Goal: Task Accomplishment & Management: Complete application form

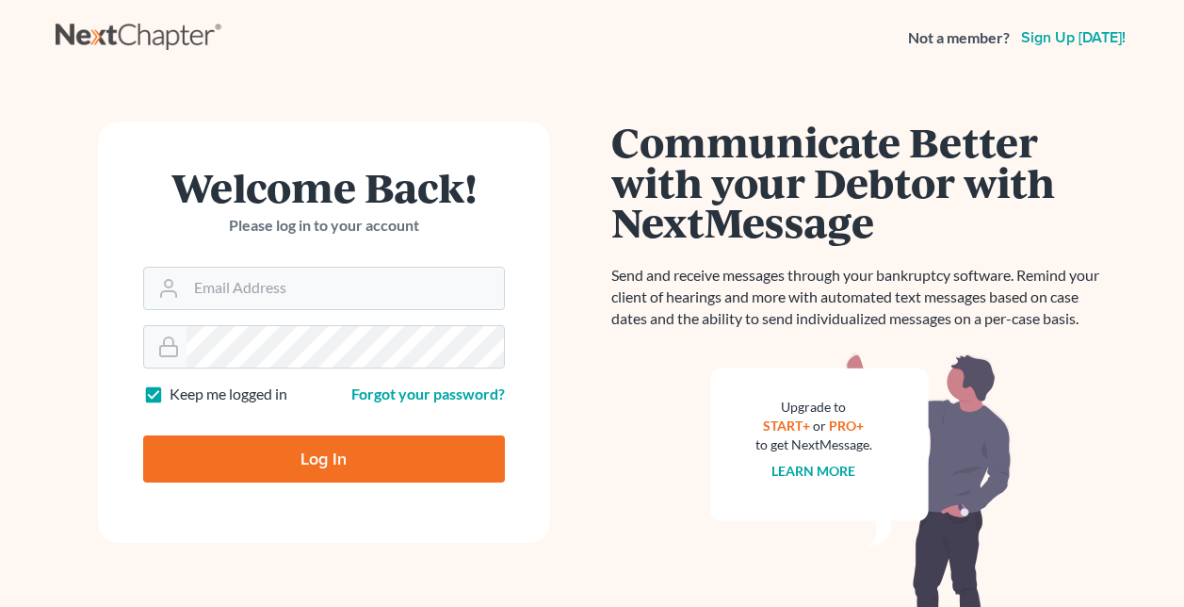
click at [266, 298] on input "Email Address" at bounding box center [346, 288] width 318 height 41
type input "[EMAIL_ADDRESS][DOMAIN_NAME]"
click at [143, 435] on input "Log In" at bounding box center [324, 458] width 362 height 47
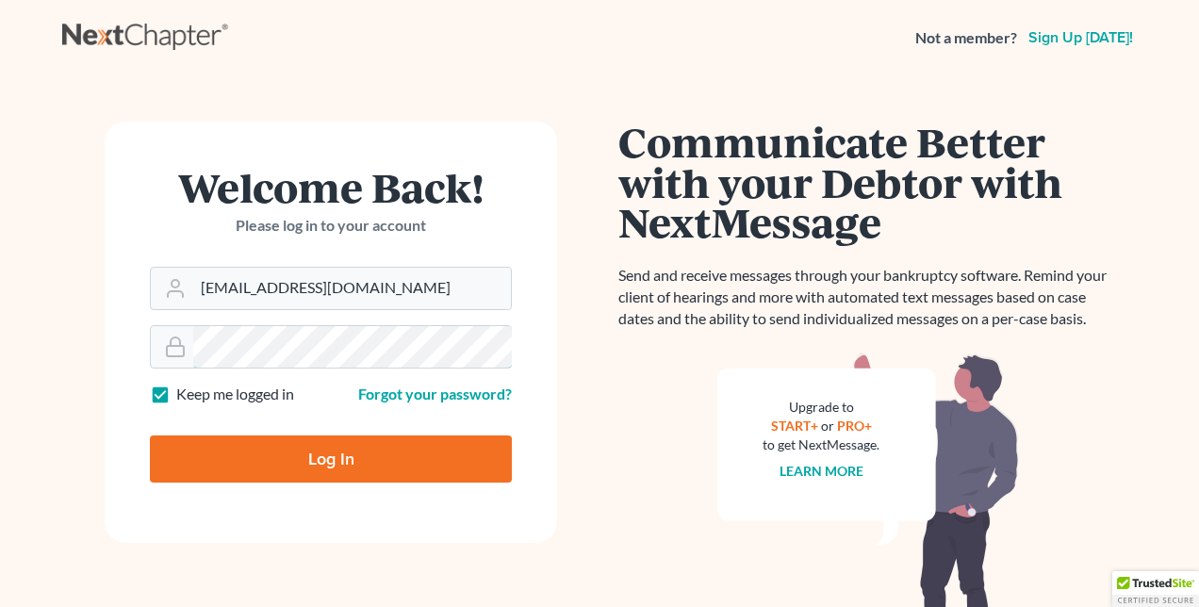
type input "Thinking..."
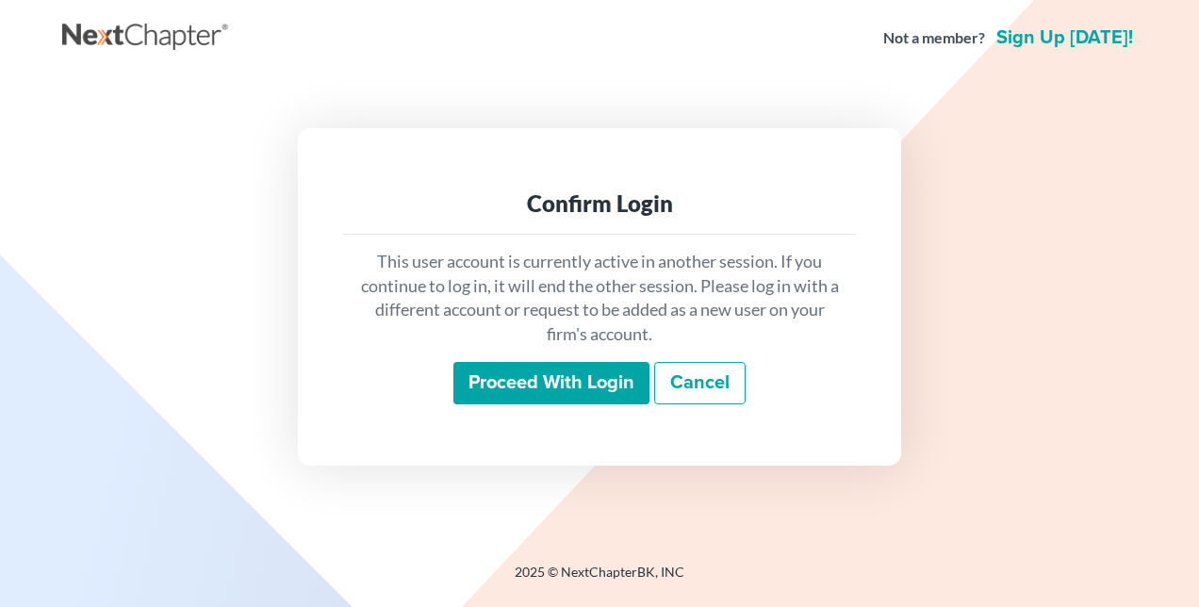
click at [580, 383] on input "Proceed with login" at bounding box center [551, 383] width 196 height 43
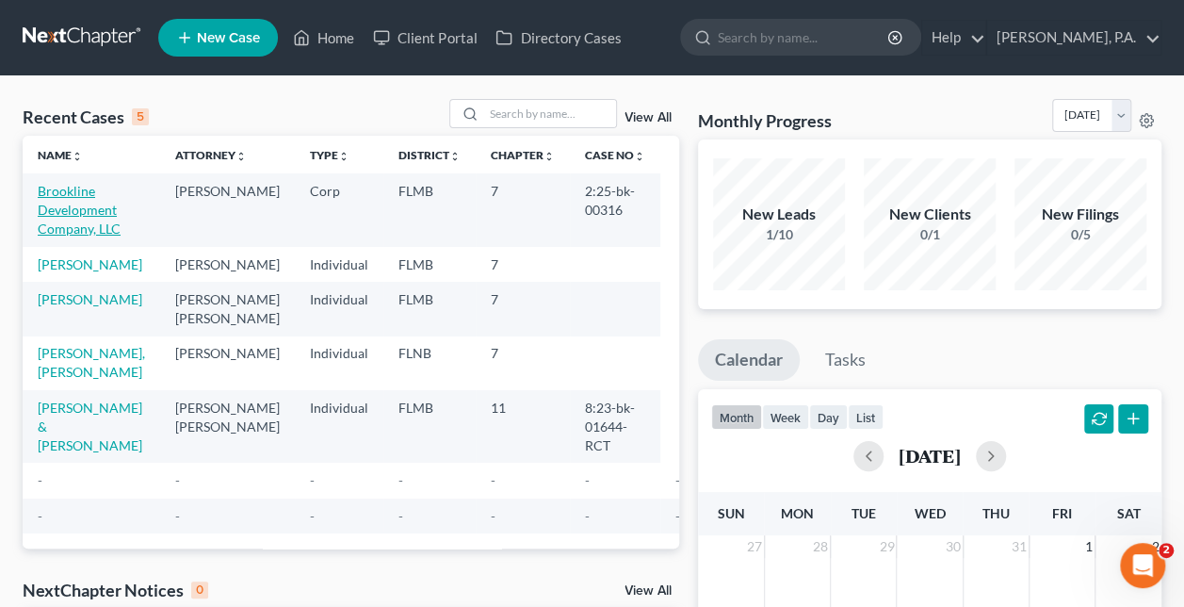
click at [77, 211] on link "Brookline Development Company, LLC" at bounding box center [79, 210] width 83 height 54
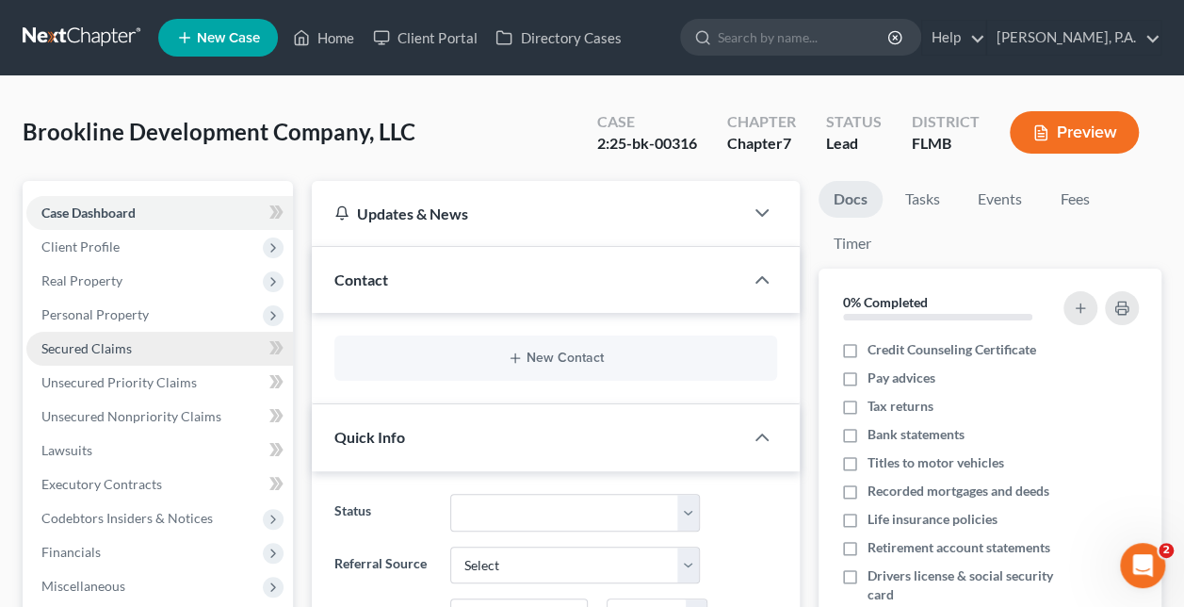
click at [94, 350] on span "Secured Claims" at bounding box center [86, 348] width 90 height 16
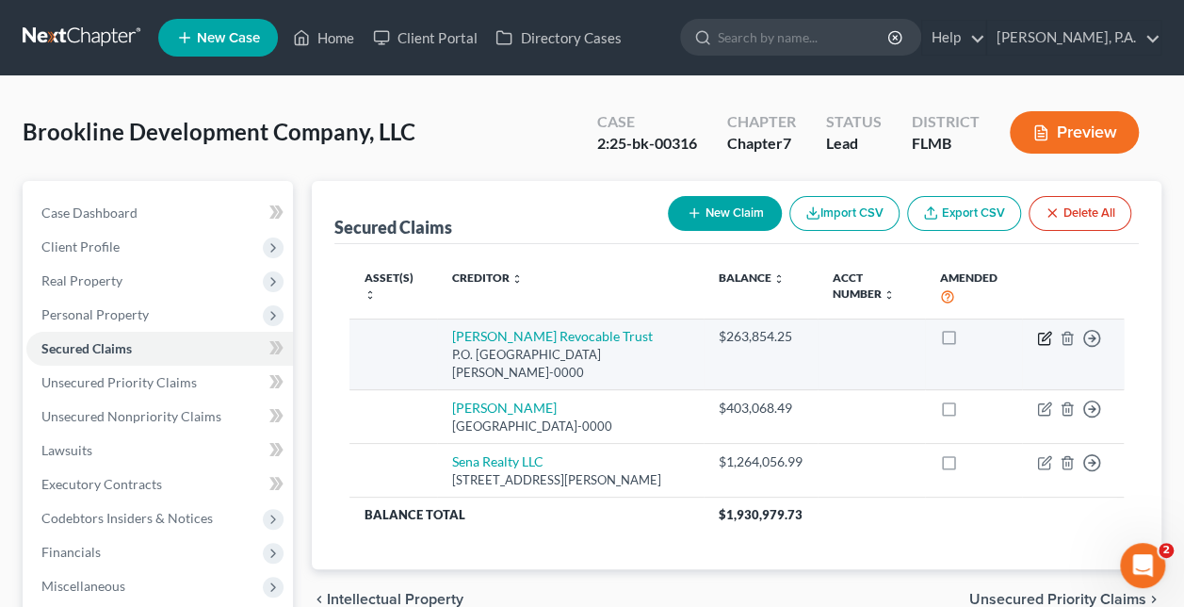
click at [1048, 339] on icon "button" at bounding box center [1044, 338] width 15 height 15
select select "24"
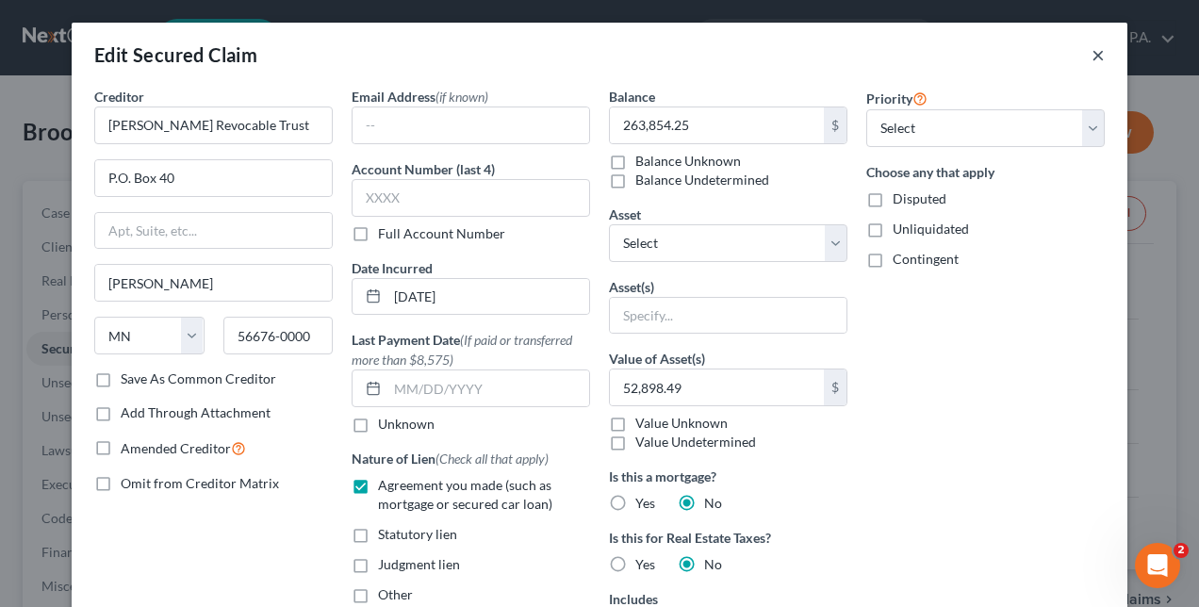
click at [1094, 54] on button "×" at bounding box center [1097, 54] width 13 height 23
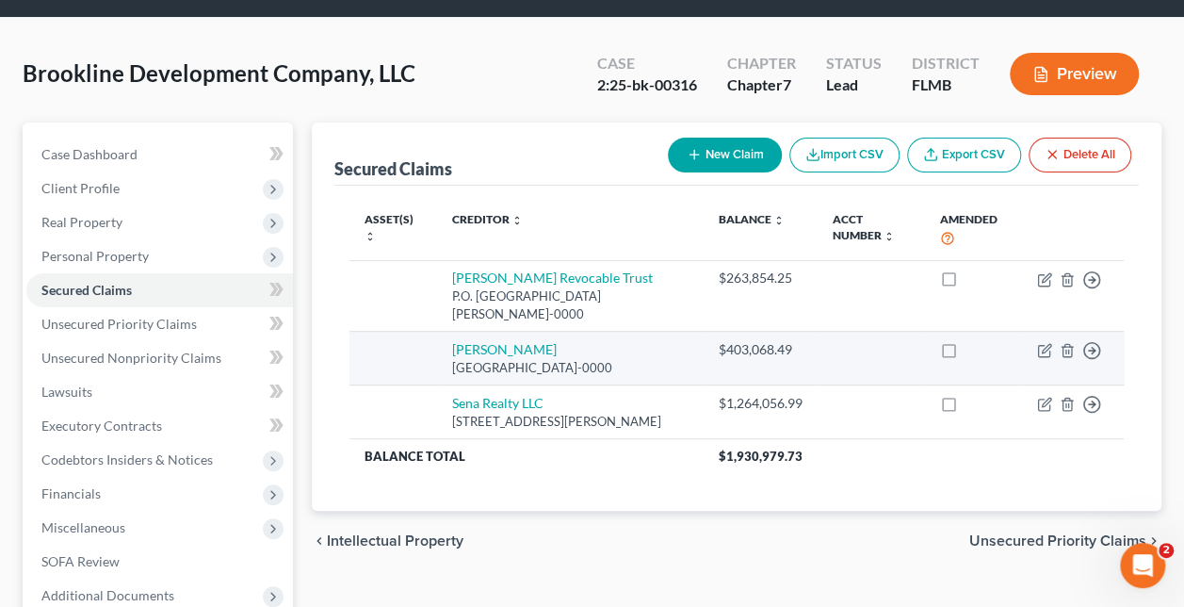
scroll to position [57, 0]
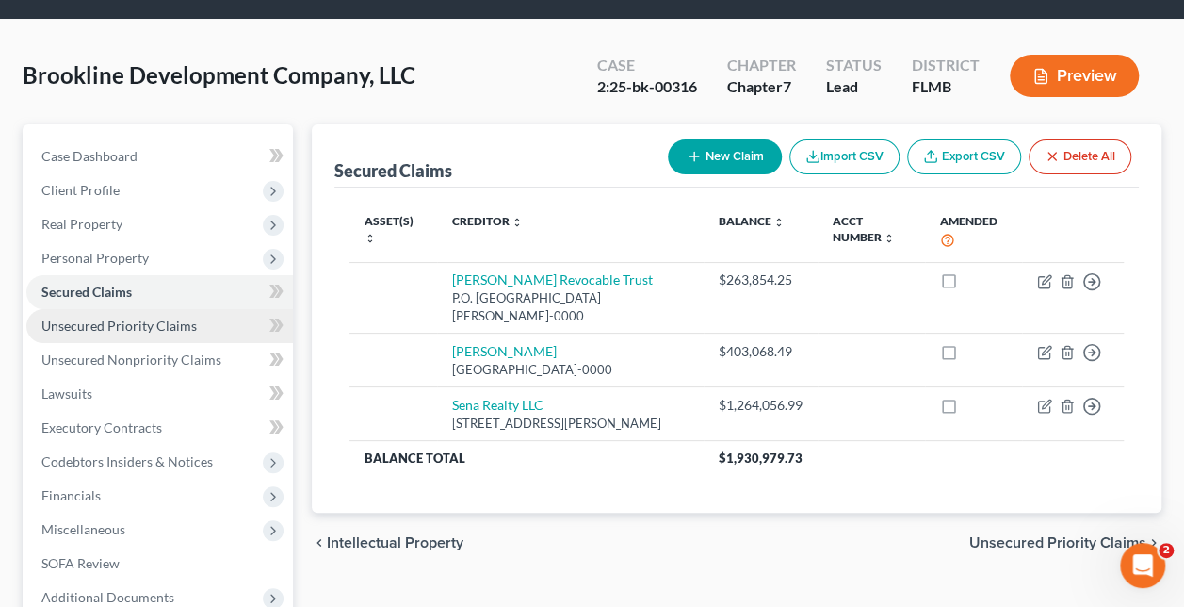
click at [92, 322] on span "Unsecured Priority Claims" at bounding box center [118, 326] width 155 height 16
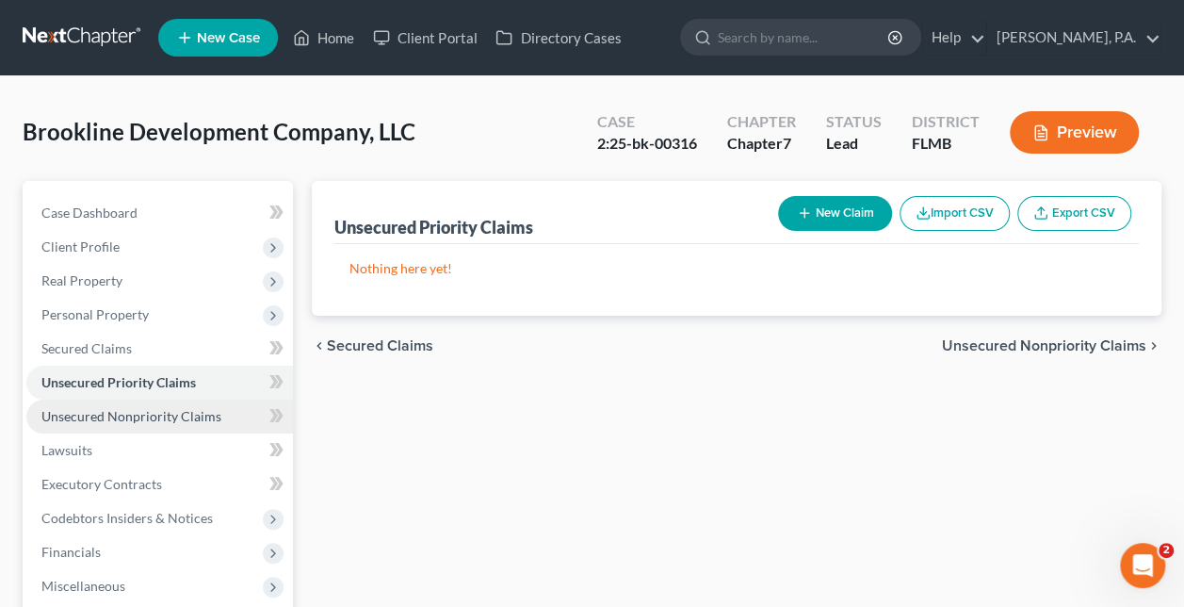
click at [107, 413] on span "Unsecured Nonpriority Claims" at bounding box center [131, 416] width 180 height 16
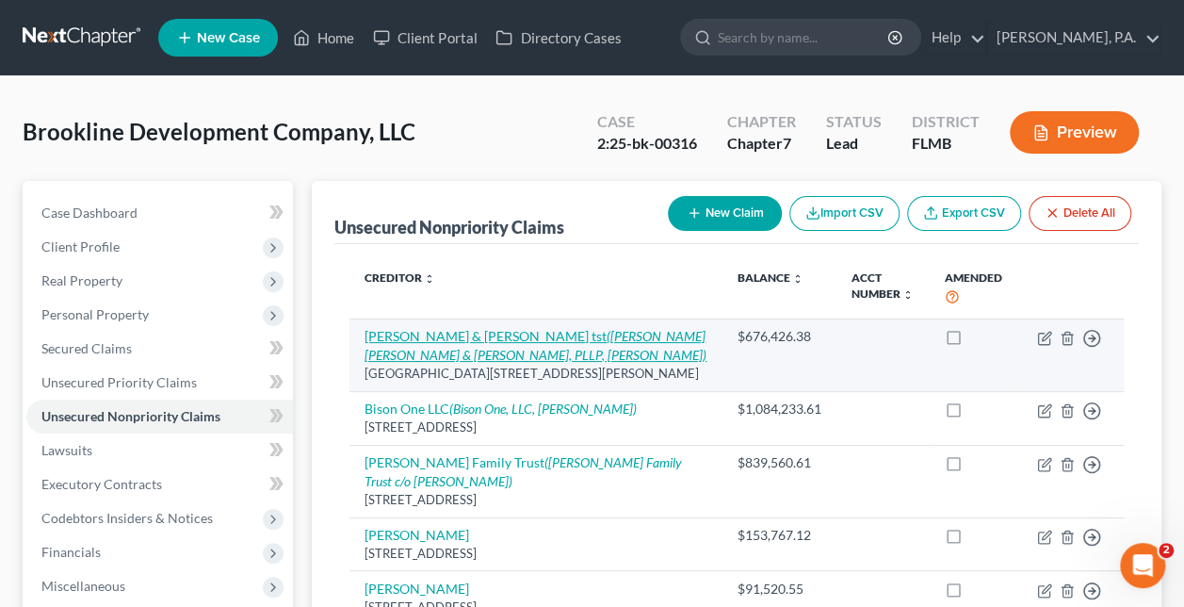
click at [491, 335] on link "A. Middleton & J. Delaney tst (Costello Cooney & Fearon, PLLP, John Delaney)" at bounding box center [536, 345] width 342 height 35
select select "35"
select select "11"
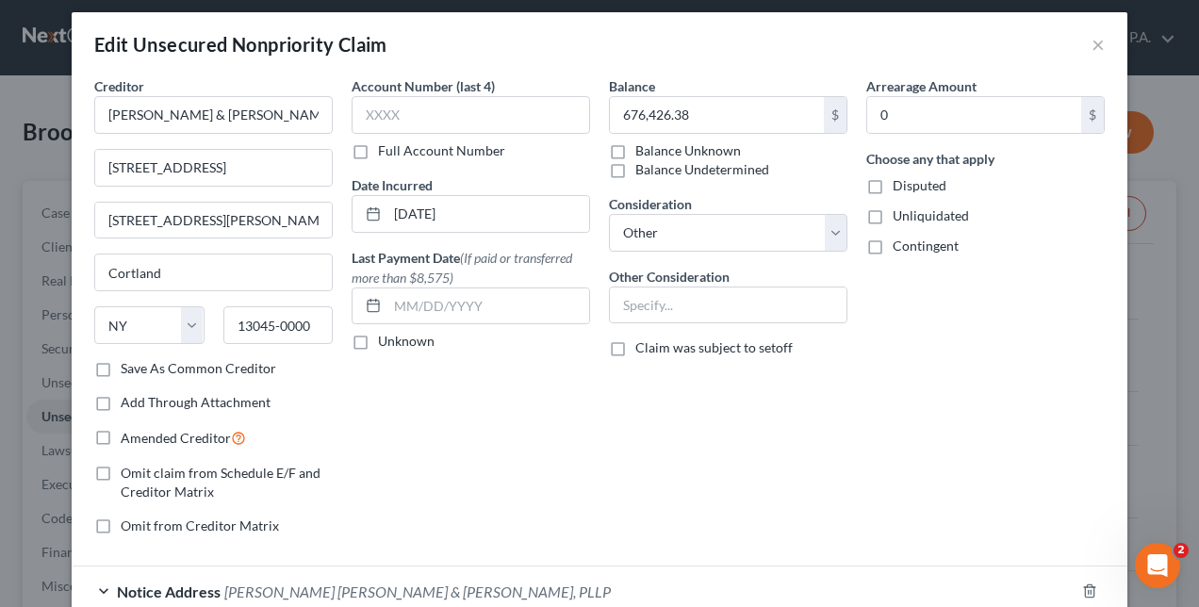
scroll to position [276, 0]
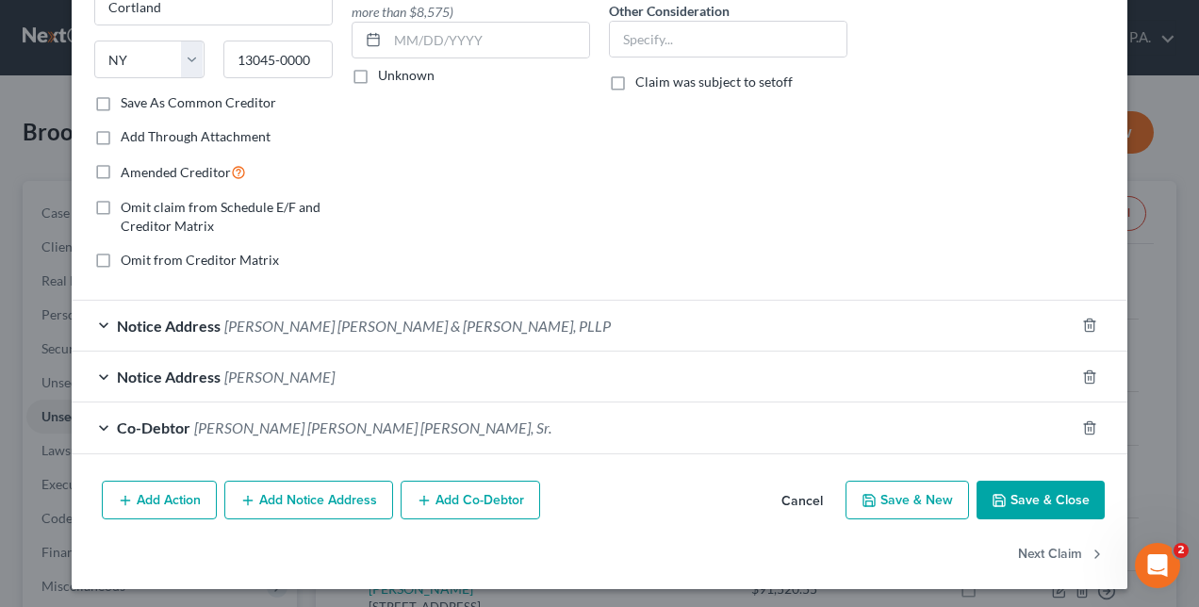
click at [1037, 495] on button "Save & Close" at bounding box center [1040, 501] width 128 height 40
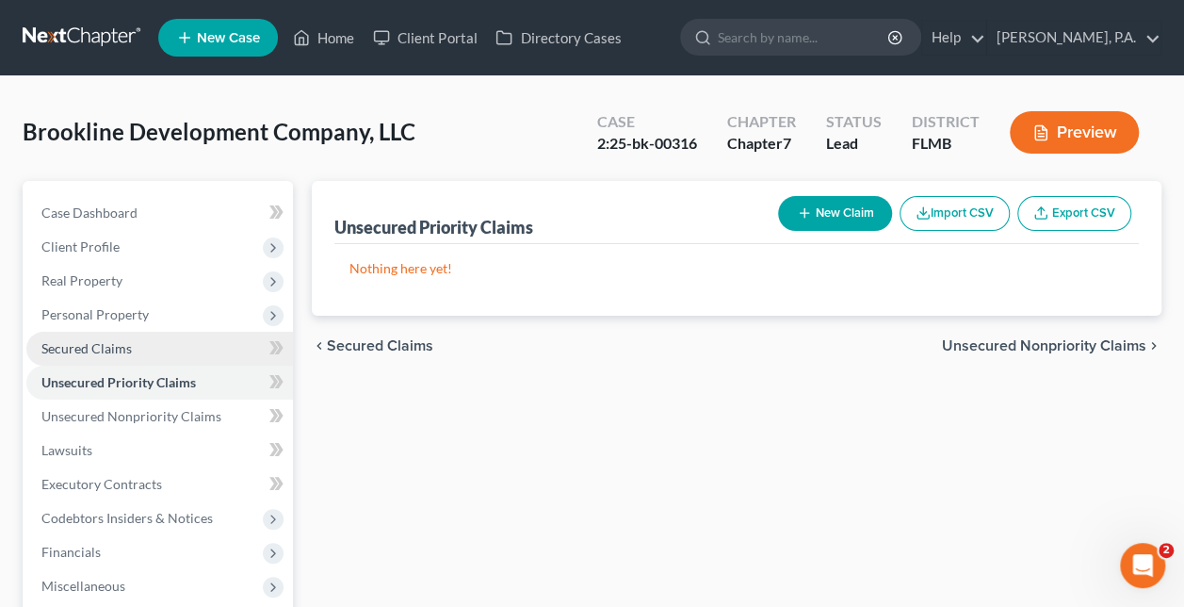
click at [92, 340] on span "Secured Claims" at bounding box center [86, 348] width 90 height 16
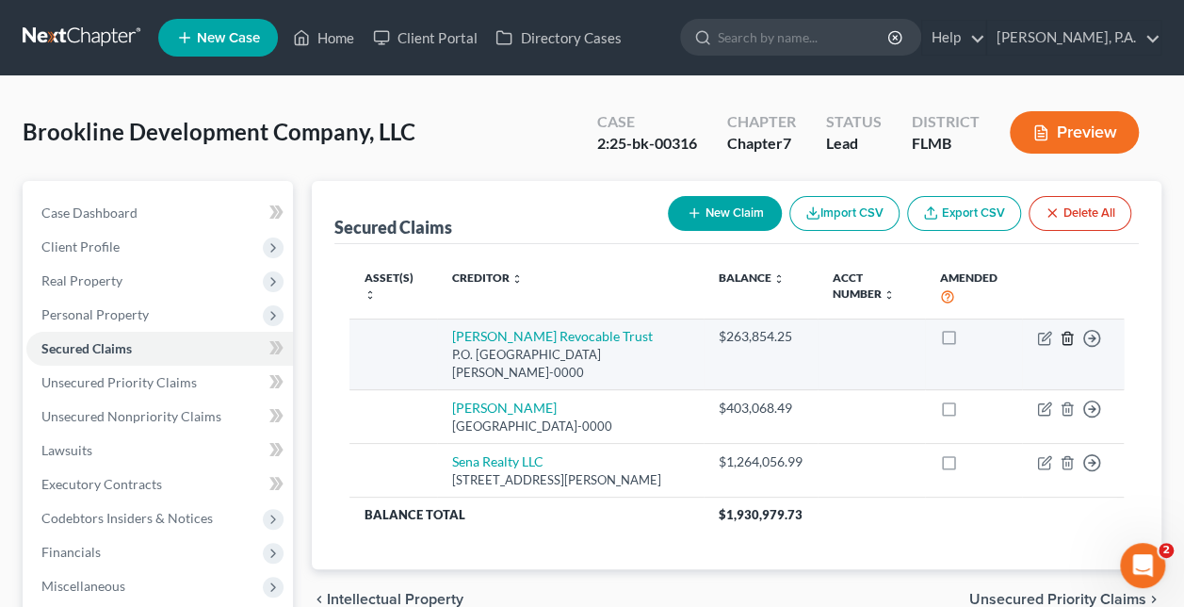
click at [1064, 338] on icon "button" at bounding box center [1067, 338] width 15 height 15
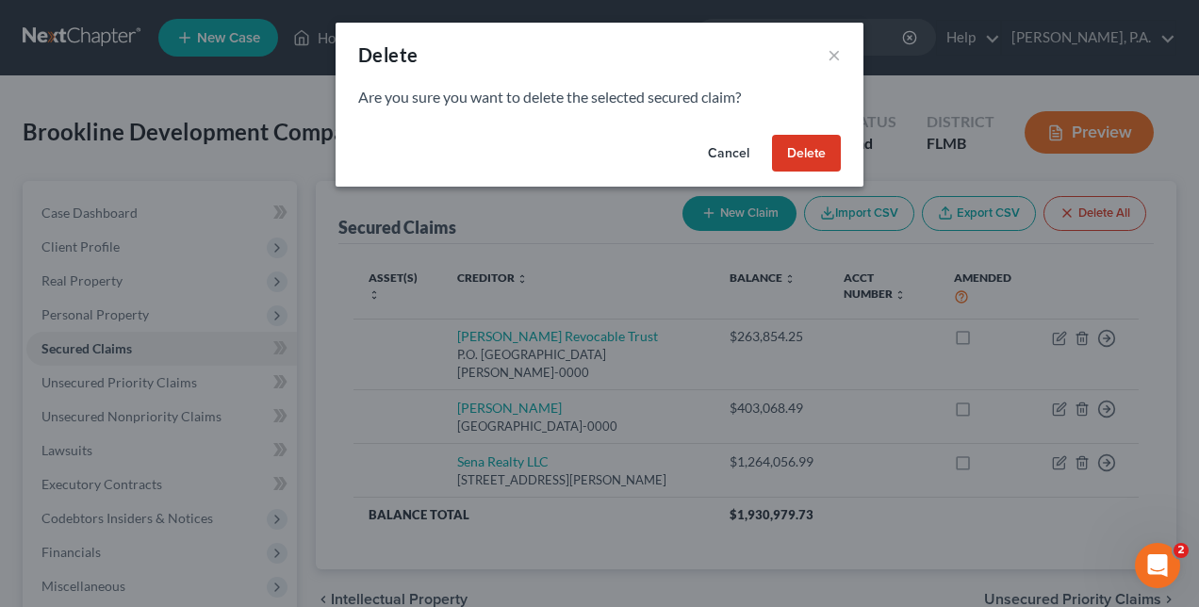
click at [806, 156] on button "Delete" at bounding box center [806, 154] width 69 height 38
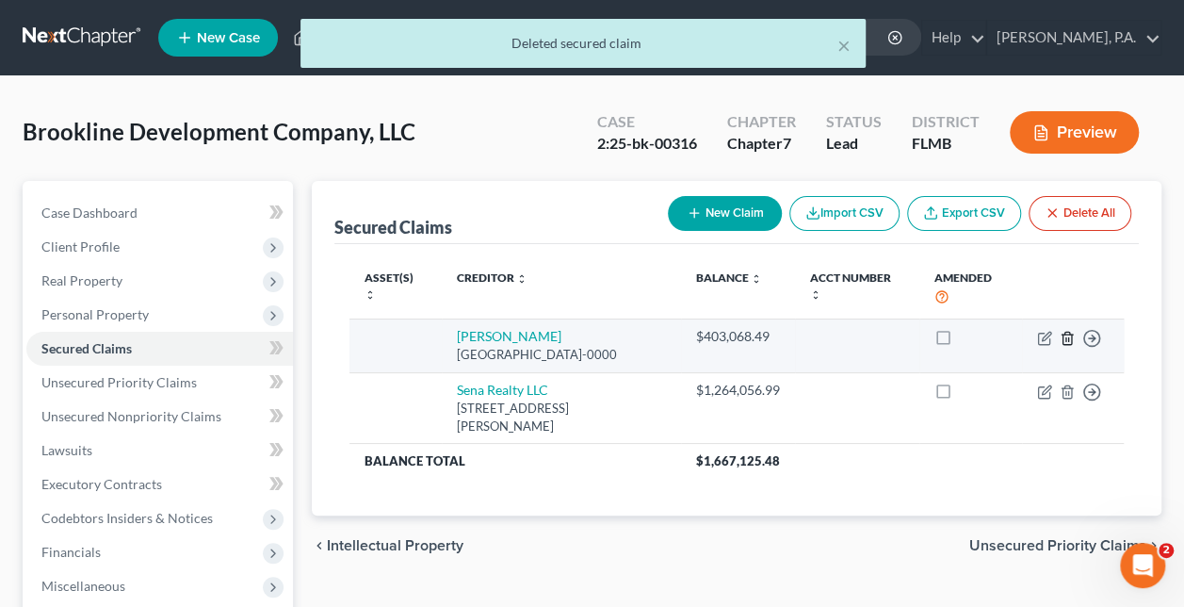
click at [1067, 337] on line "button" at bounding box center [1067, 339] width 0 height 4
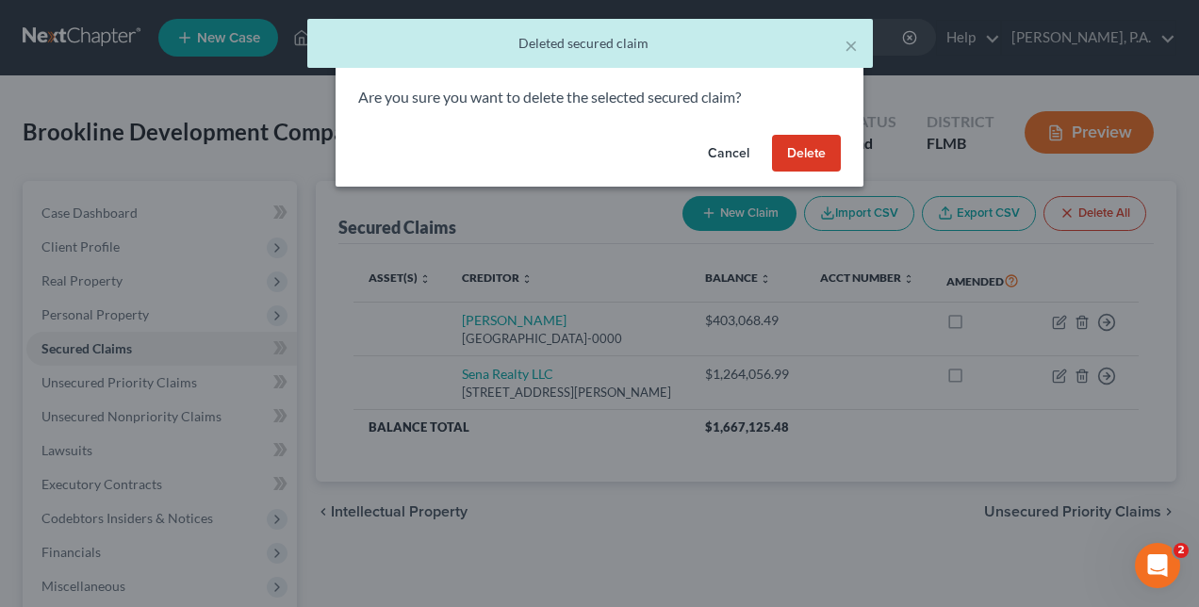
click at [803, 162] on button "Delete" at bounding box center [806, 154] width 69 height 38
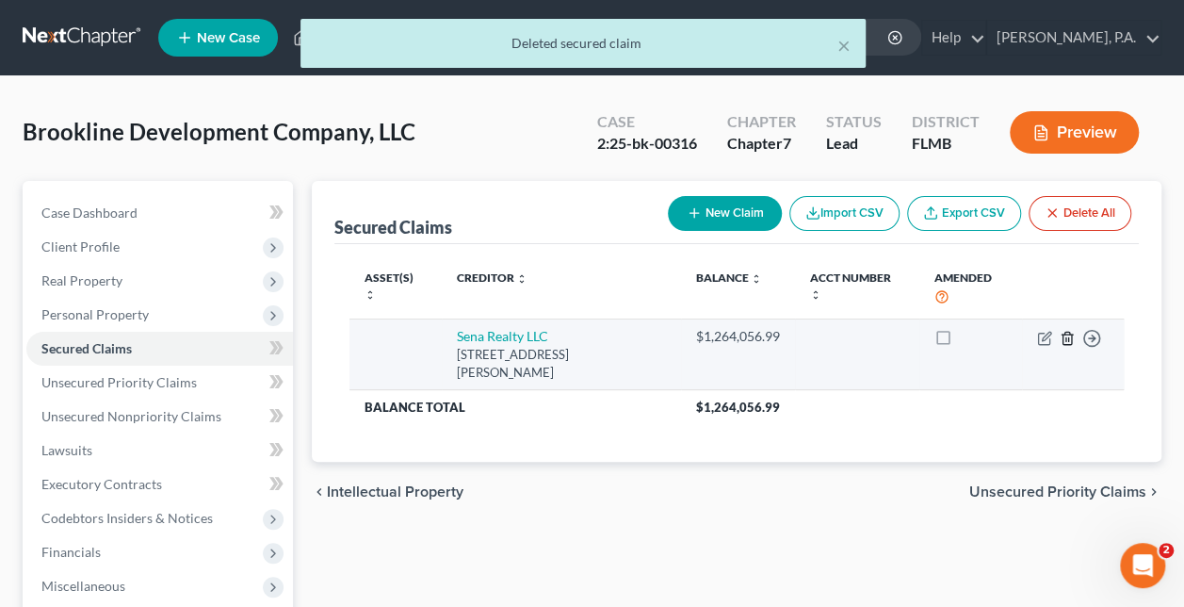
click at [1063, 337] on icon "button" at bounding box center [1067, 338] width 8 height 12
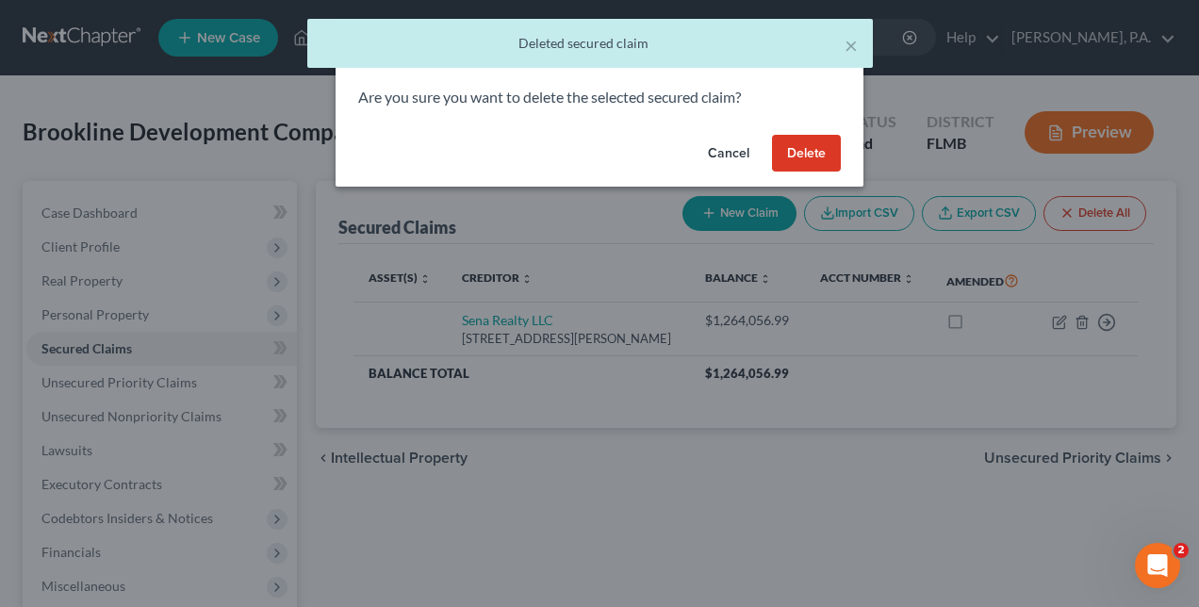
click at [795, 149] on button "Delete" at bounding box center [806, 154] width 69 height 38
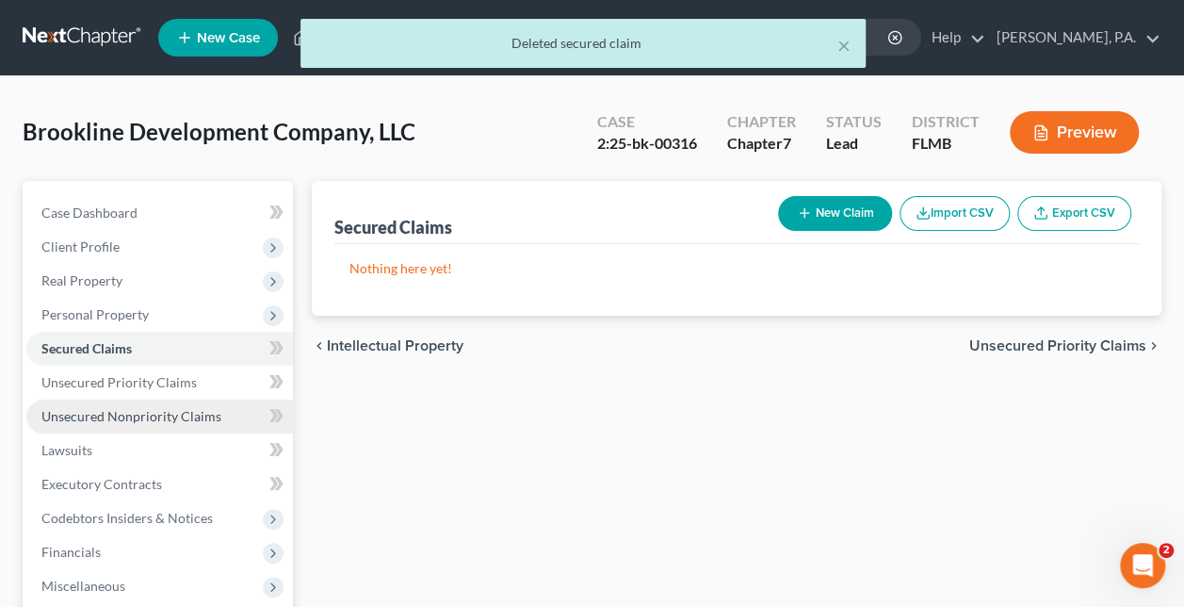
click at [75, 417] on span "Unsecured Nonpriority Claims" at bounding box center [131, 416] width 180 height 16
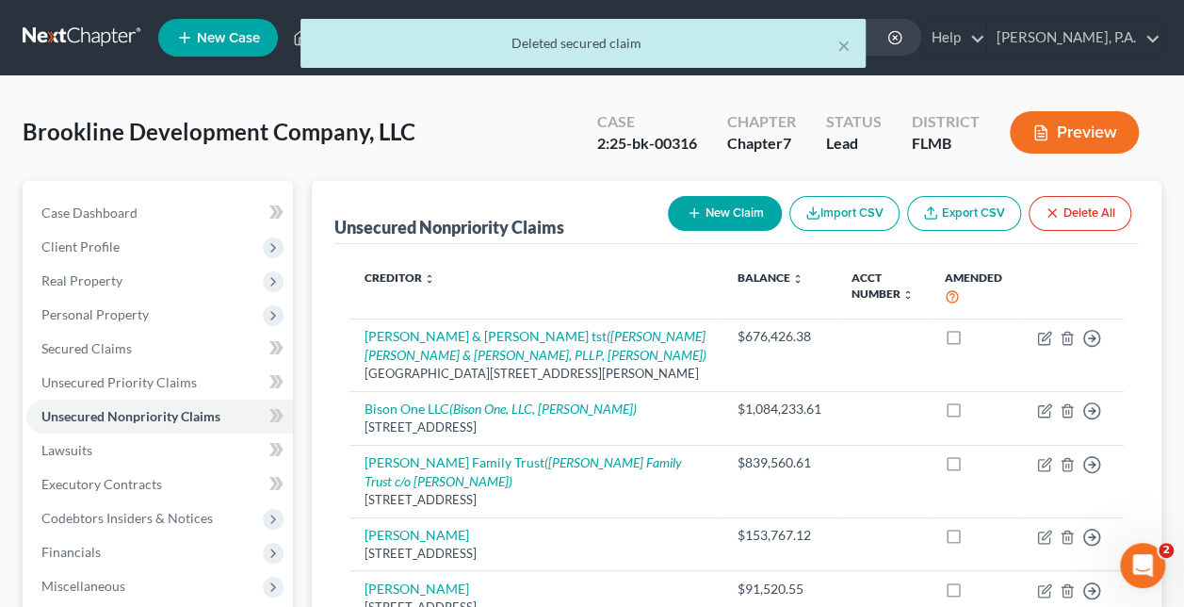
click at [703, 214] on button "New Claim" at bounding box center [725, 213] width 114 height 35
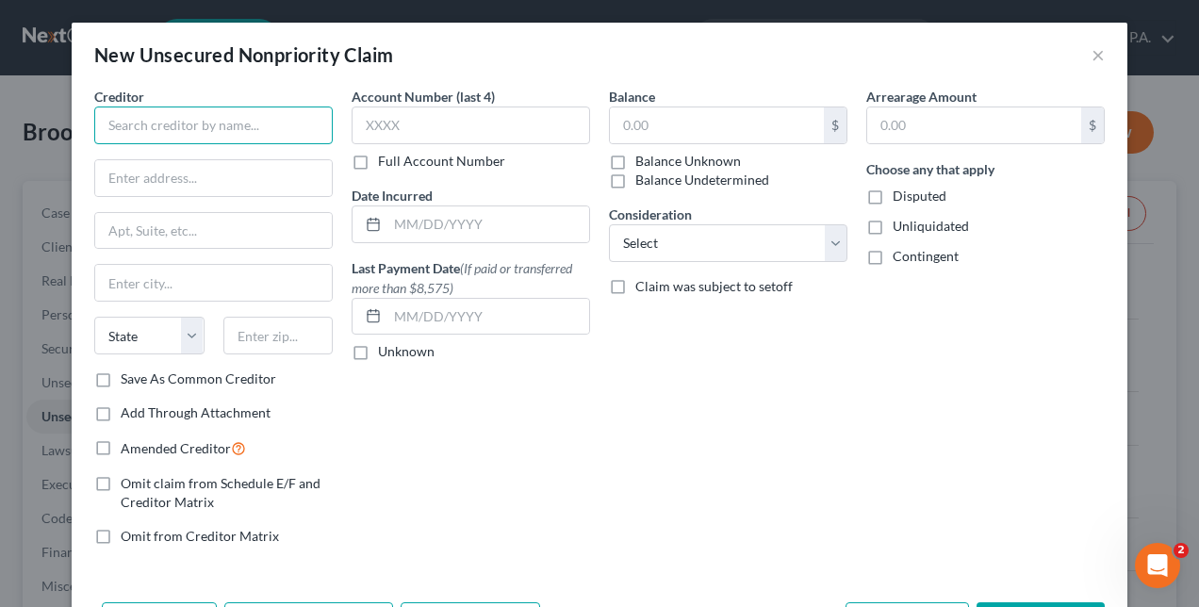
click at [102, 127] on input "text" at bounding box center [213, 125] width 238 height 38
type input "James Wilde Revocable Trust"
type input "P.O. Box 40"
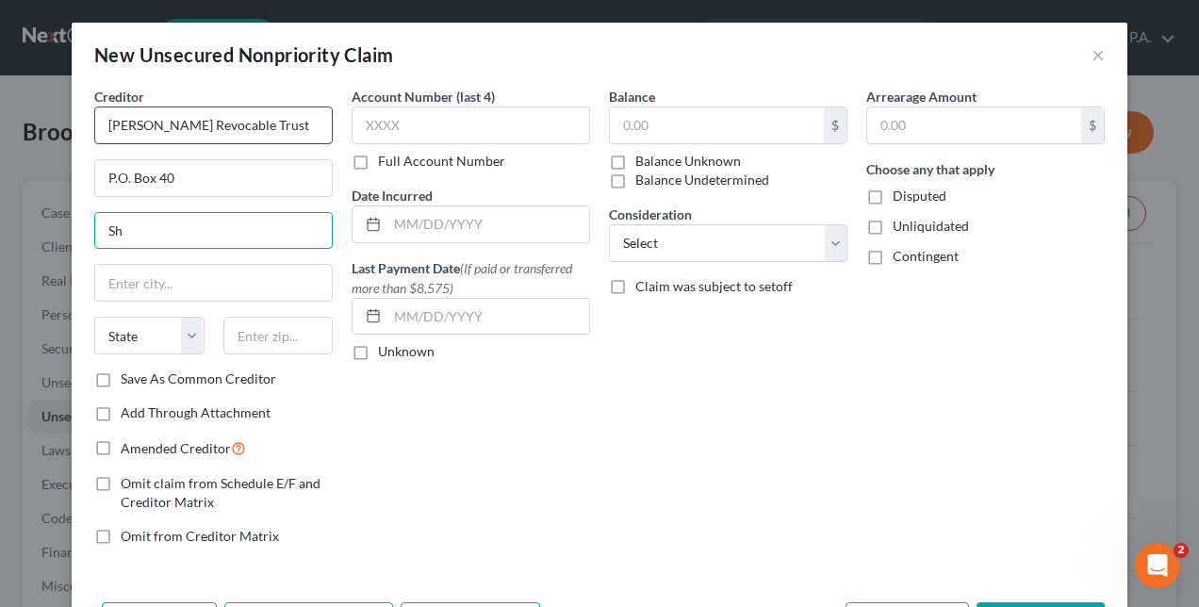
type input "S"
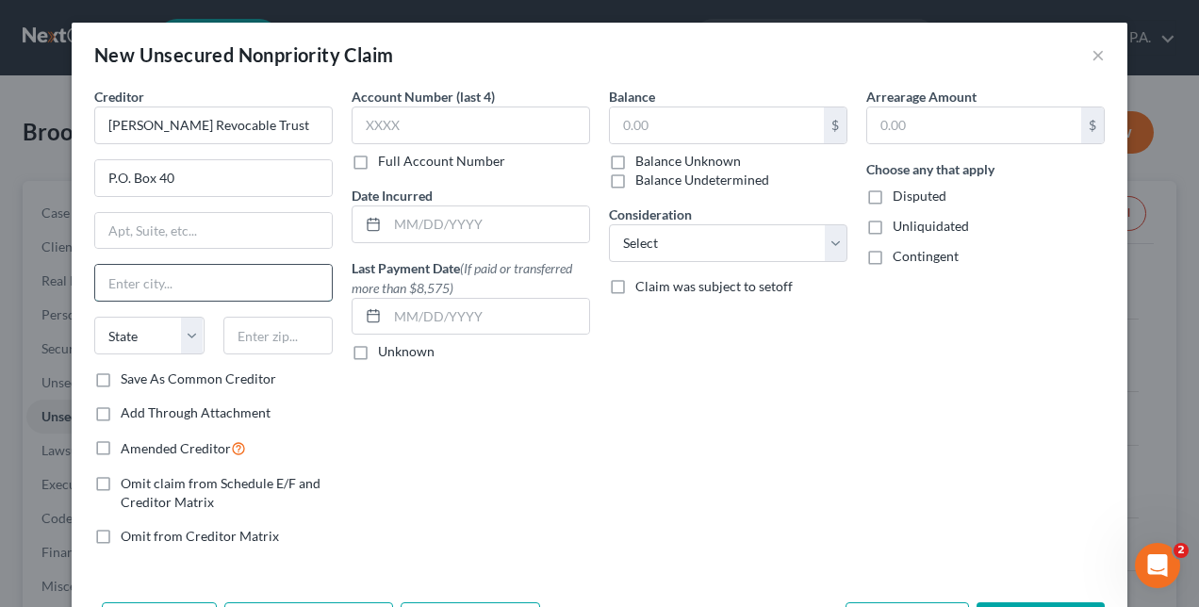
click at [123, 273] on input "text" at bounding box center [213, 283] width 237 height 36
type input "Shevlin"
select select "24"
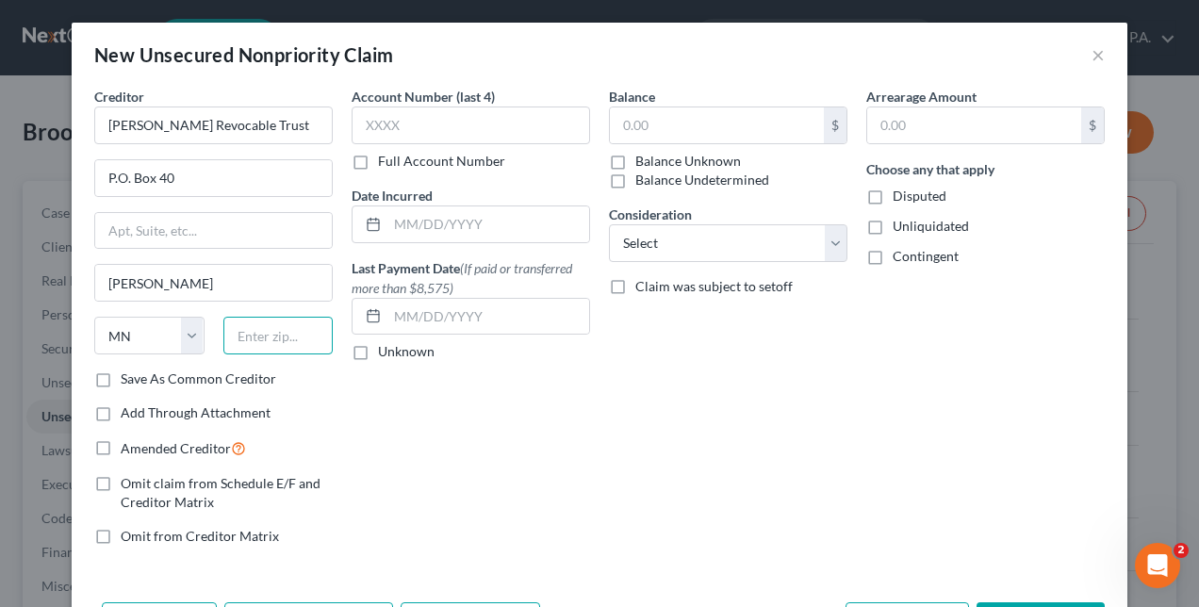
click at [273, 335] on input "text" at bounding box center [278, 336] width 110 height 38
type input "56676-0000"
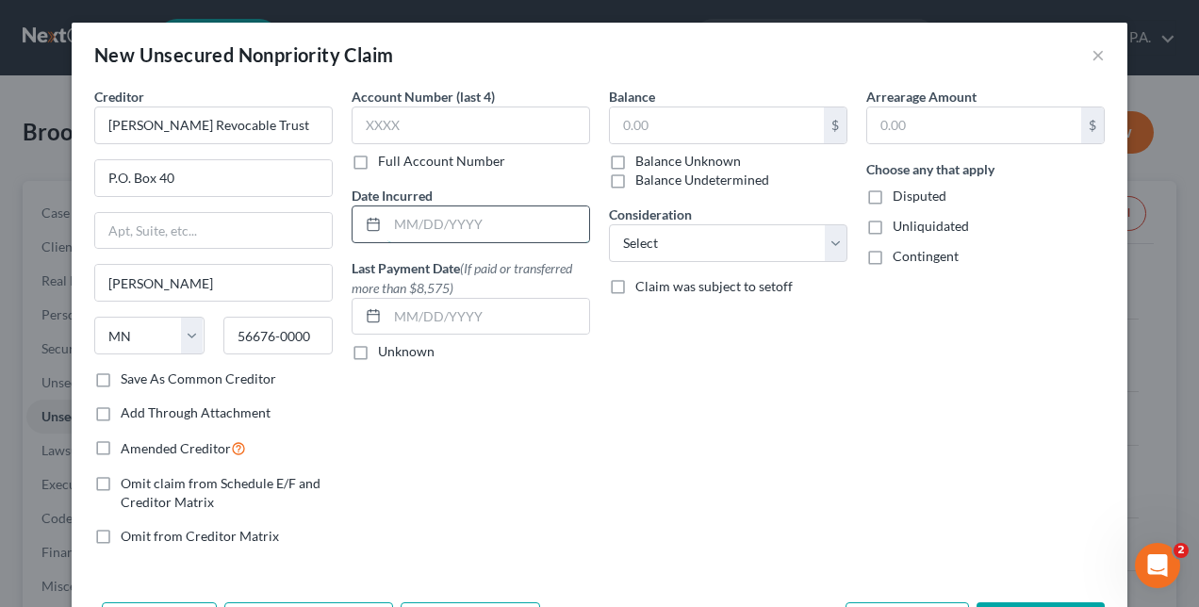
click at [387, 221] on input "text" at bounding box center [488, 224] width 202 height 36
type input "8"
type input "08/29/2017"
click at [654, 128] on input "text" at bounding box center [717, 125] width 214 height 36
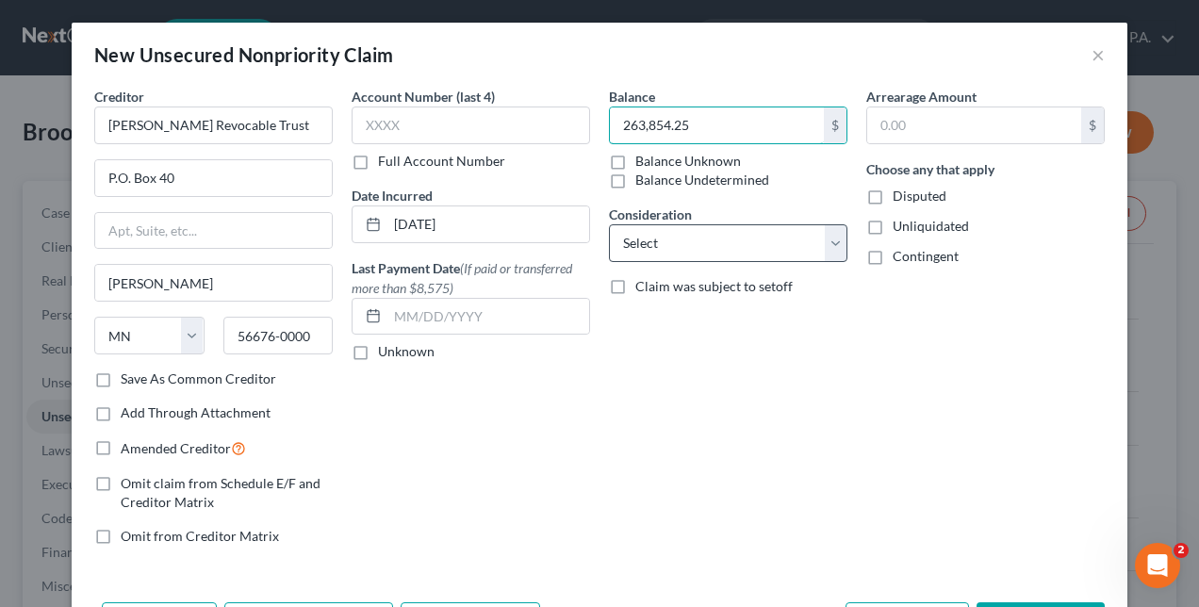
type input "263,854.25"
click at [628, 236] on select "Select Cable / Satellite Services Collection Agency Credit Card Debt Debt Couns…" at bounding box center [728, 243] width 238 height 38
click at [609, 224] on select "Select Cable / Satellite Services Collection Agency Credit Card Debt Debt Couns…" at bounding box center [728, 243] width 238 height 38
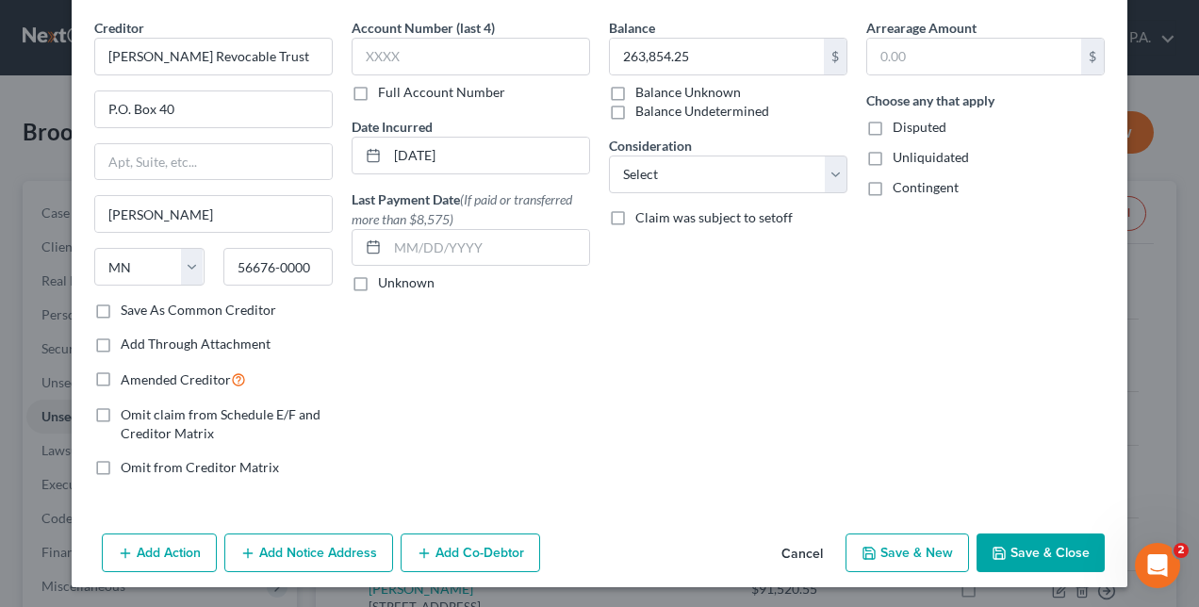
click at [147, 543] on button "Add Action" at bounding box center [159, 553] width 115 height 40
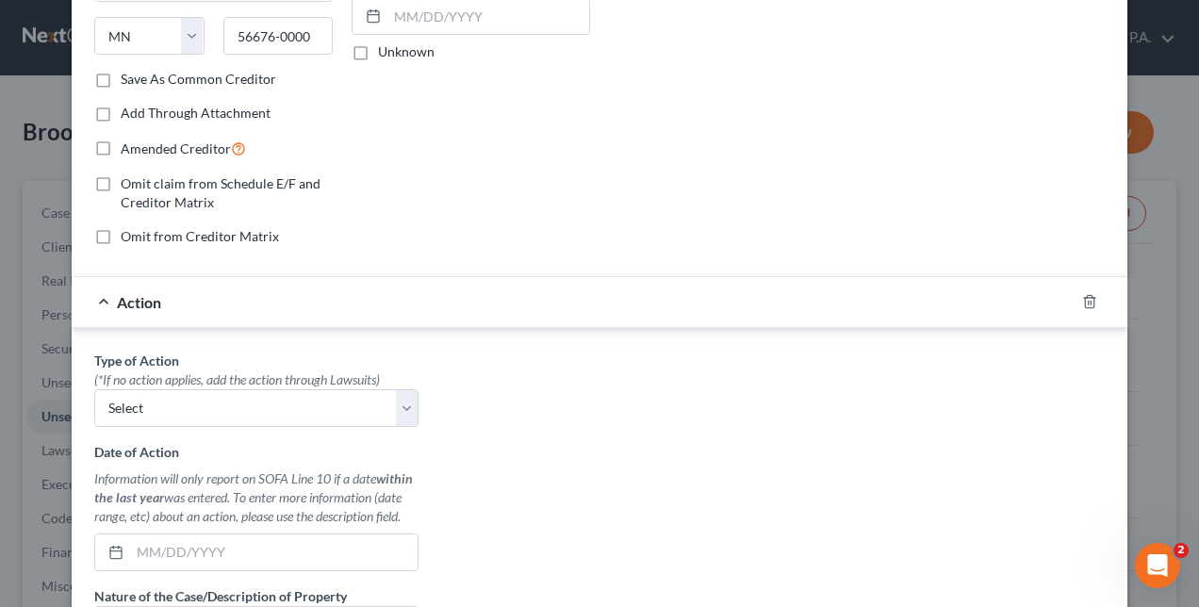
scroll to position [301, 0]
click at [300, 396] on select "Select Repossession Foreclosure Returns" at bounding box center [256, 407] width 324 height 38
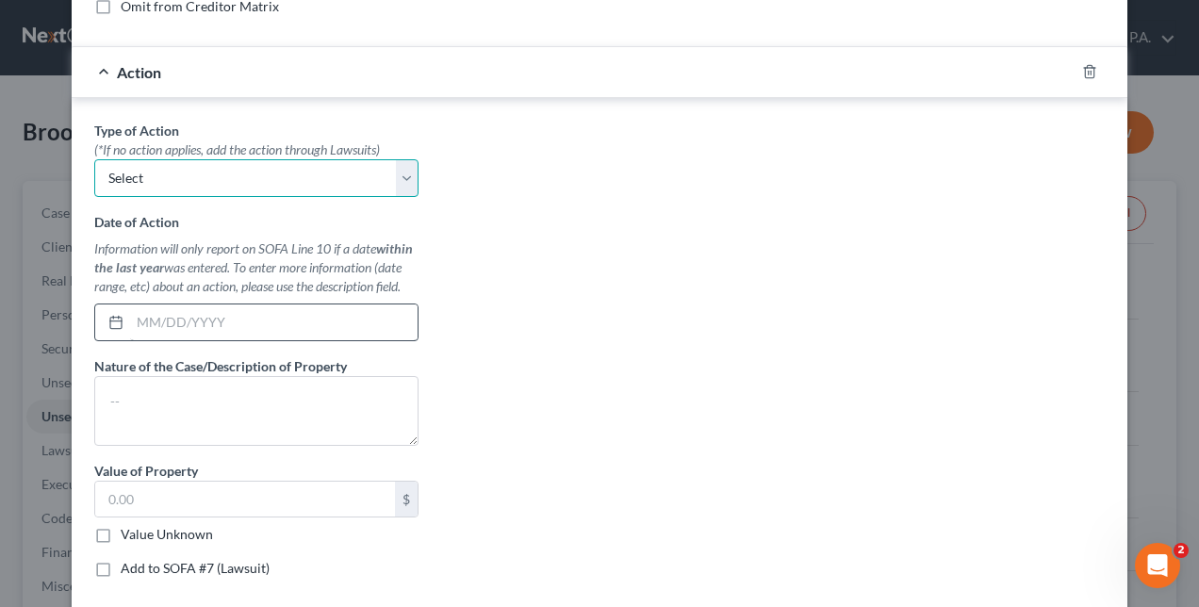
scroll to position [628, 0]
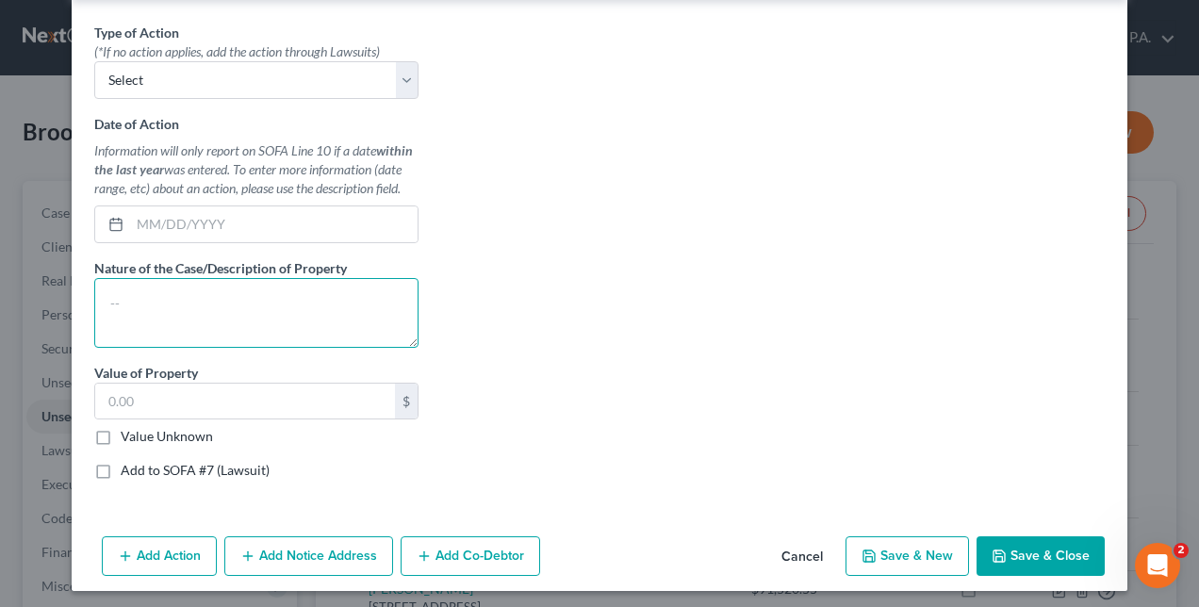
click at [158, 300] on textarea at bounding box center [256, 313] width 324 height 70
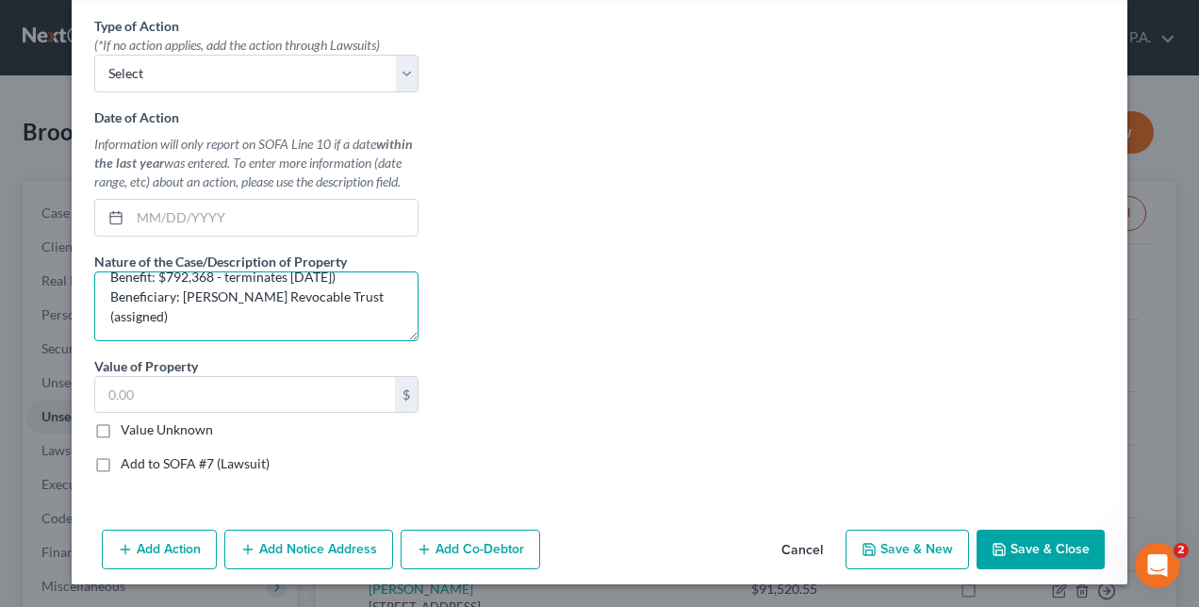
type textarea "Guardian whole life policy ending in 3339 (Death Benefit: $792,368 - terminates…"
click at [580, 345] on div "Type of Action * (*If no action applies, add the action through Lawsuits) Selec…" at bounding box center [599, 252] width 1029 height 472
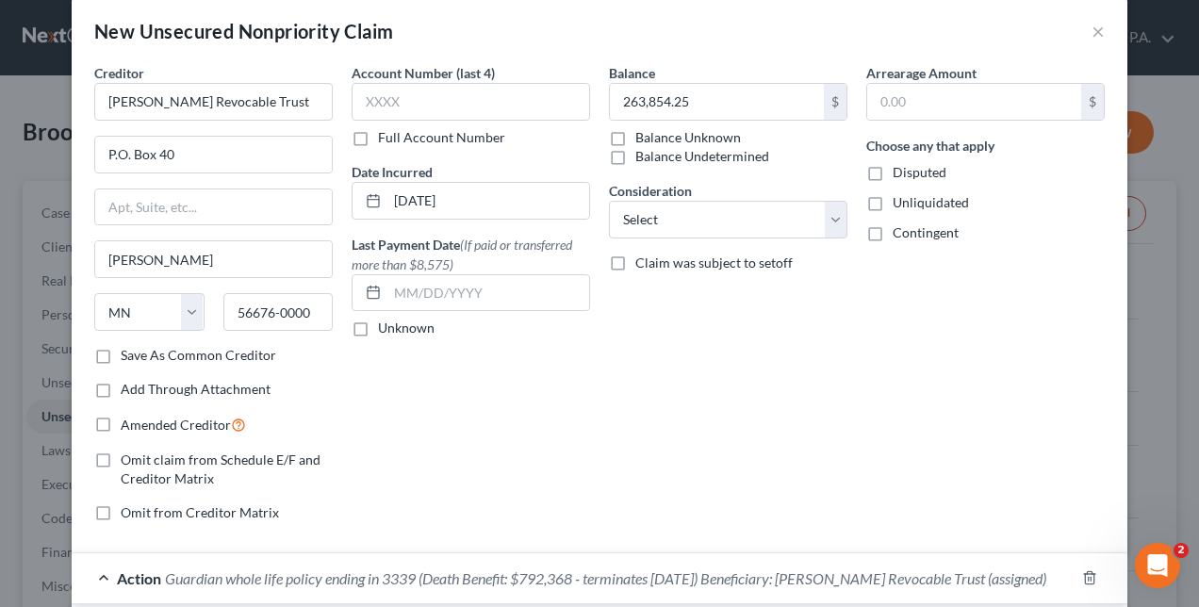
scroll to position [22, 0]
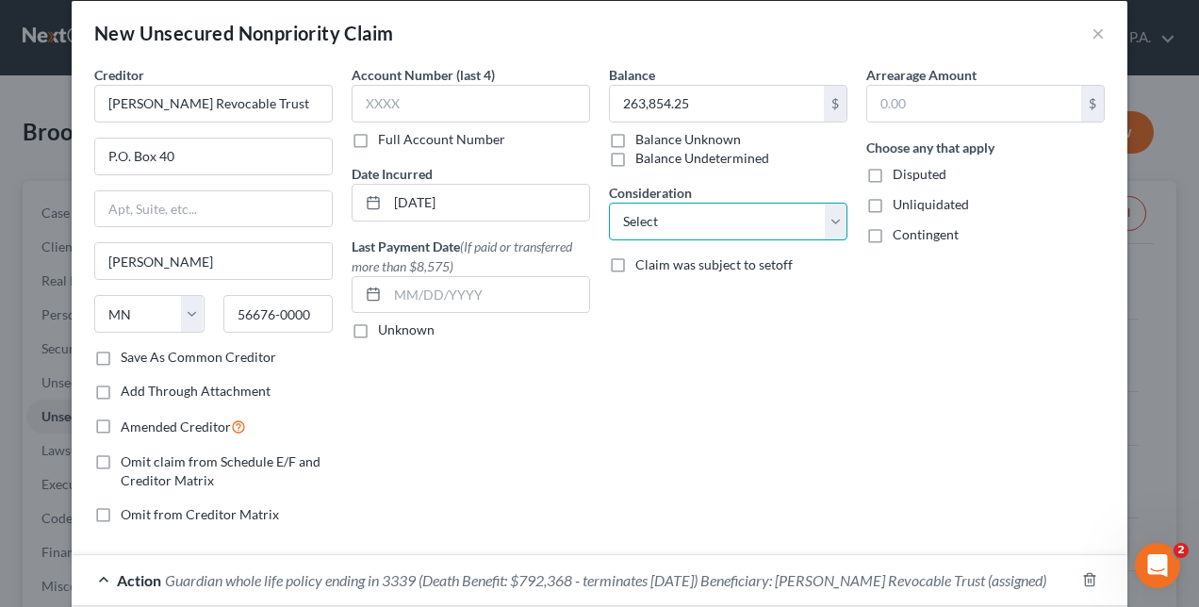
click at [623, 209] on select "Select Cable / Satellite Services Collection Agency Credit Card Debt Debt Couns…" at bounding box center [728, 222] width 238 height 38
click at [609, 203] on select "Select Cable / Satellite Services Collection Agency Credit Card Debt Debt Couns…" at bounding box center [728, 222] width 238 height 38
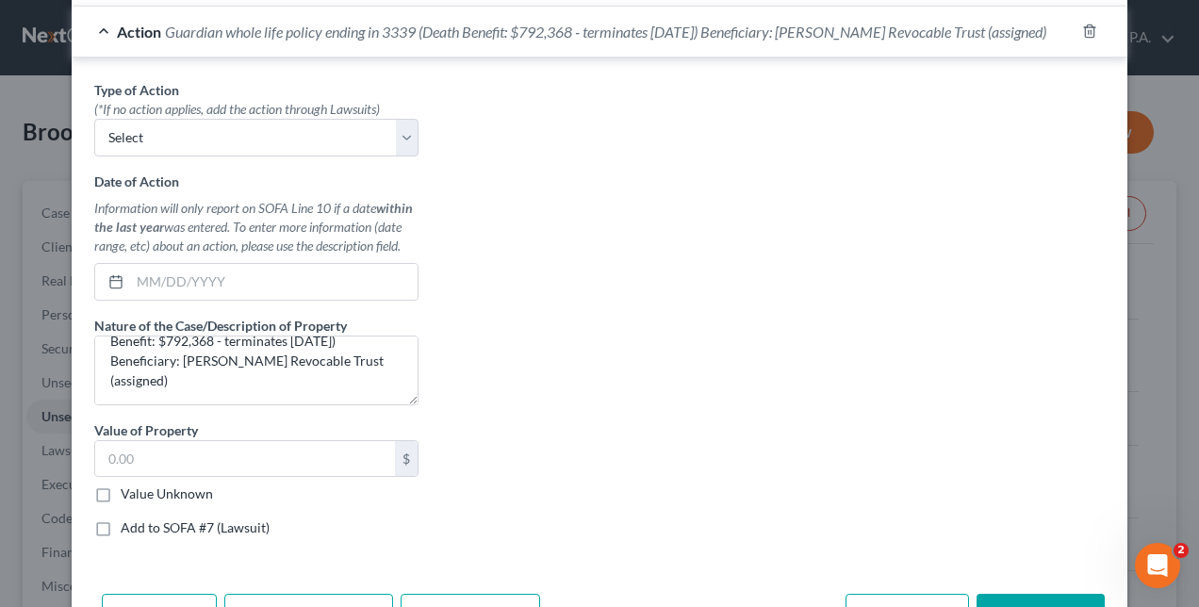
scroll to position [648, 0]
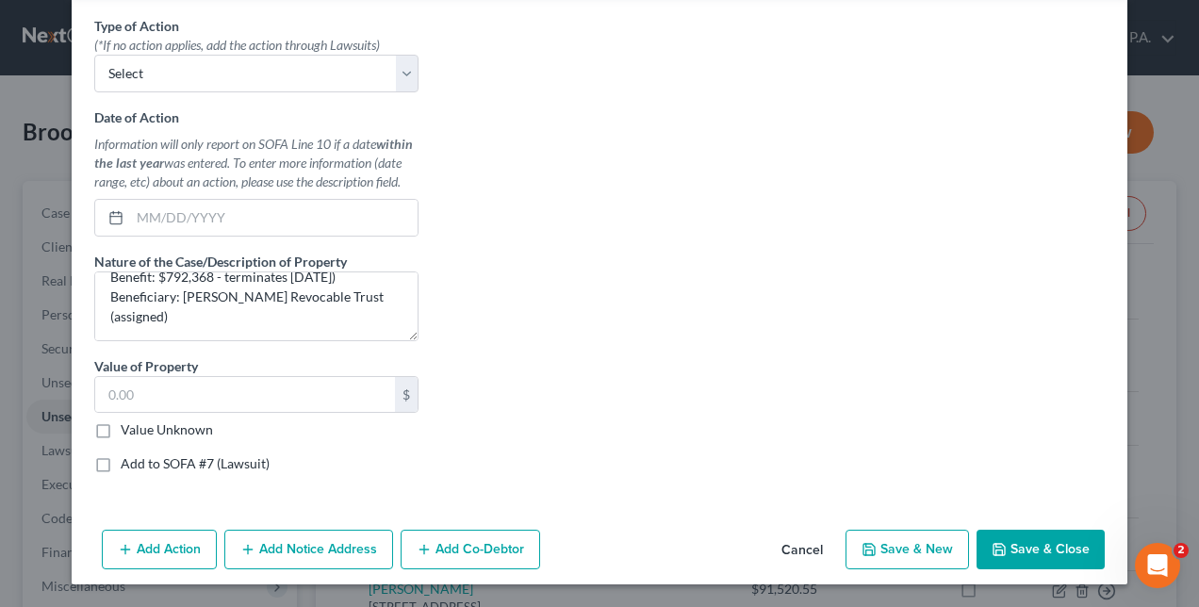
click at [895, 547] on button "Save & New" at bounding box center [906, 550] width 123 height 40
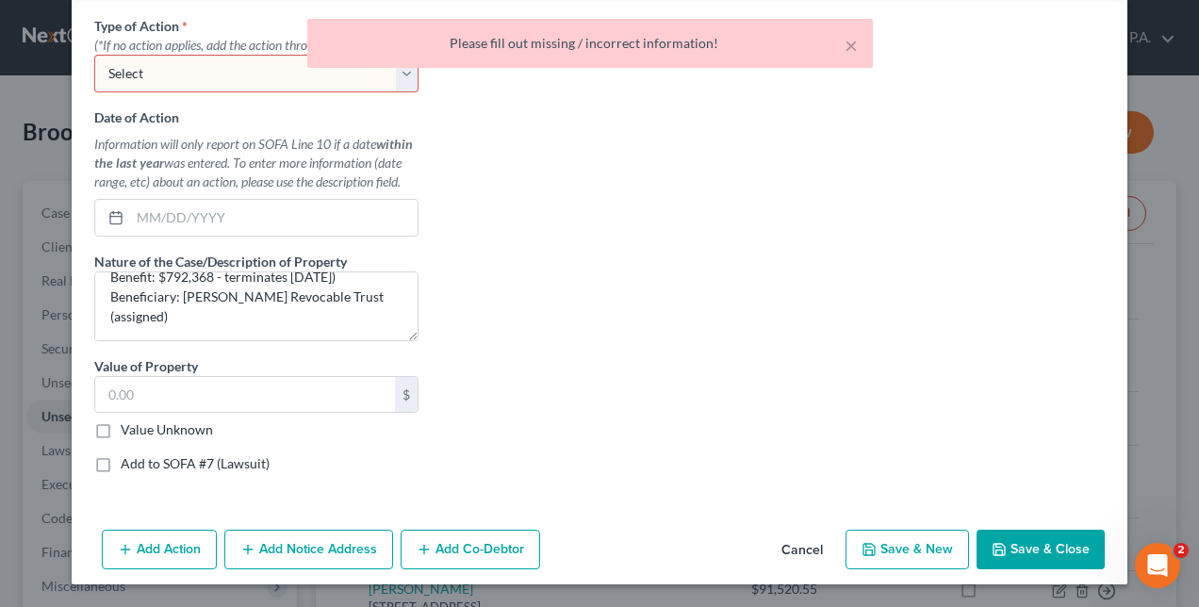
drag, startPoint x: 895, startPoint y: 547, endPoint x: 57, endPoint y: 313, distance: 870.6
click at [57, 313] on div "New Unsecured Nonpriority Claim × Creditor * James Wilde Revocable Trust P.O. B…" at bounding box center [599, 303] width 1199 height 607
click at [185, 72] on div "× Please fill out missing / incorrect information!" at bounding box center [590, 48] width 1199 height 58
click at [199, 87] on select "Select Repossession Foreclosure Returns" at bounding box center [256, 74] width 324 height 38
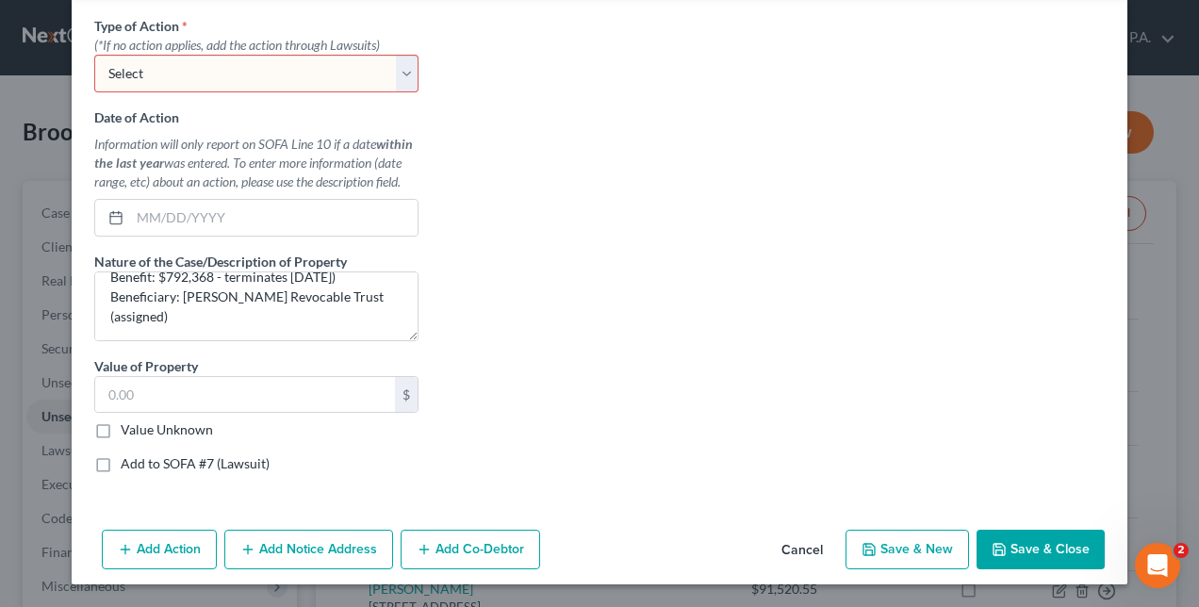
click at [94, 57] on select "Select Repossession Foreclosure Returns" at bounding box center [256, 74] width 324 height 38
click at [236, 74] on select "Select Repossession Foreclosure Returns" at bounding box center [256, 74] width 324 height 38
click at [579, 136] on div "Type of Action * (*If no action applies, add the action through Lawsuits) Selec…" at bounding box center [599, 252] width 1029 height 472
click at [121, 461] on label "Add to SOFA #7 (Lawsuit)" at bounding box center [195, 463] width 149 height 19
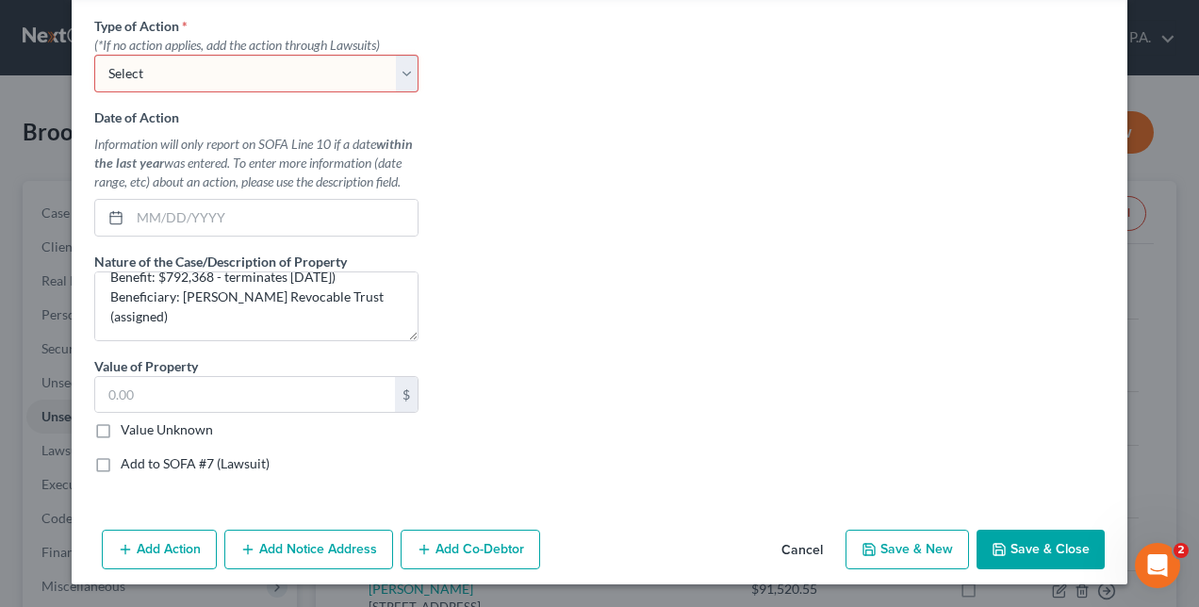
click at [128, 461] on input "Add to SOFA #7 (Lawsuit)" at bounding box center [134, 460] width 12 height 12
checkbox input "true"
select select "0"
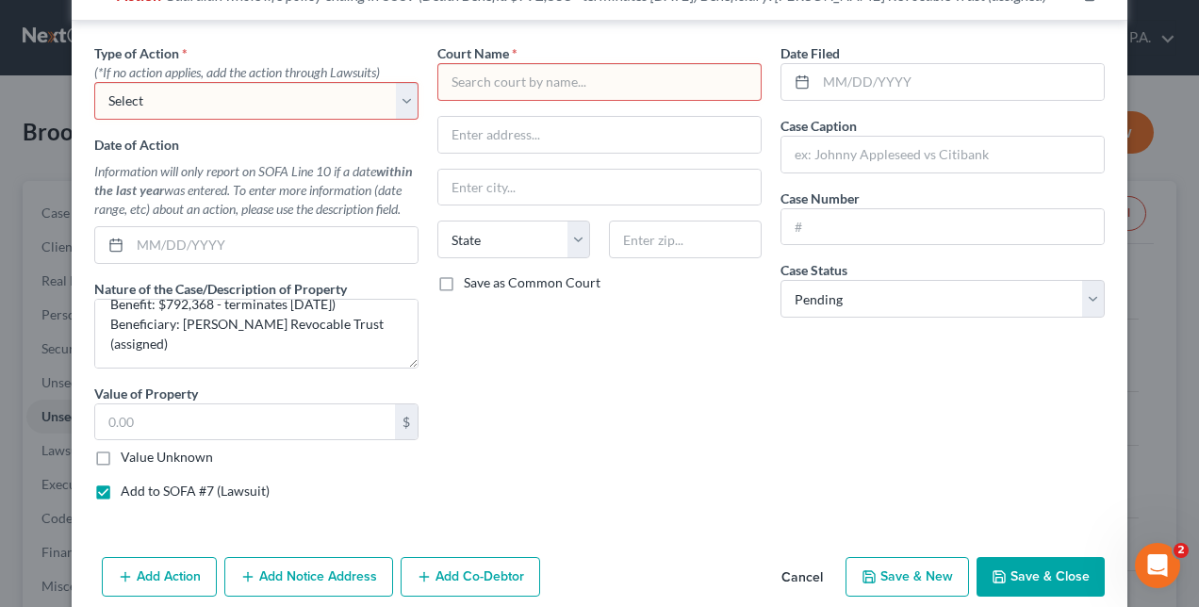
scroll to position [608, 0]
click at [121, 499] on label "Add to SOFA #7 (Lawsuit)" at bounding box center [195, 490] width 149 height 19
click at [128, 493] on input "Add to SOFA #7 (Lawsuit)" at bounding box center [134, 487] width 12 height 12
checkbox input "false"
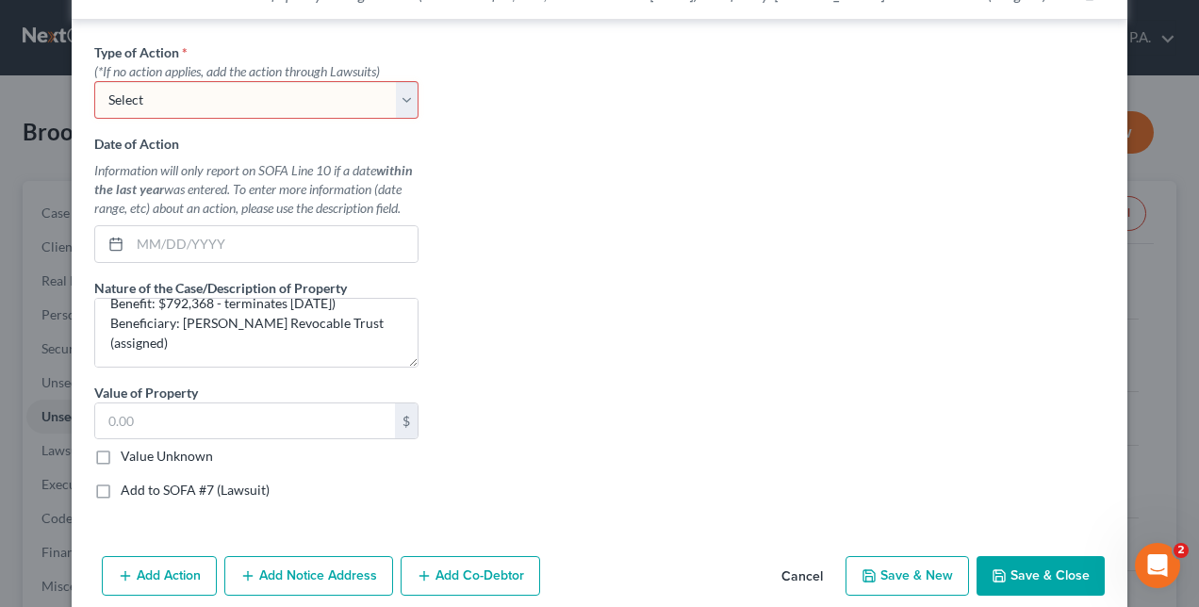
click at [170, 113] on select "Select Repossession Foreclosure Returns" at bounding box center [256, 100] width 324 height 38
click at [94, 97] on select "Select Repossession Foreclosure Returns" at bounding box center [256, 100] width 324 height 38
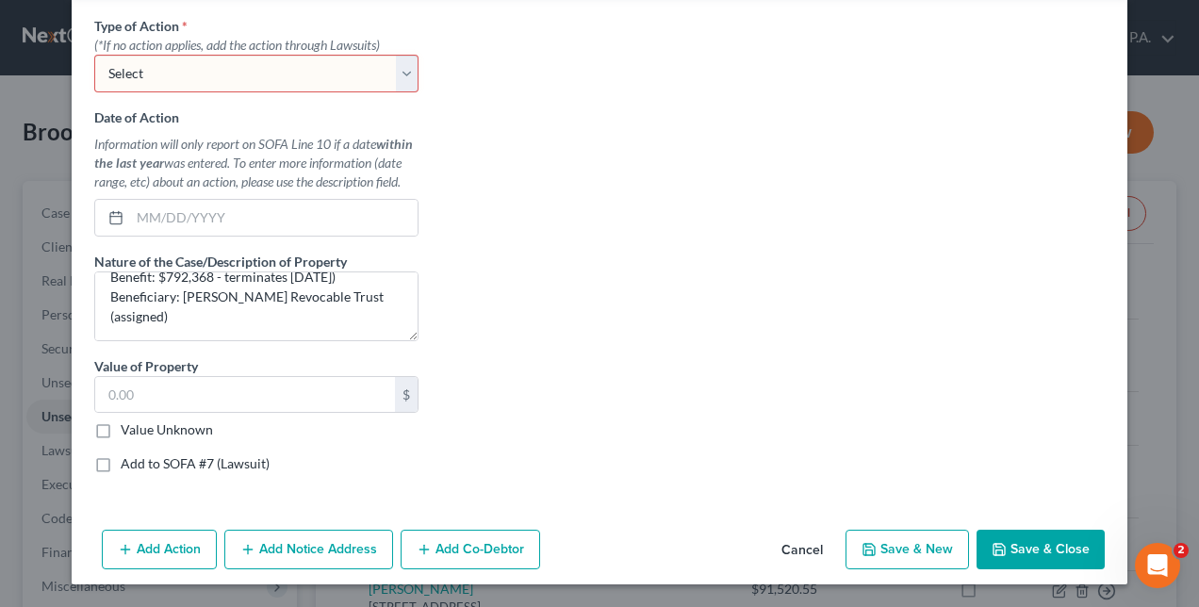
click at [1006, 545] on button "Save & Close" at bounding box center [1040, 550] width 128 height 40
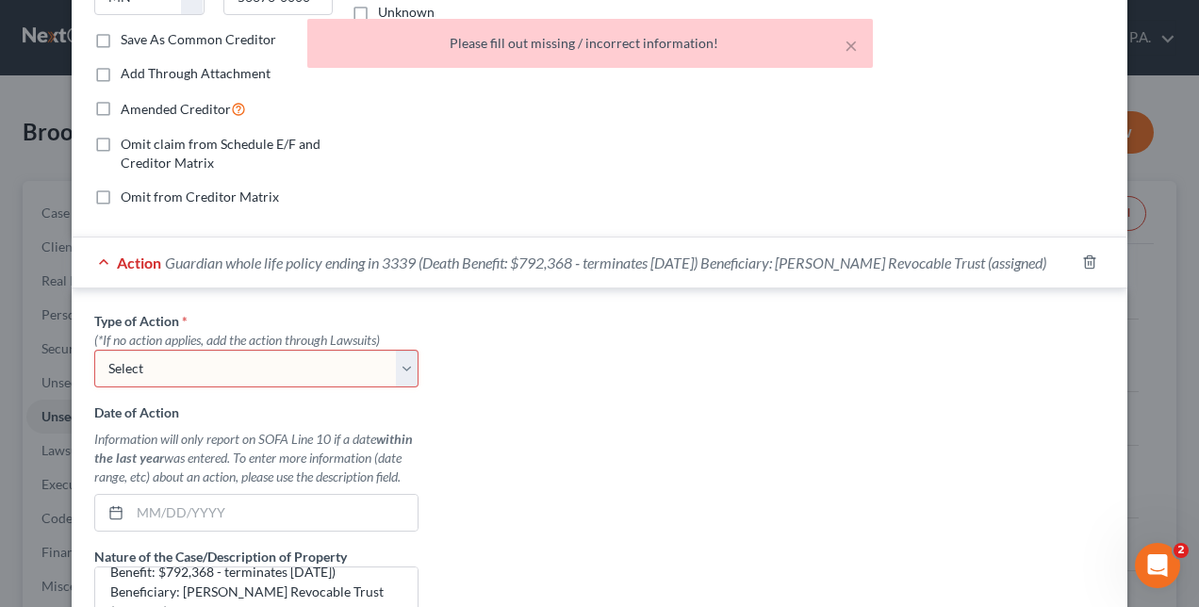
scroll to position [338, 0]
click at [188, 371] on select "Select Repossession Foreclosure Returns" at bounding box center [256, 370] width 324 height 38
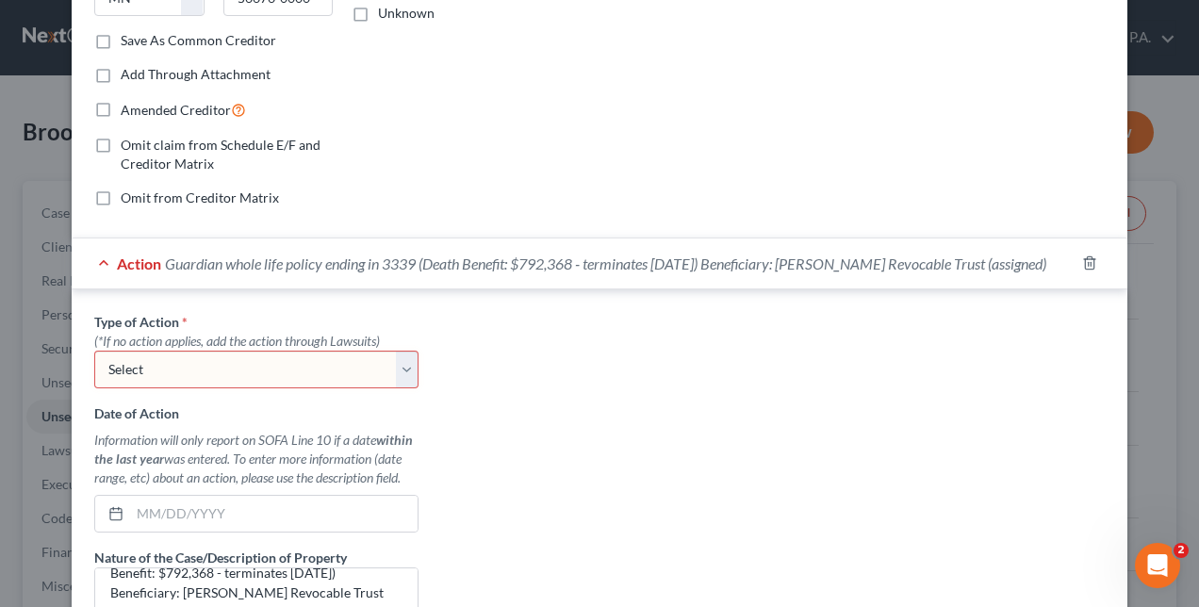
select select "2"
click at [94, 367] on select "Select Repossession Foreclosure Returns" at bounding box center [256, 370] width 324 height 38
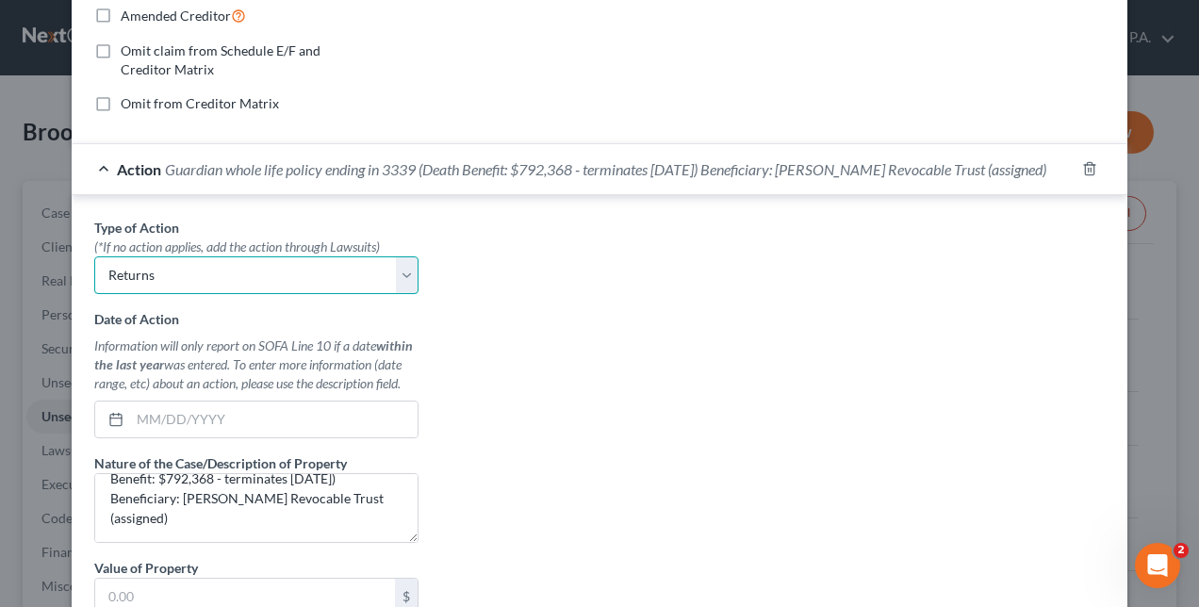
scroll to position [648, 0]
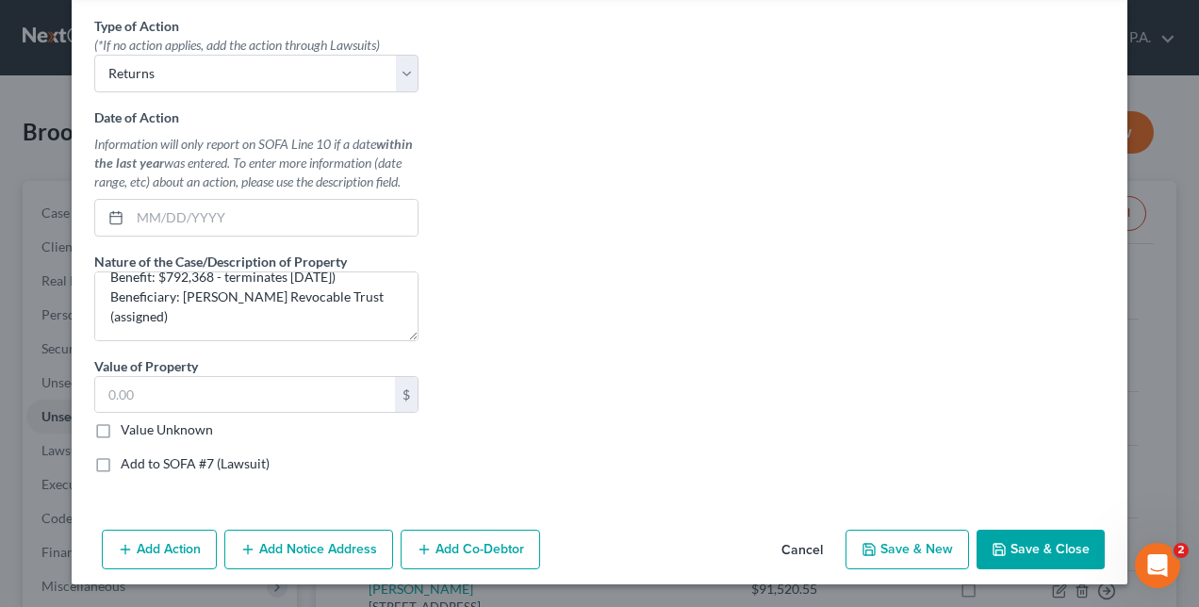
click at [881, 554] on button "Save & New" at bounding box center [906, 550] width 123 height 40
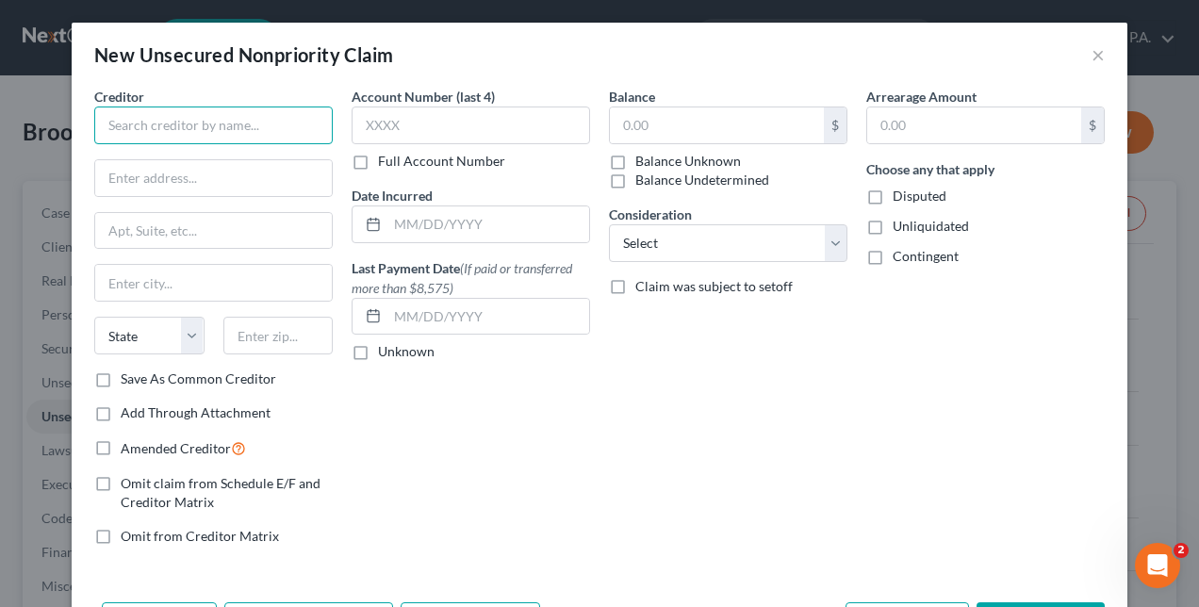
click at [183, 128] on input "text" at bounding box center [213, 125] width 238 height 38
type input "Leigh Barry"
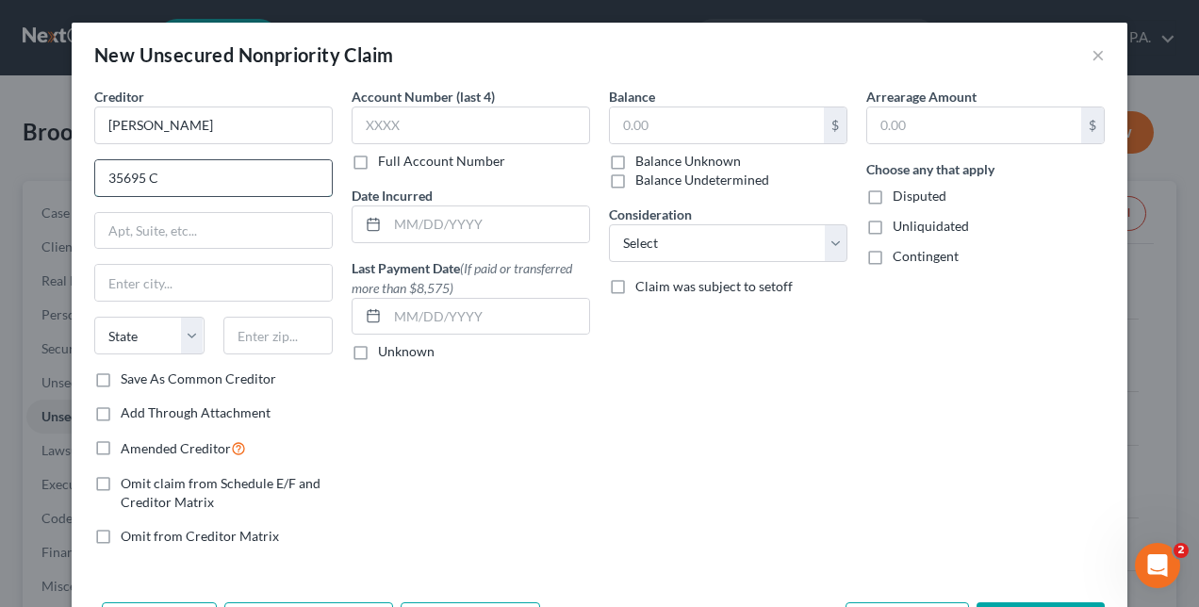
type input "35695 County Route 32"
click at [155, 277] on input "text" at bounding box center [213, 283] width 237 height 36
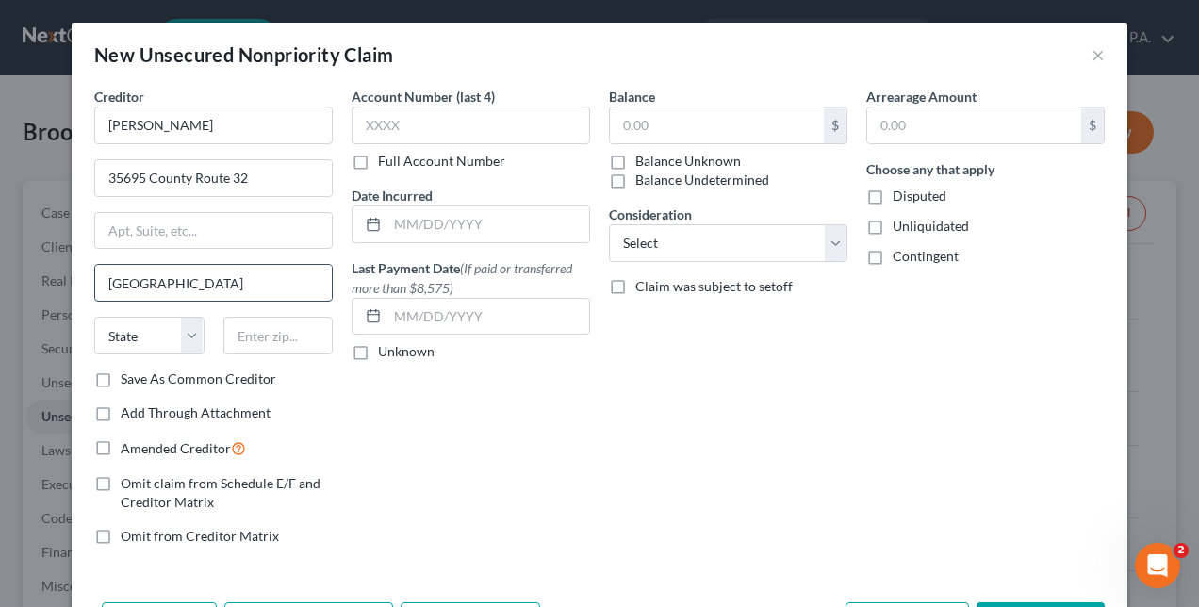
type input "Richville"
select select "24"
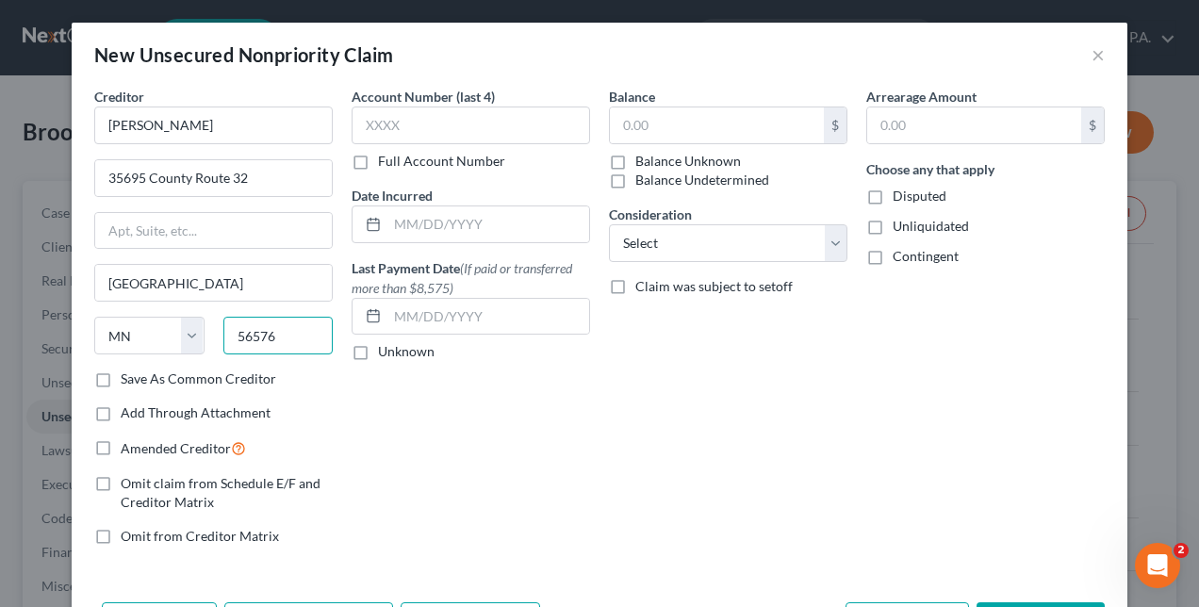
type input "56576"
click at [148, 254] on div "Creditor * Leigh Barry 35695 County Route 32 Richville State AL AK AR AZ CA CO …" at bounding box center [213, 228] width 238 height 283
click at [556, 417] on div "Account Number (last 4) Full Account Number Date Incurred Last Payment Date (If…" at bounding box center [470, 324] width 257 height 474
click at [650, 122] on input "text" at bounding box center [717, 125] width 214 height 36
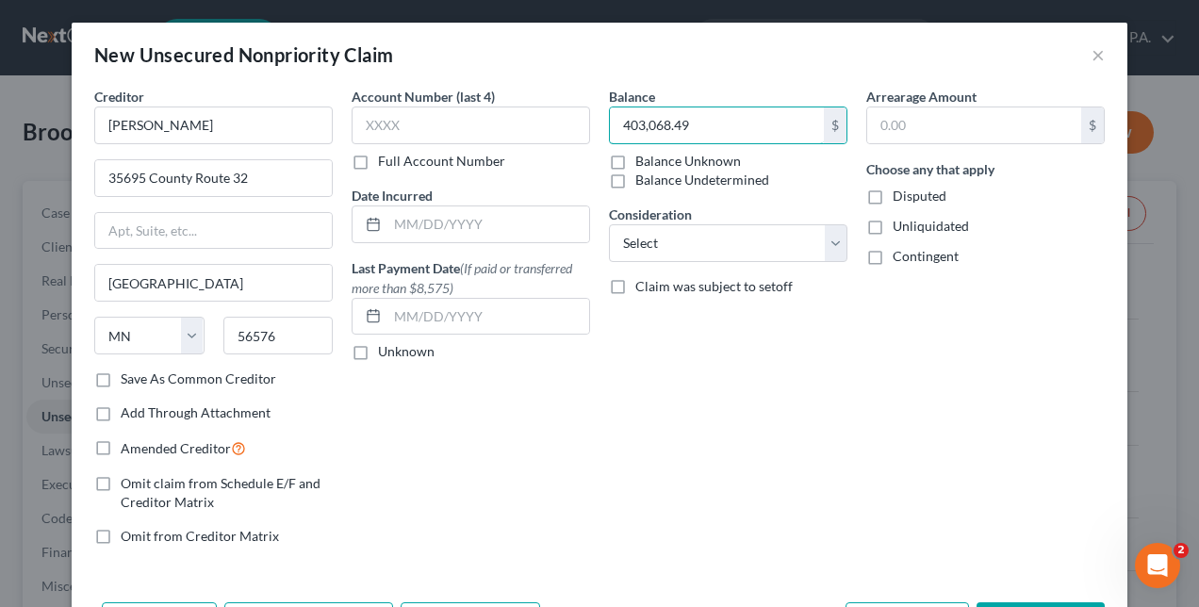
type input "403,068.49"
click at [682, 509] on div "Balance 403,068.49 $ Balance Unknown Balance Undetermined 403,068.49 $ Balance …" at bounding box center [727, 324] width 257 height 474
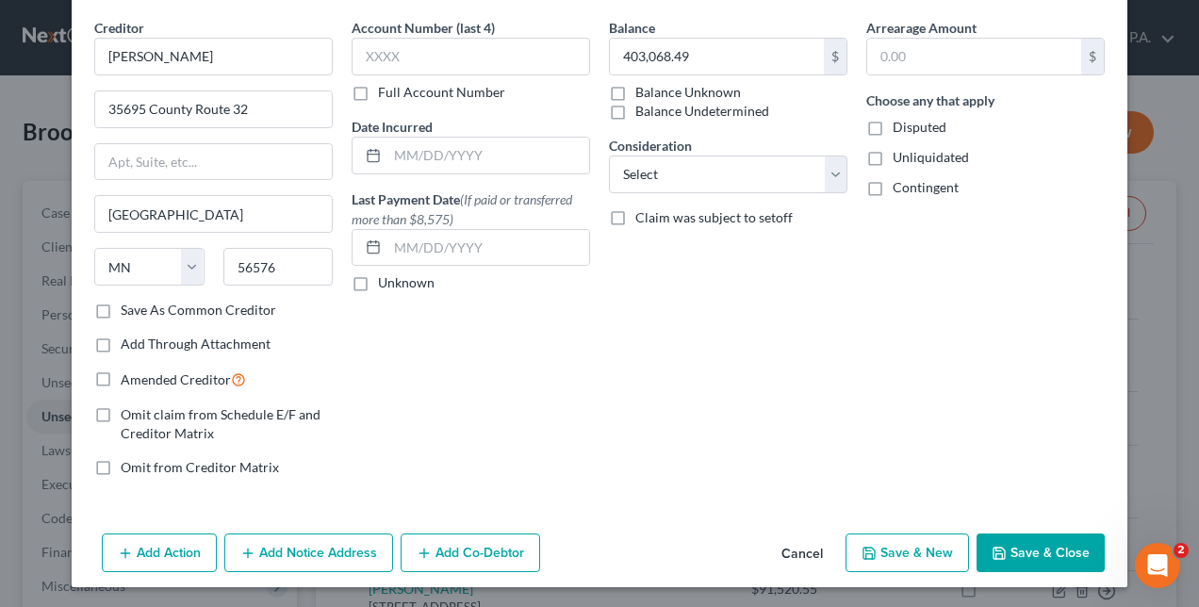
click at [151, 539] on button "Add Action" at bounding box center [159, 553] width 115 height 40
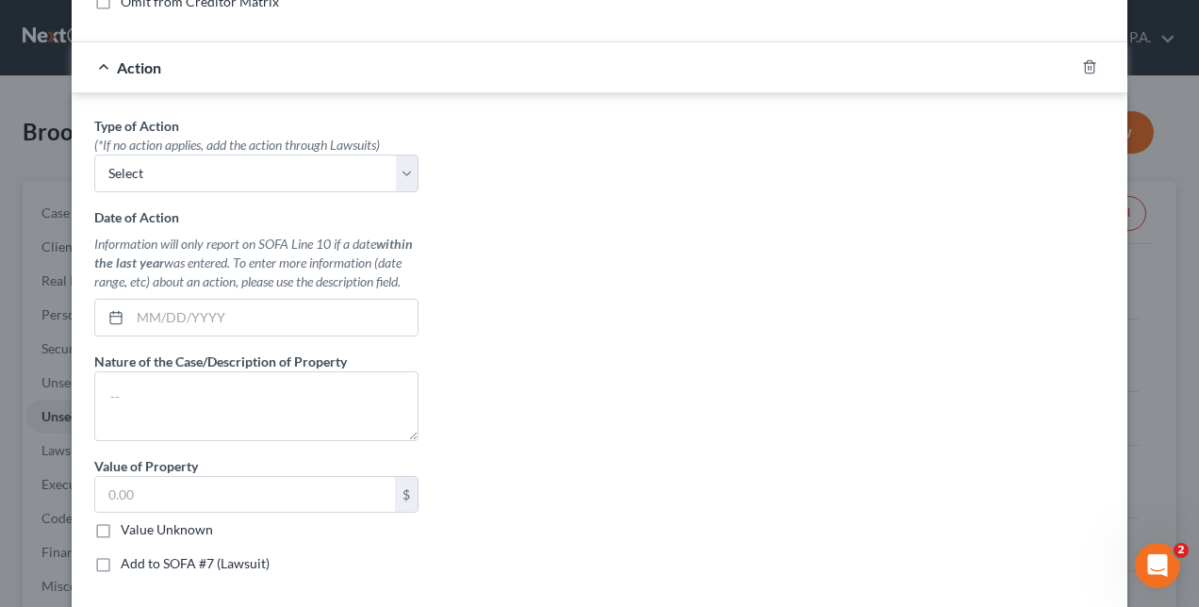
scroll to position [535, 0]
click at [155, 172] on select "Select Repossession Foreclosure Returns" at bounding box center [256, 173] width 324 height 38
click at [835, 213] on div "Type of Action * (*If no action applies, add the action through Lawsuits) Selec…" at bounding box center [599, 351] width 1029 height 472
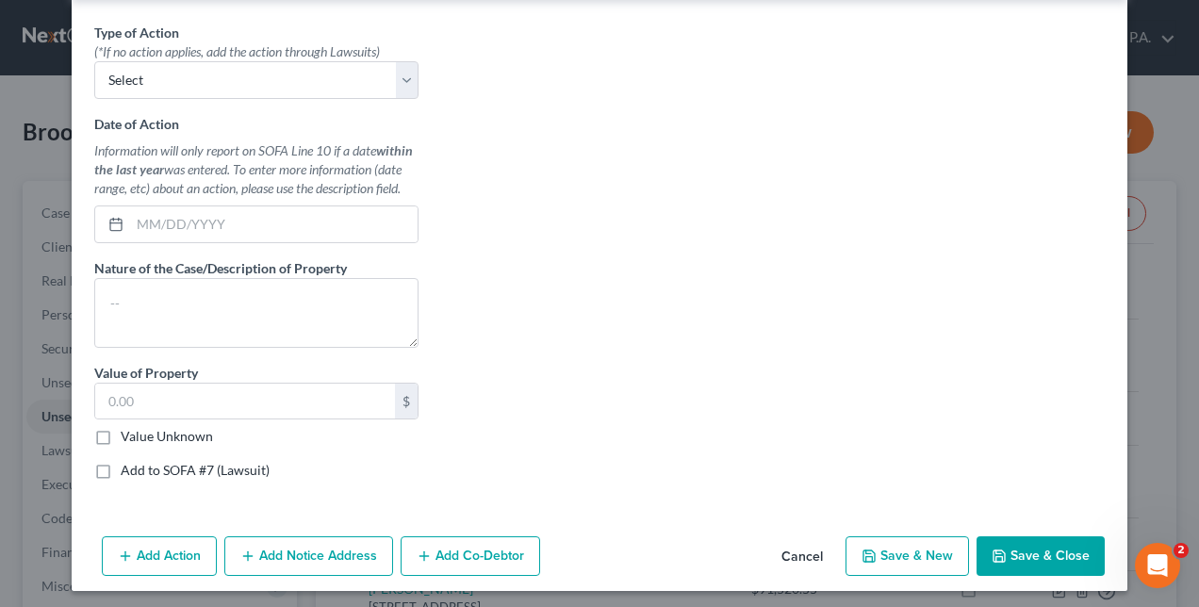
click at [121, 464] on label "Add to SOFA #7 (Lawsuit)" at bounding box center [195, 470] width 149 height 19
click at [128, 464] on input "Add to SOFA #7 (Lawsuit)" at bounding box center [134, 467] width 12 height 12
checkbox input "true"
select select "0"
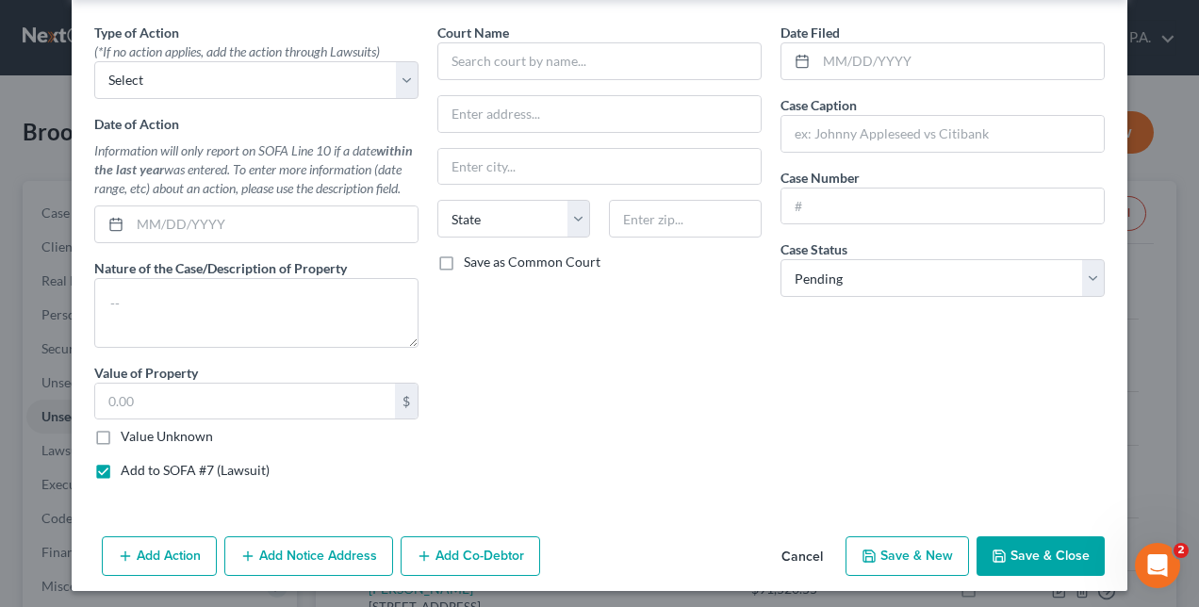
click at [775, 422] on div "Date Filed Case Caption Case Number Case Status * Select Pending On Appeal Conc…" at bounding box center [942, 259] width 343 height 472
click at [173, 301] on textarea at bounding box center [256, 313] width 324 height 70
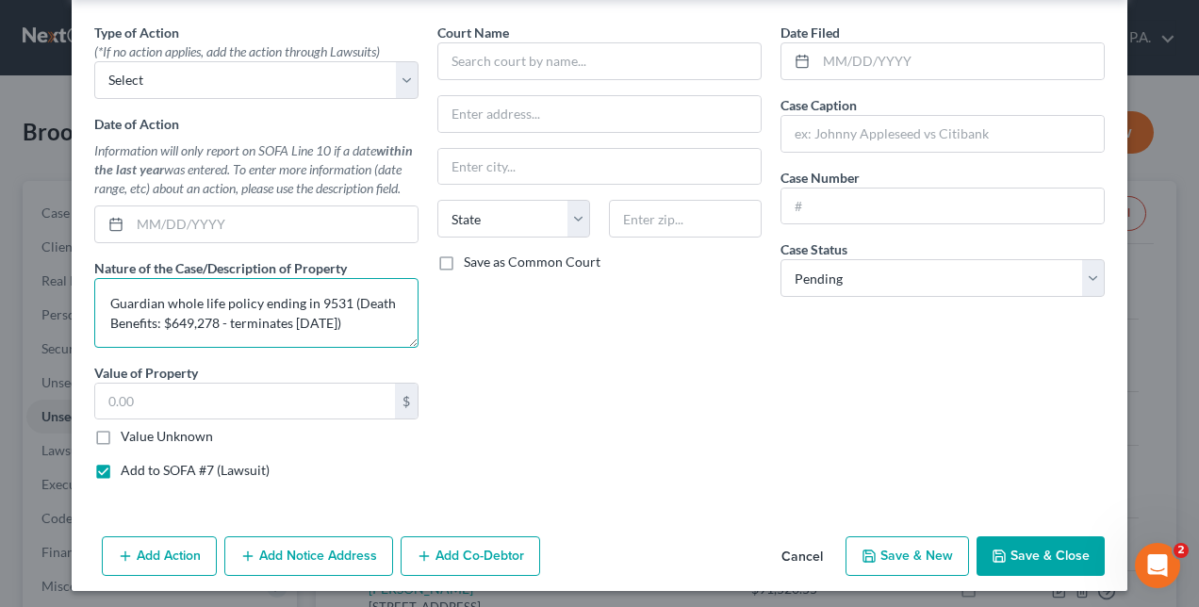
scroll to position [24, 0]
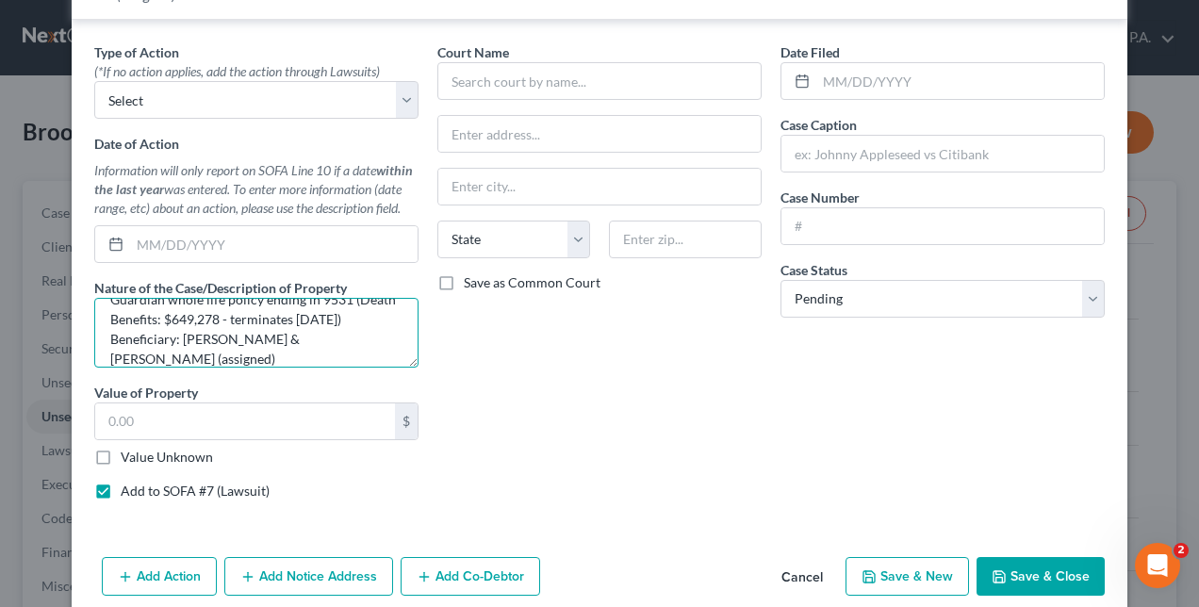
type textarea "Guardian whole life policy ending in 9531 (Death Benefits: $649,278 - terminate…"
click at [524, 344] on div "Court Name * State AL AK AR AZ CA CO CT DE DC FL GA GU HI ID IL IN IA KS KY LA …" at bounding box center [599, 278] width 343 height 472
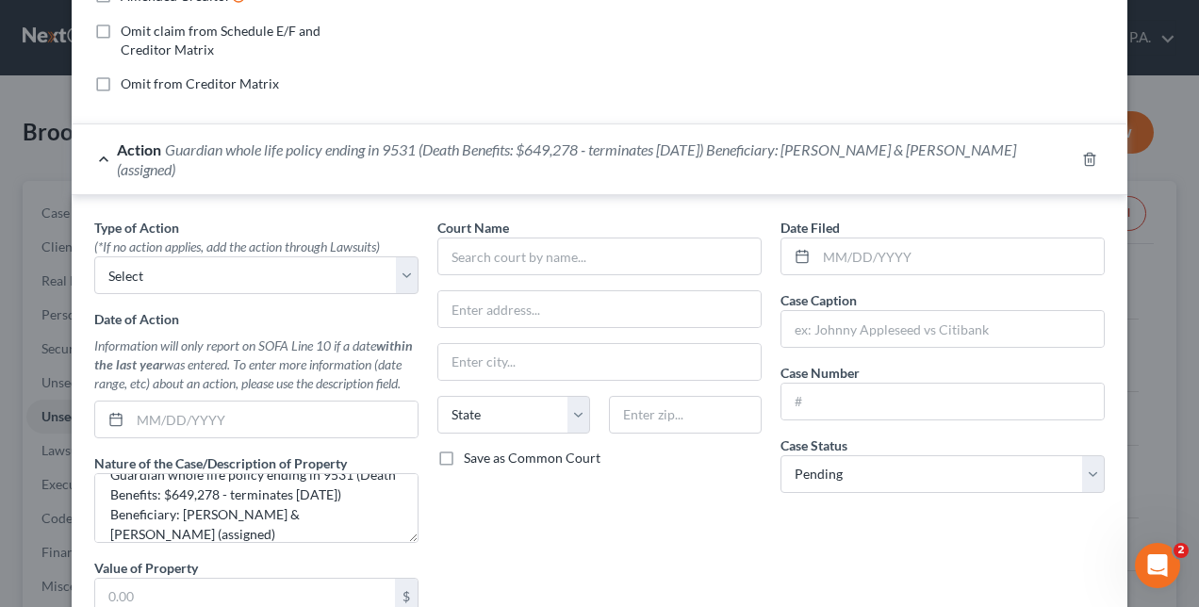
scroll to position [628, 0]
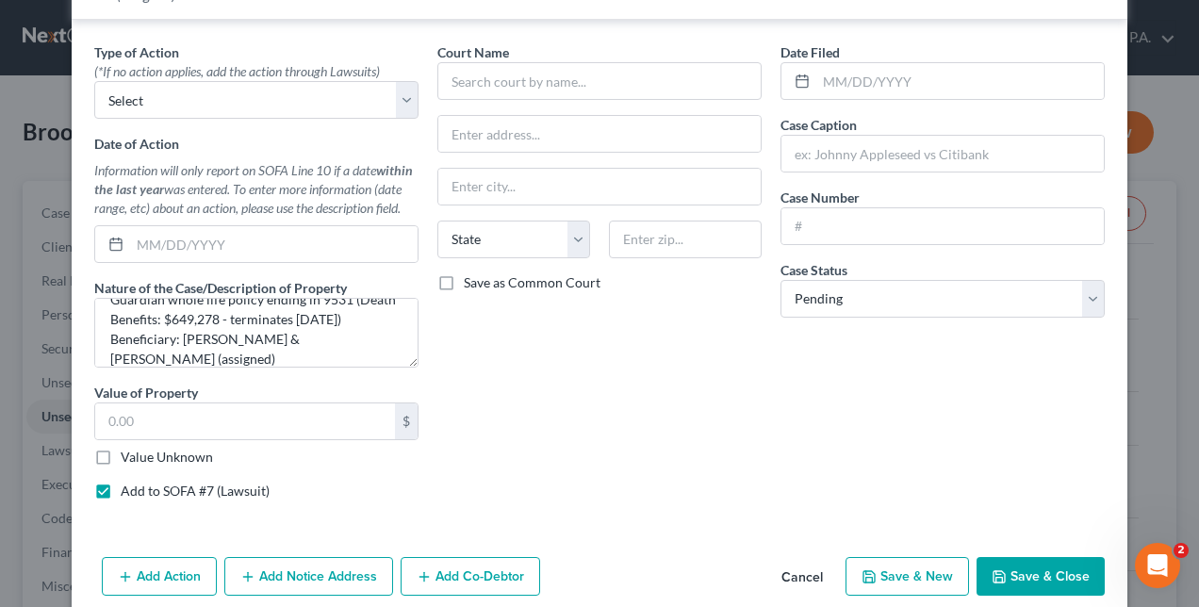
click at [890, 557] on button "Save & New" at bounding box center [906, 577] width 123 height 40
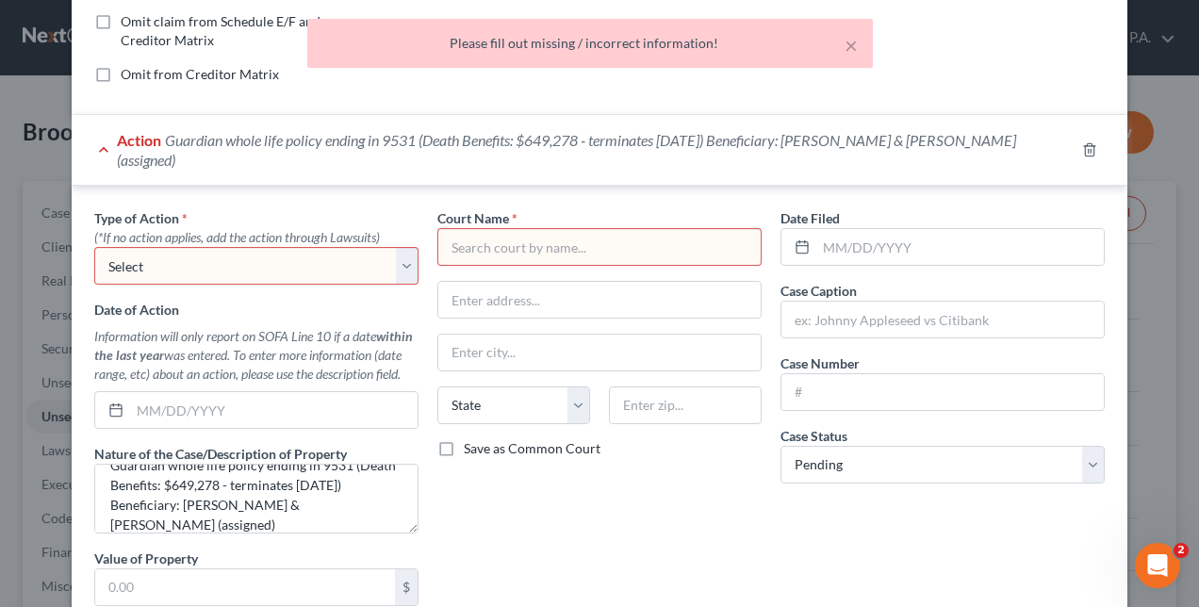
scroll to position [460, 0]
click at [358, 249] on select "Select Repossession Foreclosure Returns" at bounding box center [256, 268] width 324 height 38
select select "2"
click at [94, 249] on select "Select Repossession Foreclosure Returns" at bounding box center [256, 268] width 324 height 38
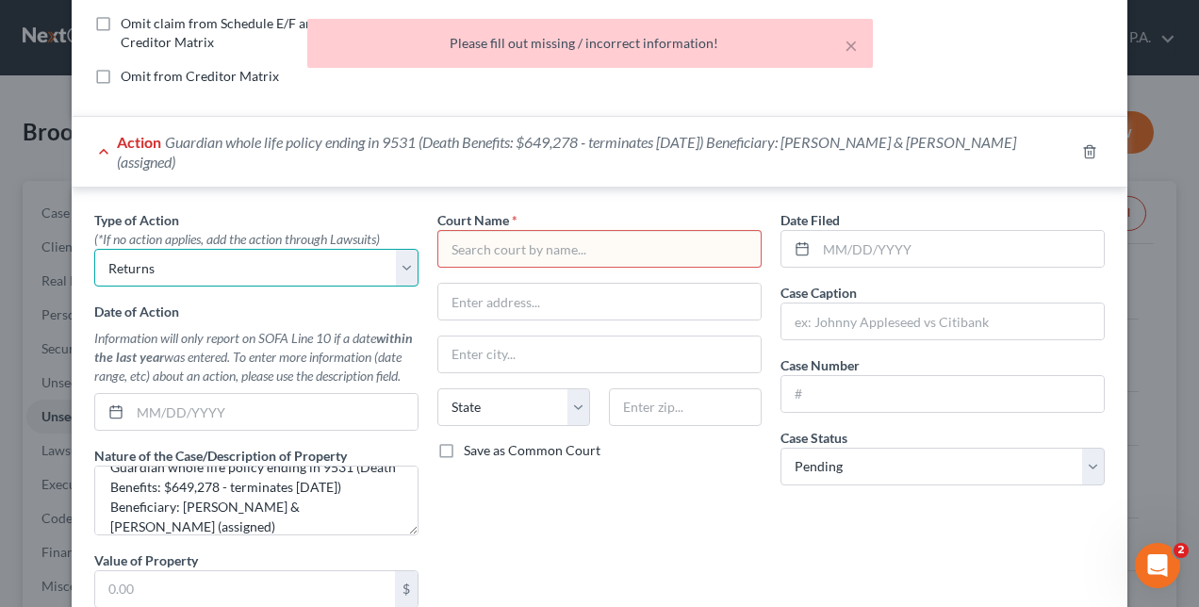
scroll to position [628, 0]
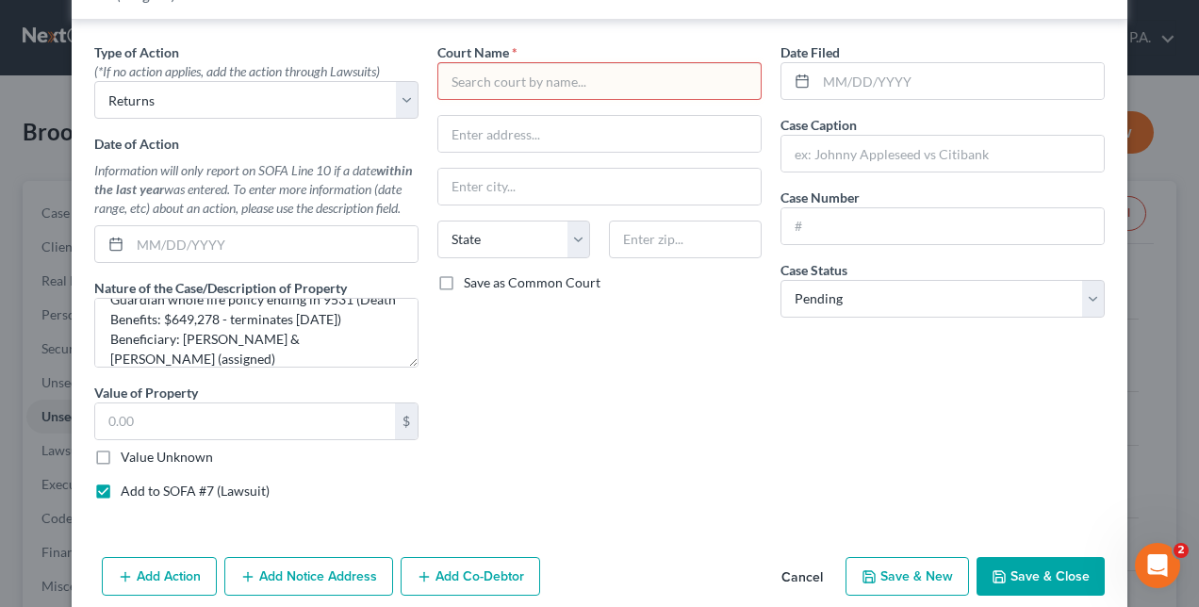
click at [121, 482] on label "Add to SOFA #7 (Lawsuit)" at bounding box center [195, 491] width 149 height 19
click at [128, 482] on input "Add to SOFA #7 (Lawsuit)" at bounding box center [134, 488] width 12 height 12
checkbox input "false"
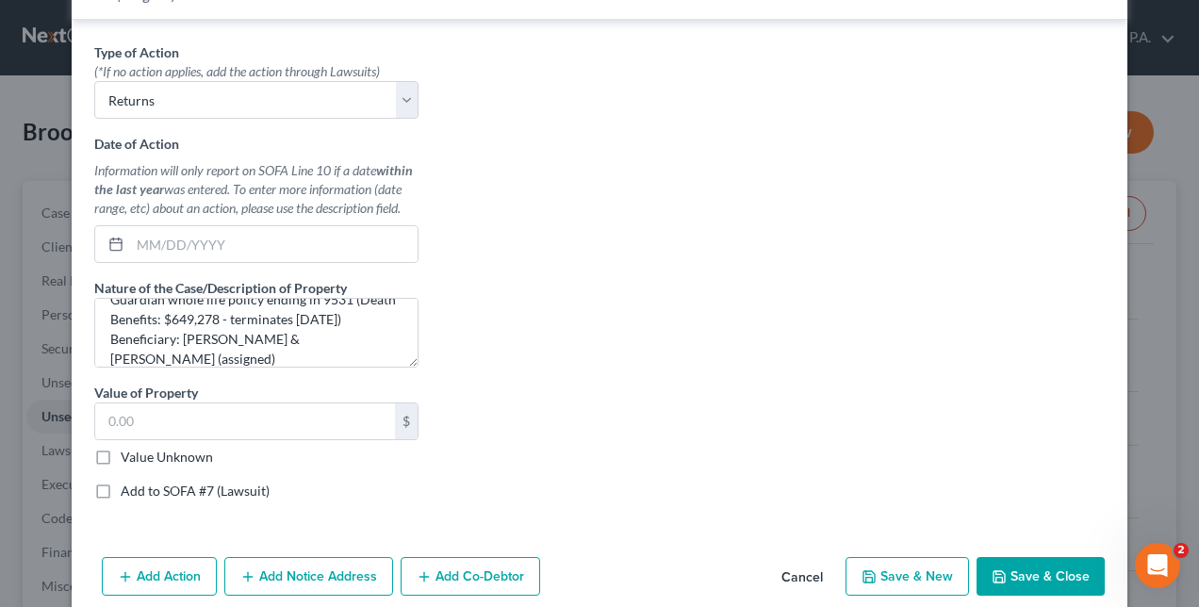
click at [567, 372] on div "Type of Action * (*If no action applies, add the action through Lawsuits) Selec…" at bounding box center [599, 278] width 1029 height 472
click at [897, 557] on button "Save & New" at bounding box center [906, 577] width 123 height 40
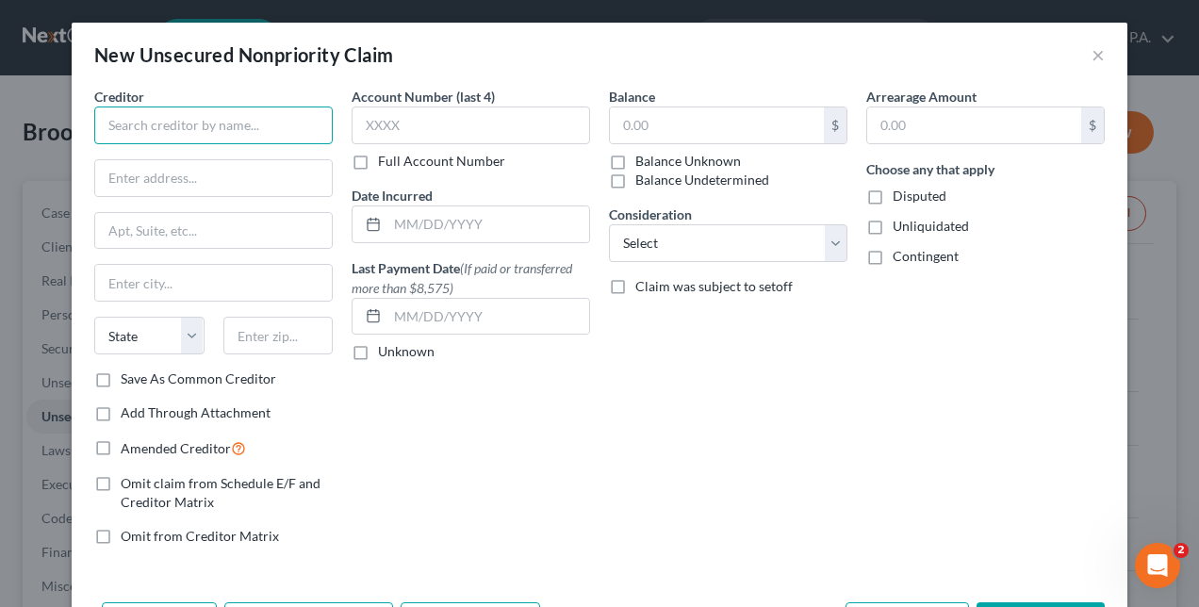
click at [138, 119] on input "text" at bounding box center [213, 125] width 238 height 38
type input "Sena Realty, LLC"
type input "15168 Brolio Lane"
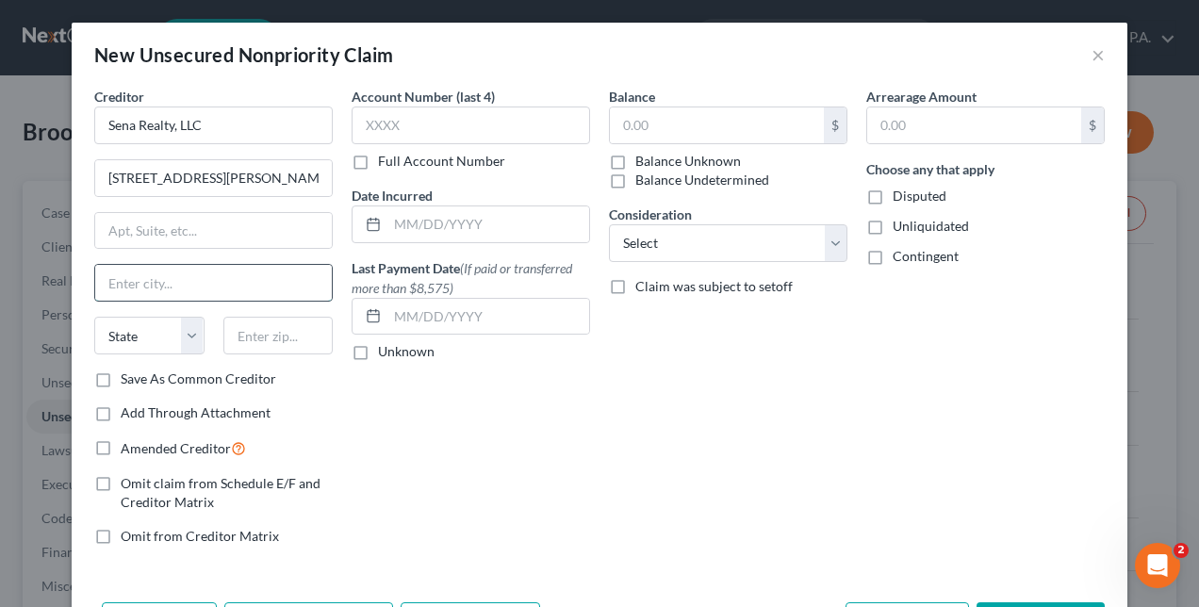
click at [128, 277] on input "text" at bounding box center [213, 283] width 237 height 36
type input "Naples"
select select "9"
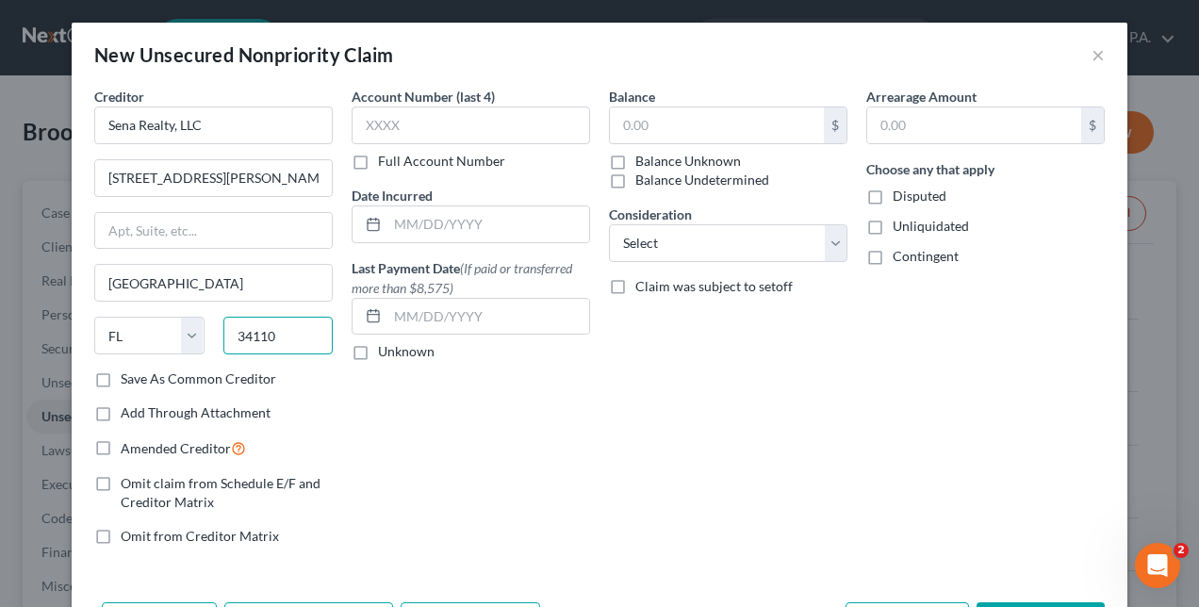
type input "34110"
click at [770, 434] on div "Balance $ Balance Unknown Balance Undetermined $ Balance Unknown Consideration …" at bounding box center [727, 324] width 257 height 474
click at [671, 127] on input "text" at bounding box center [717, 125] width 214 height 36
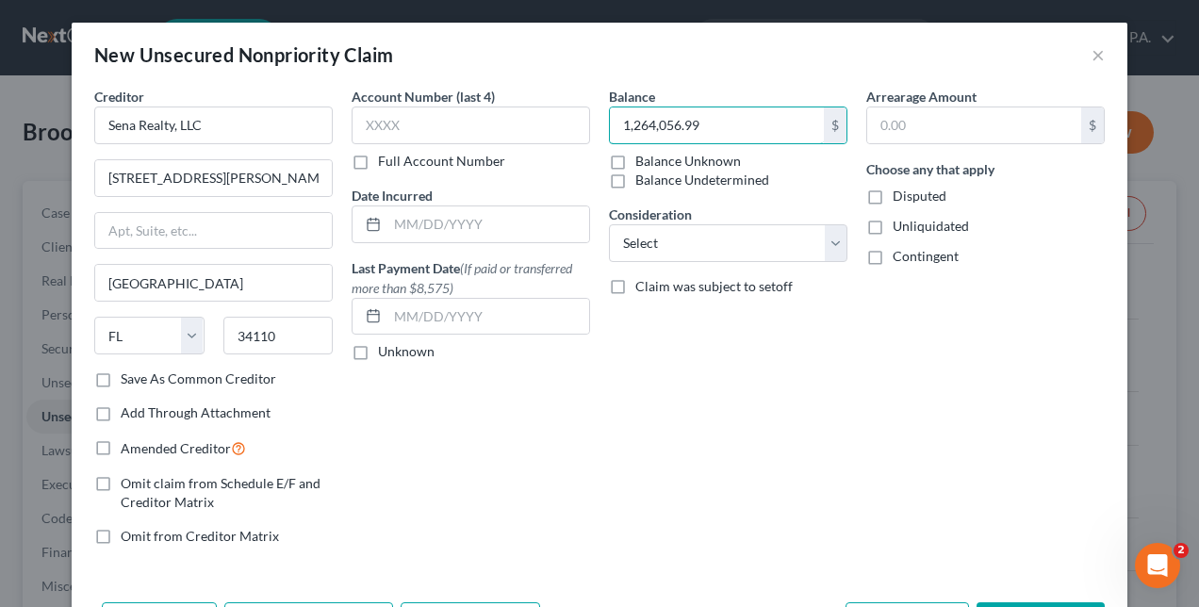
type input "1,264,056.99"
click at [497, 393] on div "Account Number (last 4) Full Account Number Date Incurred Last Payment Date (If…" at bounding box center [470, 324] width 257 height 474
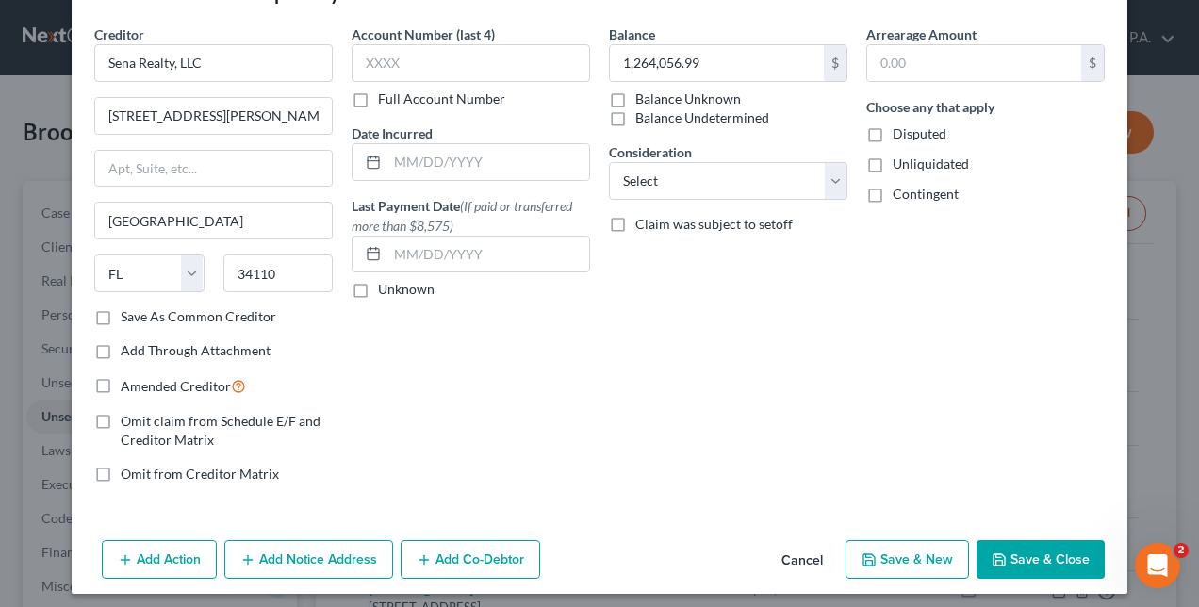
scroll to position [63, 0]
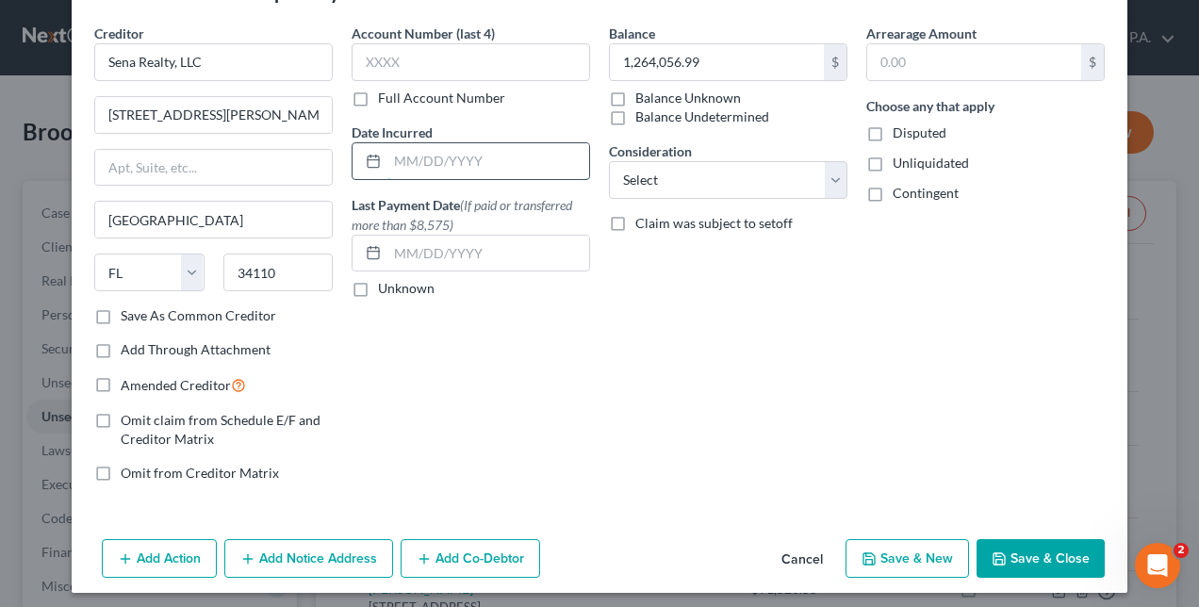
click at [403, 164] on input "text" at bounding box center [488, 161] width 202 height 36
type input "04/01/2024"
click at [480, 339] on div "Account Number (last 4) Full Account Number Date Incurred 04/01/2024 Last Payme…" at bounding box center [470, 261] width 257 height 474
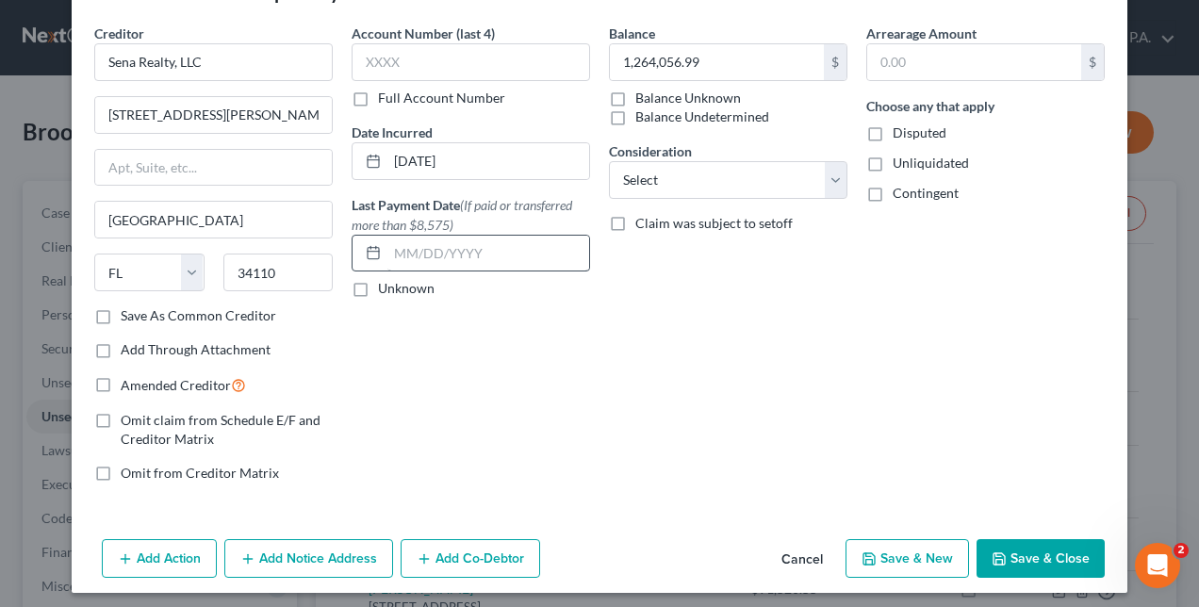
scroll to position [69, 0]
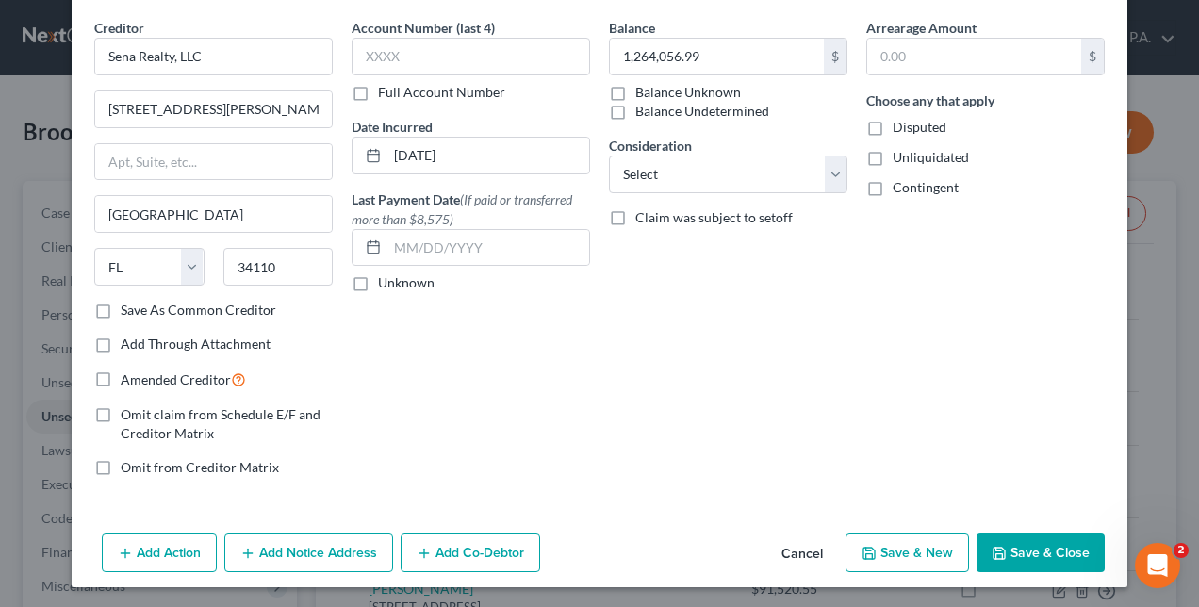
click at [776, 373] on div "Balance 1,264,056.99 $ Balance Unknown Balance Undetermined 1,264,056.99 $ Bala…" at bounding box center [727, 255] width 257 height 474
click at [151, 538] on button "Add Action" at bounding box center [159, 553] width 115 height 40
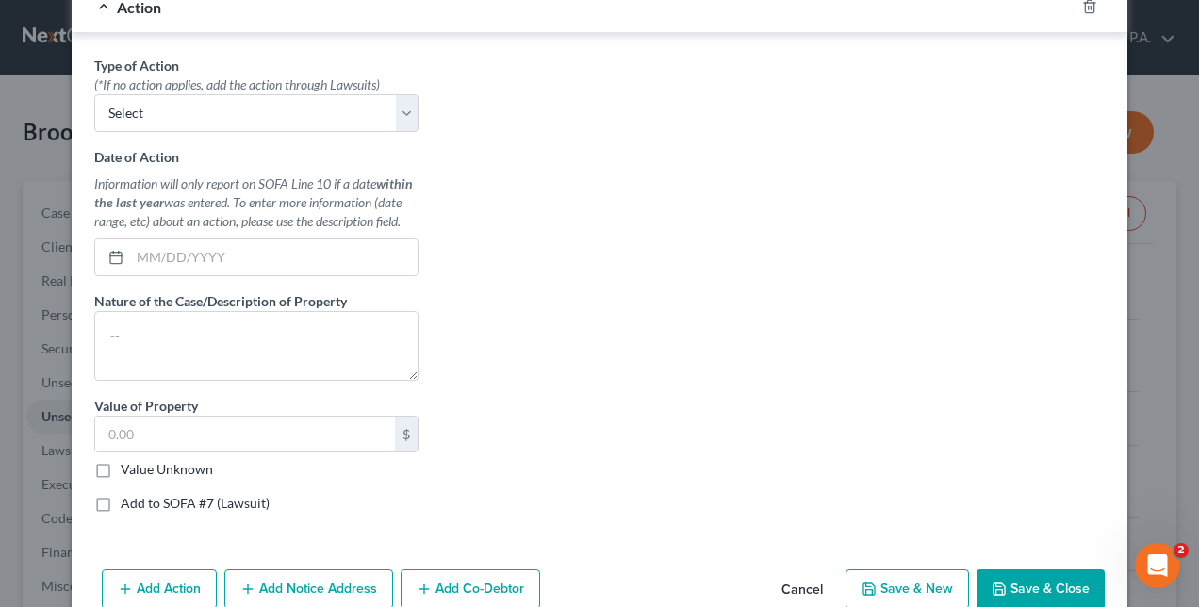
scroll to position [596, 0]
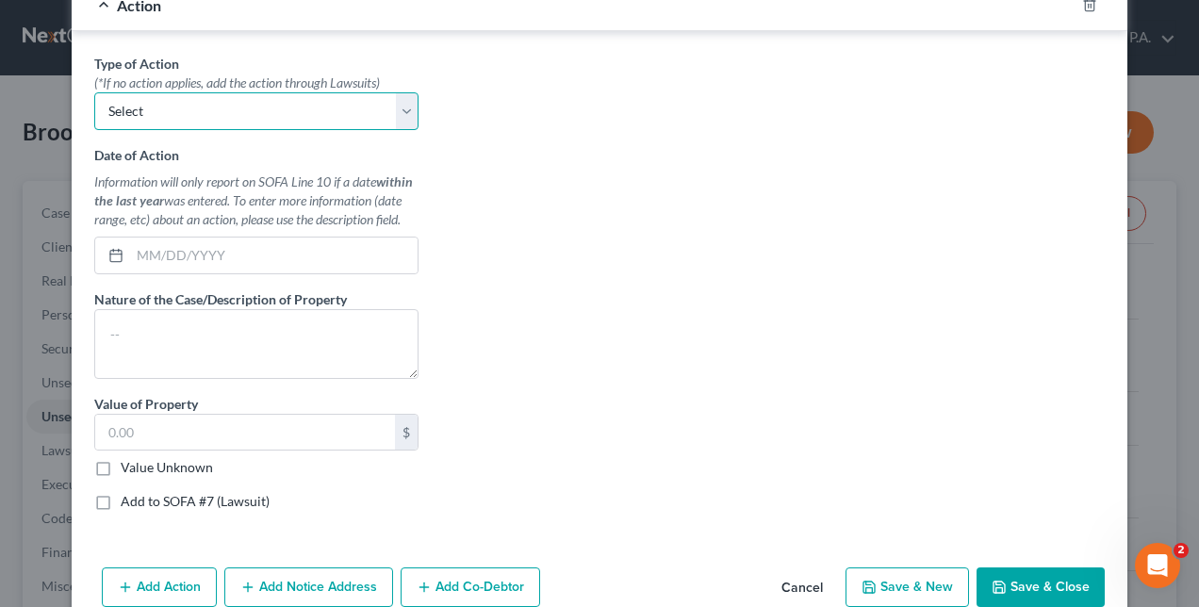
click at [285, 105] on select "Select Repossession Foreclosure Returns" at bounding box center [256, 111] width 324 height 38
select select "2"
click at [94, 92] on select "Select Repossession Foreclosure Returns" at bounding box center [256, 111] width 324 height 38
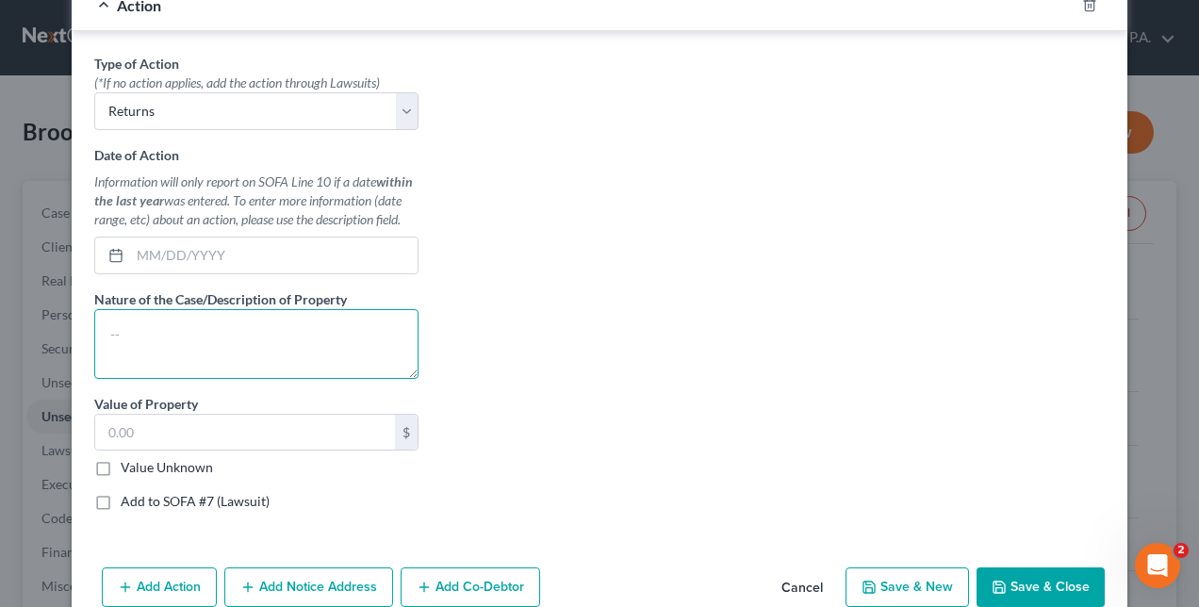
click at [168, 309] on textarea at bounding box center [256, 344] width 324 height 70
type textarea "28510 Calabria Court Unit 201, Naples, FL 34110 Lee County, includes golf membe…"
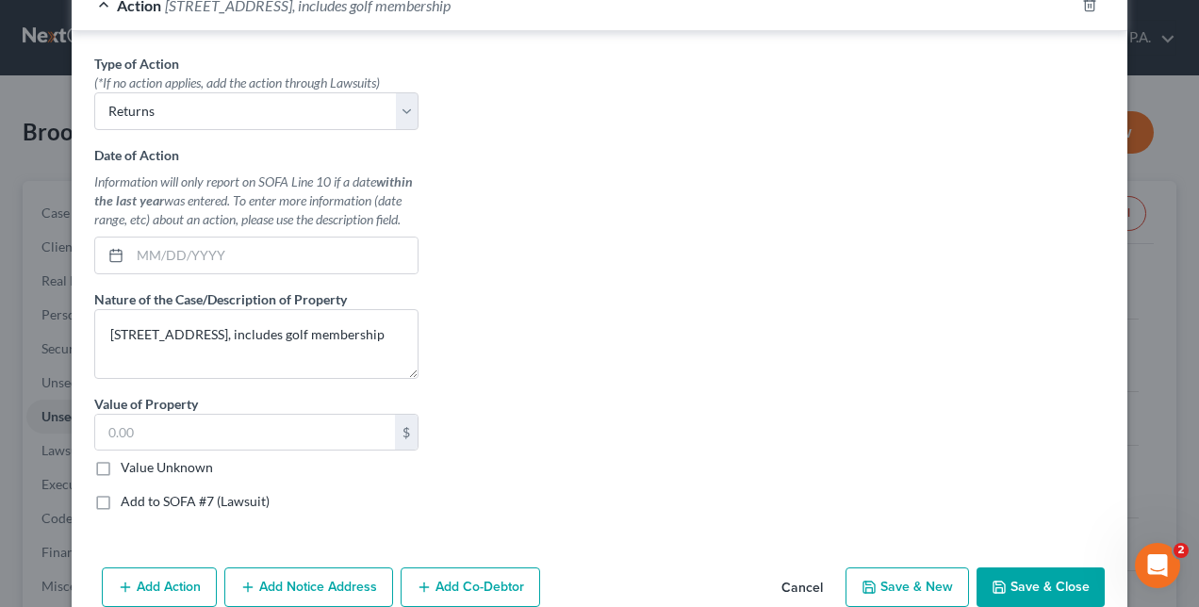
click at [845, 153] on div "Type of Action * (*If no action applies, add the action through Lawsuits) Selec…" at bounding box center [599, 290] width 1029 height 472
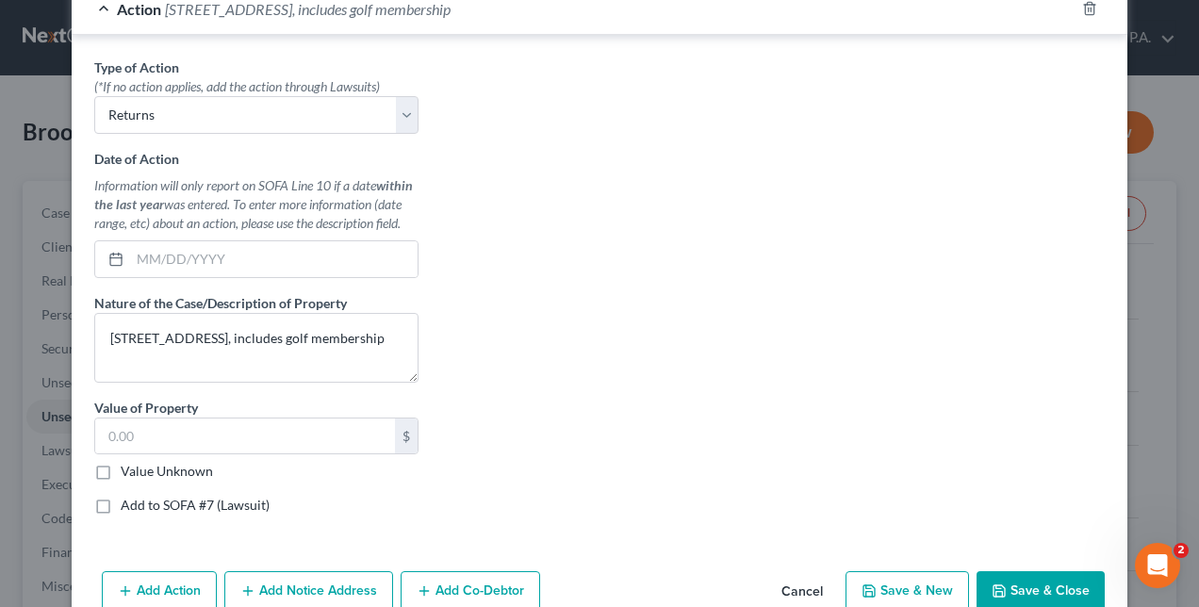
scroll to position [628, 0]
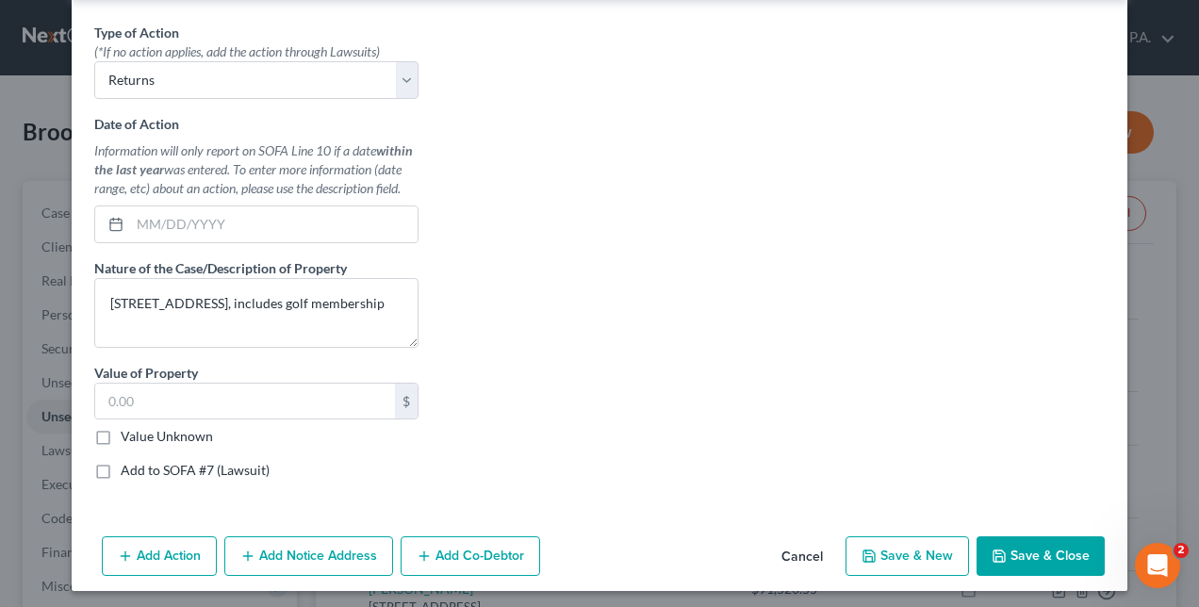
click at [804, 179] on div "Type of Action * (*If no action applies, add the action through Lawsuits) Selec…" at bounding box center [599, 259] width 1029 height 472
click at [1038, 554] on button "Save & Close" at bounding box center [1040, 556] width 128 height 40
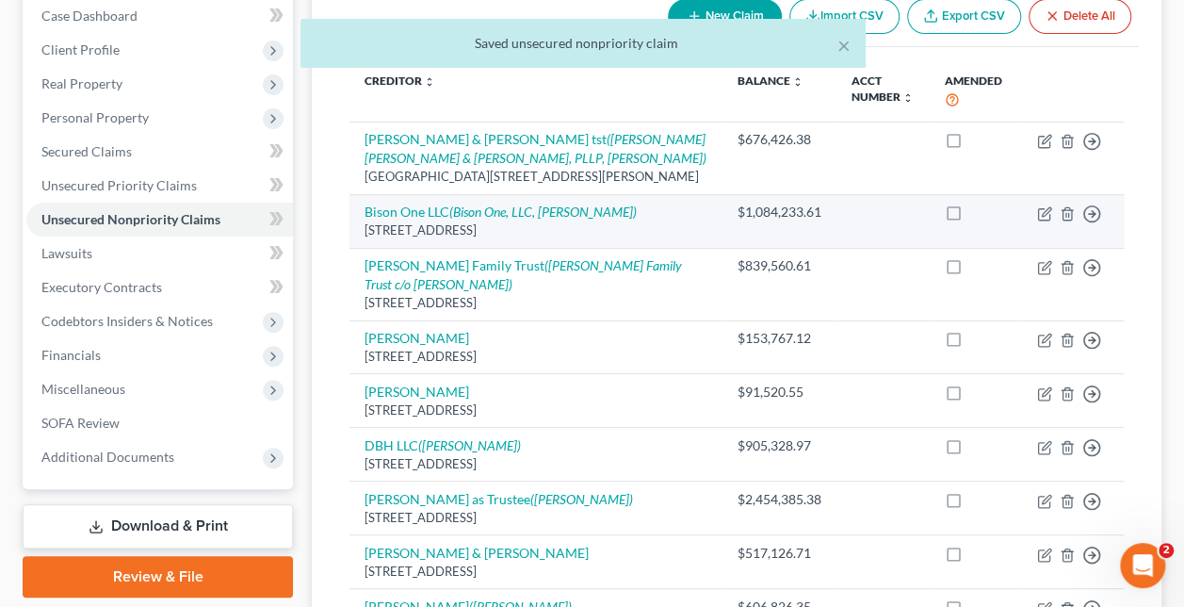
scroll to position [202, 0]
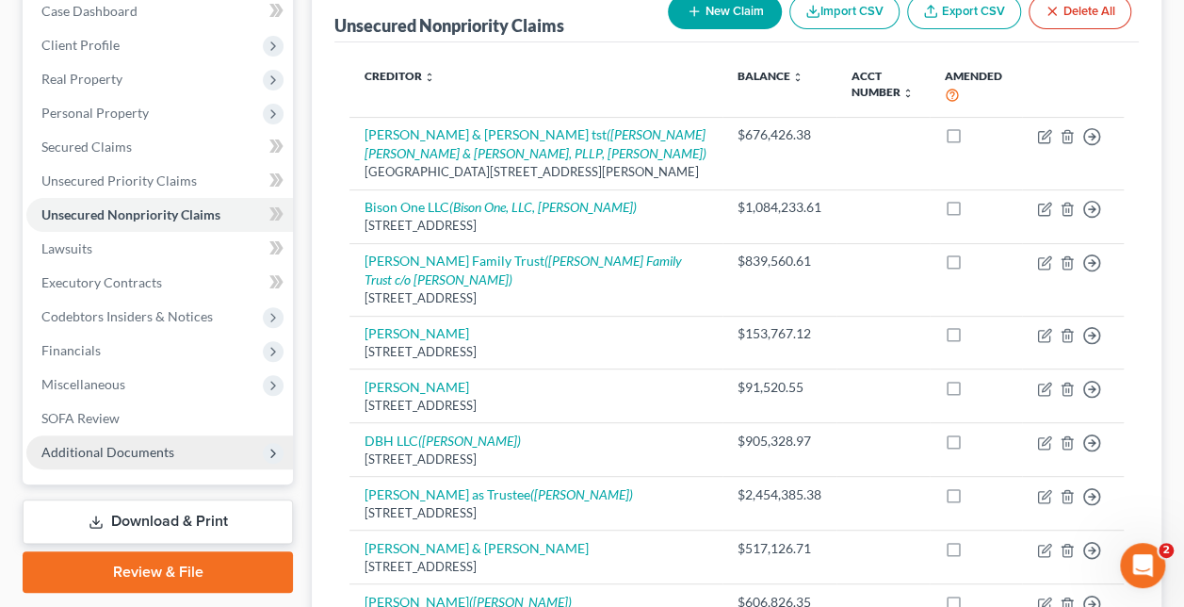
click at [98, 447] on span "Additional Documents" at bounding box center [107, 452] width 133 height 16
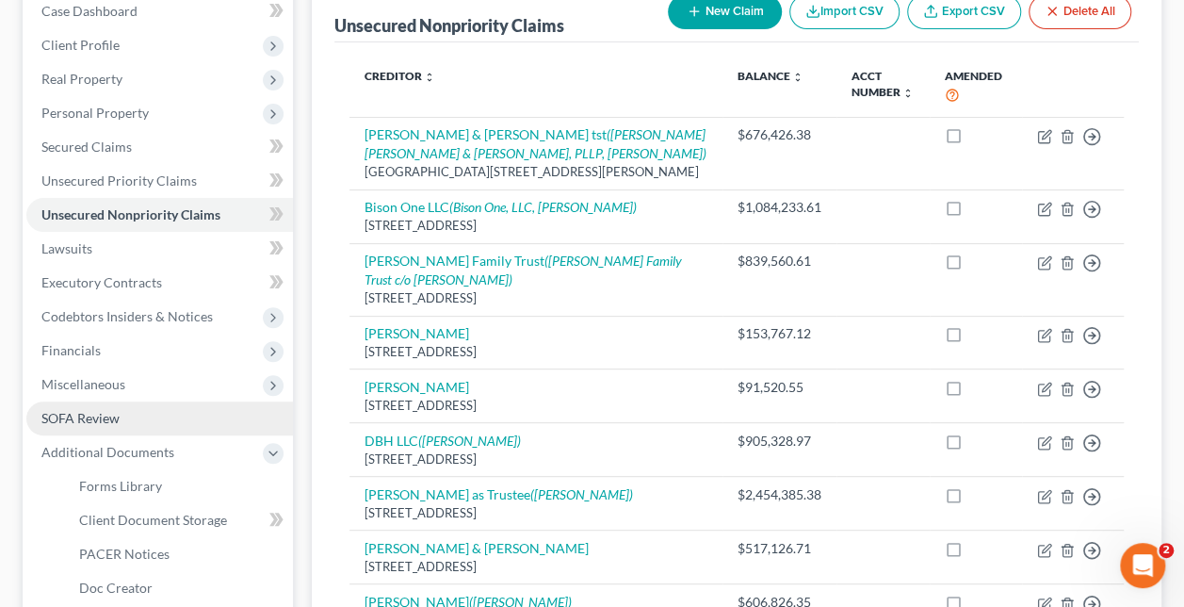
click at [88, 417] on span "SOFA Review" at bounding box center [80, 418] width 78 height 16
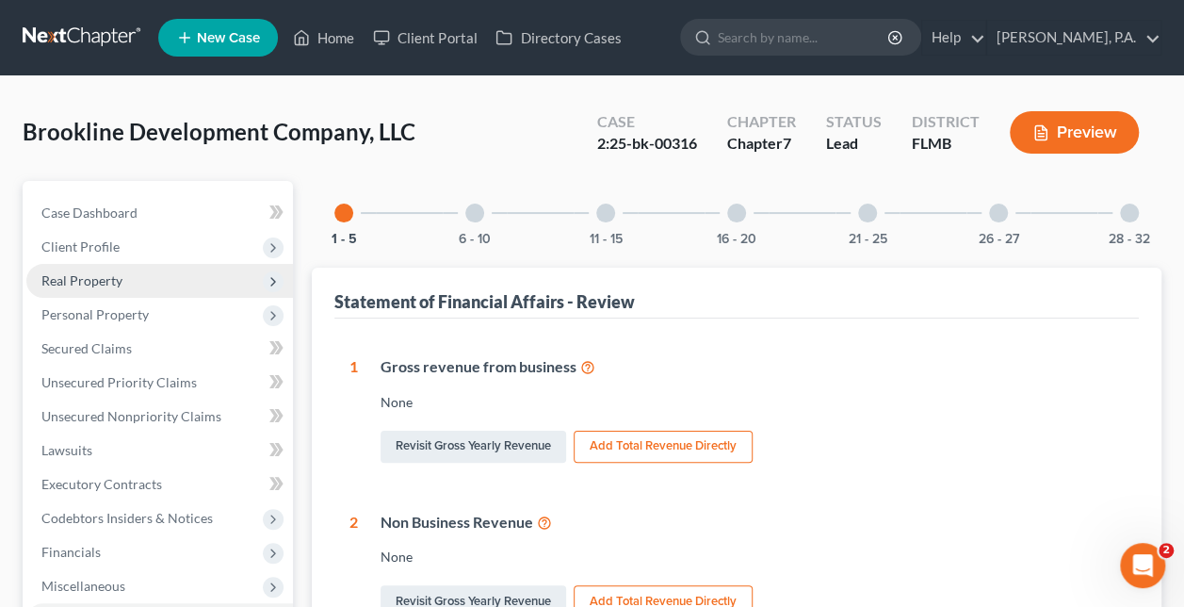
click at [87, 281] on span "Real Property" at bounding box center [81, 280] width 81 height 16
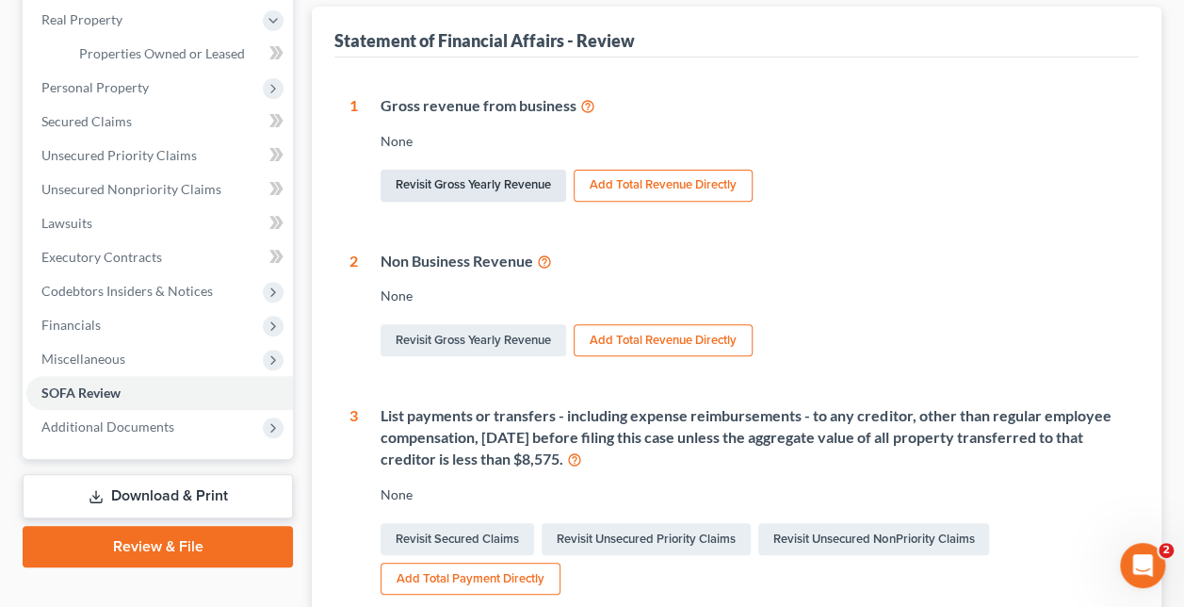
scroll to position [260, 0]
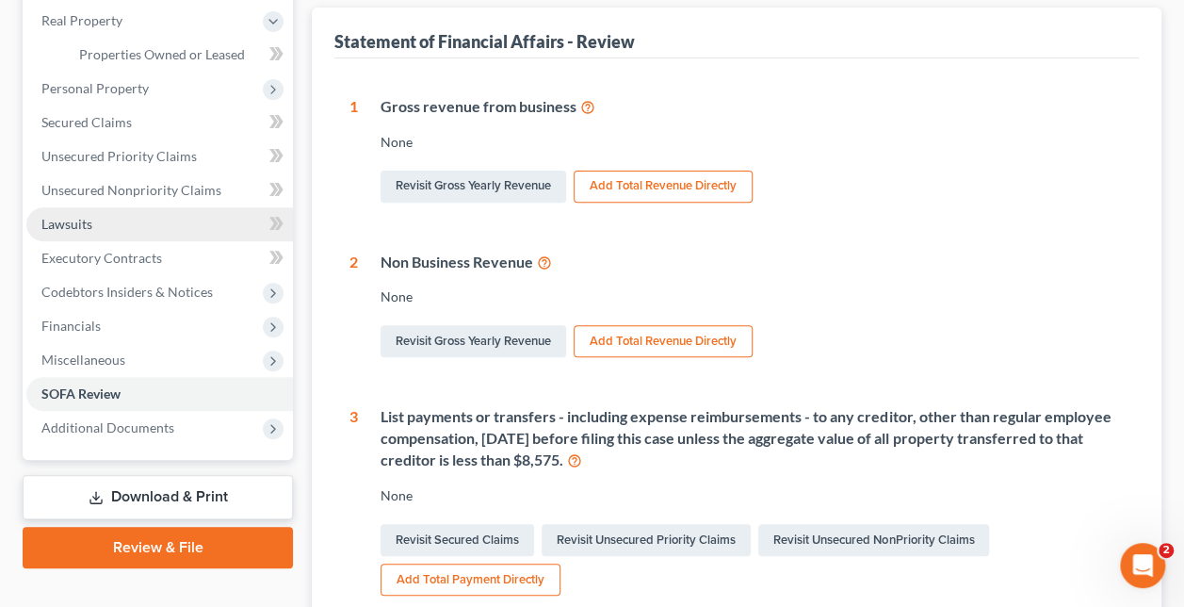
click at [74, 219] on span "Lawsuits" at bounding box center [66, 224] width 51 height 16
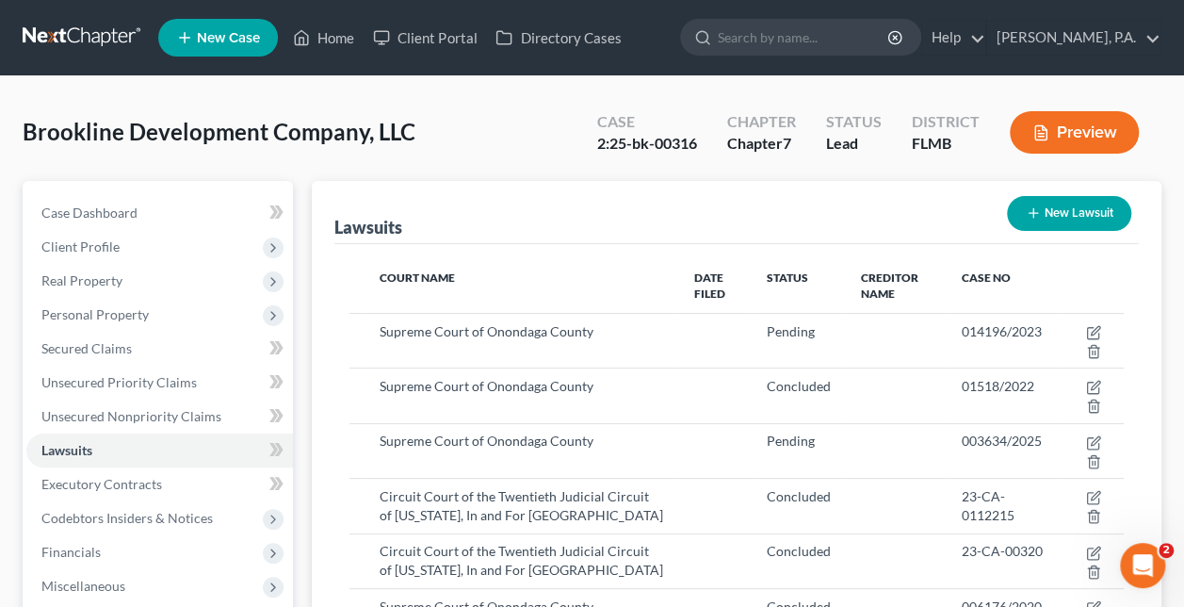
click at [1033, 211] on icon "button" at bounding box center [1033, 212] width 15 height 15
select select "0"
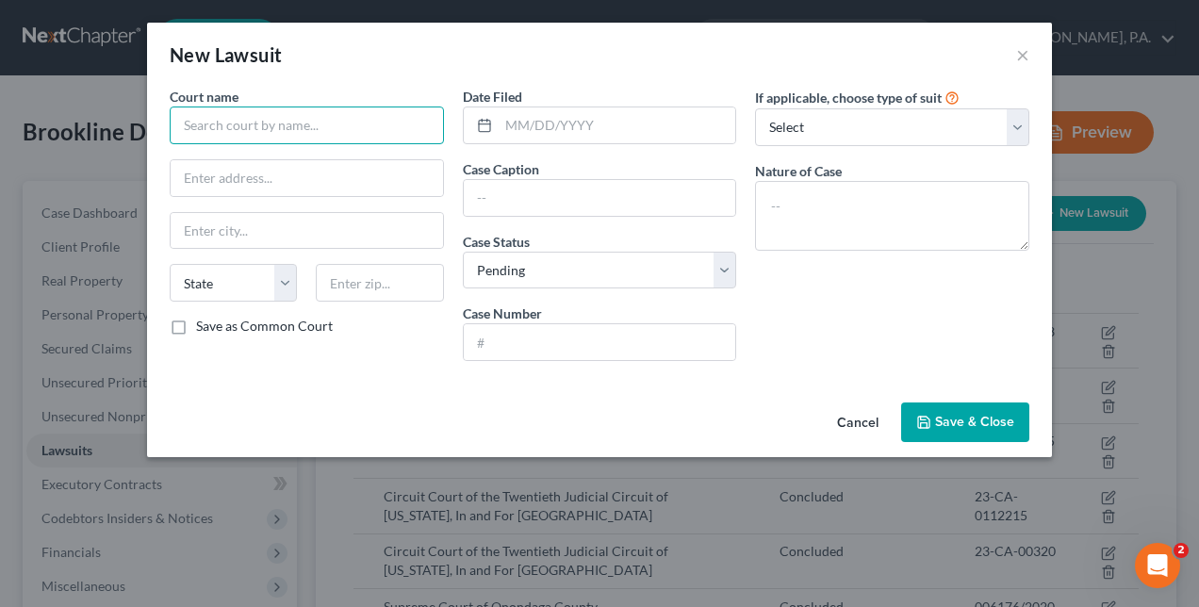
click at [230, 135] on input "text" at bounding box center [307, 125] width 274 height 38
click at [1020, 53] on button "×" at bounding box center [1022, 54] width 13 height 23
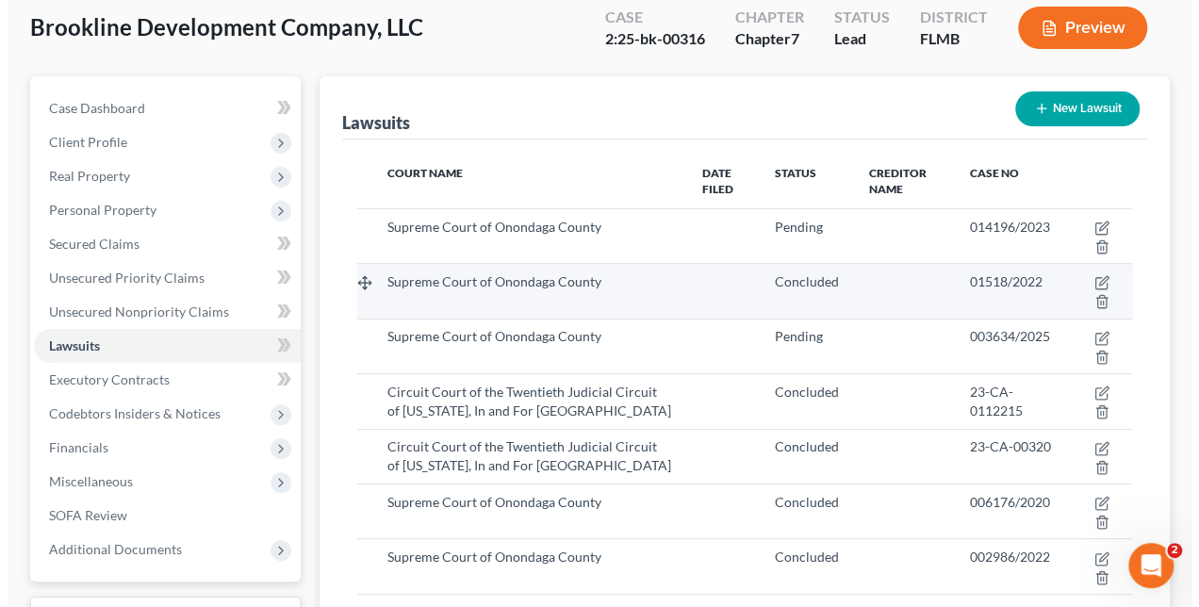
scroll to position [111, 0]
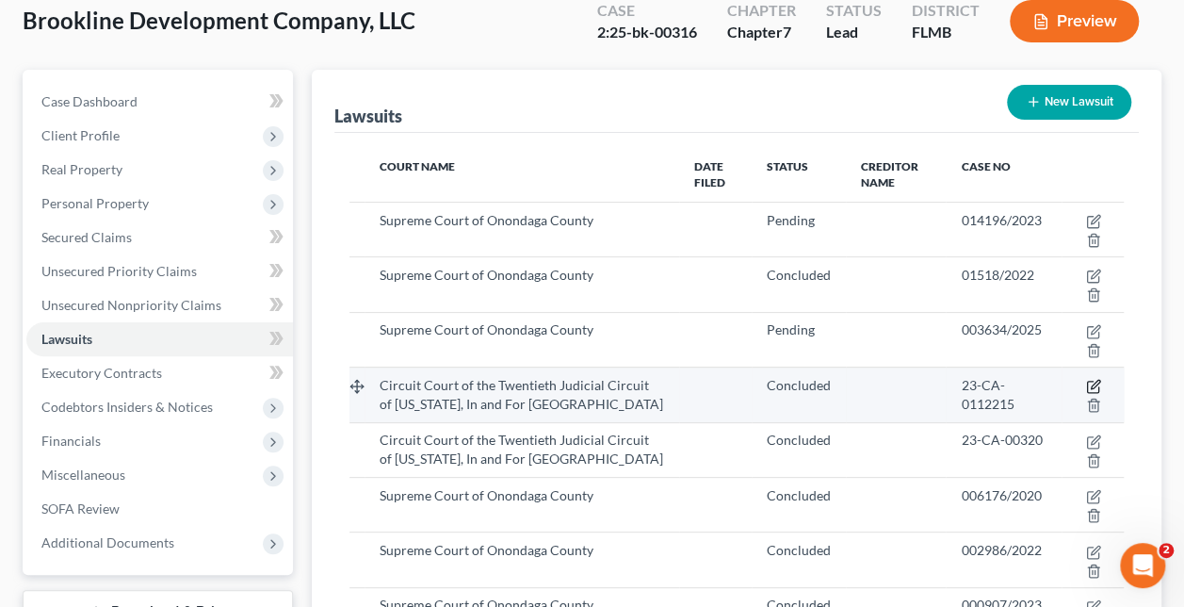
click at [1091, 384] on icon "button" at bounding box center [1095, 385] width 8 height 8
select select "9"
select select "2"
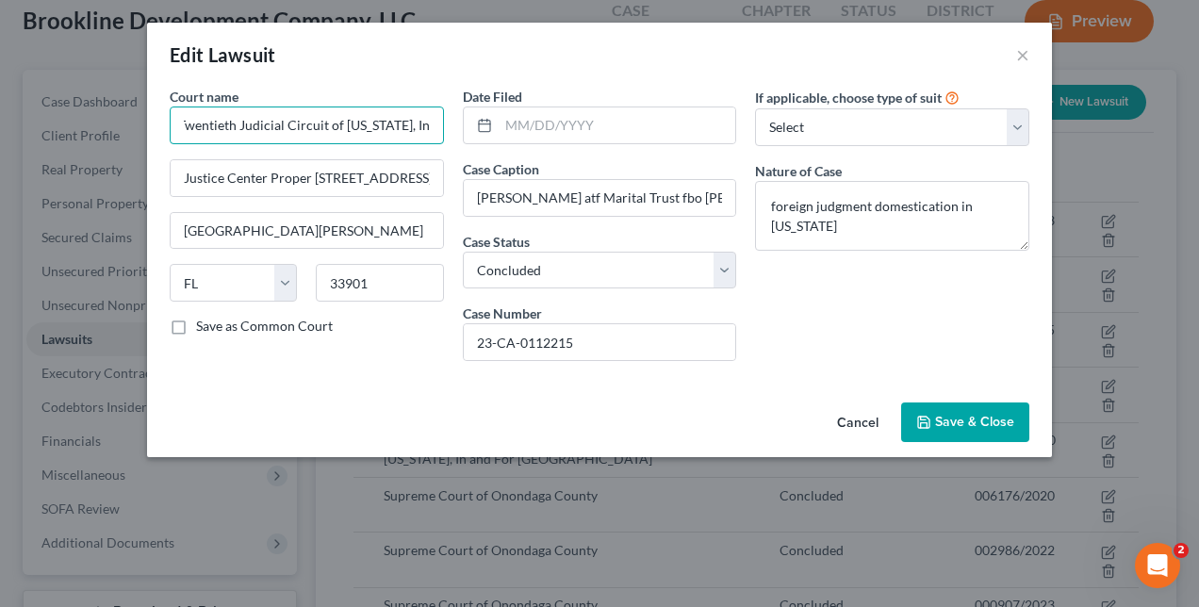
scroll to position [0, 204]
drag, startPoint x: 180, startPoint y: 117, endPoint x: 456, endPoint y: 123, distance: 276.2
click at [456, 123] on div "Court name * Circuit Court of the Twentieth Judicial Circuit of Florida, In and…" at bounding box center [599, 231] width 878 height 289
click at [950, 414] on span "Save & Close" at bounding box center [974, 422] width 79 height 16
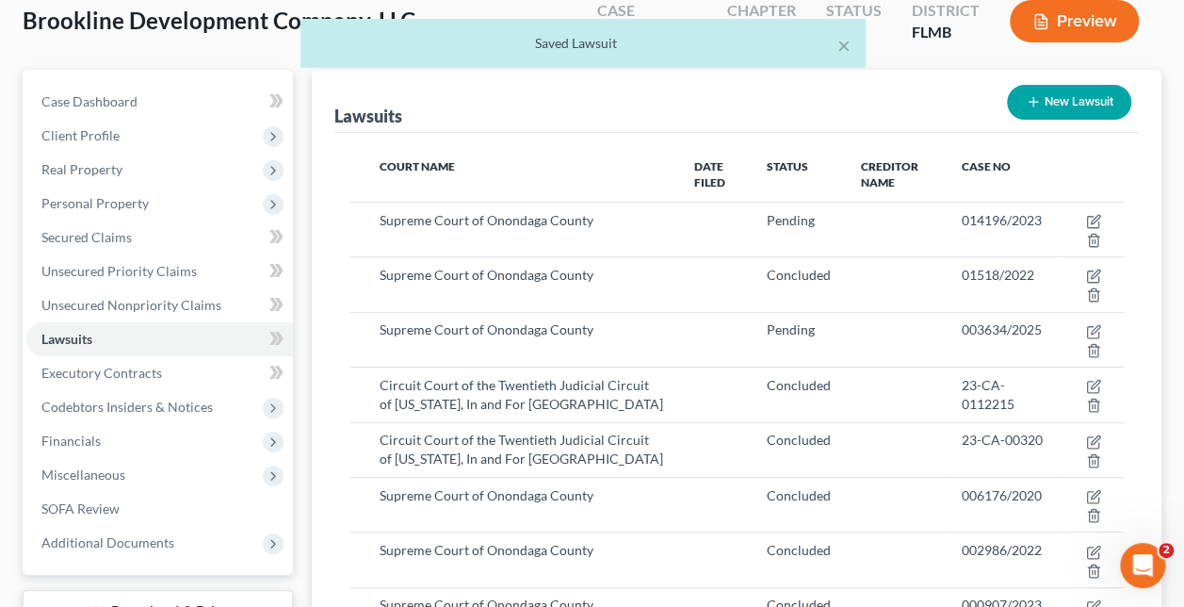
click at [1038, 98] on icon "button" at bounding box center [1033, 101] width 15 height 15
select select "0"
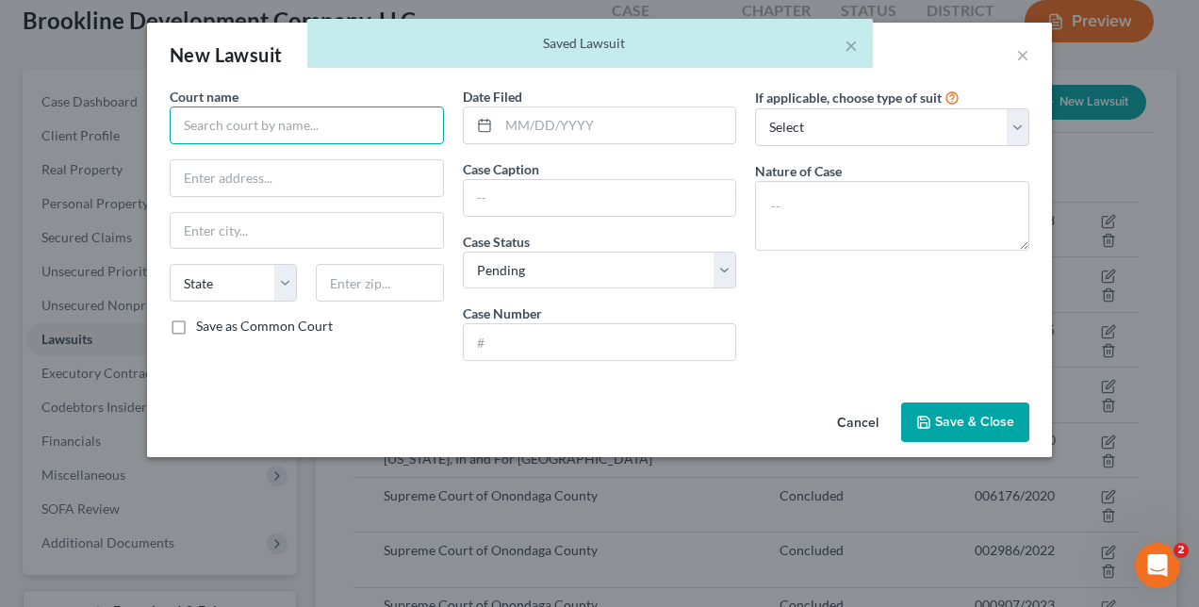
click at [367, 126] on input "text" at bounding box center [307, 125] width 274 height 38
paste input "Circuit Court of the Twentieth Judicial Circuit of Florida, In and For Lee Coun…"
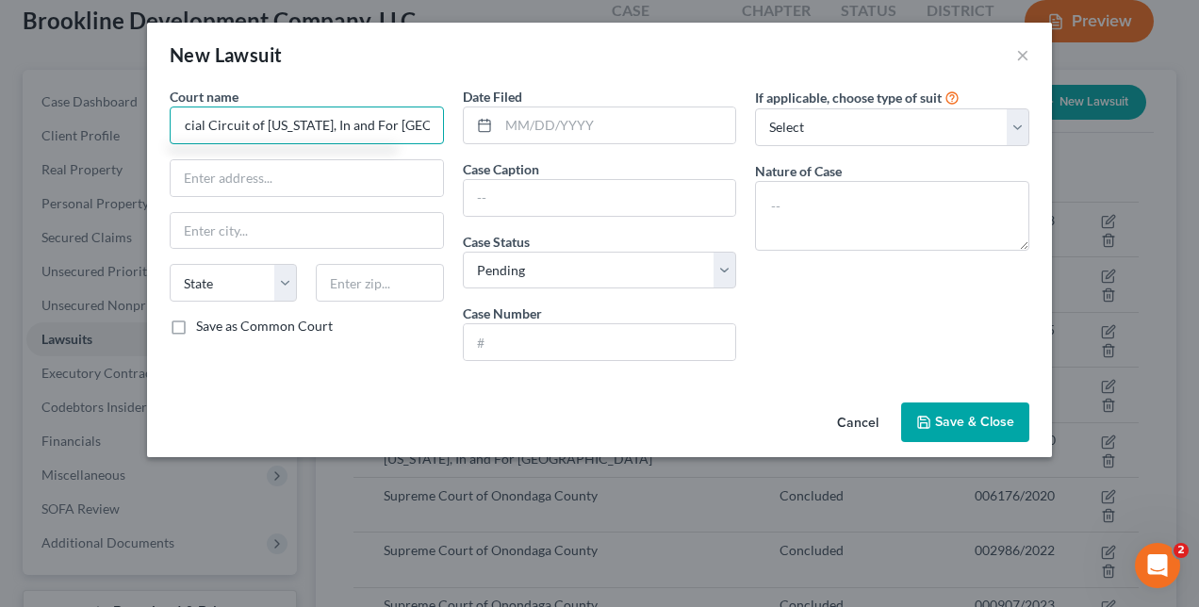
type input "Circuit Court of the Twentieth Judicial Circuit of Florida, In and For Lee Coun…"
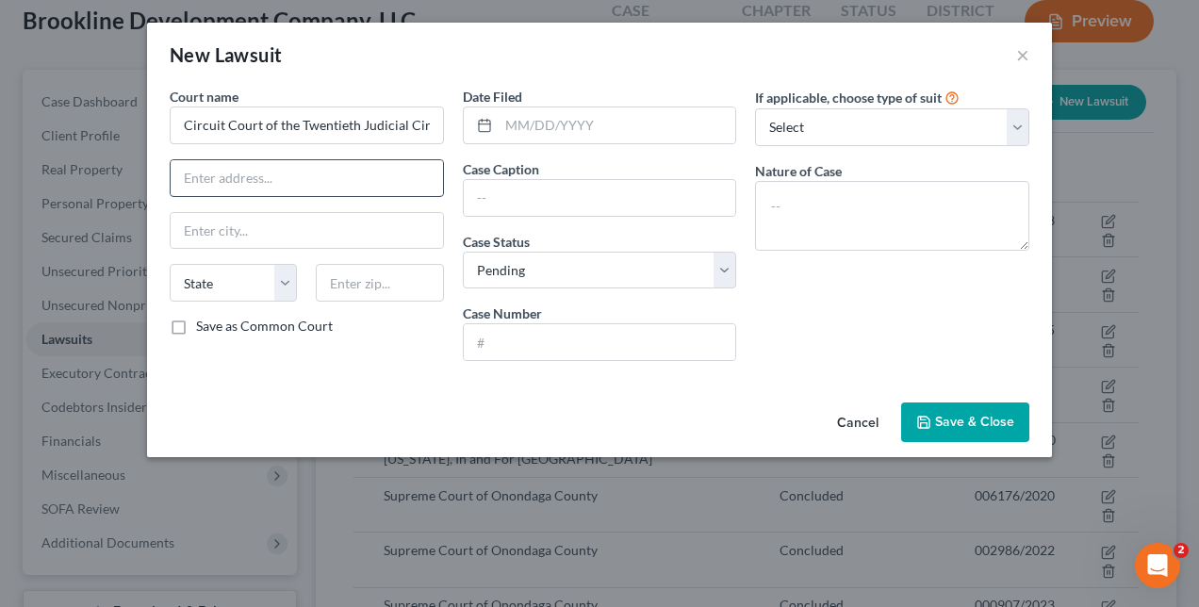
click at [301, 179] on input "text" at bounding box center [307, 178] width 272 height 36
paste input "Lee County Justice Center 1700 Monroe Street Fort Myers, FL 33901"
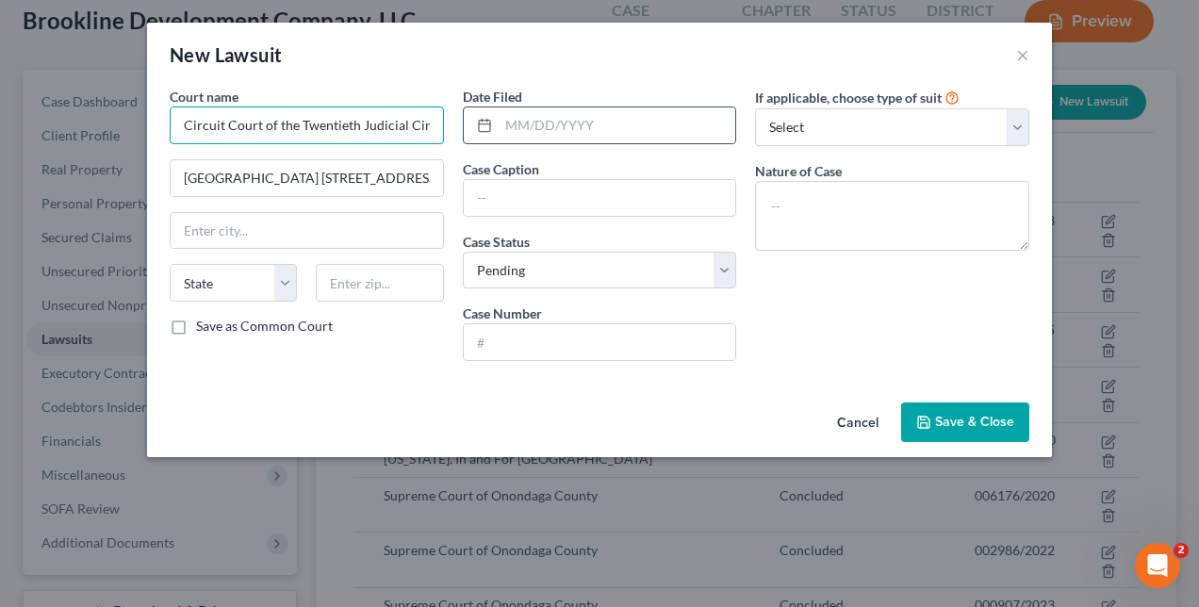
scroll to position [0, 204]
drag, startPoint x: 181, startPoint y: 123, endPoint x: 319, endPoint y: 104, distance: 138.9
click at [319, 104] on div "Court name * Circuit Court of the Twentieth Judicial Circuit of Florida, In and…" at bounding box center [307, 115] width 274 height 57
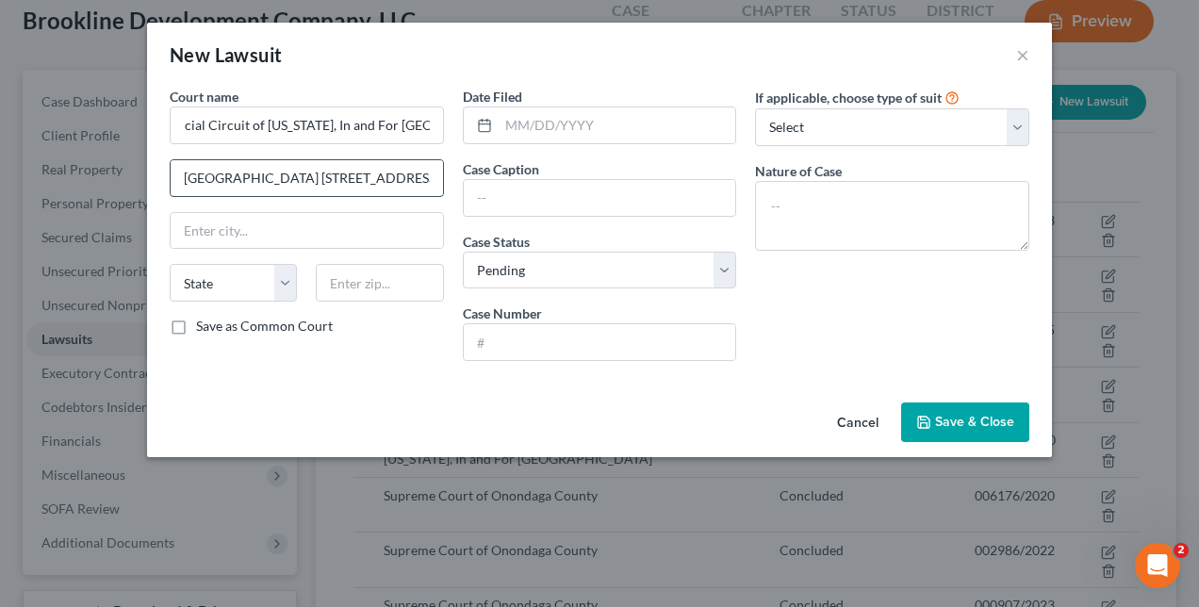
click at [307, 192] on input "Lee County Justice Center 1700 Monroe Street Fo" at bounding box center [307, 178] width 272 height 36
click at [337, 180] on input "Lee County Justice Center 1700 Monroe Street Fo" at bounding box center [307, 178] width 272 height 36
click at [383, 178] on input "Lee County Justice Center, 1700 Monroe Street Fo" at bounding box center [307, 178] width 272 height 36
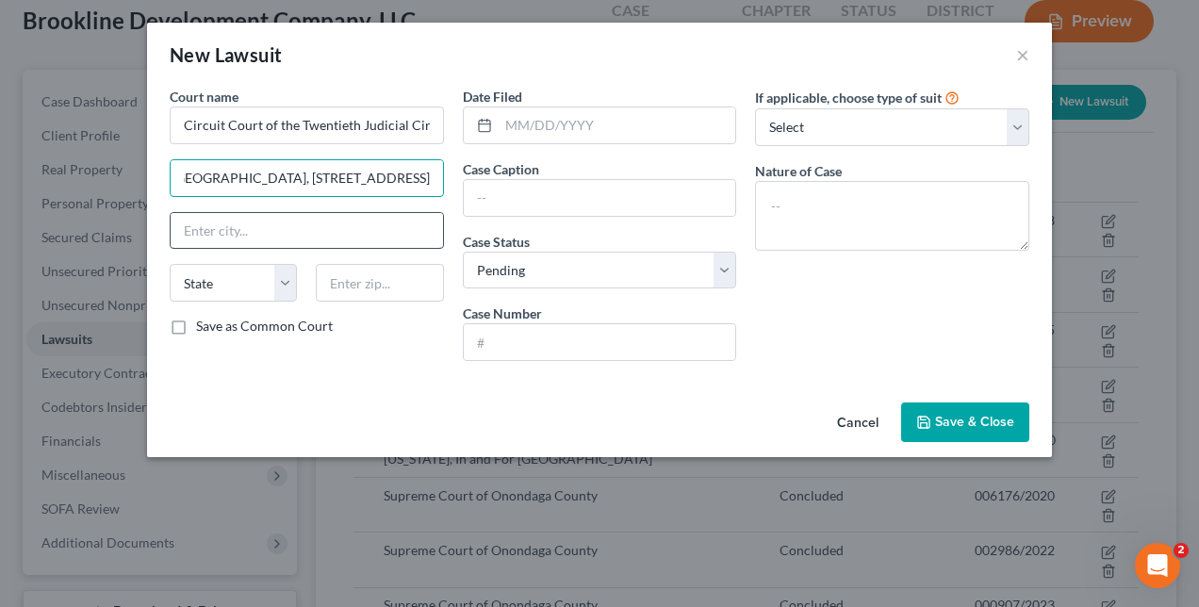
type input "Lee County Justice Center, 1700 Monroe Street"
click at [251, 224] on input "text" at bounding box center [307, 231] width 272 height 36
paste input "Lee County Justice Center 1700 Monroe Street Fort Myers, FL 33901"
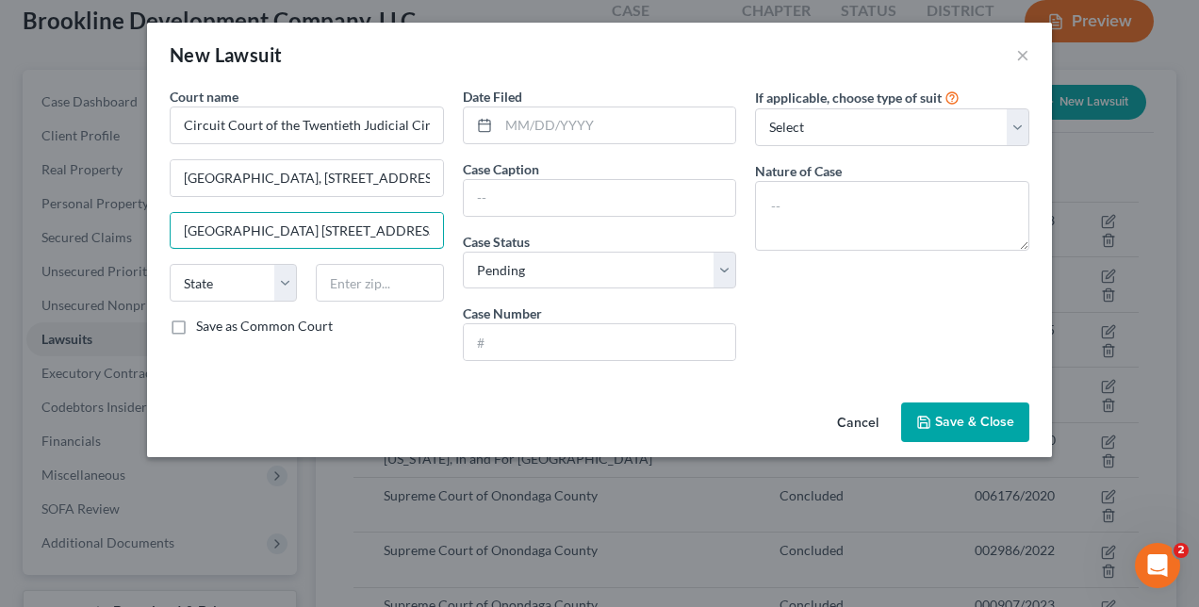
drag, startPoint x: 309, startPoint y: 228, endPoint x: 132, endPoint y: 211, distance: 178.0
click at [132, 211] on div "New Lawsuit × Court name * Circuit Court of the Twentieth Judicial Circuit of F…" at bounding box center [599, 303] width 1199 height 607
click at [341, 230] on input "Fort Myers, FL 33901" at bounding box center [307, 231] width 272 height 36
click at [339, 217] on input "Fort Myers" at bounding box center [307, 231] width 272 height 36
type input "Fort Myers"
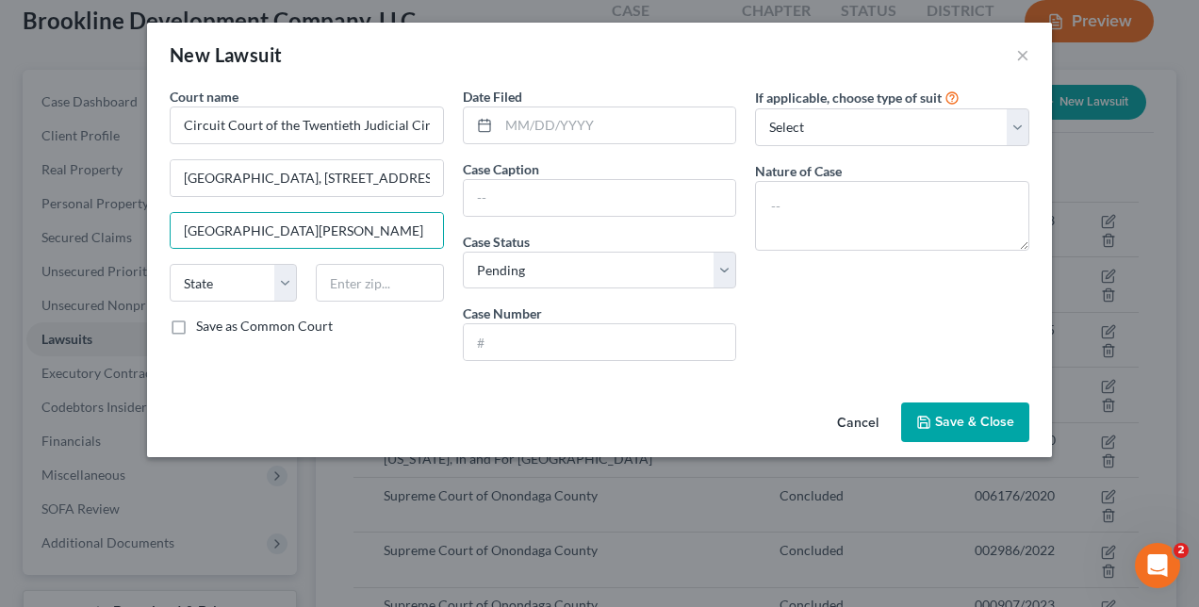
click at [152, 294] on div "Court name * Circuit Court of the Twentieth Judicial Circuit of Florida, In and…" at bounding box center [599, 241] width 905 height 308
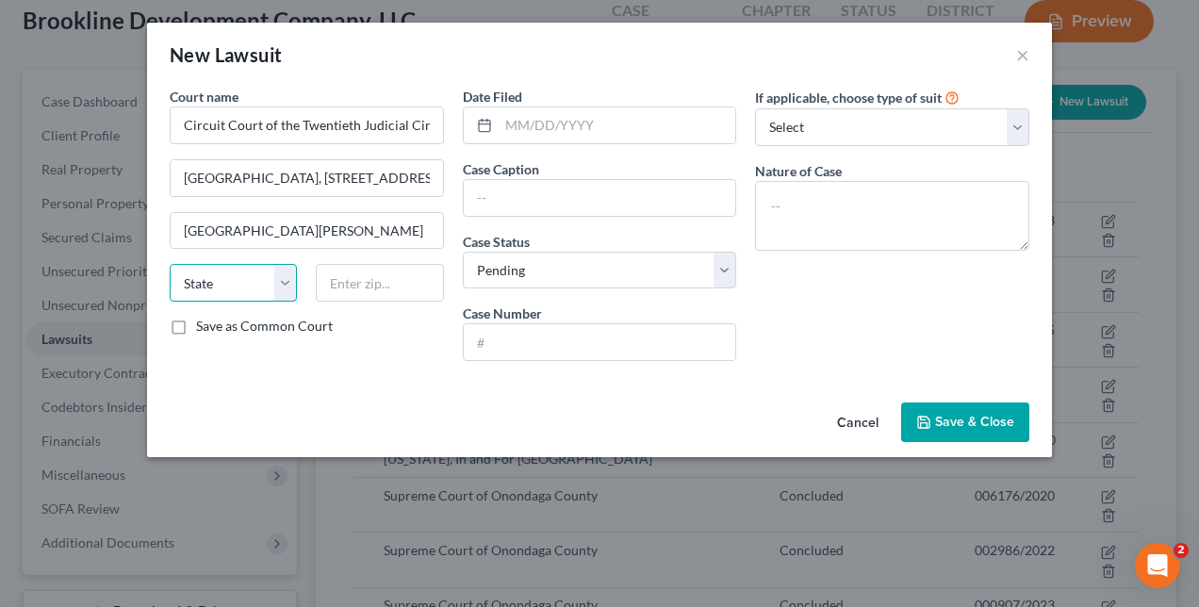
click at [212, 274] on select "State AL AK AR AZ CA CO CT DE DC FL GA GU HI ID IL IN IA KS KY LA ME MD MA MI M…" at bounding box center [233, 283] width 127 height 38
select select "9"
click at [425, 277] on div at bounding box center [379, 283] width 146 height 38
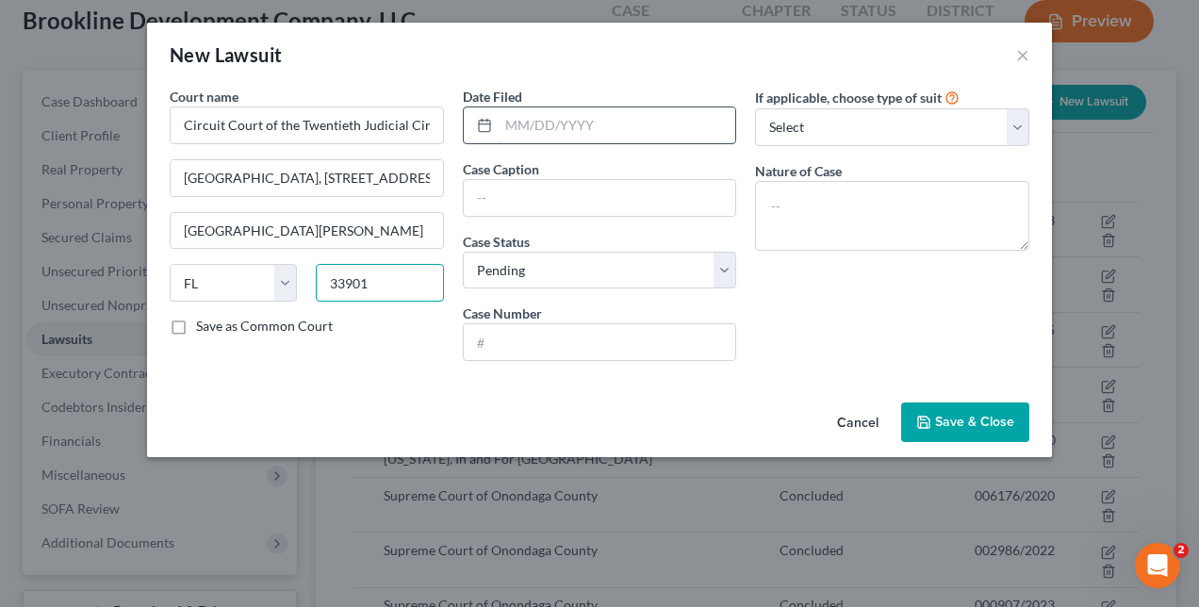
type input "33901"
click at [511, 130] on input "text" at bounding box center [616, 125] width 237 height 36
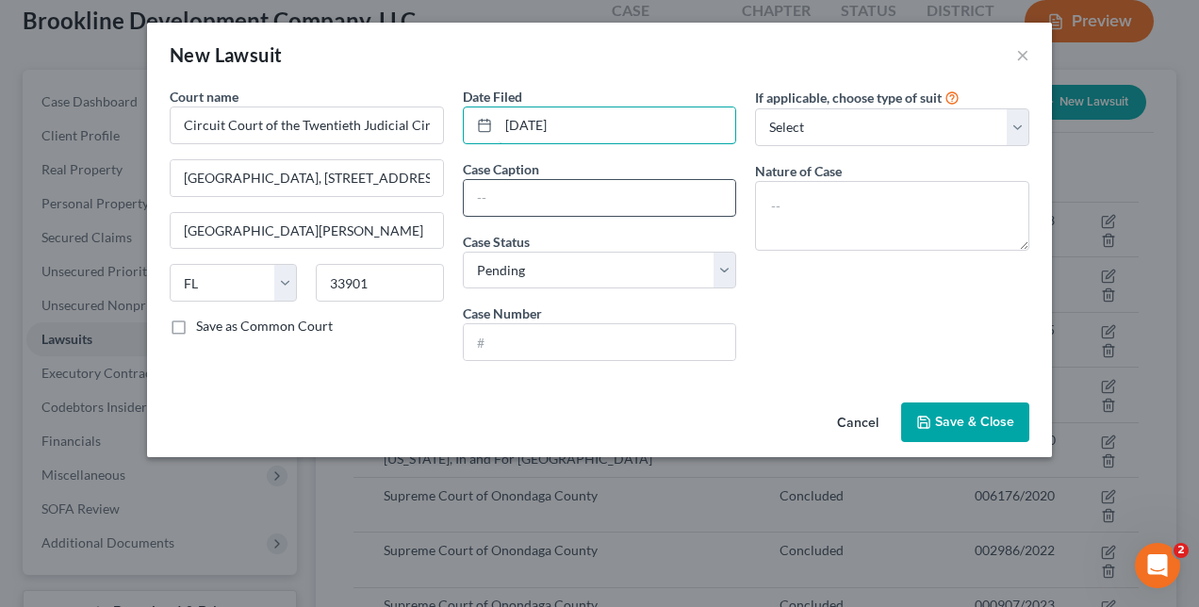
type input "03/03/2023"
click at [496, 189] on input "text" at bounding box center [600, 198] width 272 height 36
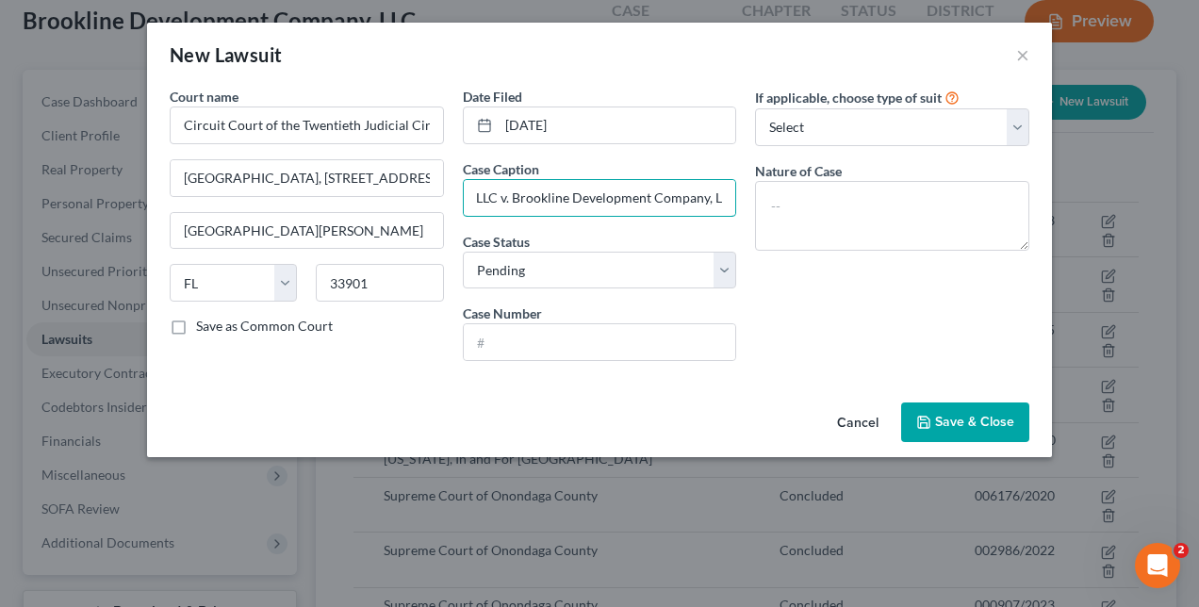
scroll to position [0, 112]
type input "Next Generation, LLC v. Brookline Development Company, LLC"
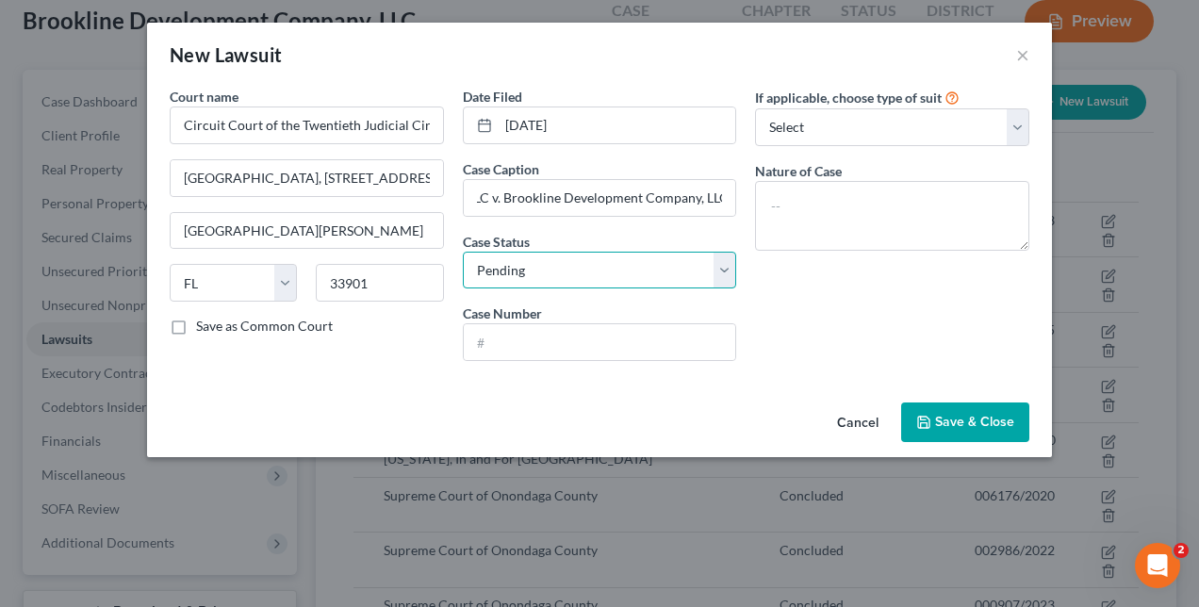
scroll to position [0, 0]
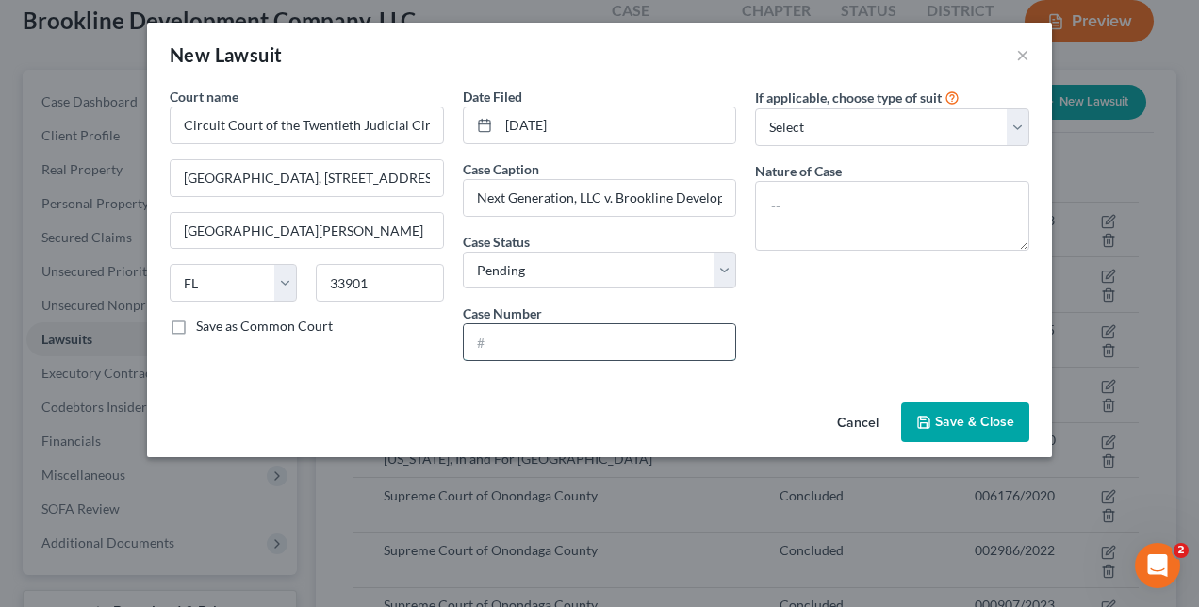
click at [503, 345] on input "text" at bounding box center [600, 342] width 272 height 36
type input "23-CA-1389"
click at [785, 294] on div "If applicable, choose type of suit Select Repossession Foreclosure Returns Othe…" at bounding box center [891, 231] width 293 height 289
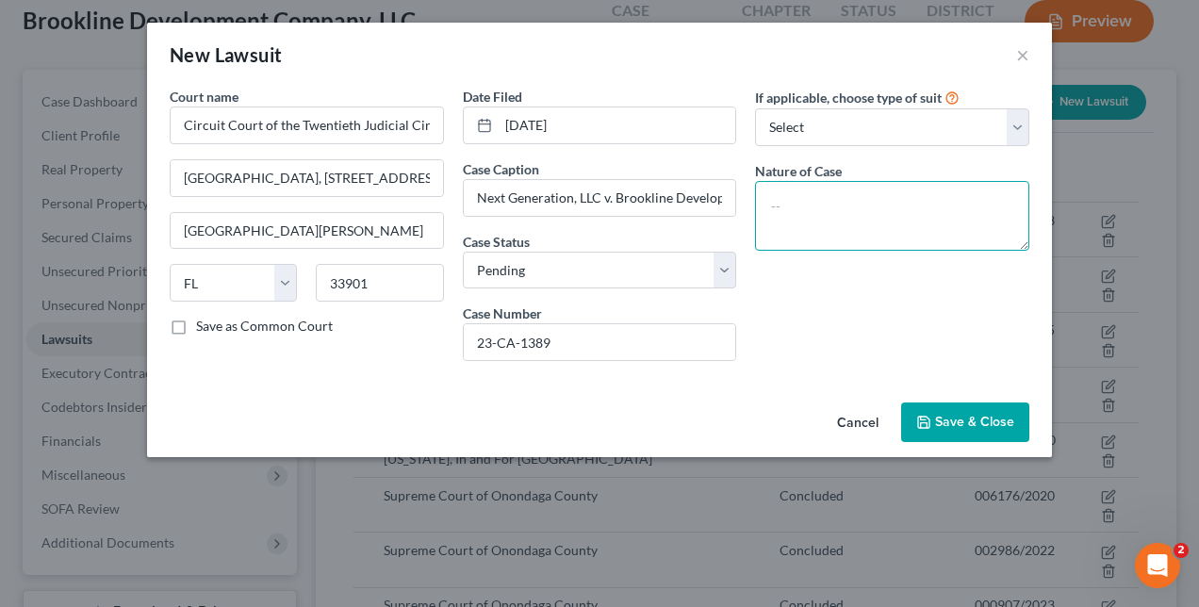
click at [773, 192] on textarea at bounding box center [892, 216] width 274 height 70
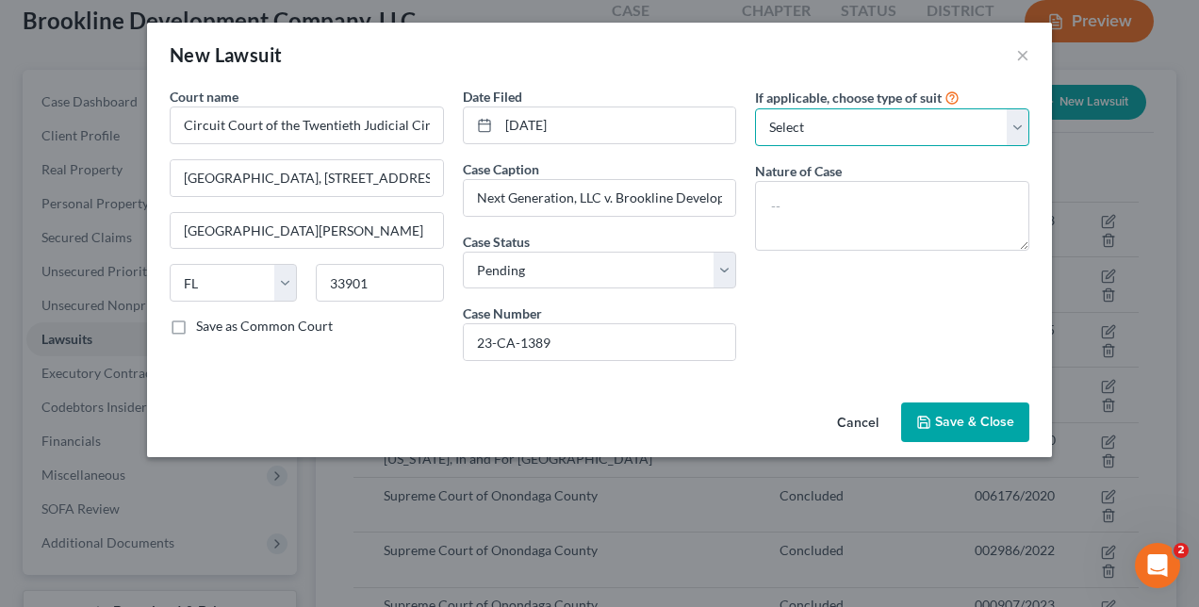
click at [850, 123] on select "Select Repossession Foreclosure Returns Other" at bounding box center [892, 127] width 274 height 38
click at [810, 133] on select "Select Repossession Foreclosure Returns Other" at bounding box center [892, 127] width 274 height 38
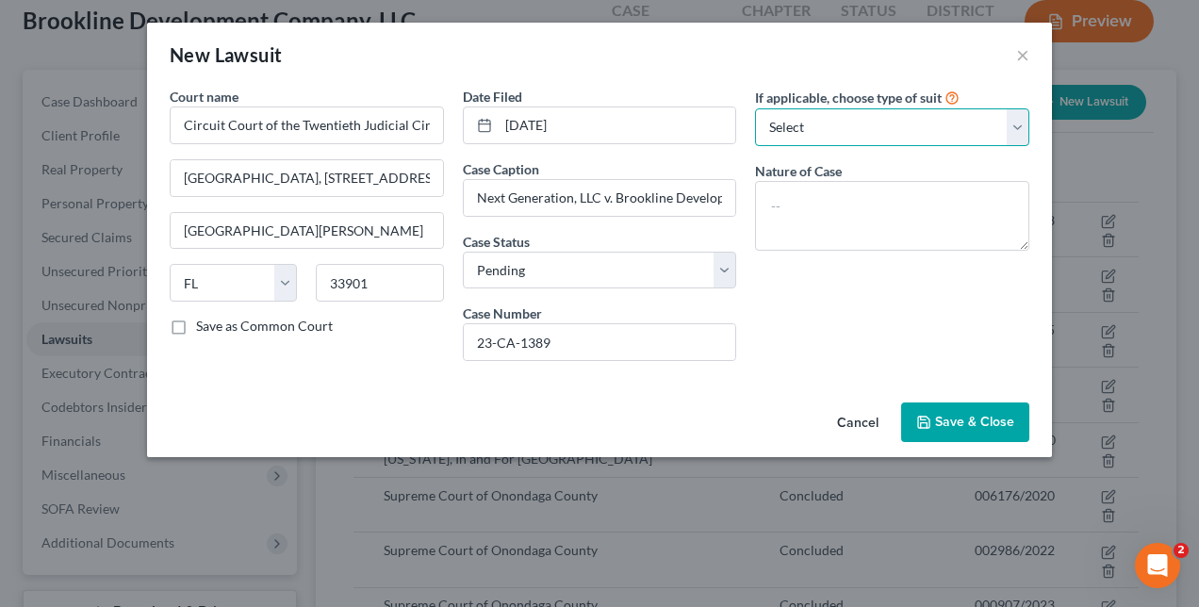
select select "3"
click at [755, 108] on select "Select Repossession Foreclosure Returns Other" at bounding box center [892, 127] width 274 height 38
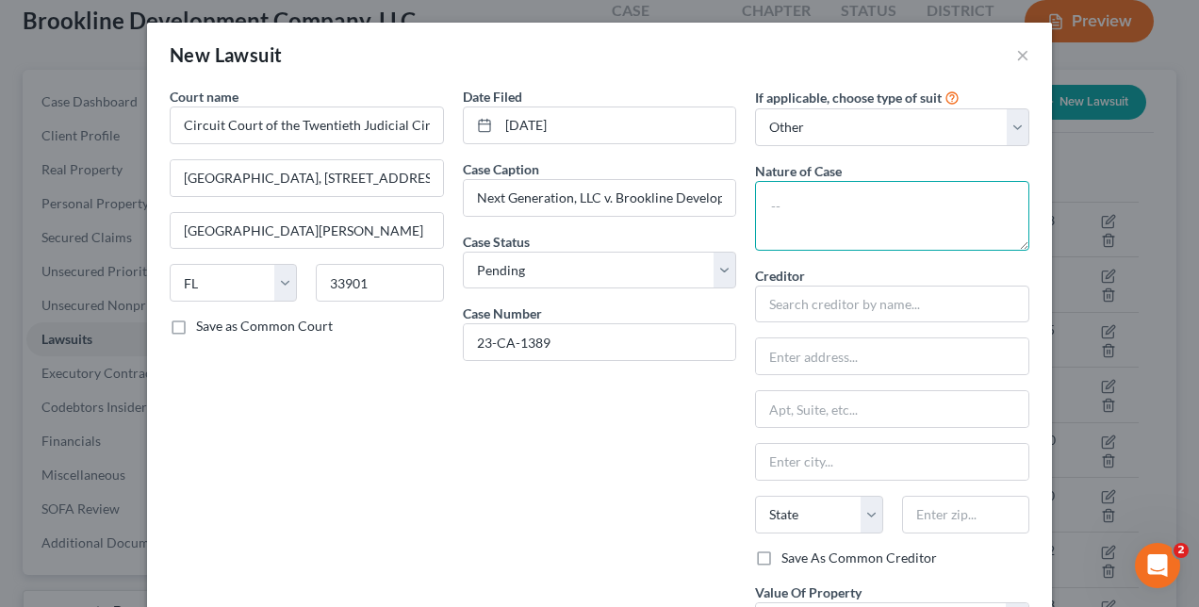
click at [792, 192] on textarea at bounding box center [892, 216] width 274 height 70
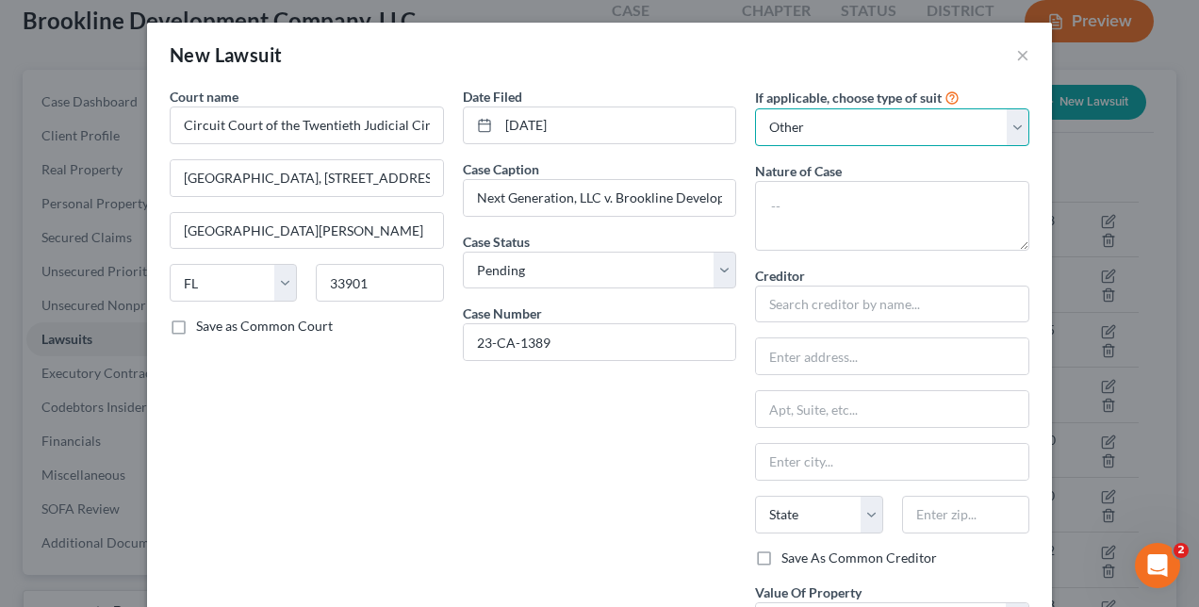
click at [792, 113] on select "Select Repossession Foreclosure Returns Other" at bounding box center [892, 127] width 274 height 38
click at [755, 108] on select "Select Repossession Foreclosure Returns Other" at bounding box center [892, 127] width 274 height 38
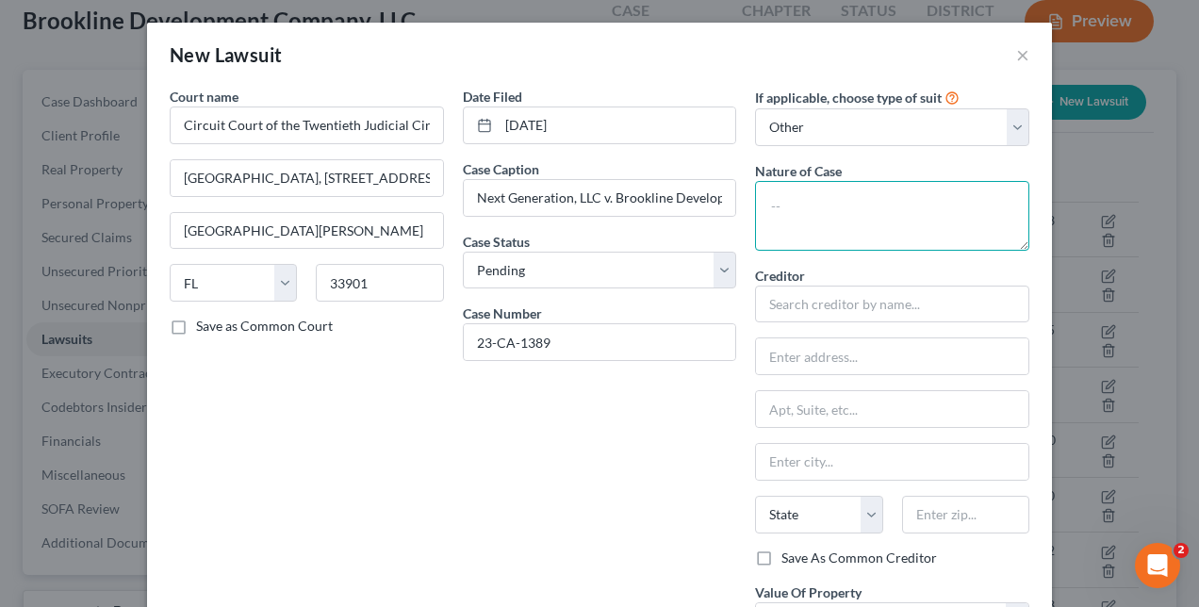
click at [785, 202] on textarea at bounding box center [892, 216] width 274 height 70
type textarea "breach of contract"
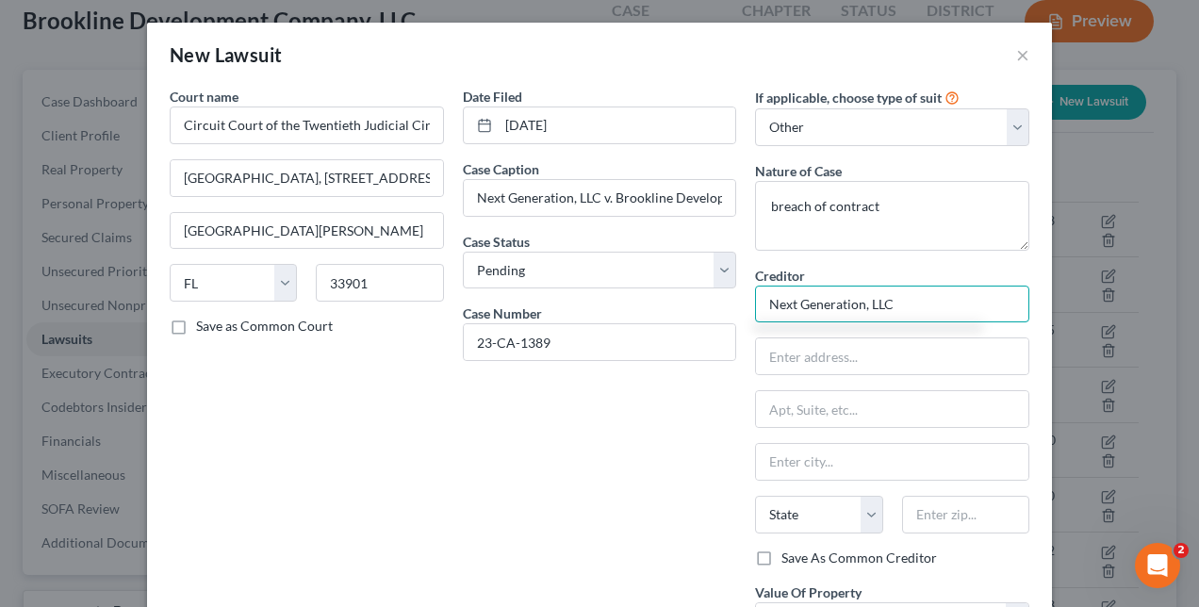
type input "Next Generation, LLC"
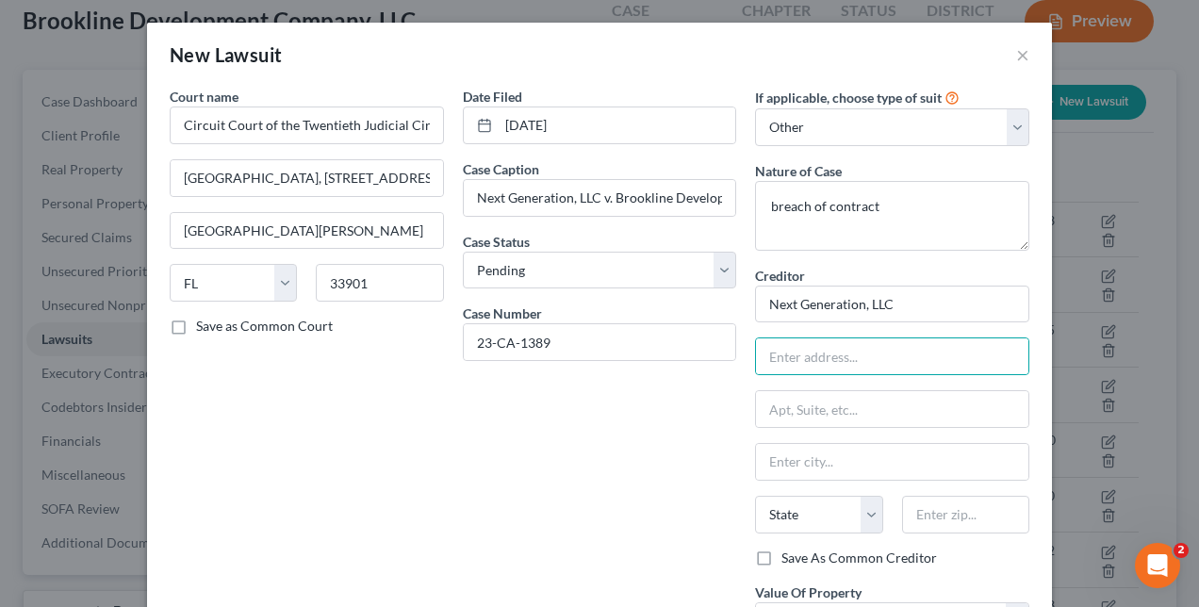
click at [616, 506] on div "Date Filed 03/03/2023 Case Caption Next Generation, LLC v. Brookline Developmen…" at bounding box center [599, 384] width 293 height 594
click at [773, 355] on input "text" at bounding box center [892, 356] width 272 height 36
paste input "16631 Shelby Lane N. Fort Myers, FL 33917"
type input "16631 Shelby Lane N. Fort Myers, FL 33917"
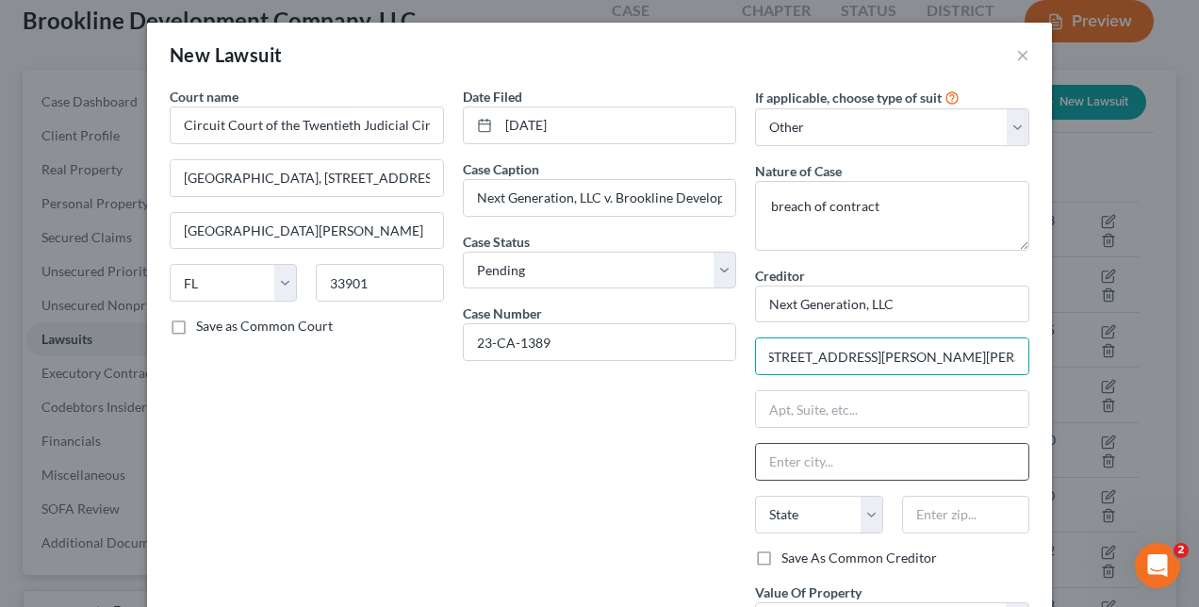
scroll to position [0, 0]
click at [784, 461] on input "text" at bounding box center [892, 462] width 272 height 36
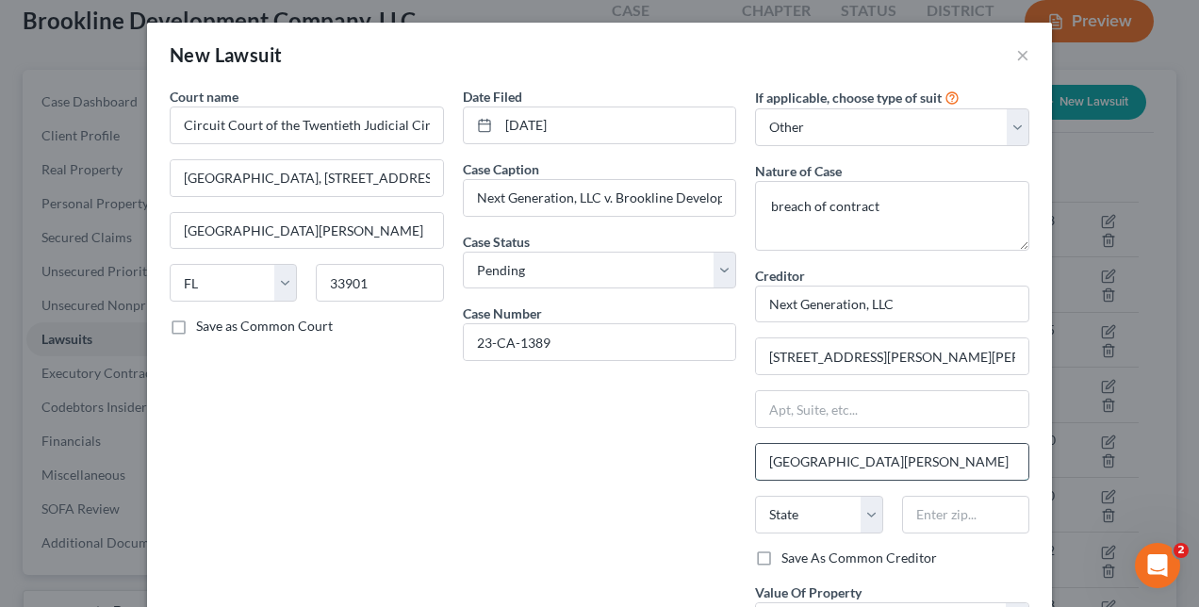
type input "Fort Myers"
select select "9"
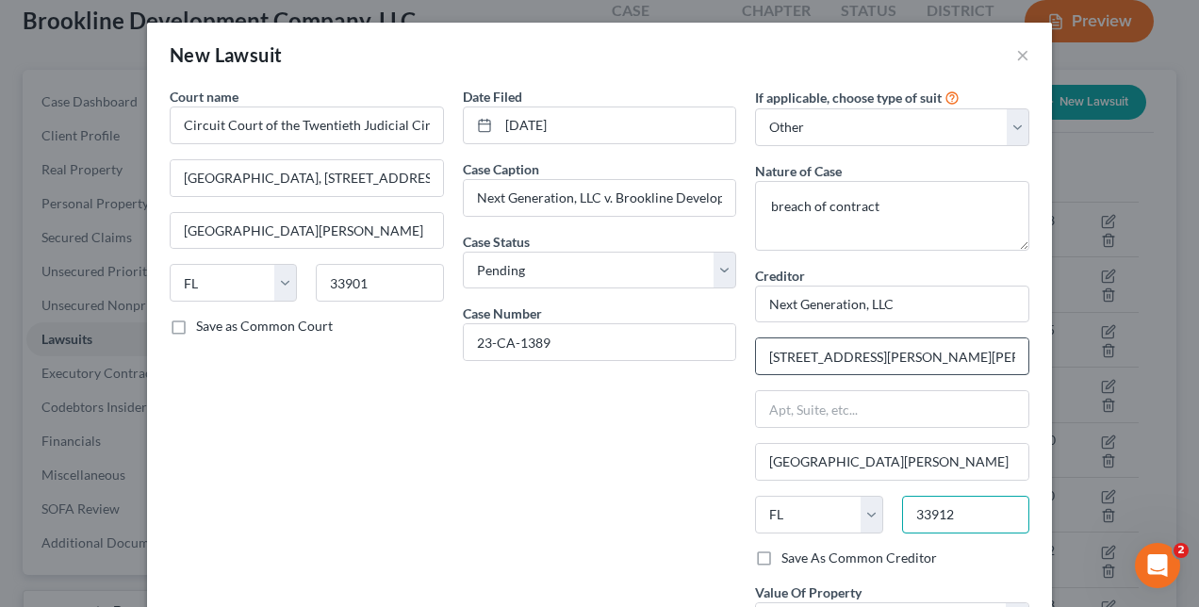
type input "33912"
click at [1005, 361] on input "16631 Shelby Lane N. Fort Myers, FL 33917" at bounding box center [892, 356] width 272 height 36
type input "16631 Shelby Lane N. Fort Myers, 17"
click at [955, 514] on input "33912" at bounding box center [965, 515] width 127 height 38
type input "33917"
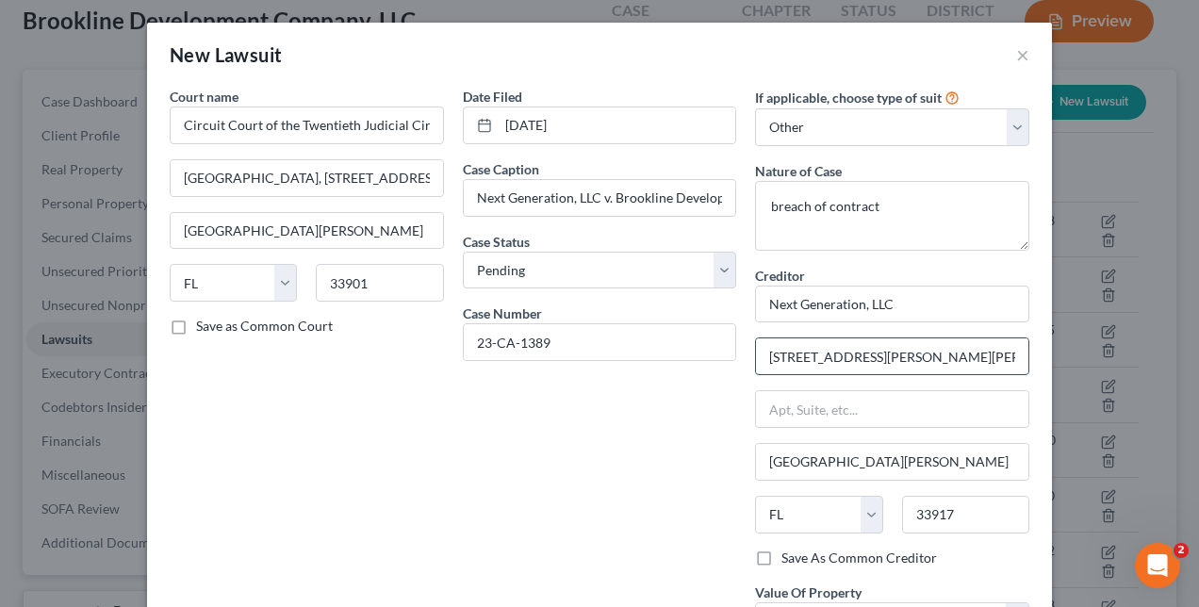
click at [988, 354] on div "16631 Shelby Lane N. Fort Myers, 17" at bounding box center [892, 356] width 274 height 38
type input "North Fort Myers"
type input "16631 Shelby Lane"
click at [596, 462] on div "Date Filed 03/03/2023 Case Caption Next Generation, LLC v. Brookline Developmen…" at bounding box center [599, 384] width 293 height 594
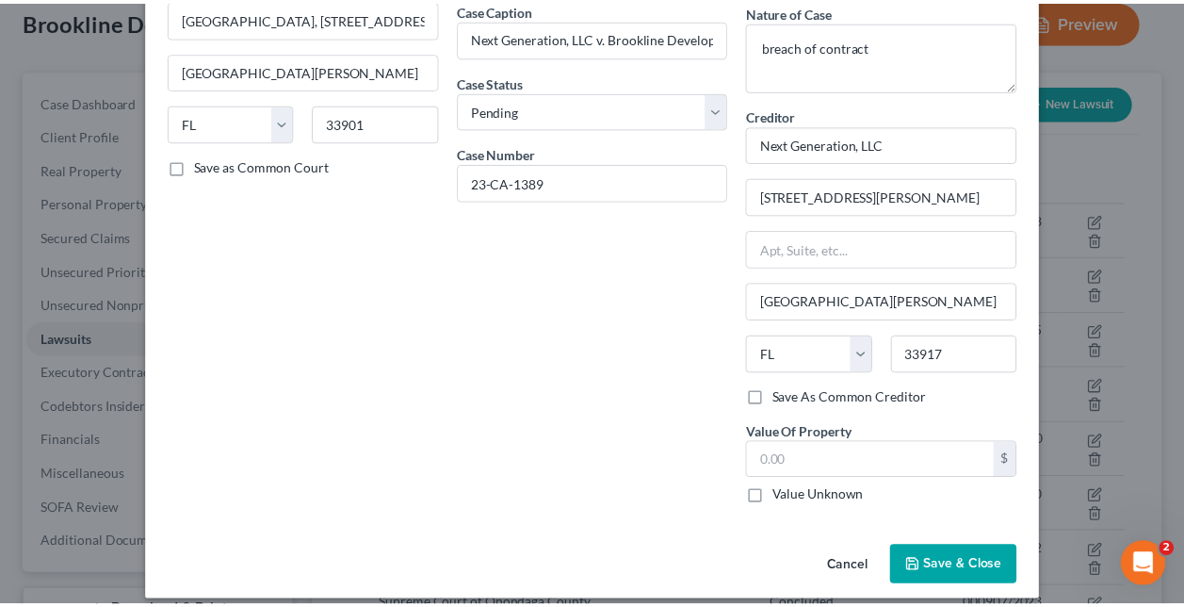
scroll to position [161, 0]
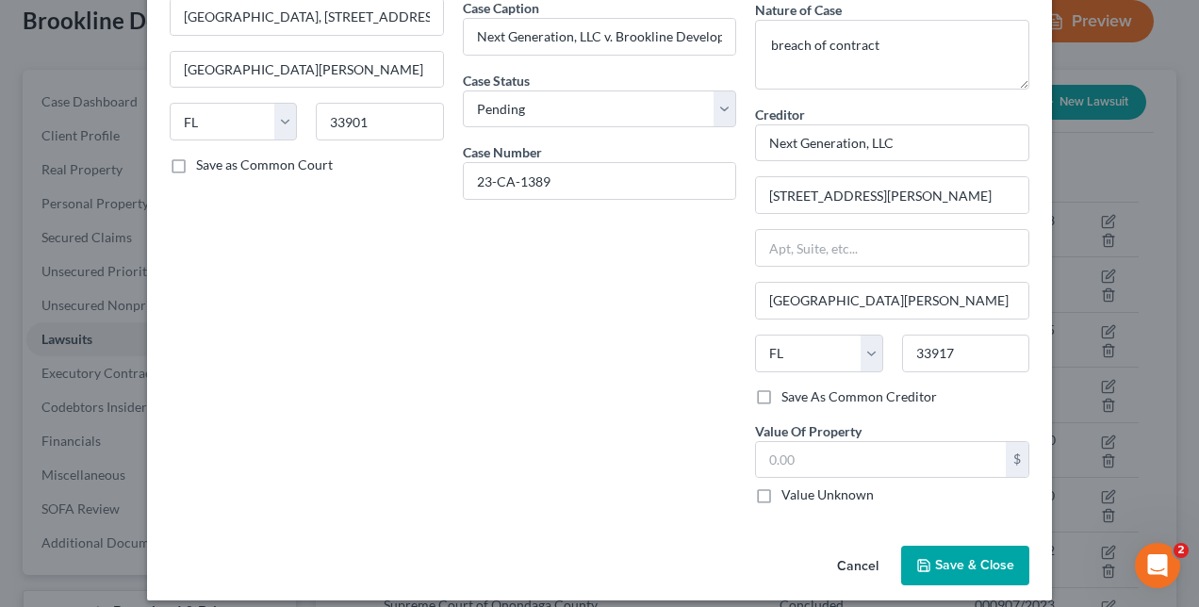
click at [927, 558] on button "Save & Close" at bounding box center [965, 566] width 128 height 40
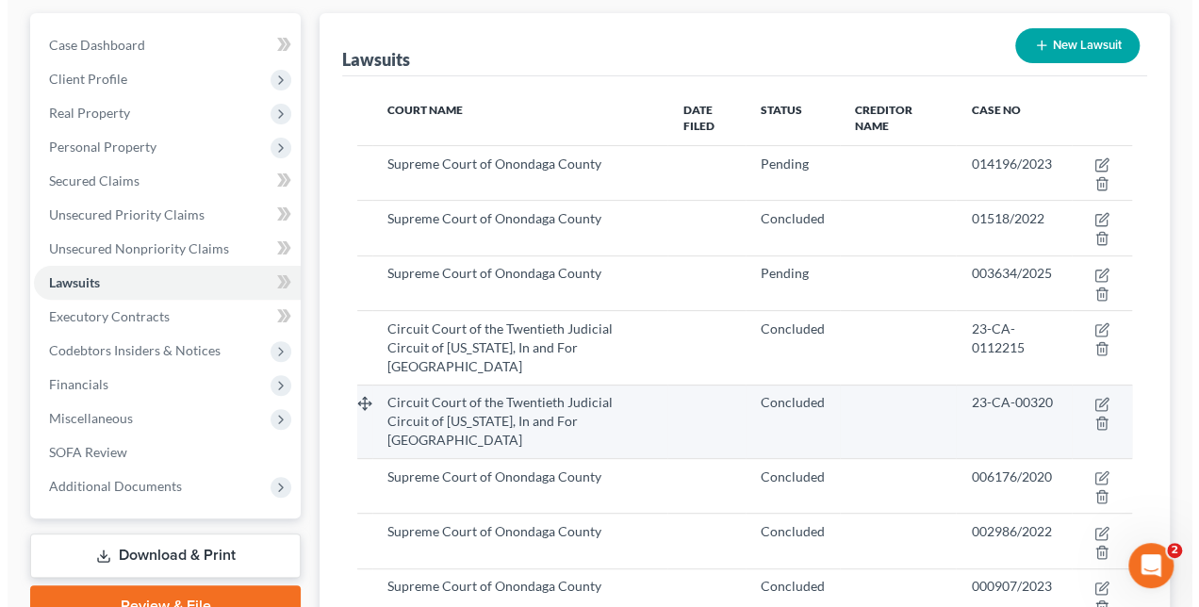
scroll to position [155, 0]
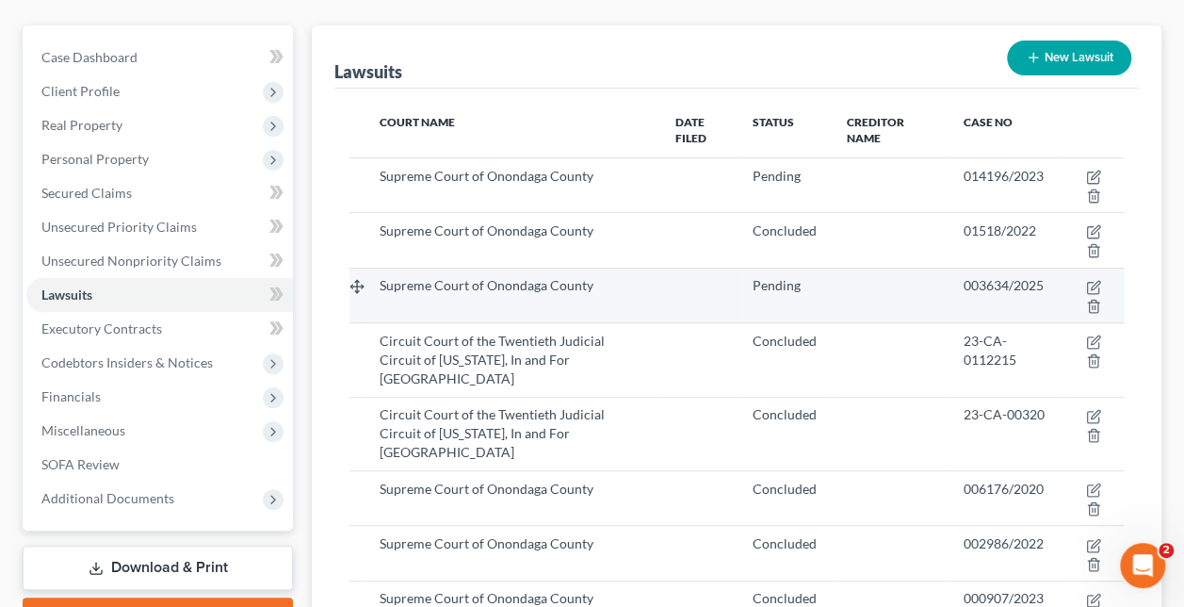
click at [580, 289] on span "Supreme Court of Onondaga County" at bounding box center [487, 285] width 214 height 16
click at [1091, 285] on icon "button" at bounding box center [1095, 285] width 8 height 8
select select "35"
select select "0"
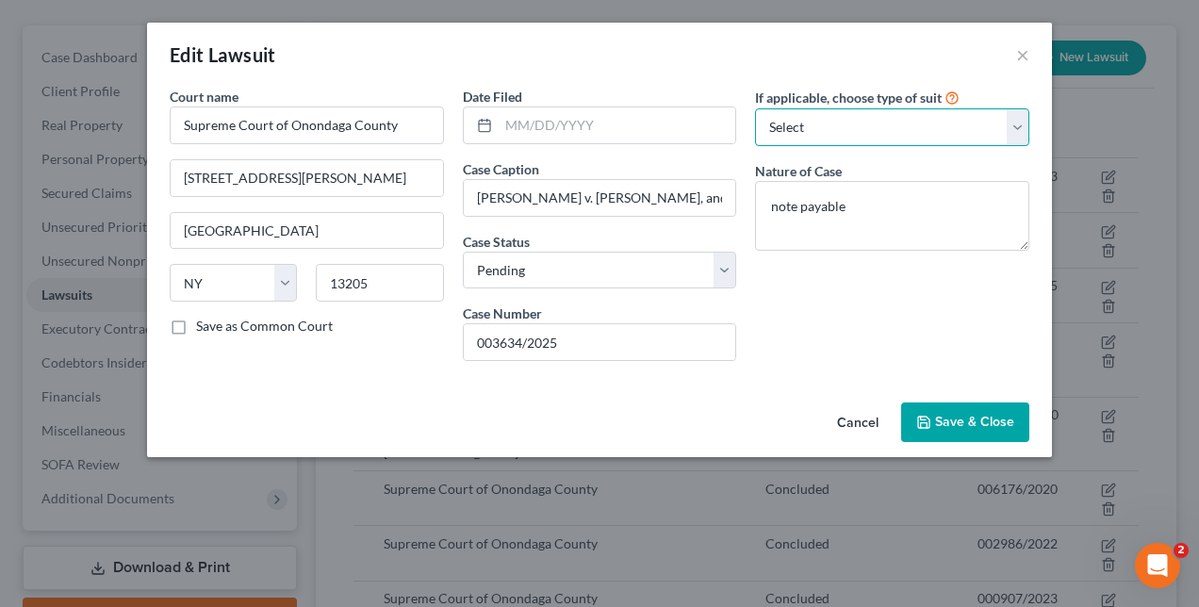
click at [898, 124] on select "Select Repossession Foreclosure Returns Other" at bounding box center [892, 127] width 274 height 38
select select "3"
click at [755, 108] on select "Select Repossession Foreclosure Returns Other" at bounding box center [892, 127] width 274 height 38
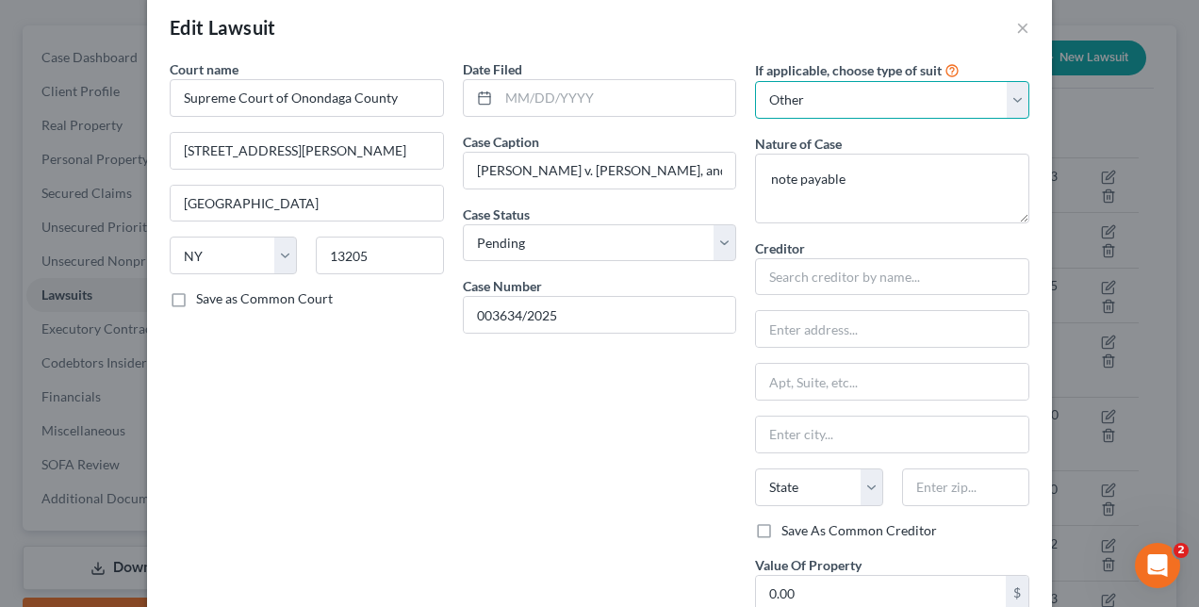
scroll to position [26, 0]
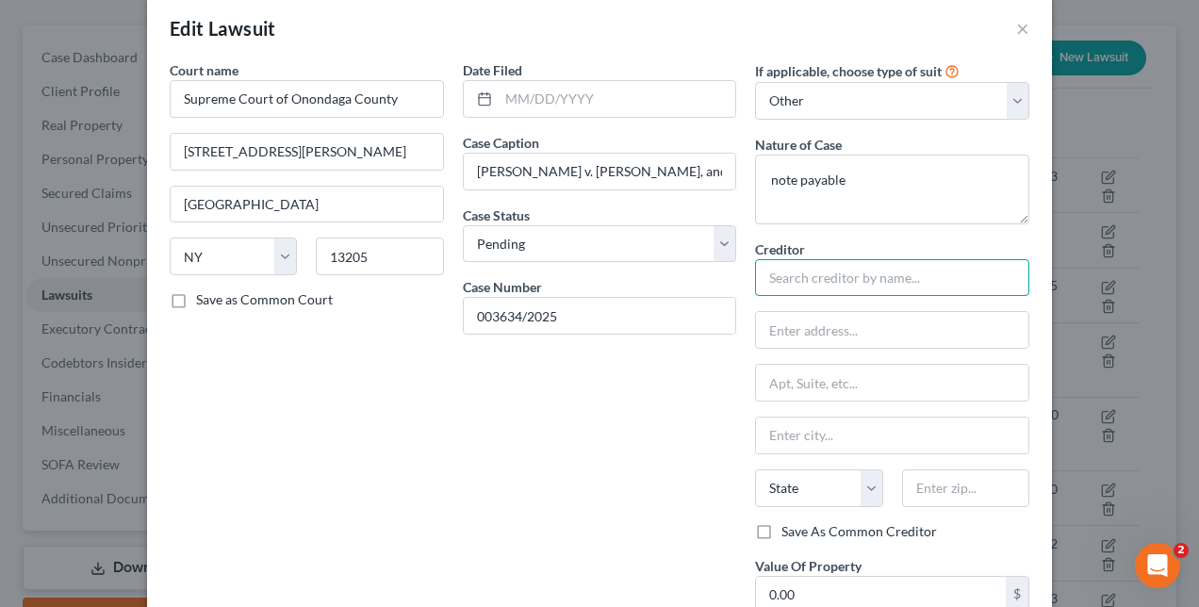
click at [796, 270] on input "text" at bounding box center [892, 278] width 274 height 38
type input "Joanna Jiampietro"
click at [624, 418] on div "Date Filed Case Caption Joanna Jiampietro v. William B. Yeomans, Sr., and Brook…" at bounding box center [599, 357] width 293 height 594
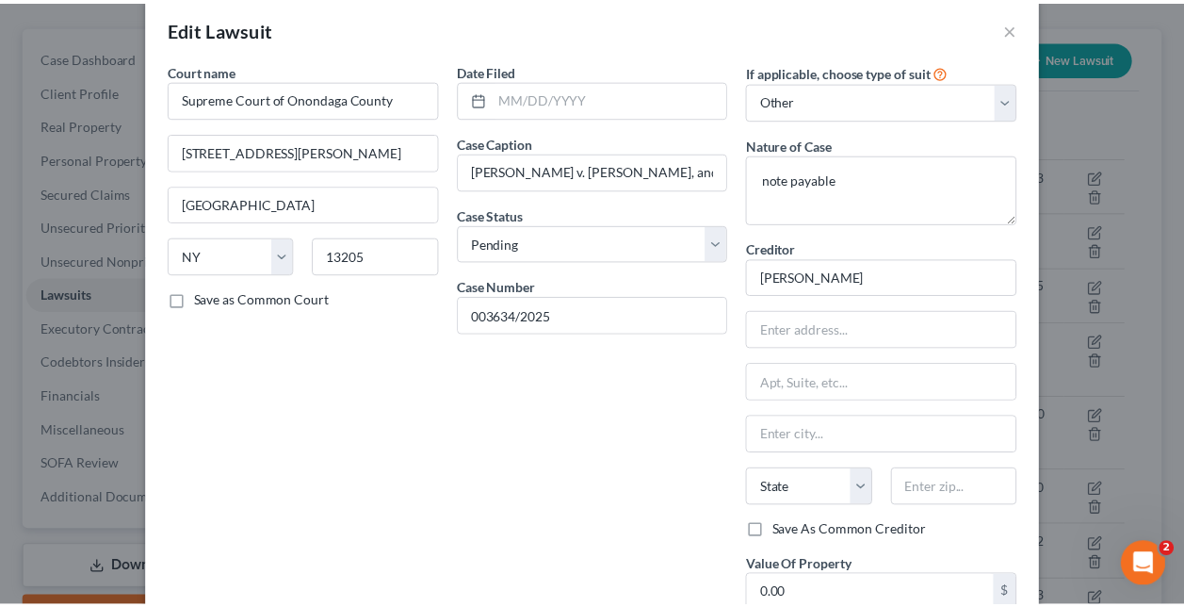
scroll to position [172, 0]
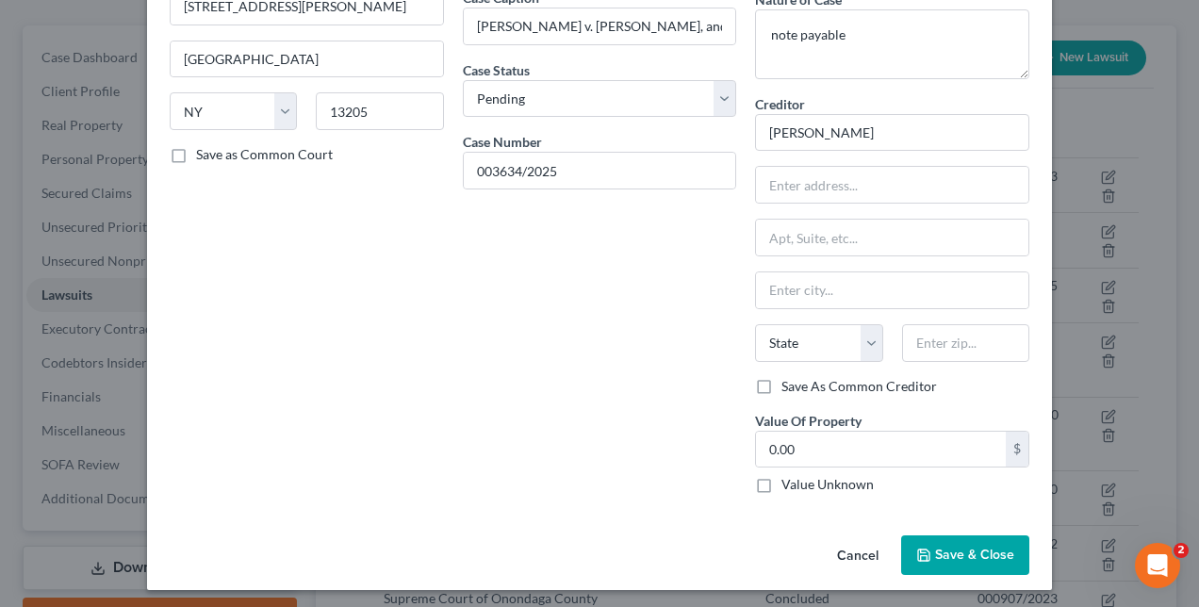
click at [961, 558] on button "Save & Close" at bounding box center [965, 555] width 128 height 40
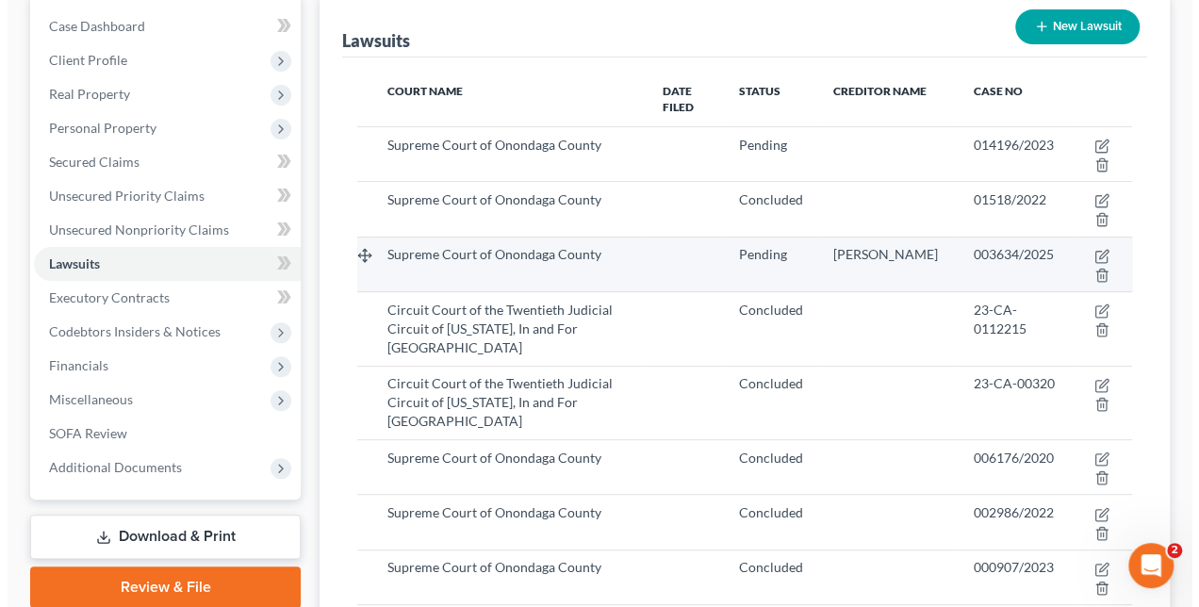
scroll to position [0, 0]
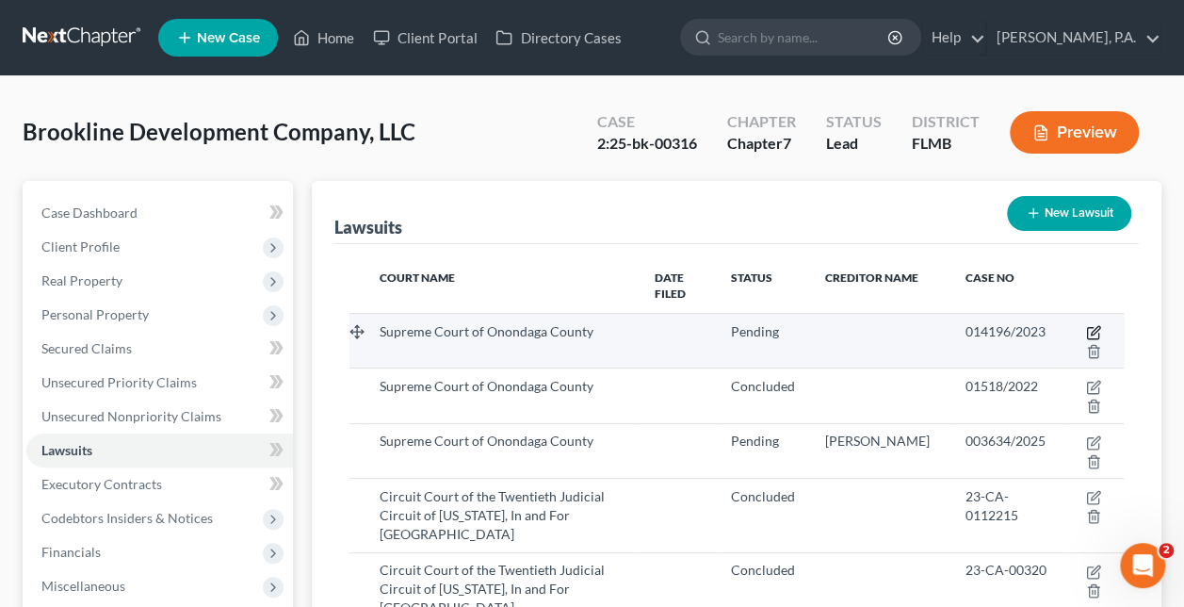
click at [1093, 325] on icon "button" at bounding box center [1093, 332] width 15 height 15
select select "35"
select select "0"
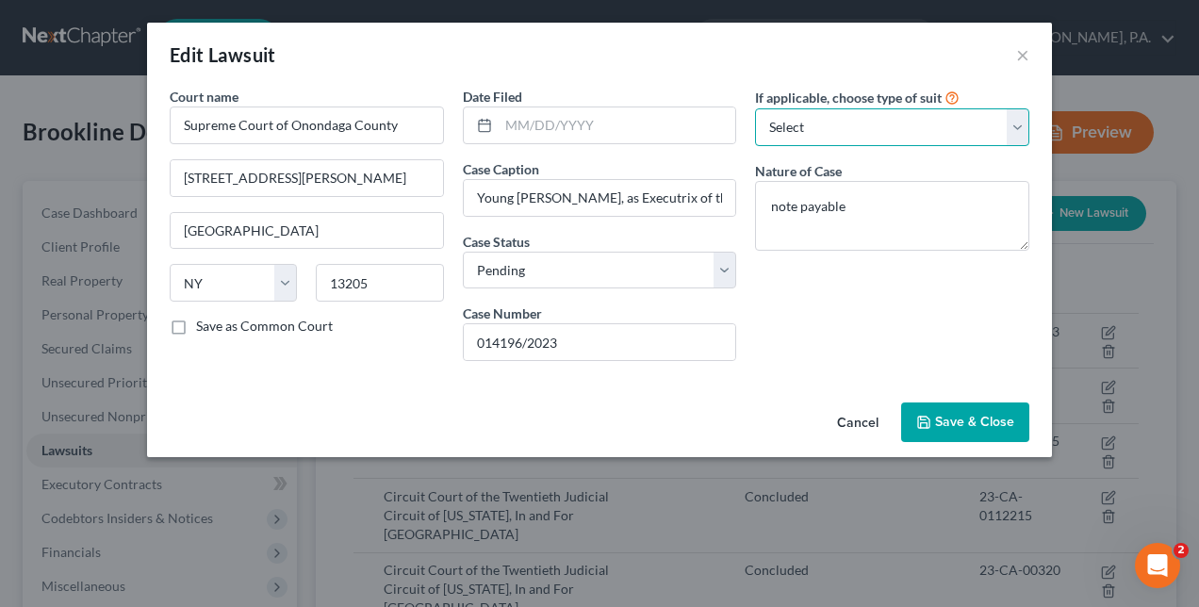
click at [795, 130] on select "Select Repossession Foreclosure Returns Other" at bounding box center [892, 127] width 274 height 38
select select "3"
click at [755, 108] on select "Select Repossession Foreclosure Returns Other" at bounding box center [892, 127] width 274 height 38
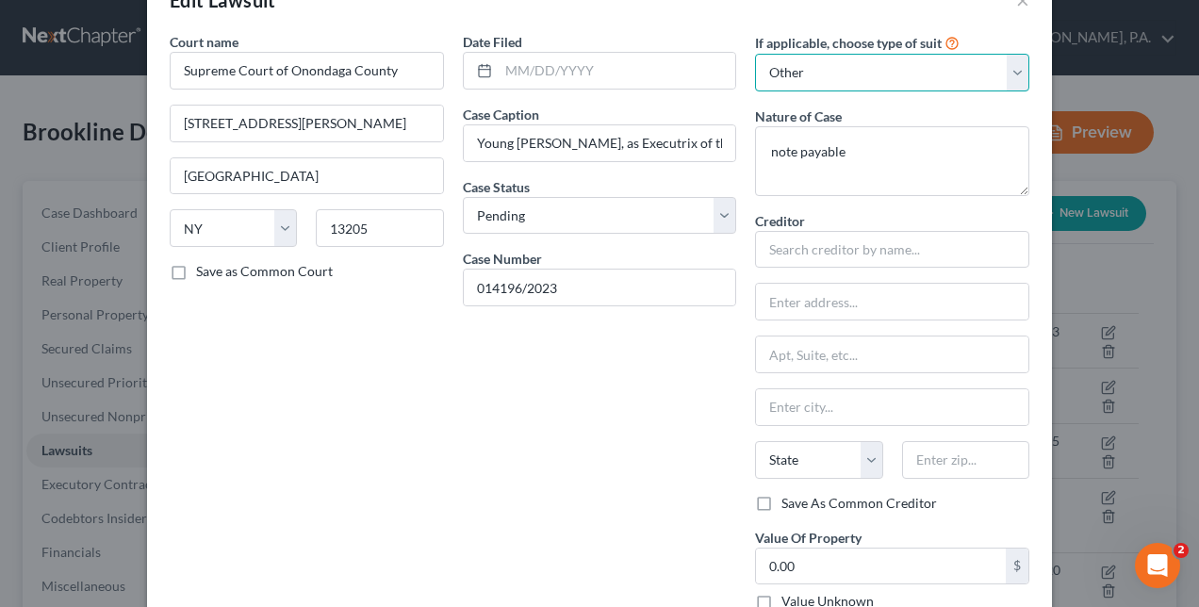
scroll to position [56, 0]
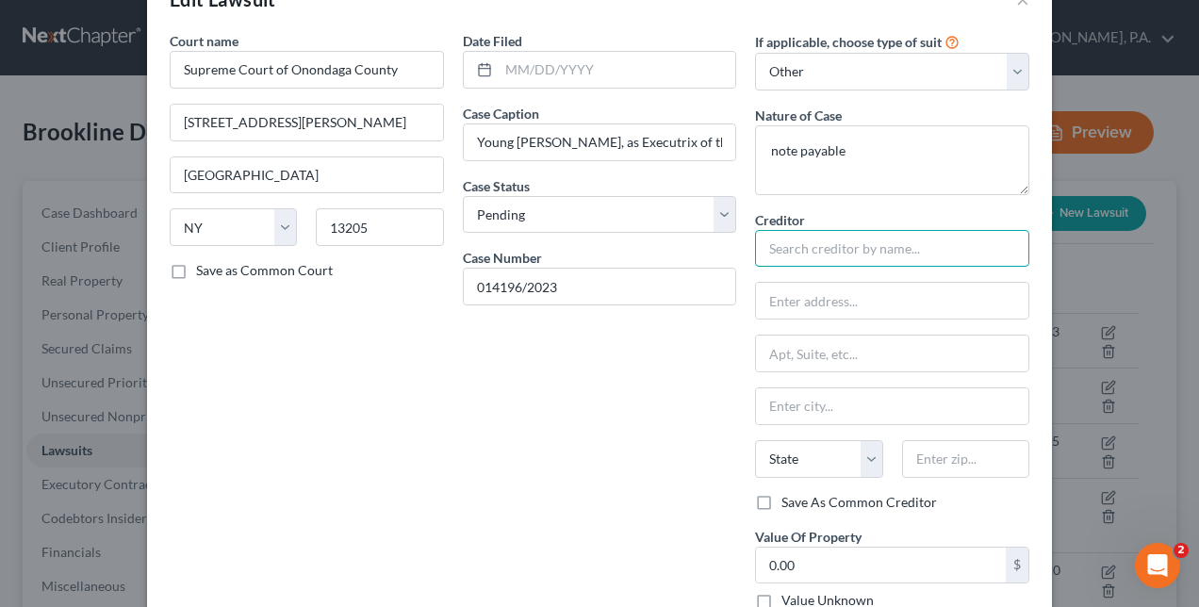
click at [787, 246] on input "text" at bounding box center [892, 249] width 274 height 38
click at [602, 332] on div "Date Filed Case Caption Young A. Kim, as Executrix of the Estate of Carmen A. G…" at bounding box center [599, 328] width 293 height 594
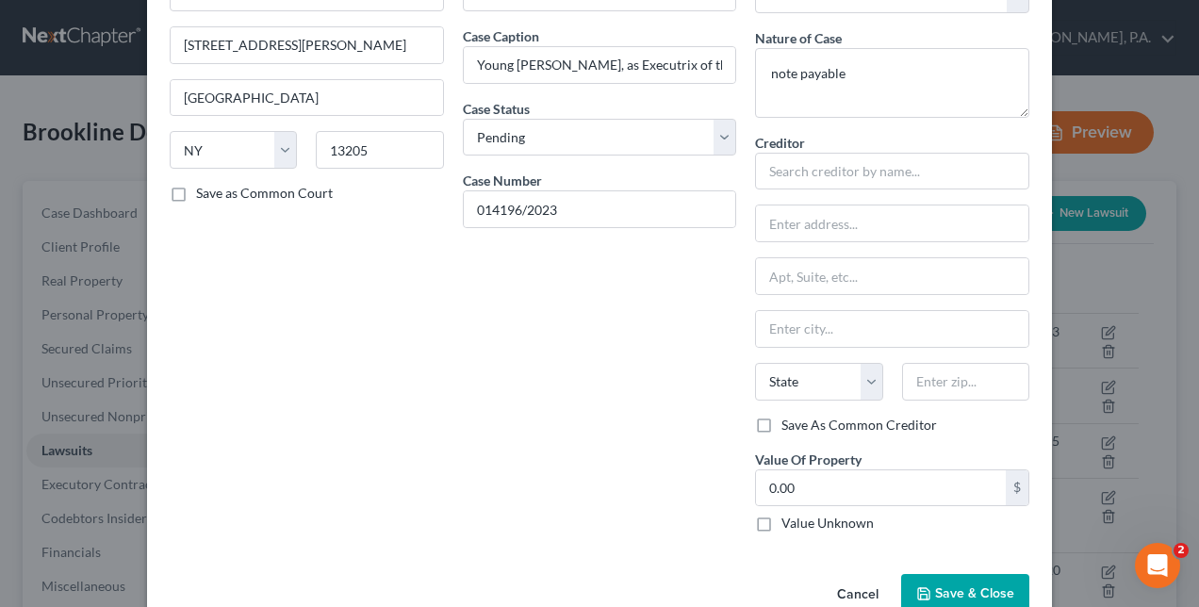
scroll to position [172, 0]
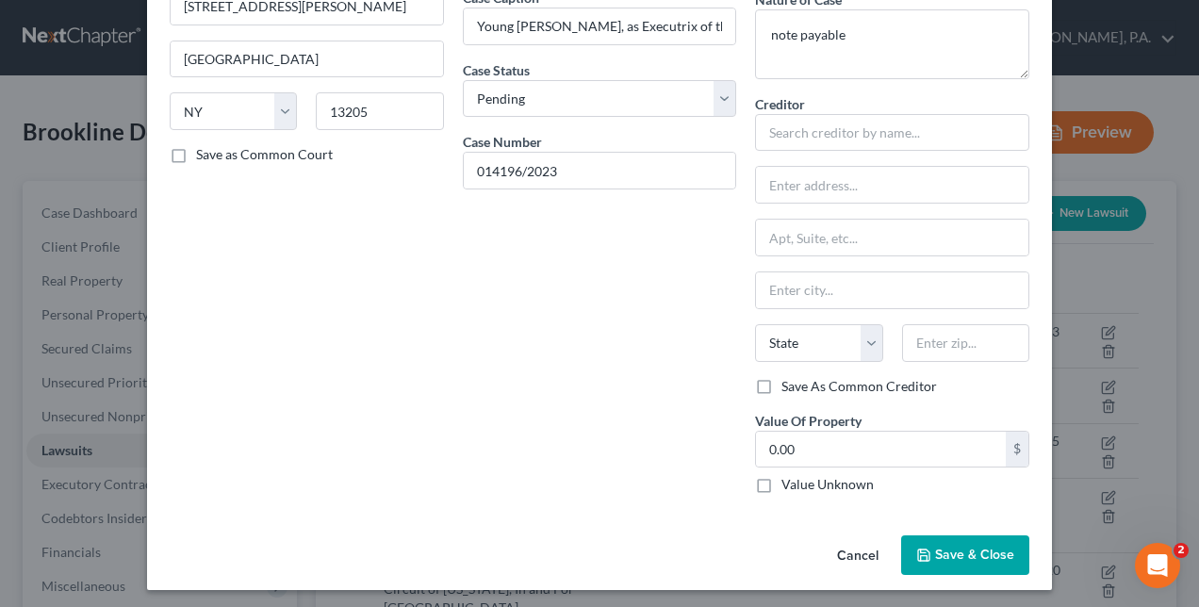
click at [935, 551] on span "Save & Close" at bounding box center [974, 555] width 79 height 16
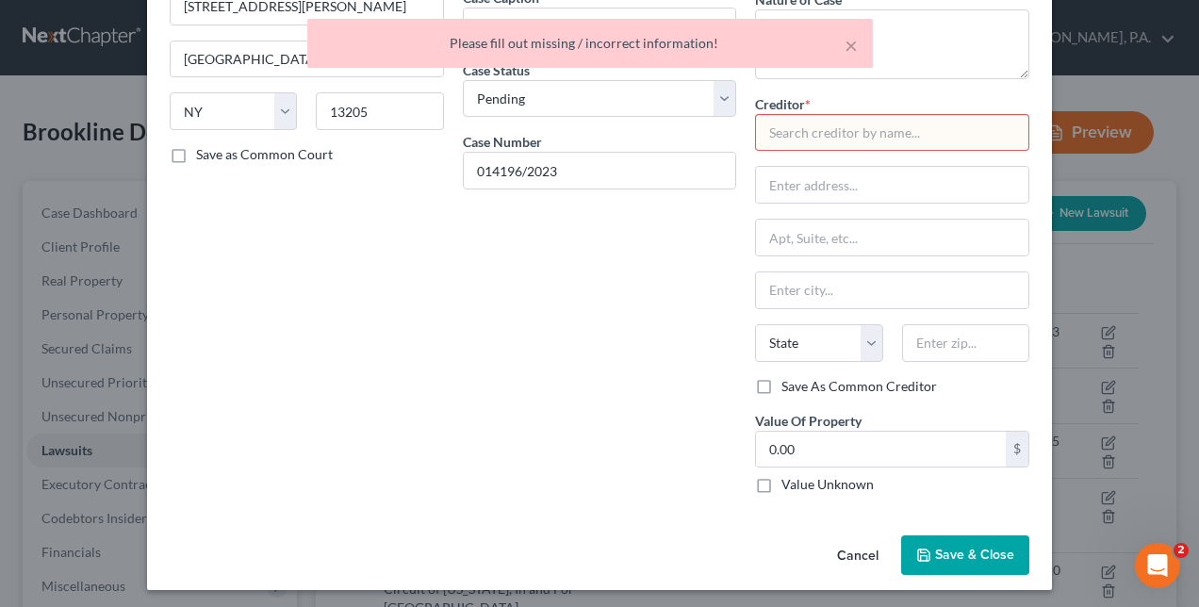
click at [499, 379] on div "Date Filed Case Caption Young A. Kim, as Executrix of the Estate of Carmen A. G…" at bounding box center [599, 212] width 293 height 594
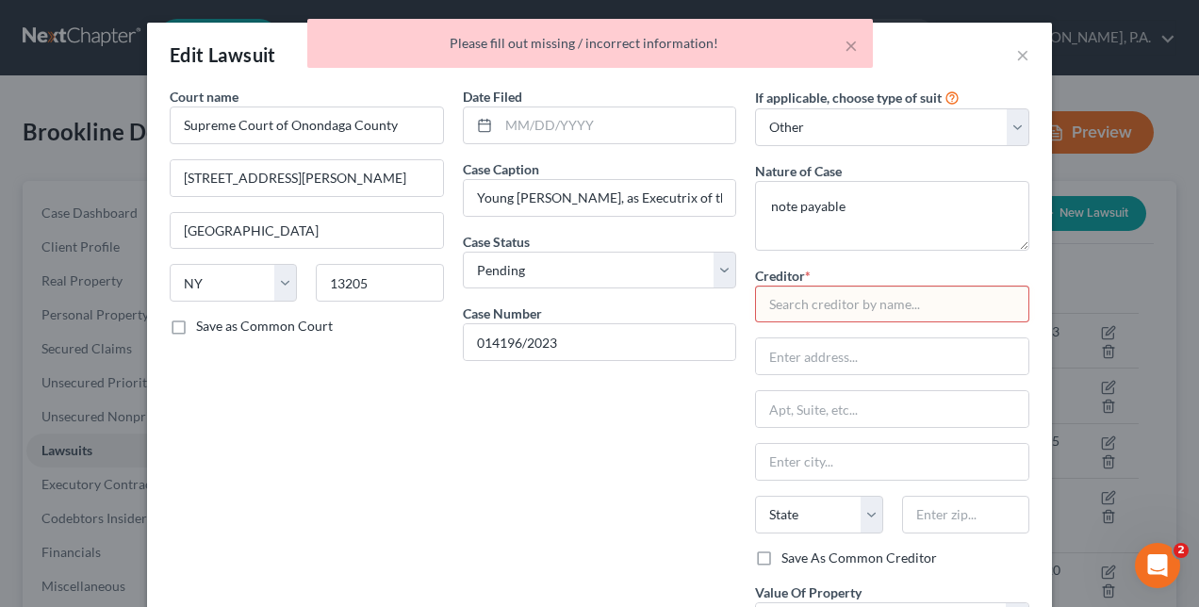
click at [1014, 52] on div "× Please fill out missing / incorrect information!" at bounding box center [590, 48] width 1199 height 58
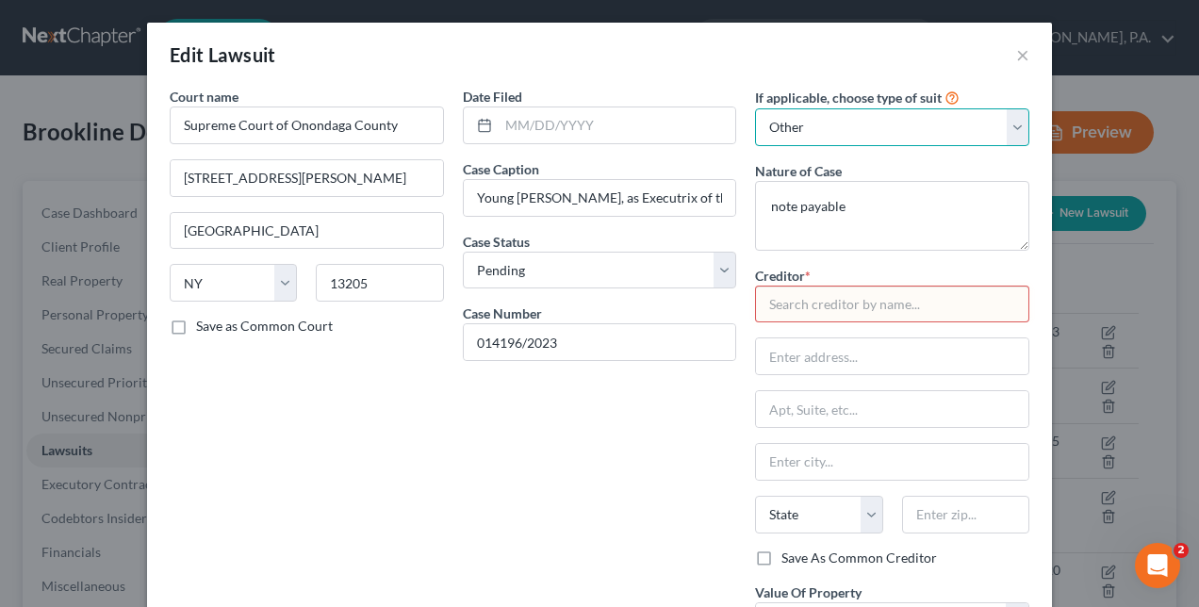
click at [825, 129] on select "Select Repossession Foreclosure Returns Other" at bounding box center [892, 127] width 274 height 38
select select
click at [755, 108] on select "Select Repossession Foreclosure Returns Other" at bounding box center [892, 127] width 274 height 38
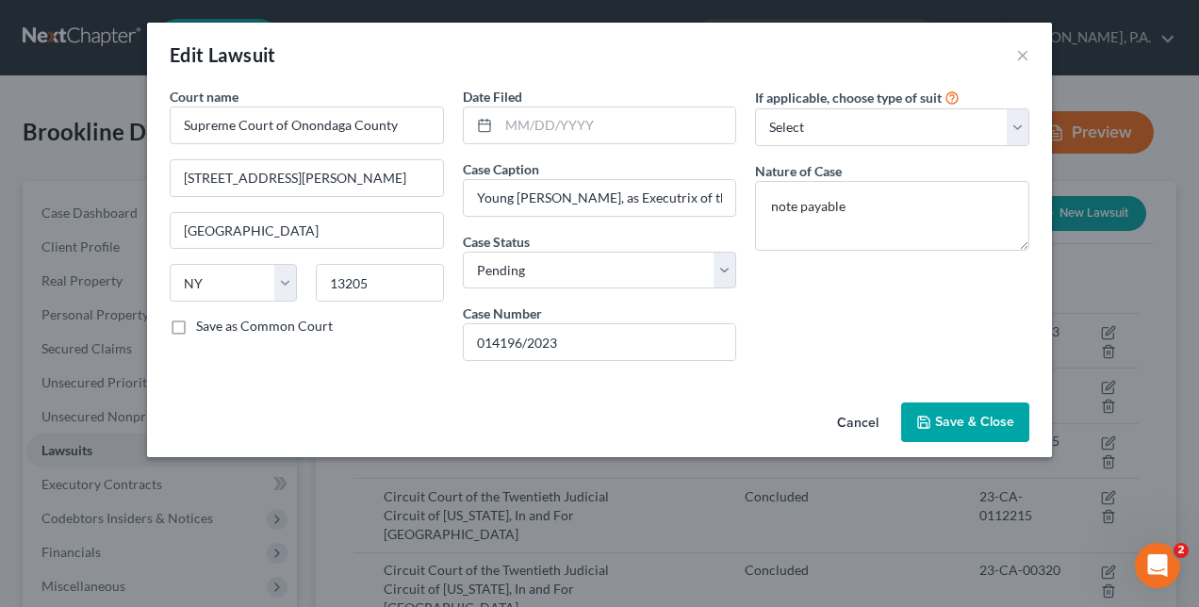
click at [981, 424] on span "Save & Close" at bounding box center [974, 422] width 79 height 16
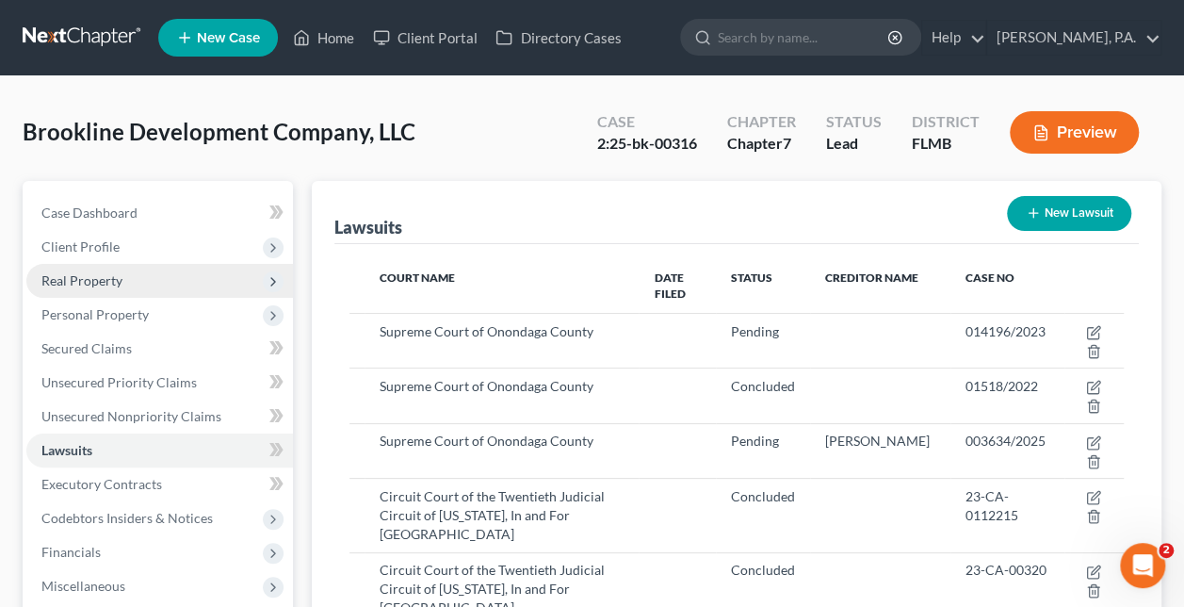
click at [96, 284] on span "Real Property" at bounding box center [81, 280] width 81 height 16
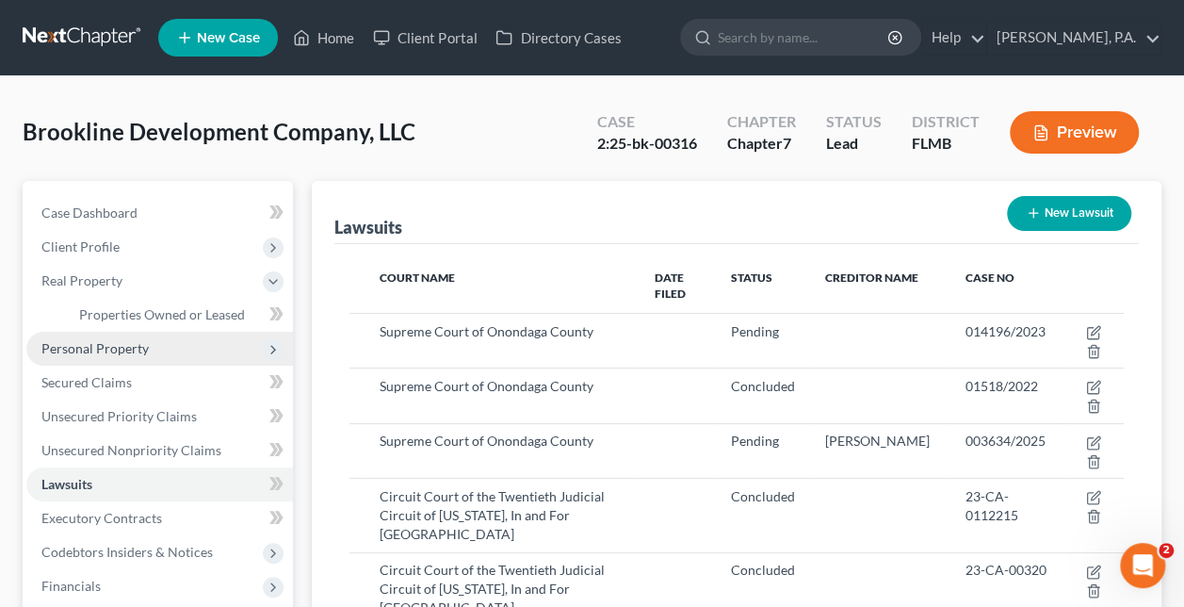
click at [103, 354] on span "Personal Property" at bounding box center [94, 348] width 107 height 16
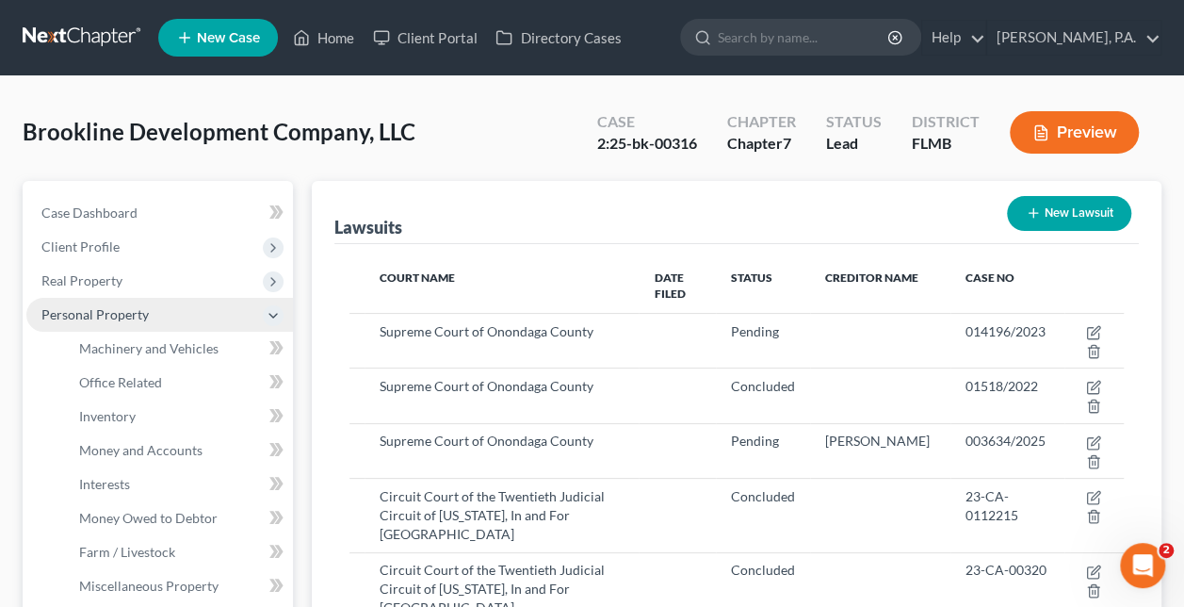
click at [109, 313] on span "Personal Property" at bounding box center [94, 314] width 107 height 16
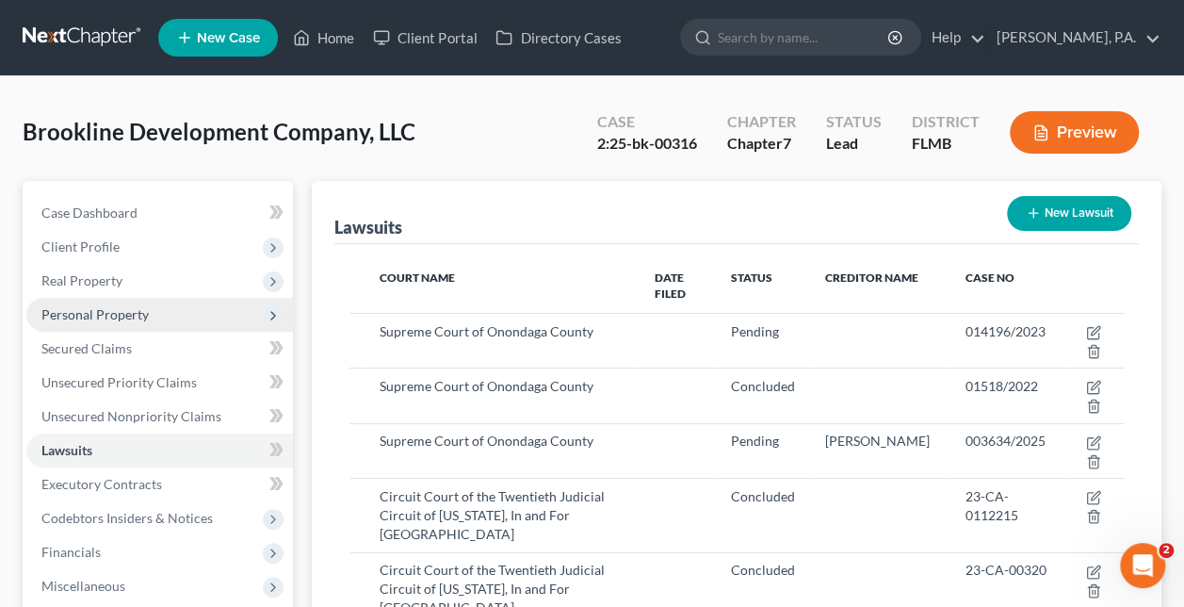
click at [109, 313] on span "Personal Property" at bounding box center [94, 314] width 107 height 16
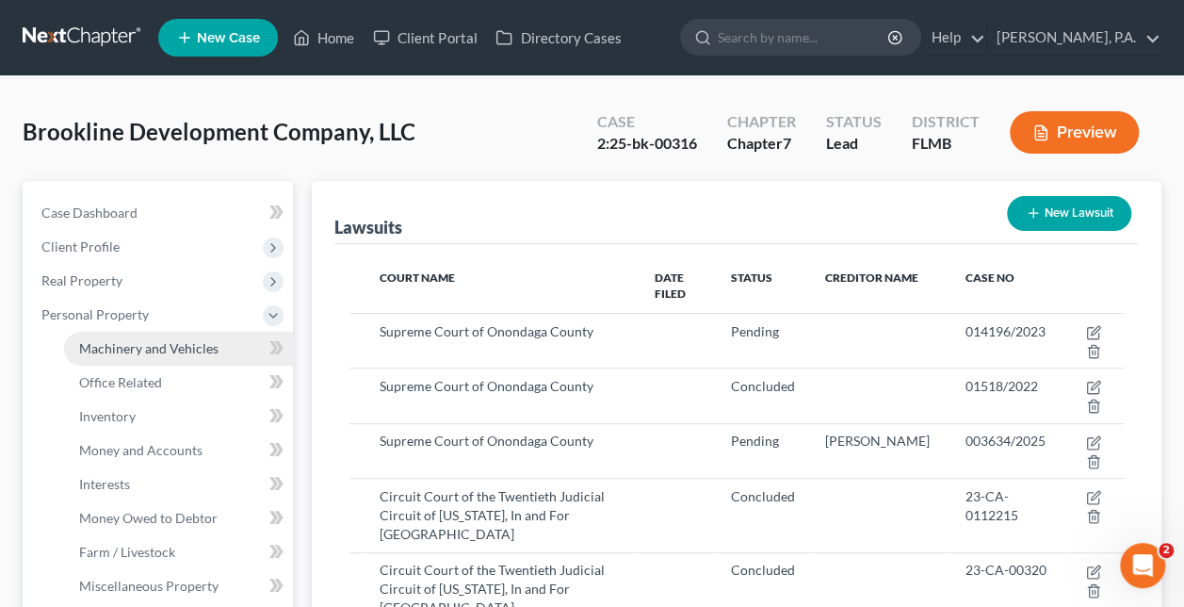
click at [124, 354] on span "Machinery and Vehicles" at bounding box center [148, 348] width 139 height 16
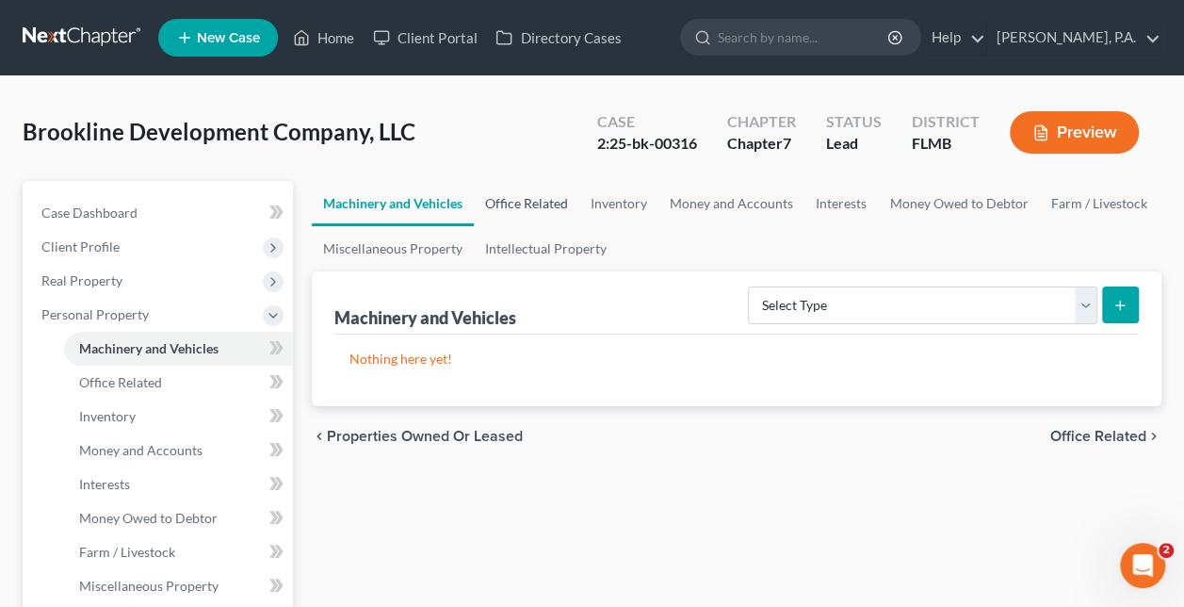
click at [517, 194] on link "Office Related" at bounding box center [527, 203] width 106 height 45
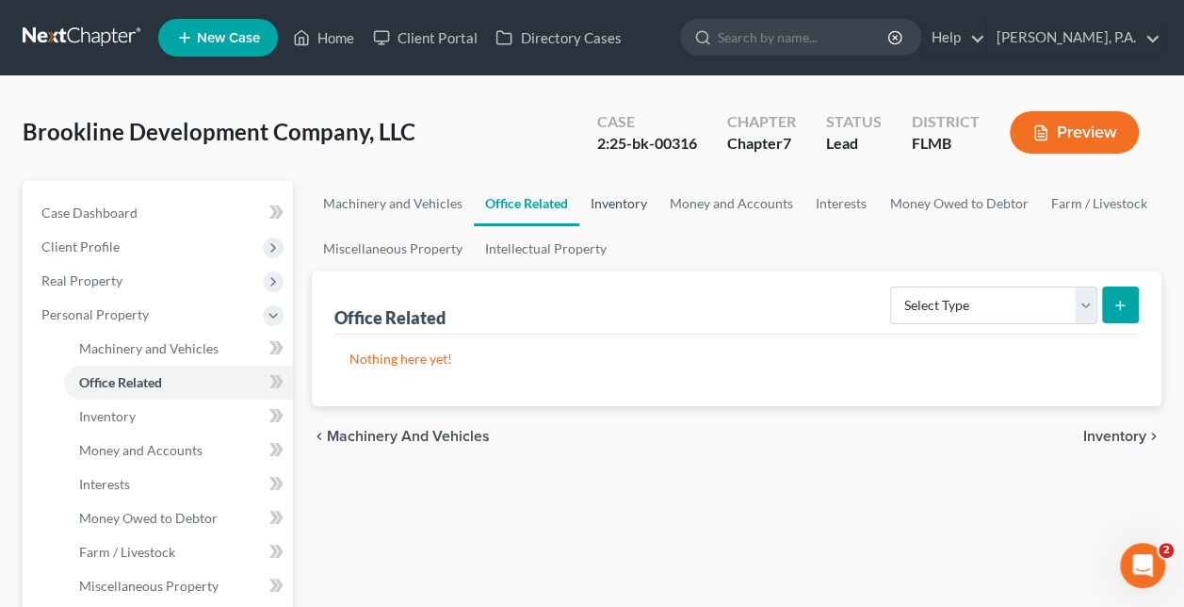
click at [618, 188] on link "Inventory" at bounding box center [619, 203] width 79 height 45
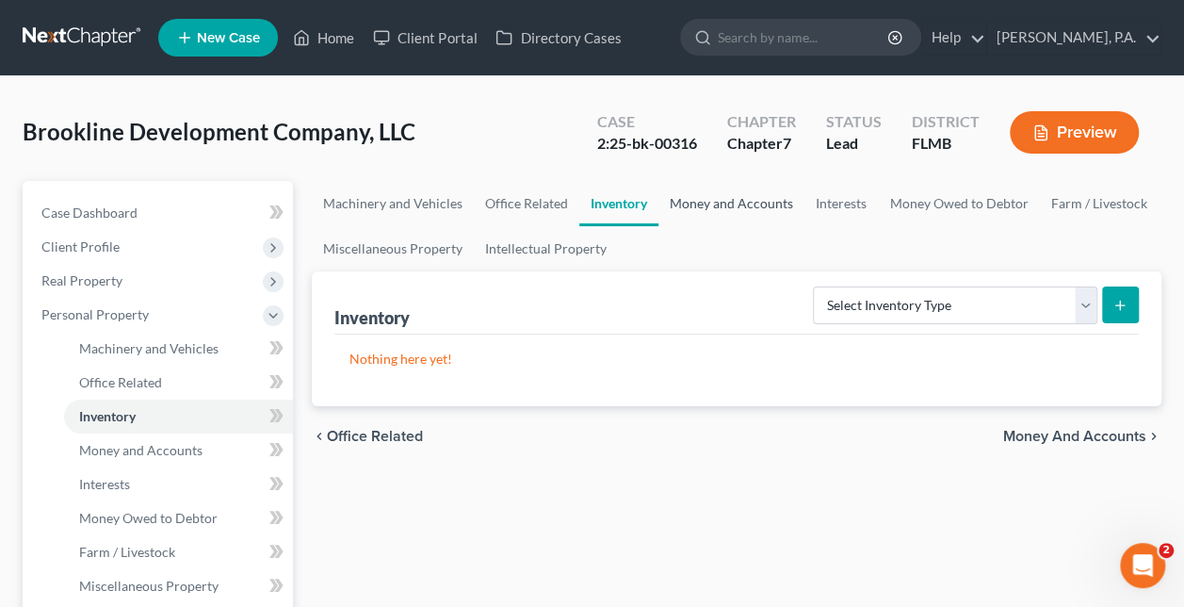
click at [688, 194] on link "Money and Accounts" at bounding box center [732, 203] width 146 height 45
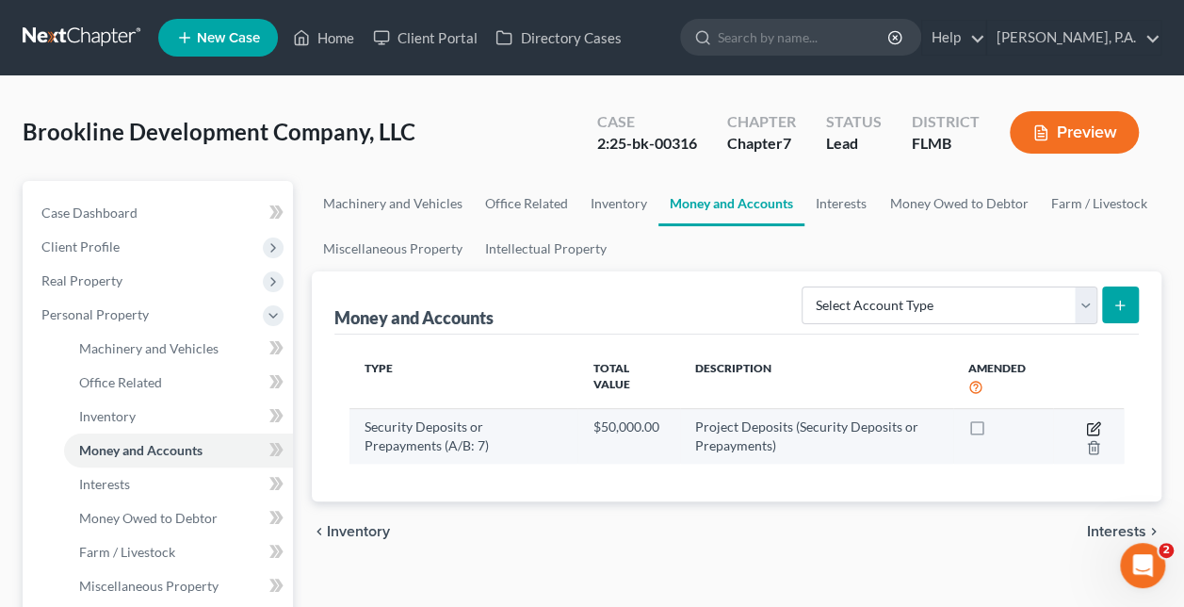
click at [1095, 421] on icon "button" at bounding box center [1093, 428] width 15 height 15
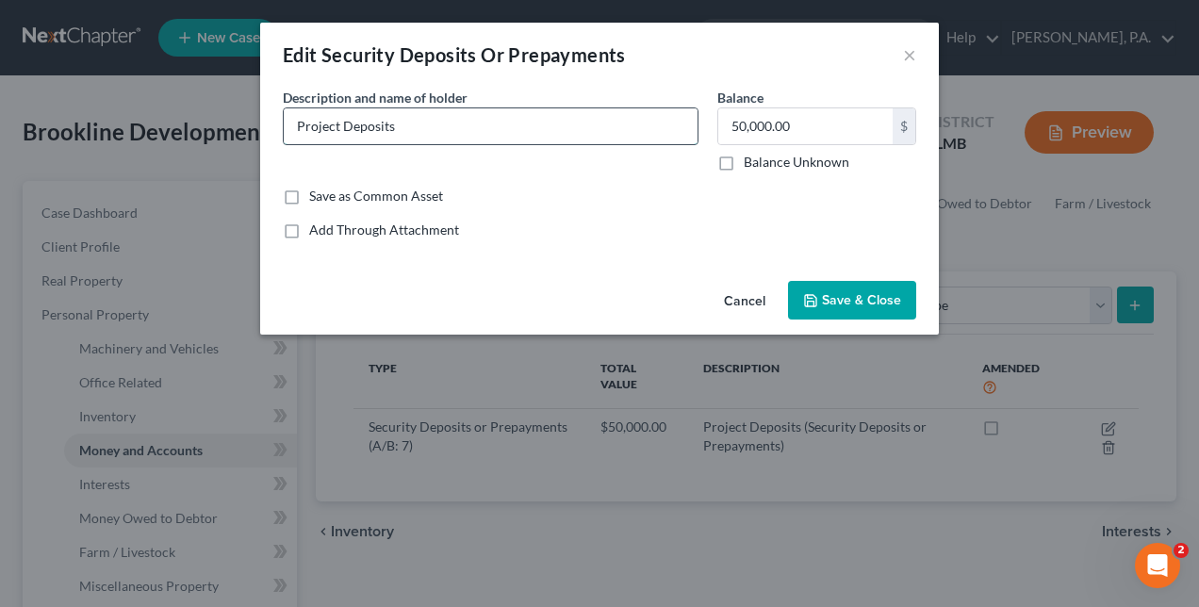
click at [417, 126] on input "Project Deposits" at bounding box center [491, 126] width 414 height 36
type input "Project Deposits (from Debtor's 2024 Tax Returns)"
click at [850, 298] on span "Save & Close" at bounding box center [861, 300] width 79 height 16
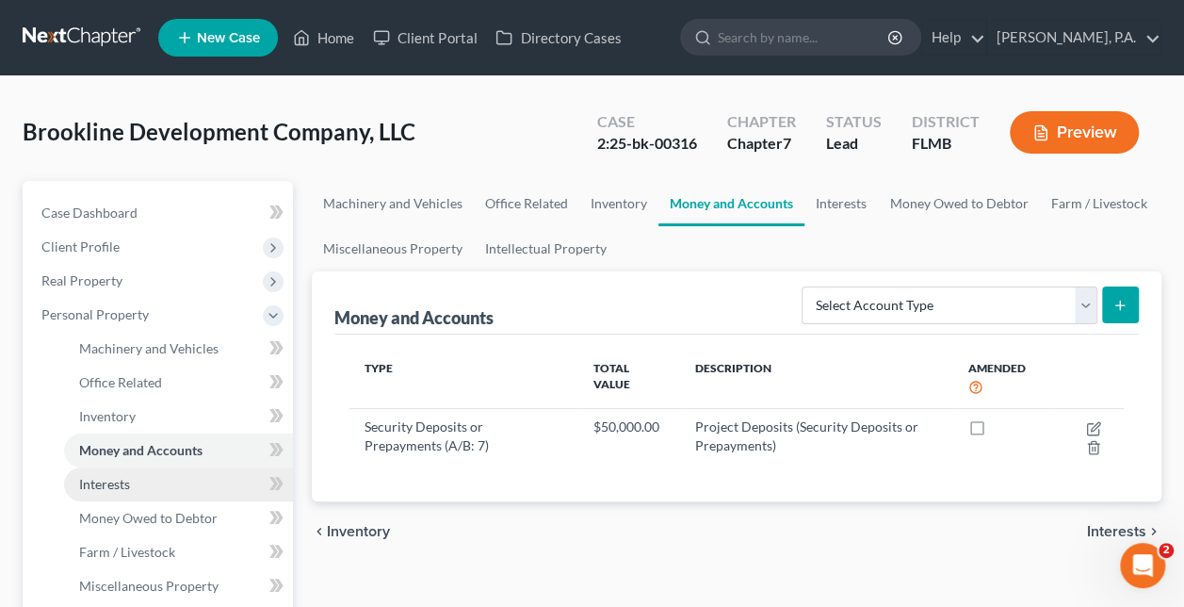
click at [134, 479] on link "Interests" at bounding box center [178, 484] width 229 height 34
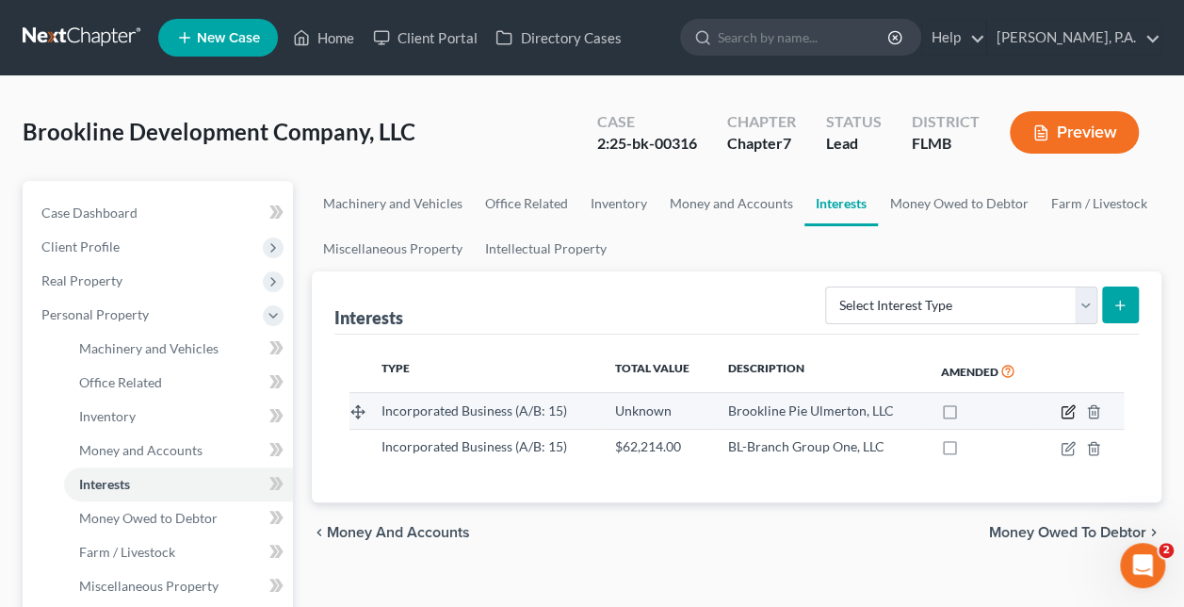
click at [1065, 406] on icon "button" at bounding box center [1068, 411] width 15 height 15
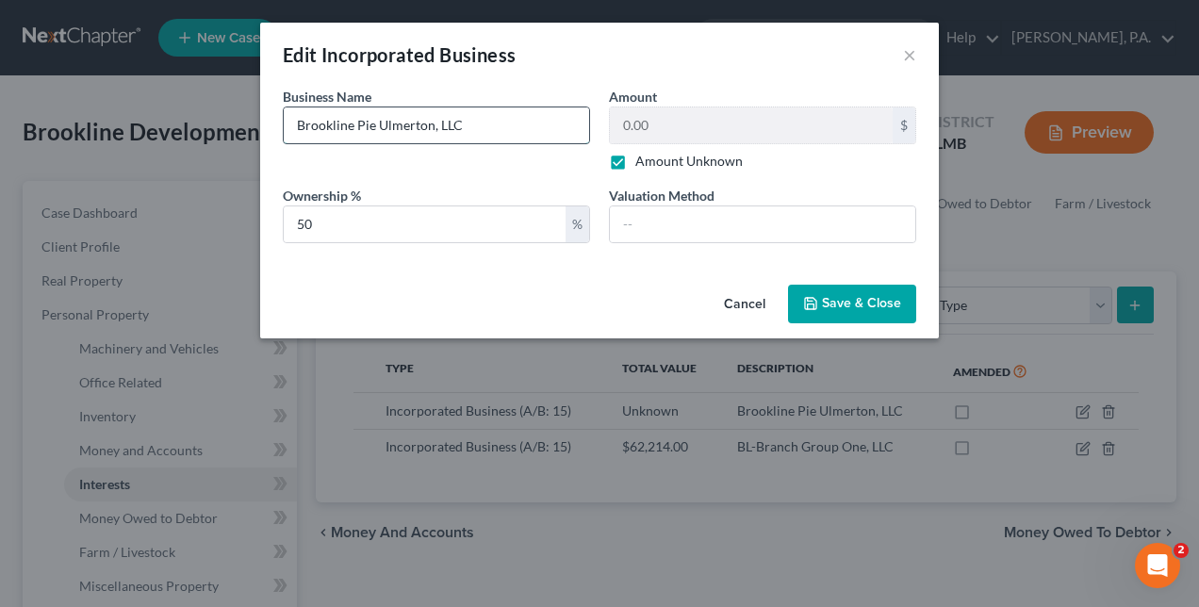
click at [503, 131] on input "Brookline Pie Ulmerton, LLC" at bounding box center [436, 125] width 305 height 36
type input "Brookline Pie Ulmerton, LLC"
click at [833, 292] on button "Save & Close" at bounding box center [852, 305] width 128 height 40
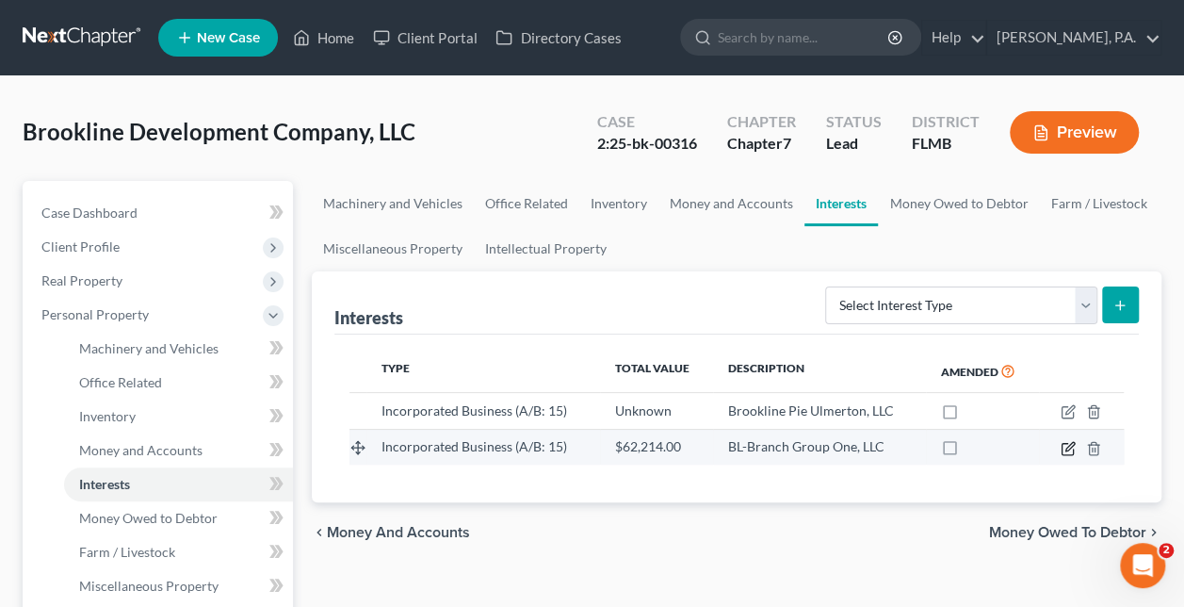
click at [1067, 445] on icon "button" at bounding box center [1068, 448] width 15 height 15
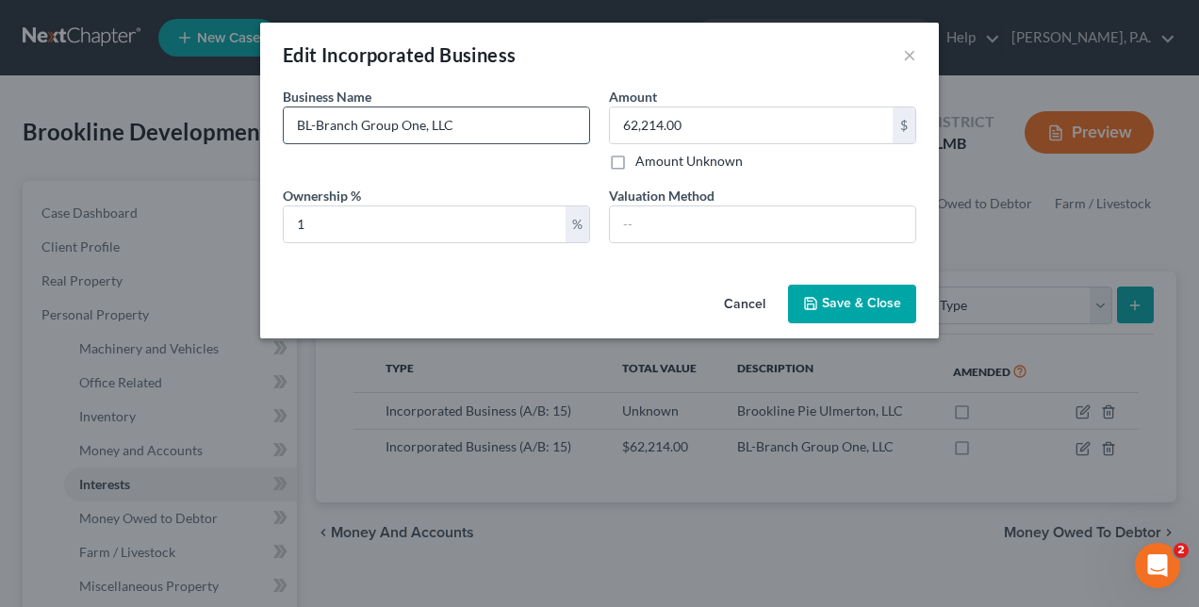
click at [537, 132] on input "BL-Branch Group One, LLC" at bounding box center [436, 125] width 305 height 36
type input "BL-Branch Group One, LLC (from Debtor's 2024 Tax Returns)"
click at [835, 296] on span "Save & Close" at bounding box center [861, 304] width 79 height 16
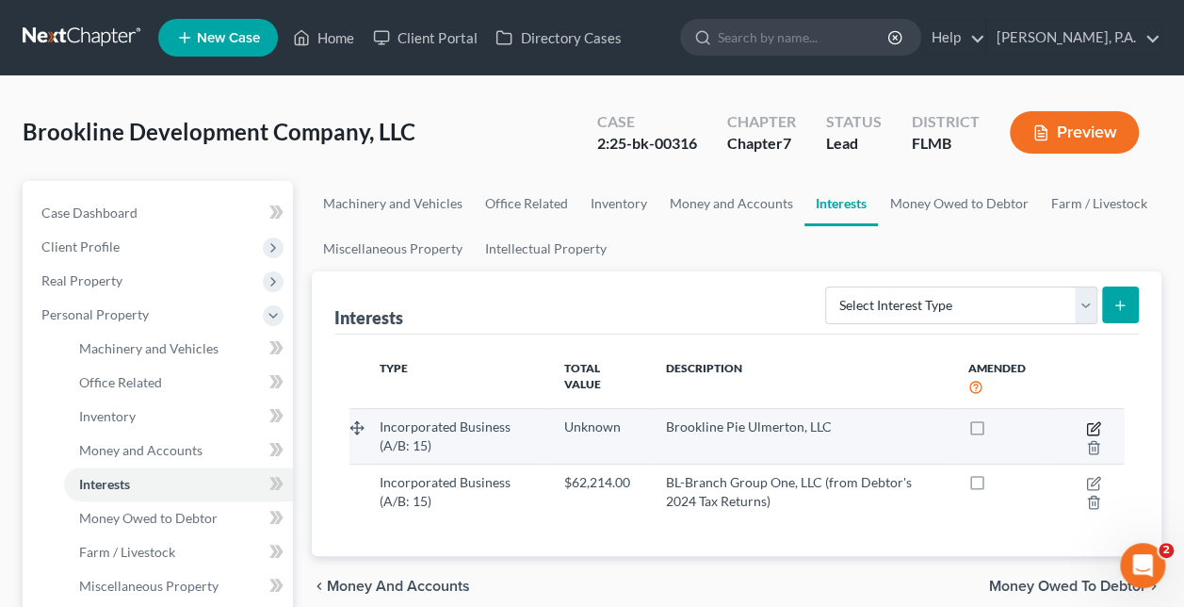
click at [1095, 421] on icon "button" at bounding box center [1093, 428] width 15 height 15
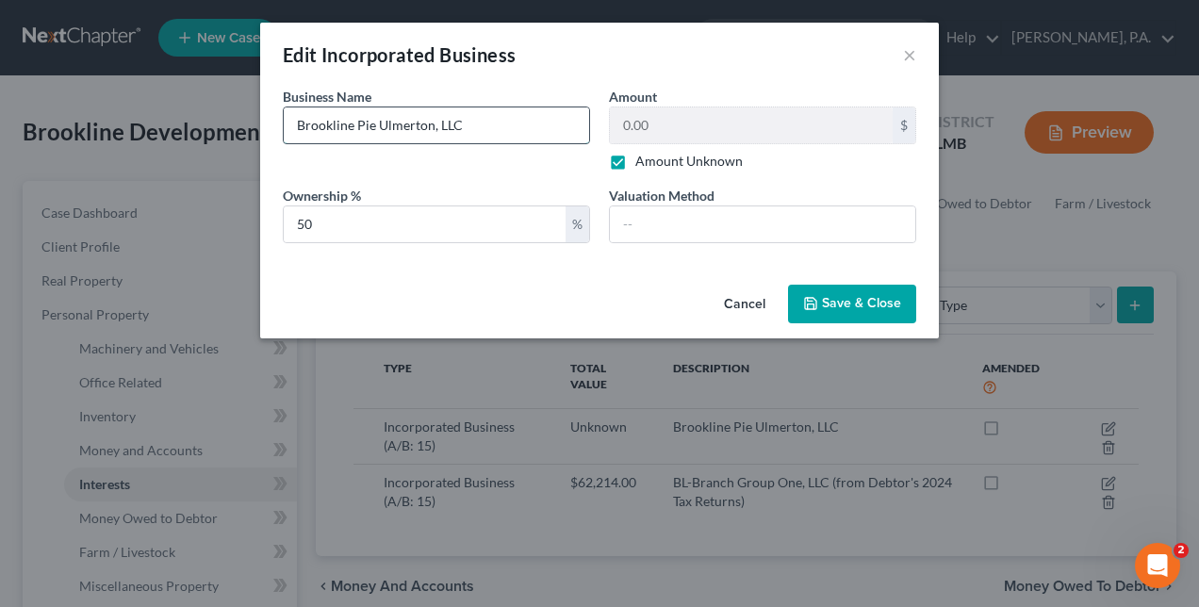
click at [499, 115] on input "Brookline Pie Ulmerton, LLC" at bounding box center [436, 125] width 305 height 36
type input "Brookline Pie Ulmerton, LLC (from LLC's Operating Agreement)"
click at [857, 306] on span "Save & Close" at bounding box center [861, 304] width 79 height 16
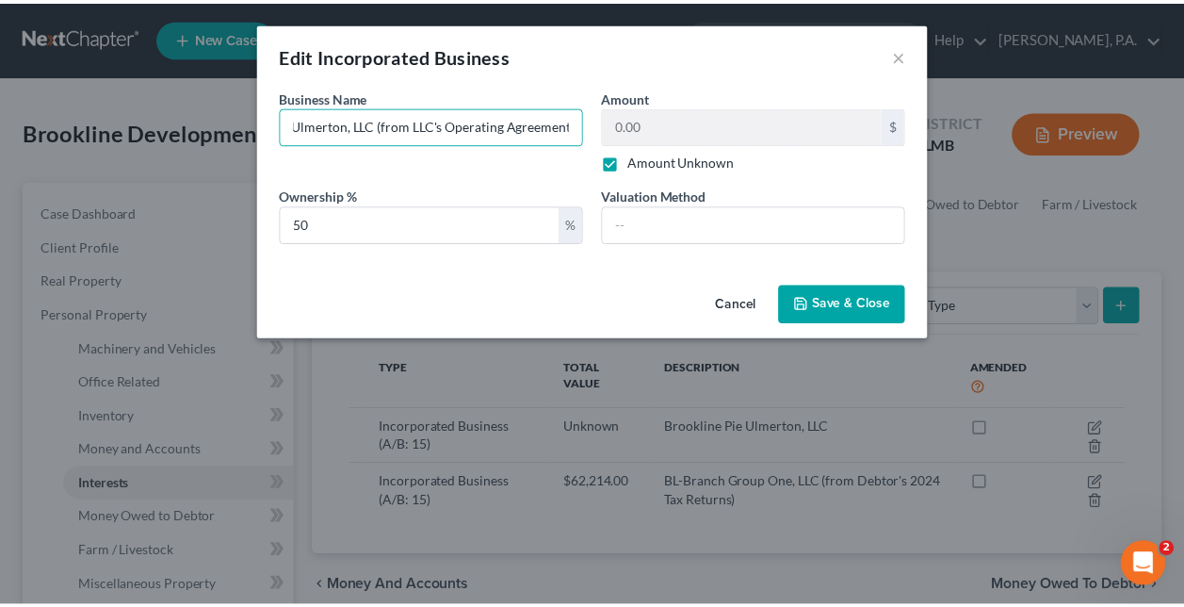
scroll to position [0, 0]
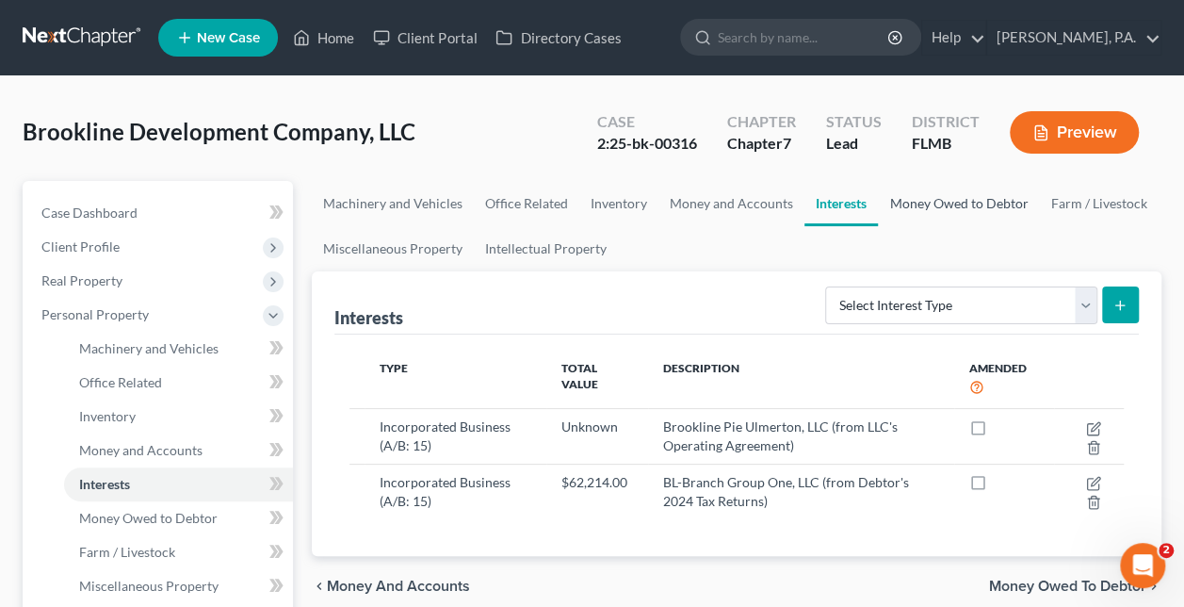
click at [935, 208] on link "Money Owed to Debtor" at bounding box center [958, 203] width 161 height 45
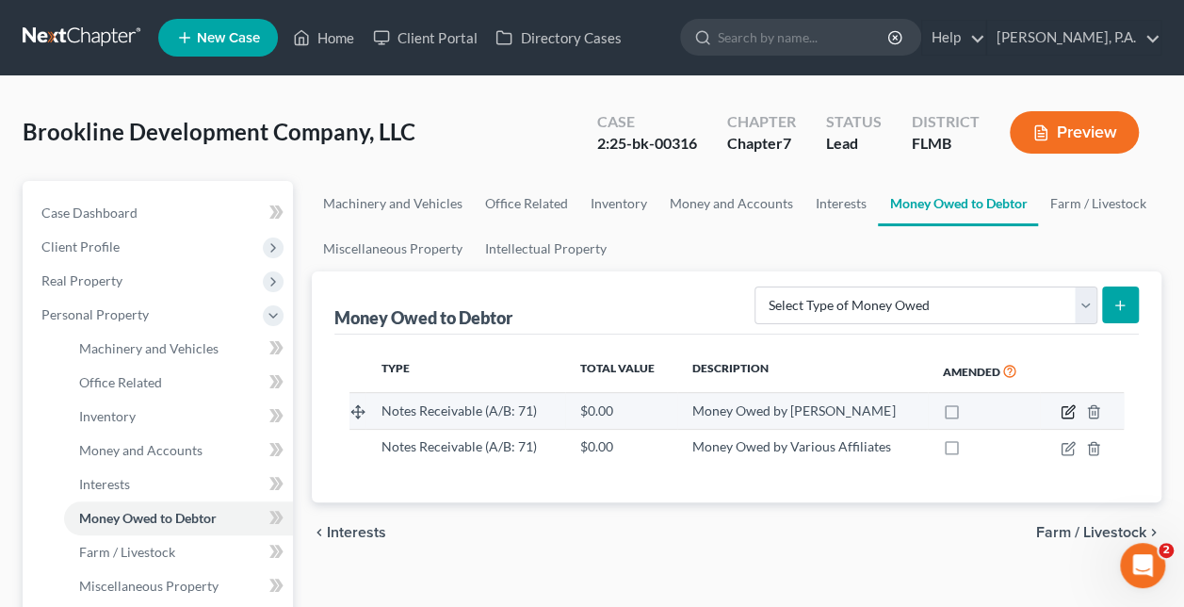
click at [1067, 409] on icon "button" at bounding box center [1068, 411] width 15 height 15
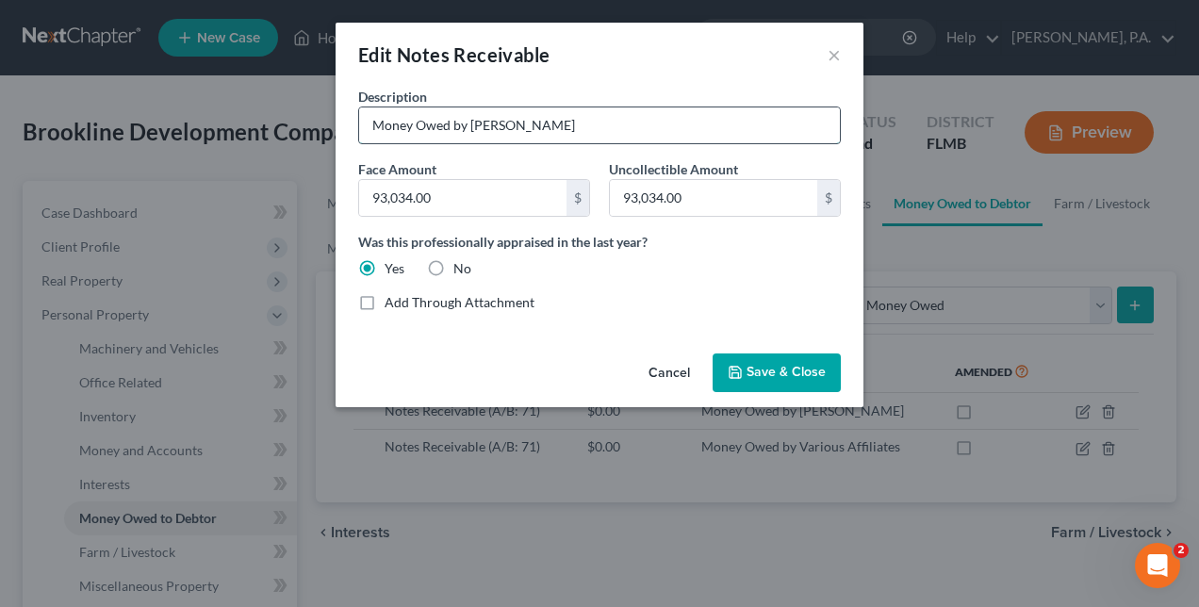
click at [636, 121] on input "Money Owed by William Yeomans, Jr." at bounding box center [599, 125] width 481 height 36
drag, startPoint x: 590, startPoint y: 123, endPoint x: 842, endPoint y: 143, distance: 253.4
click at [842, 143] on div "Description * Money Owed by William Yeomans, Jr. (from Debtor's 2024 Tax Return…" at bounding box center [599, 207] width 501 height 240
type input "Money Owed by William Yeomans, Jr. (from Debtor's 2024 Tax Returns)"
click at [784, 368] on span "Save & Close" at bounding box center [785, 373] width 79 height 16
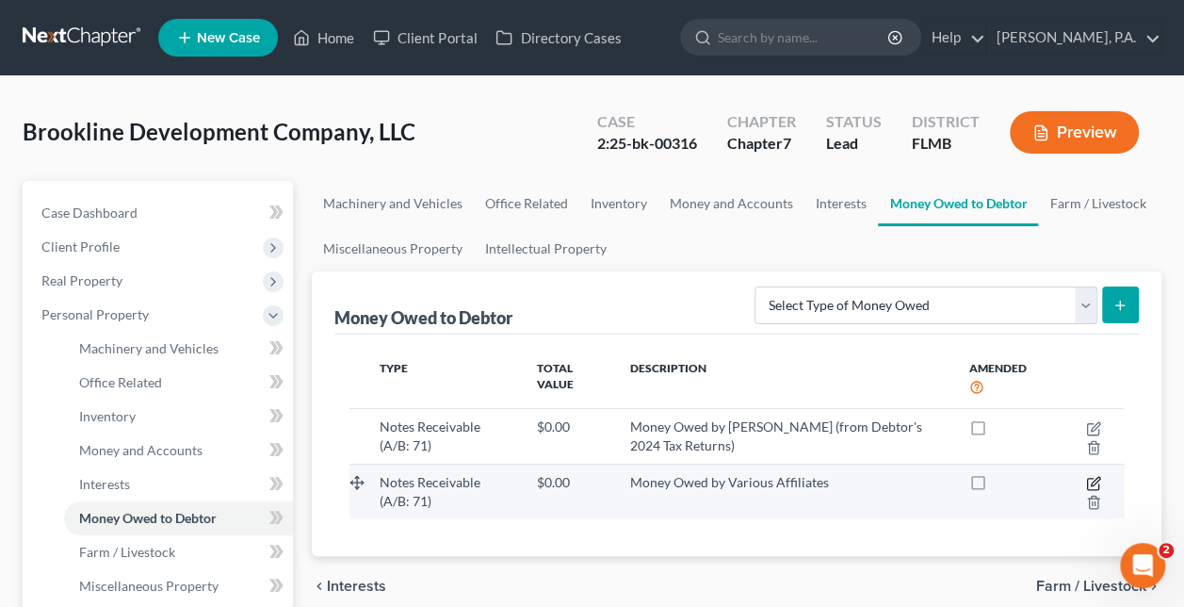
click at [1092, 476] on icon "button" at bounding box center [1093, 483] width 15 height 15
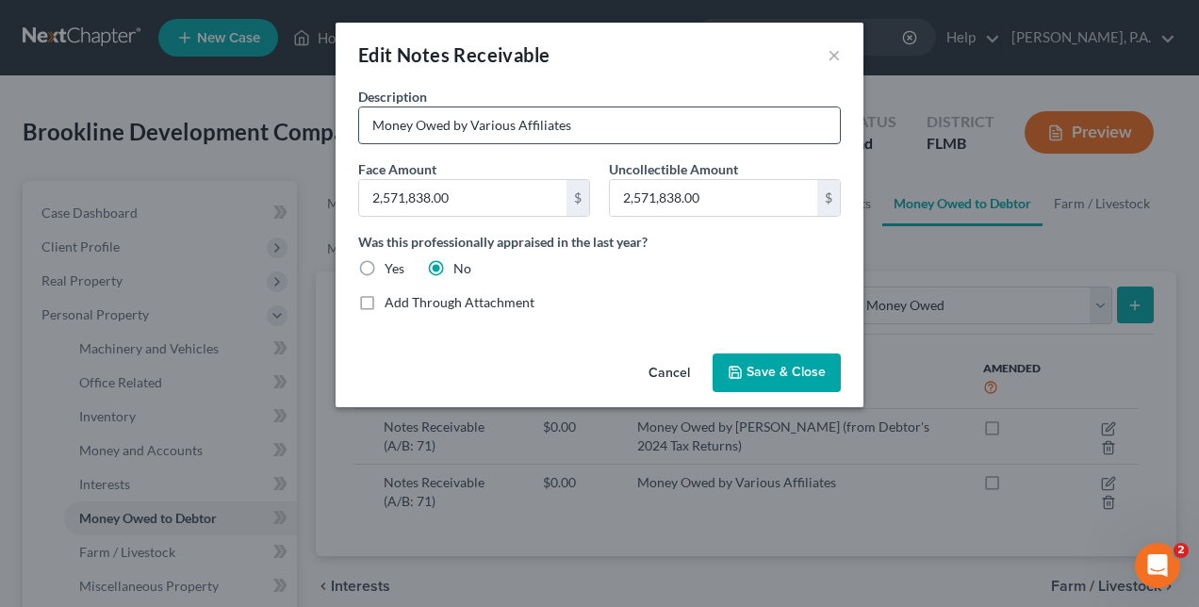
click at [580, 128] on input "Money Owed by Various Affiliates" at bounding box center [599, 125] width 481 height 36
paste input "(from Debtor's 2024 Tax Returns)"
type input "Money Owed by Various Affiliates (from Debtor's 2024 Tax Returns)"
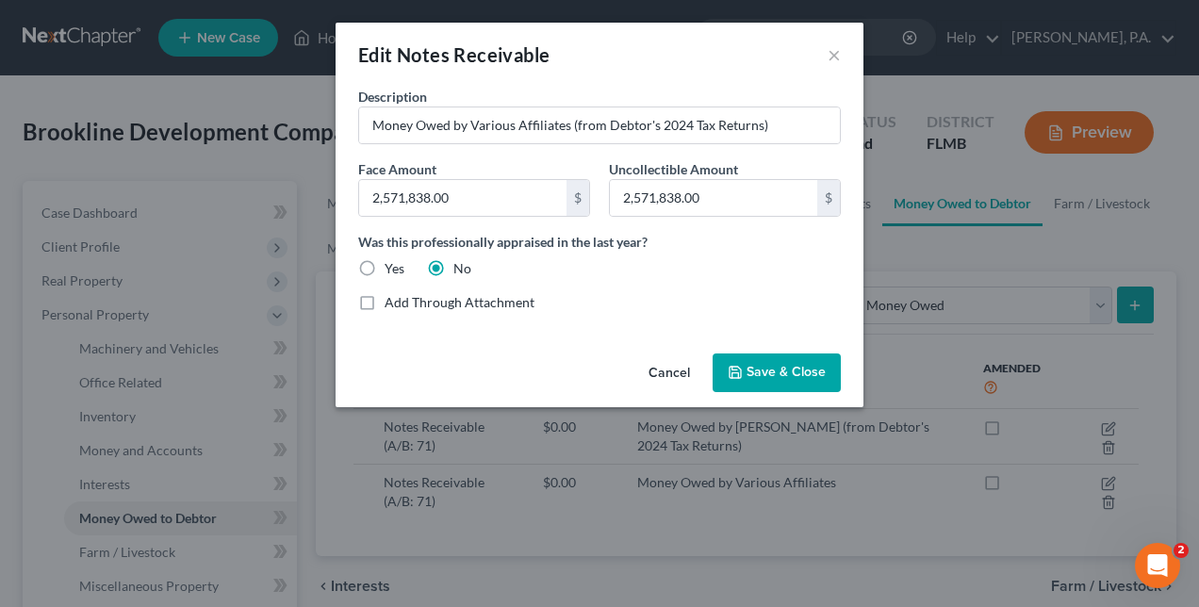
click at [768, 357] on button "Save & Close" at bounding box center [776, 373] width 128 height 40
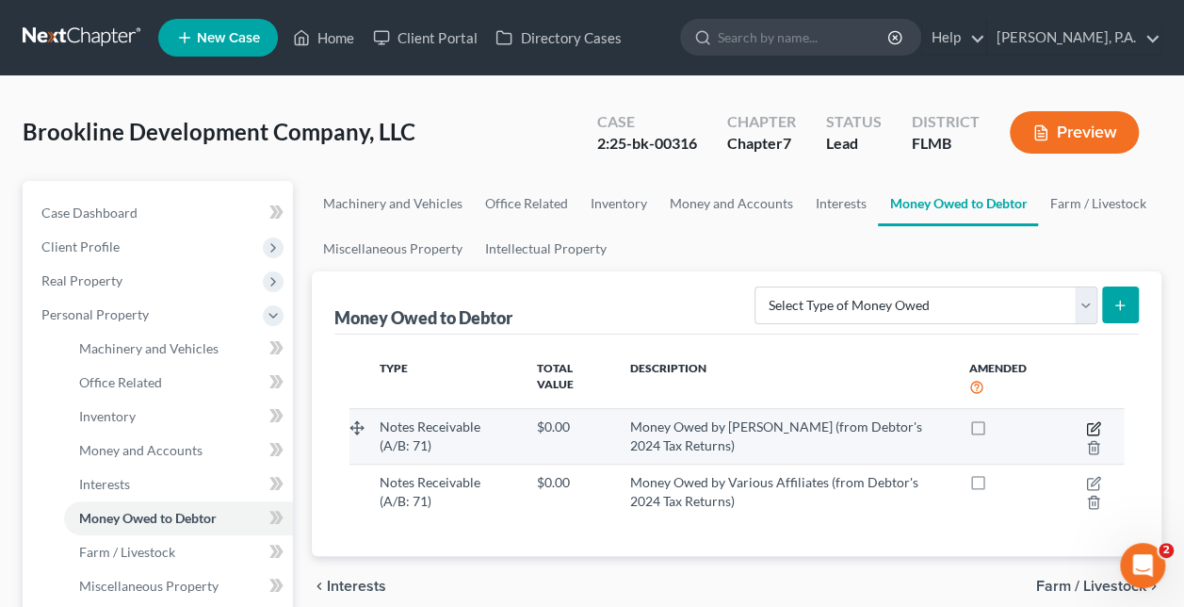
click at [1086, 426] on icon "button" at bounding box center [1093, 428] width 15 height 15
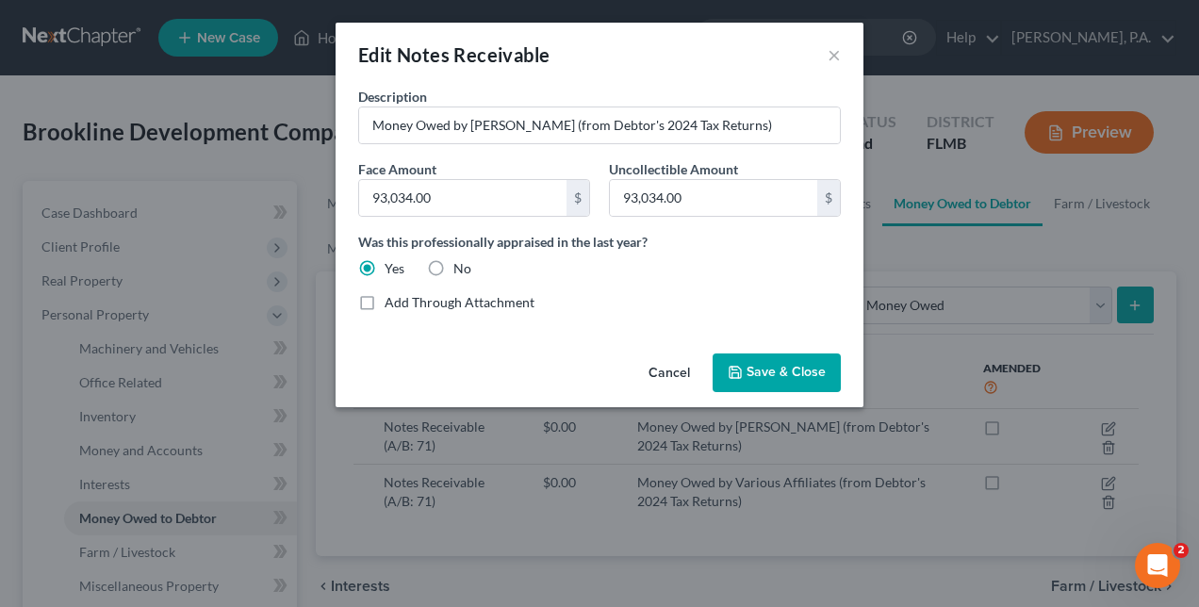
click at [759, 372] on span "Save & Close" at bounding box center [785, 373] width 79 height 16
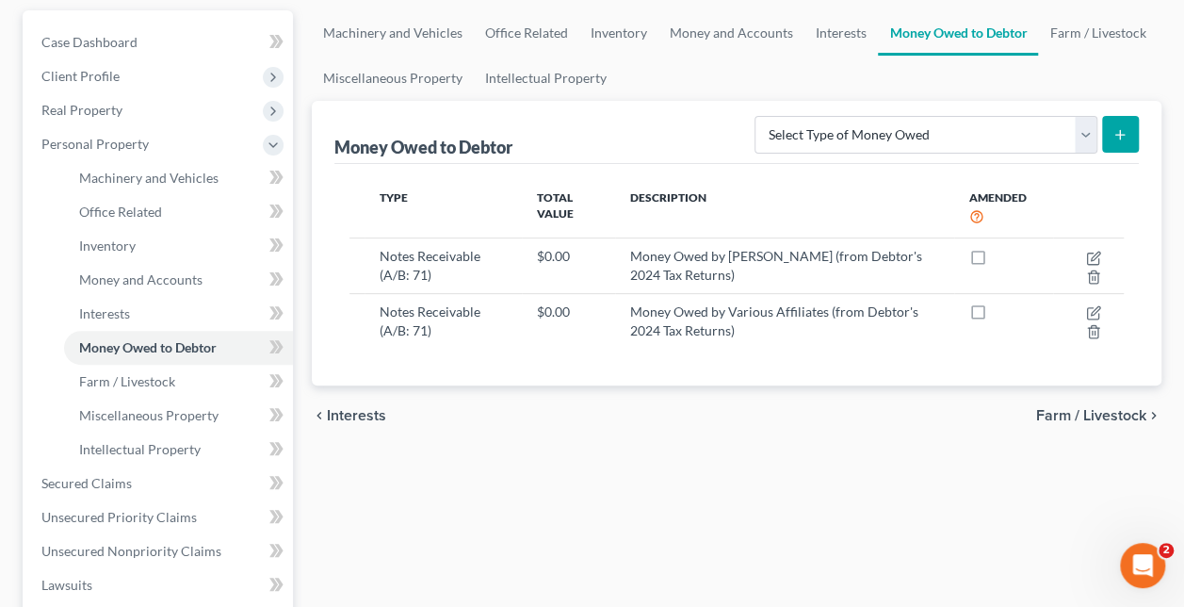
scroll to position [170, 0]
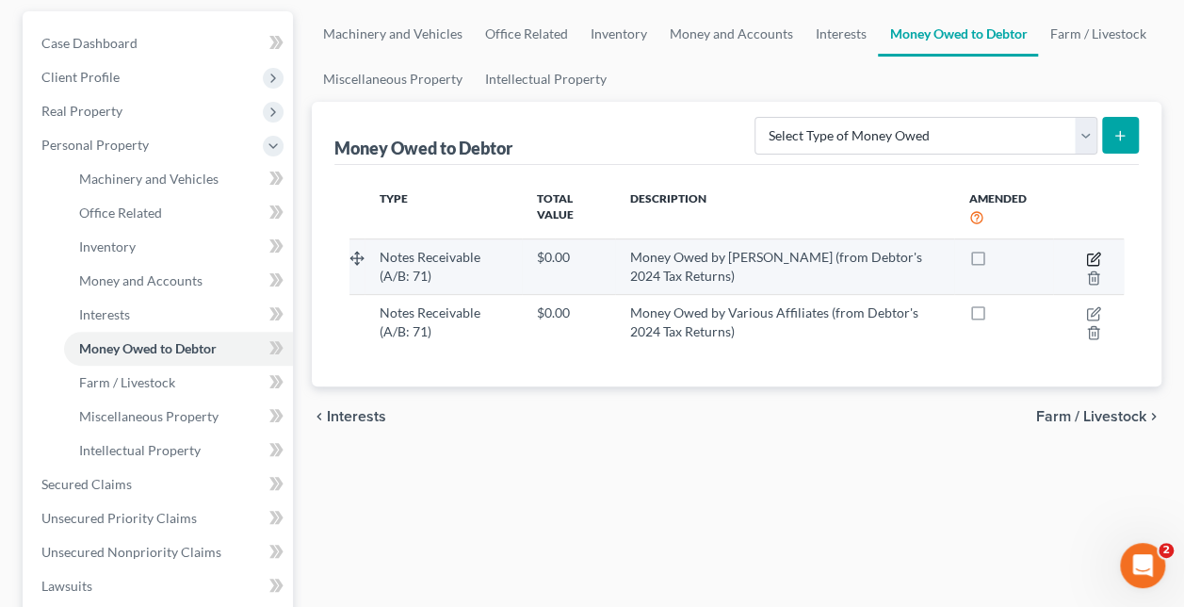
click at [1095, 264] on icon "button" at bounding box center [1092, 258] width 11 height 11
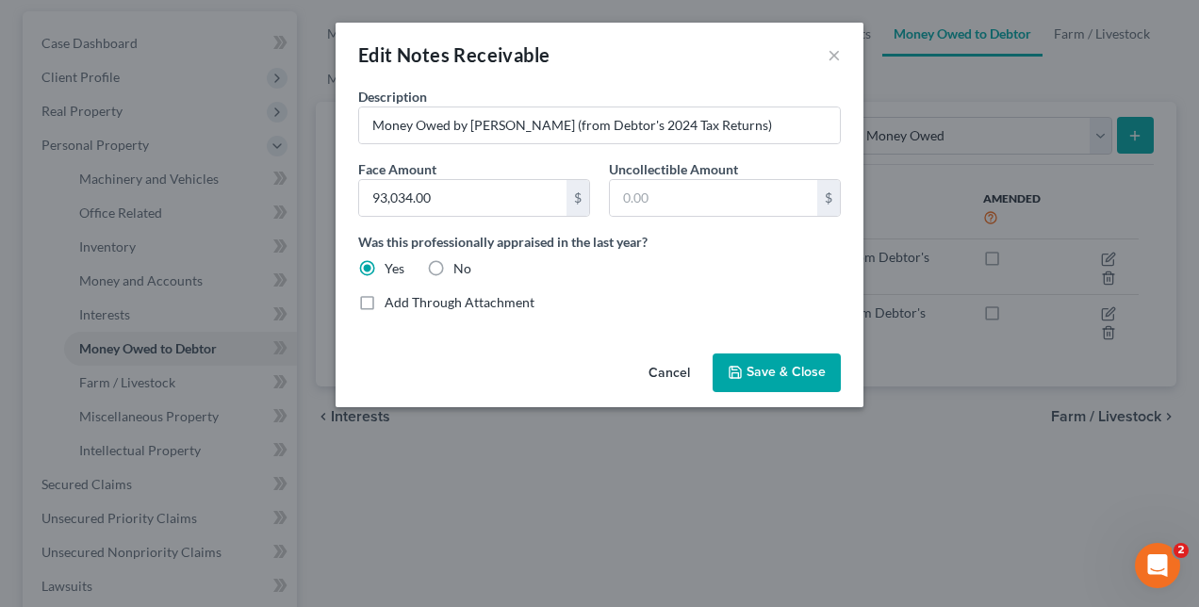
click at [691, 320] on div "Description * Money Owed by William Yeomans, Jr. (from Debtor's 2024 Tax Return…" at bounding box center [599, 207] width 501 height 240
click at [793, 371] on span "Save & Close" at bounding box center [785, 373] width 79 height 16
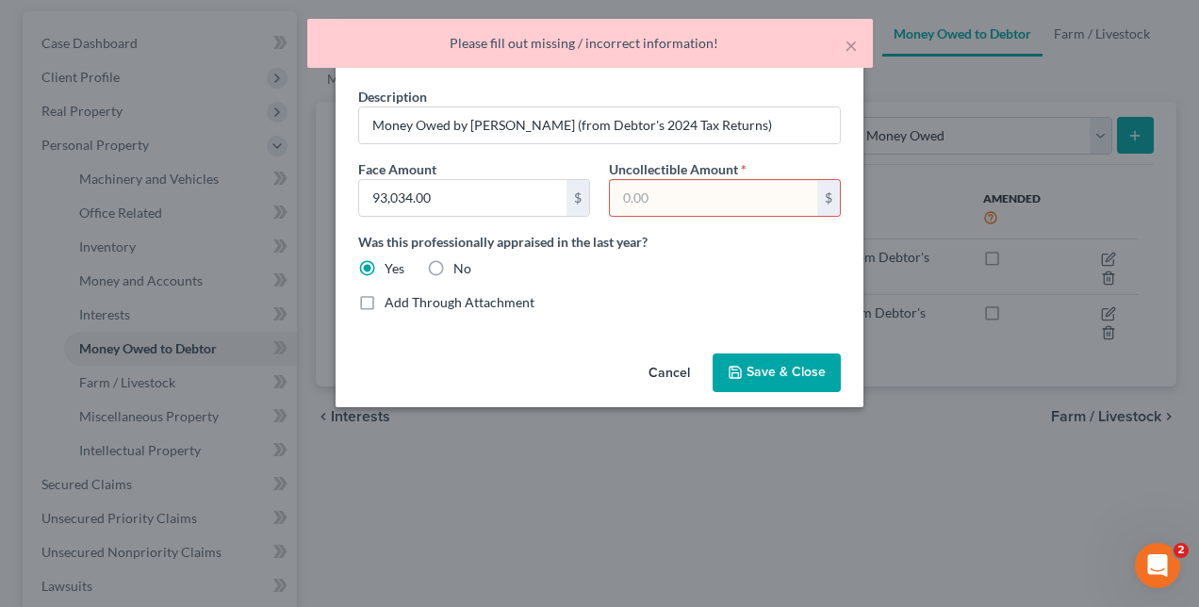
click at [711, 200] on input "text" at bounding box center [713, 198] width 207 height 36
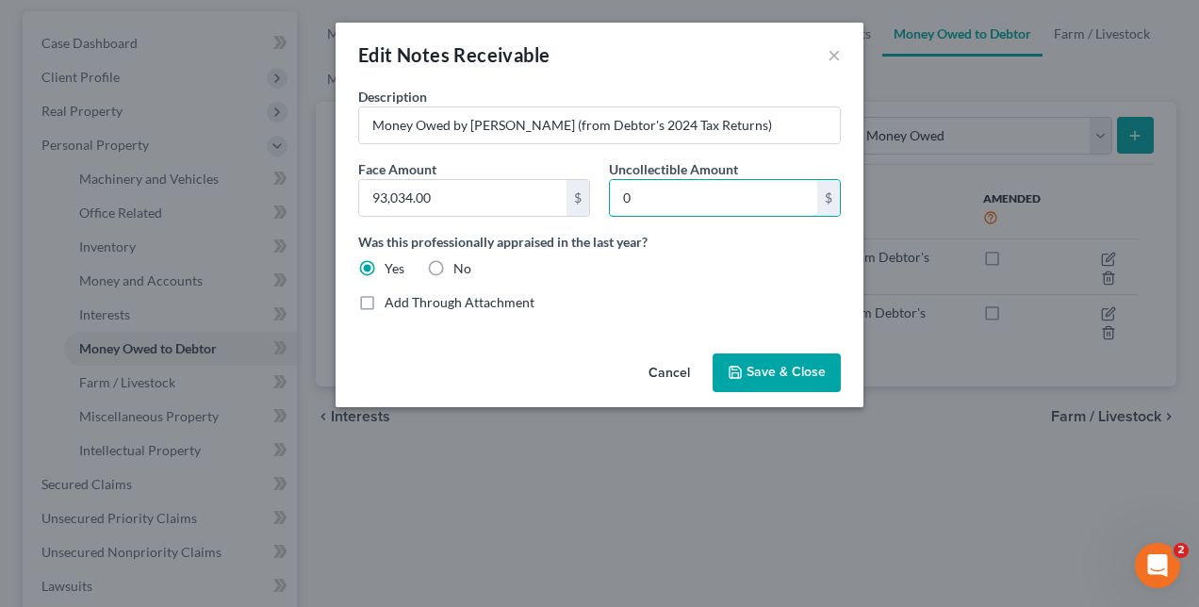
type input "0"
click at [779, 366] on span "Save & Close" at bounding box center [785, 373] width 79 height 16
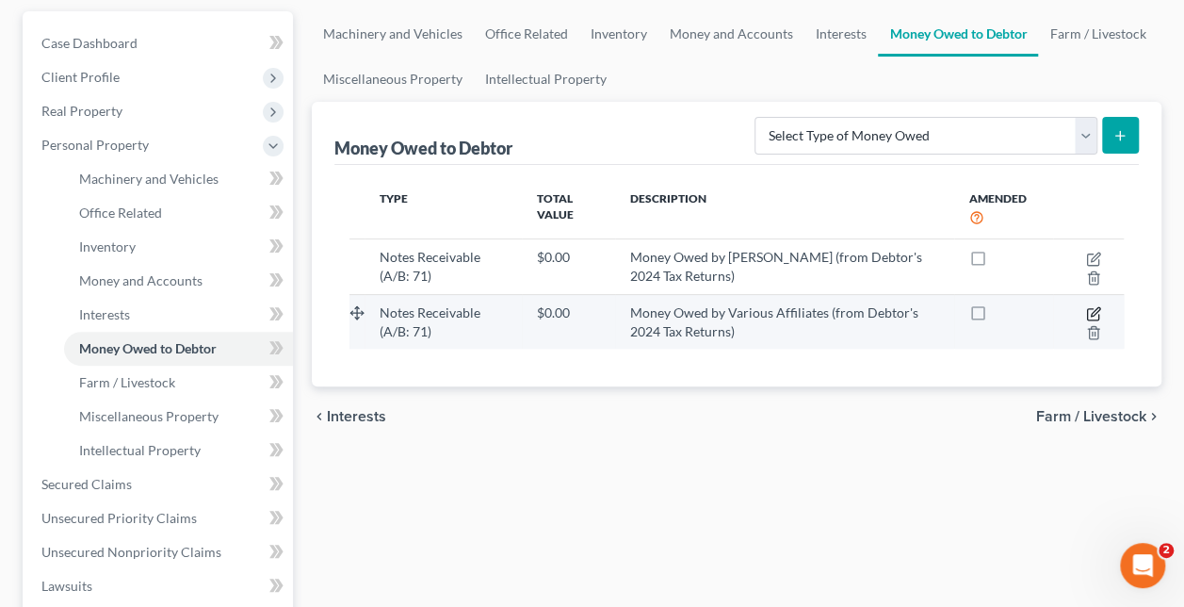
click at [1092, 311] on icon "button" at bounding box center [1095, 311] width 8 height 8
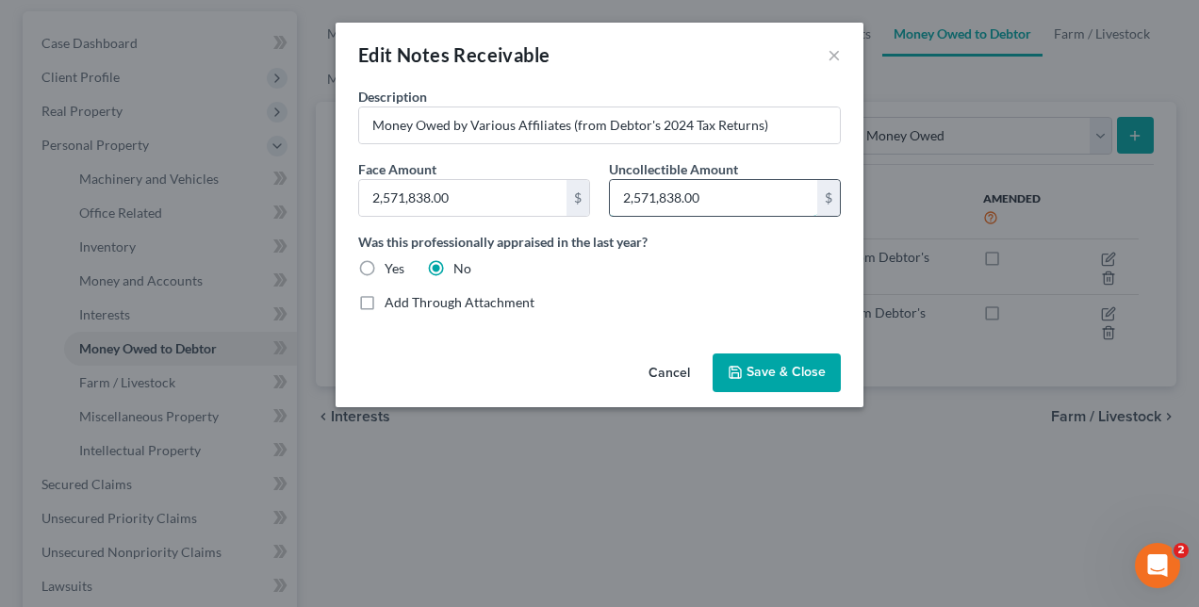
click at [727, 196] on input "2,571,838.00" at bounding box center [713, 198] width 207 height 36
type input "0"
click at [760, 370] on span "Save & Close" at bounding box center [785, 373] width 79 height 16
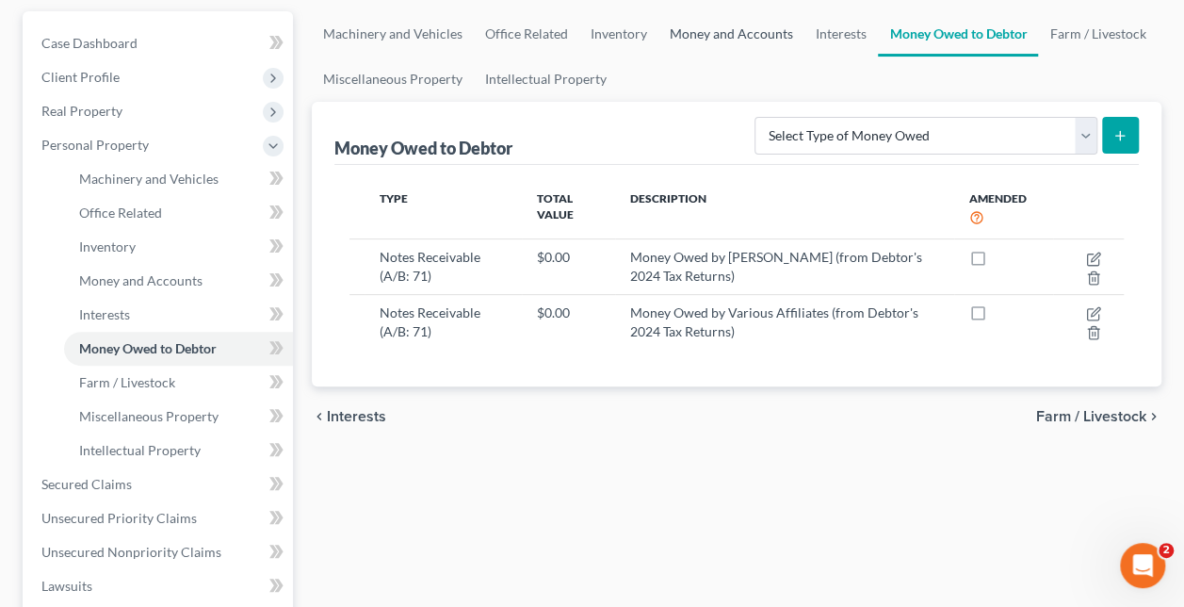
click at [684, 35] on link "Money and Accounts" at bounding box center [732, 33] width 146 height 45
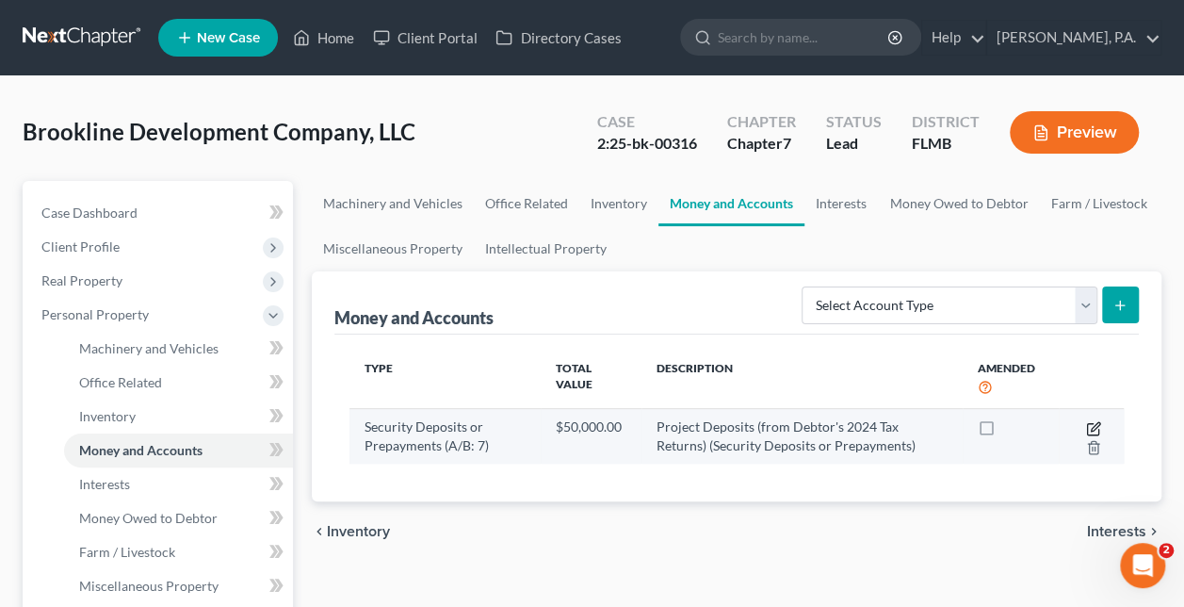
click at [1094, 421] on icon "button" at bounding box center [1093, 428] width 15 height 15
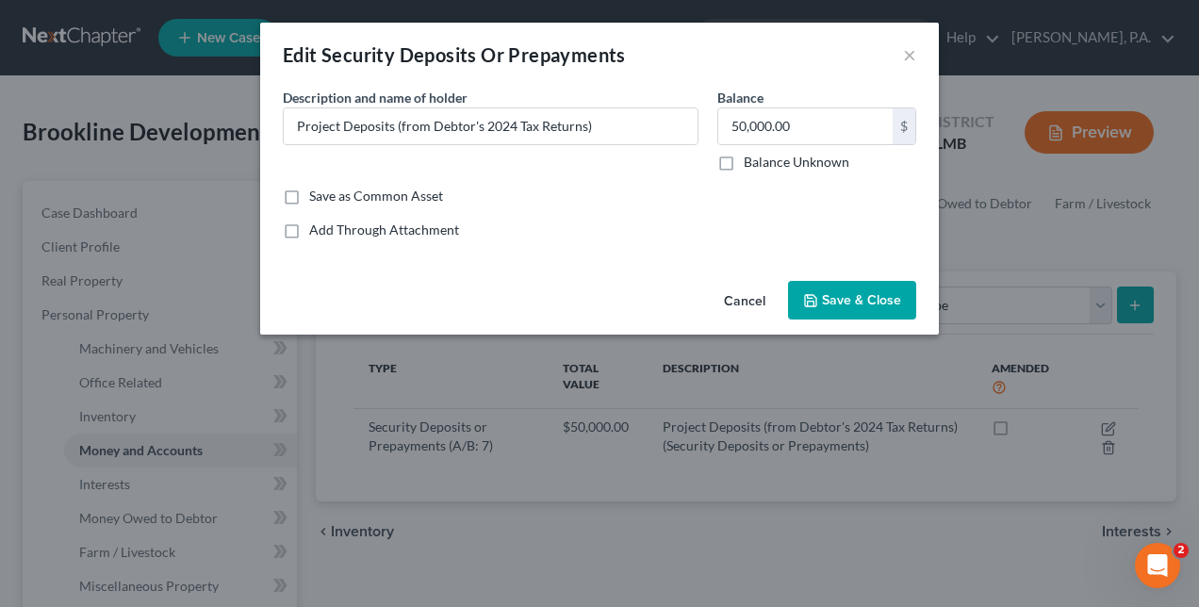
click at [858, 300] on span "Save & Close" at bounding box center [861, 300] width 79 height 16
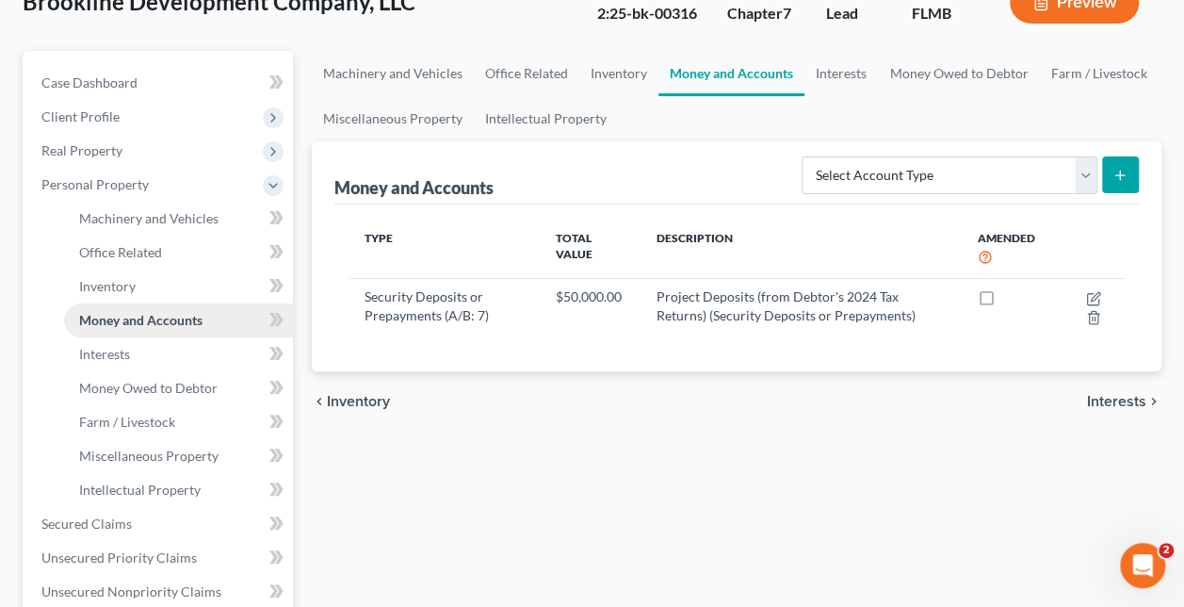
scroll to position [134, 0]
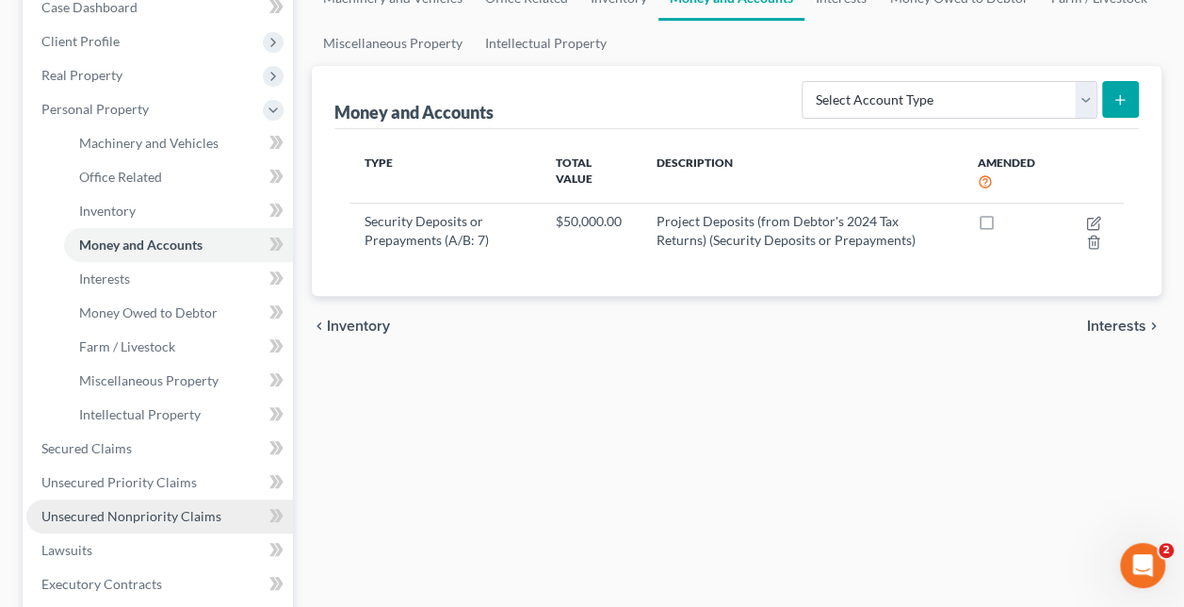
click at [92, 520] on span "Unsecured Nonpriority Claims" at bounding box center [131, 516] width 180 height 16
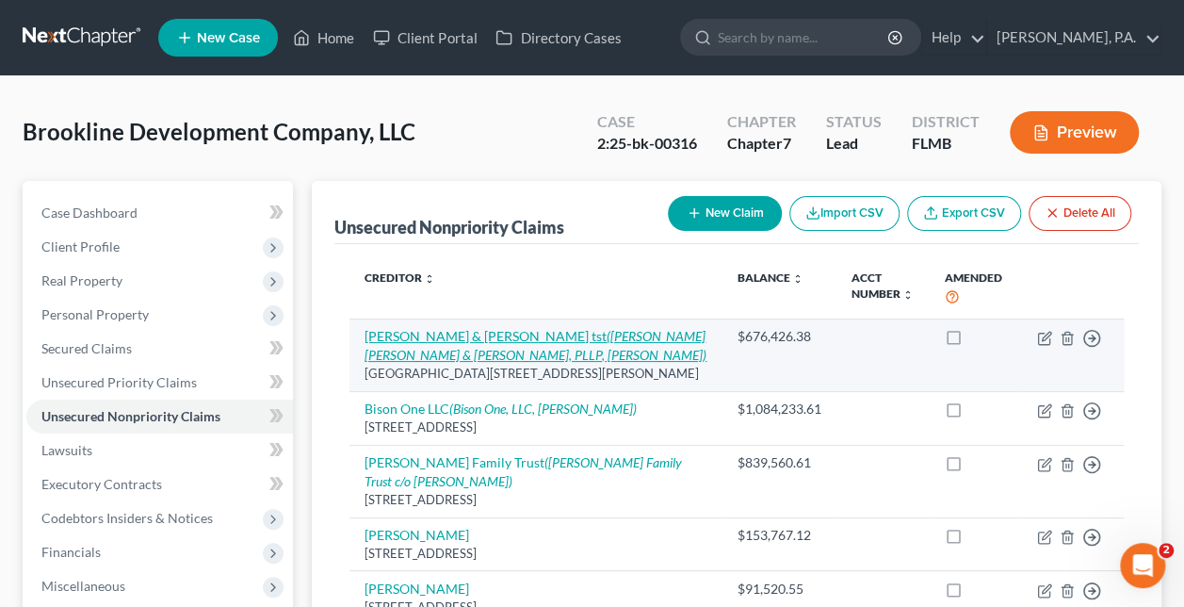
click at [531, 331] on link "A. Middleton & J. Delaney tst (Costello Cooney & Fearon, PLLP, John Delaney)" at bounding box center [536, 345] width 342 height 35
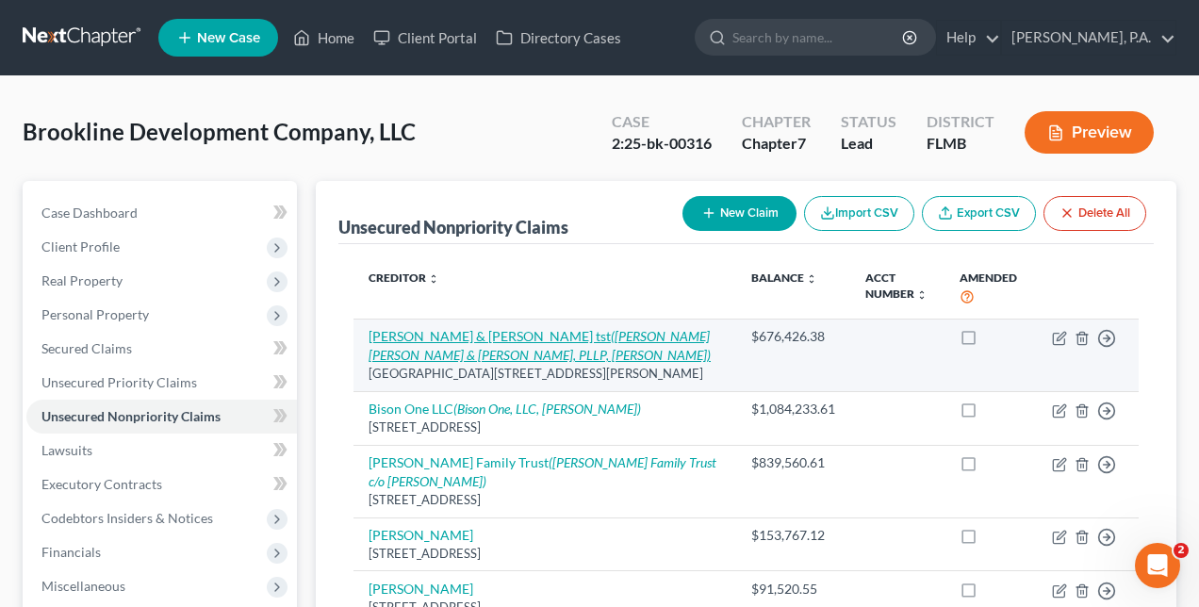
select select "35"
select select "11"
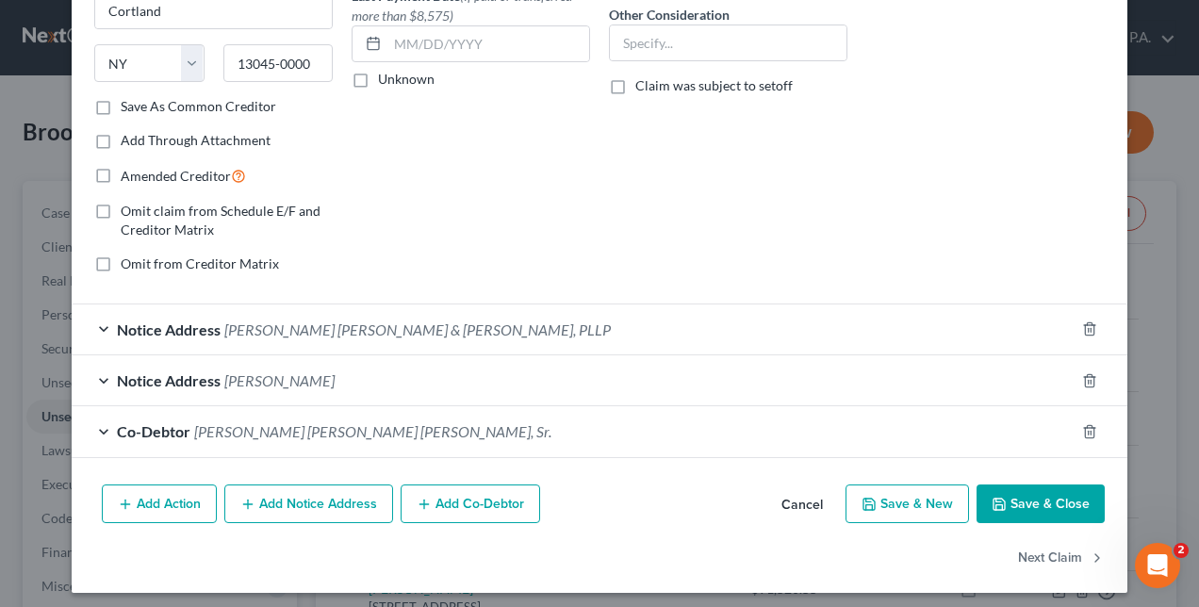
scroll to position [273, 0]
click at [150, 507] on button "Add Action" at bounding box center [159, 503] width 115 height 40
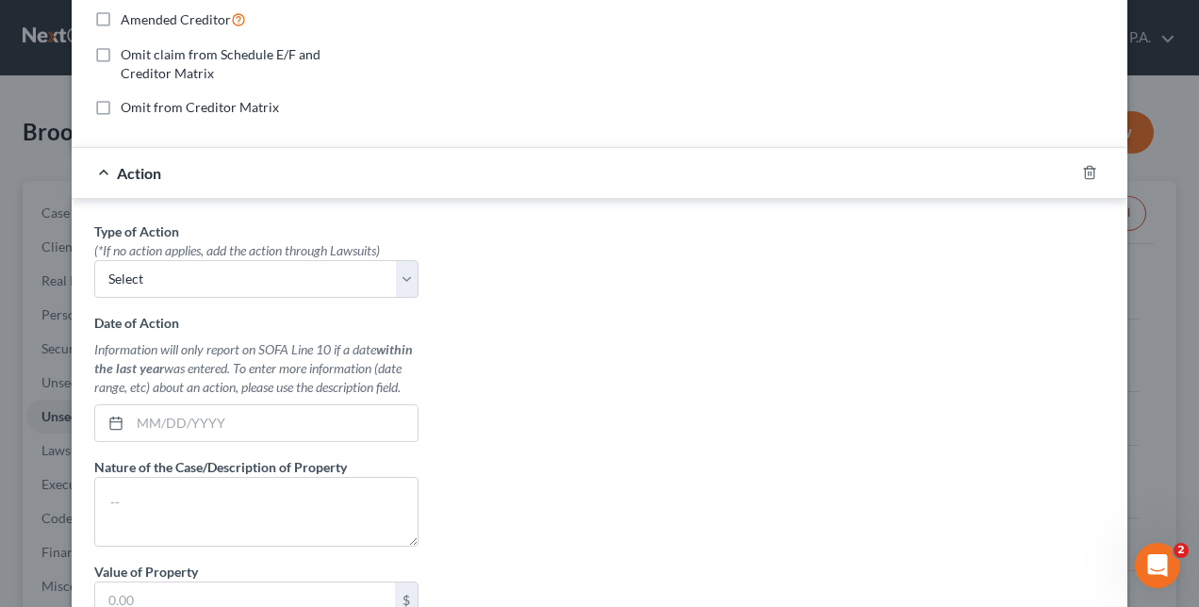
scroll to position [428, 0]
click at [155, 283] on select "Select Repossession Foreclosure Returns" at bounding box center [256, 280] width 324 height 38
click at [167, 261] on select "Select Repossession Foreclosure Returns" at bounding box center [256, 280] width 324 height 38
click at [650, 315] on div "Type of Action * (*If no action applies, add the action through Lawsuits) Selec…" at bounding box center [599, 458] width 1029 height 472
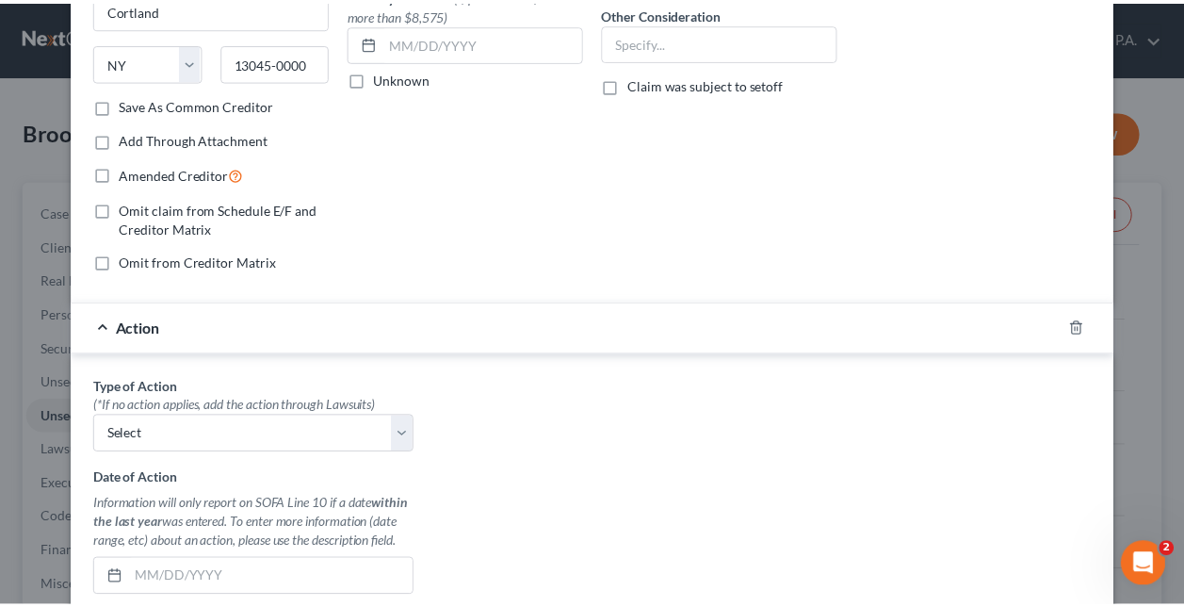
scroll to position [0, 0]
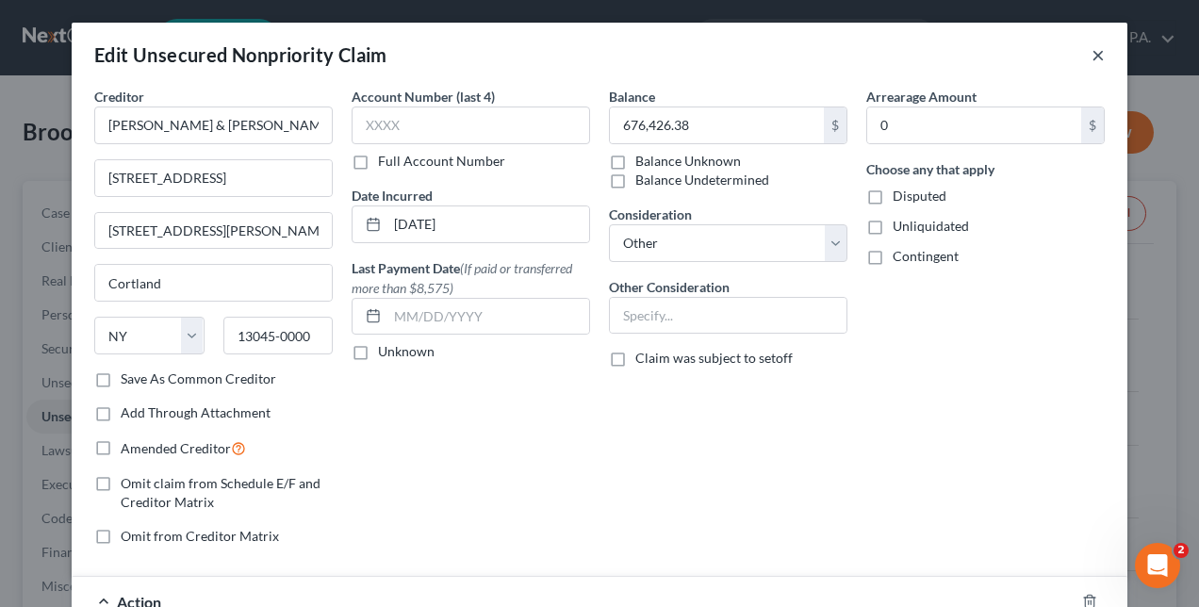
click at [1093, 53] on button "×" at bounding box center [1097, 54] width 13 height 23
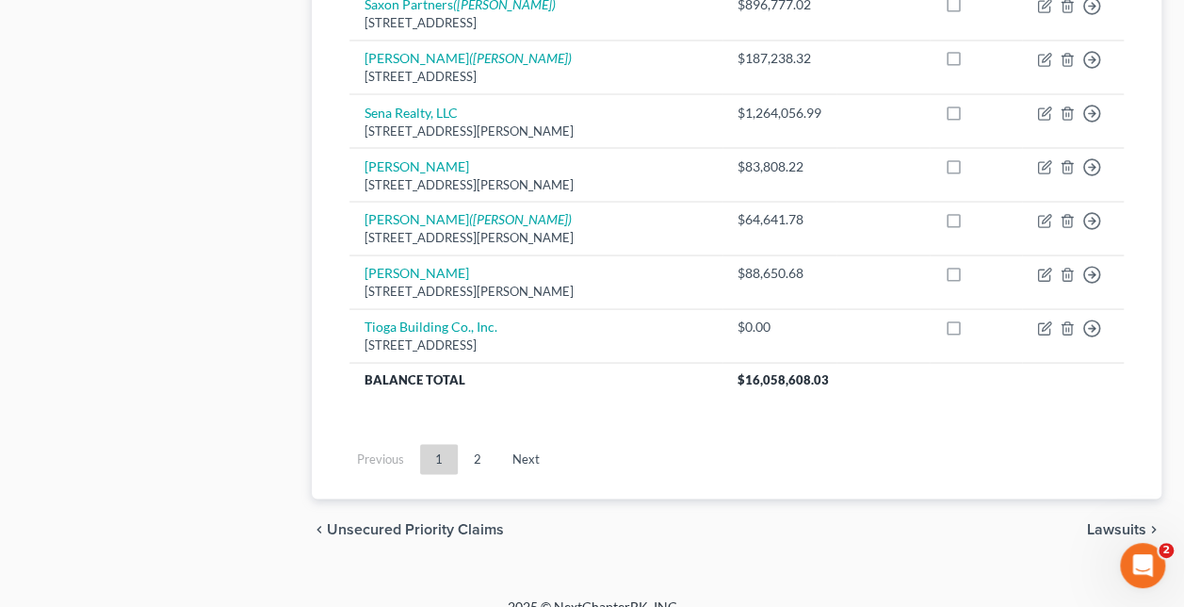
scroll to position [1726, 0]
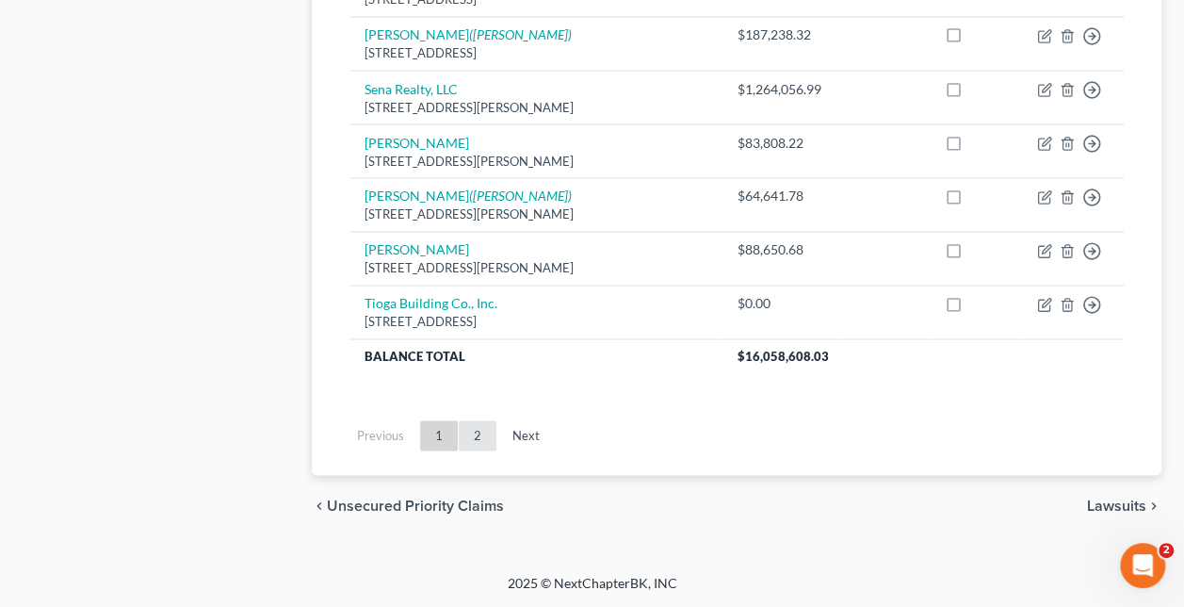
click at [471, 433] on link "2" at bounding box center [478, 435] width 38 height 30
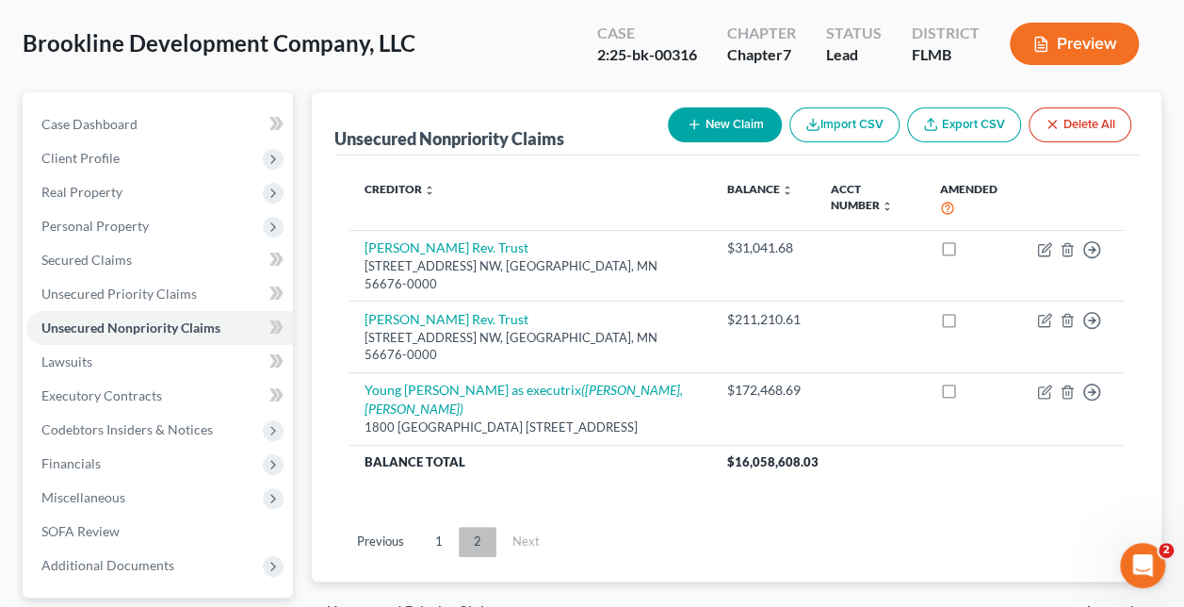
scroll to position [87, 0]
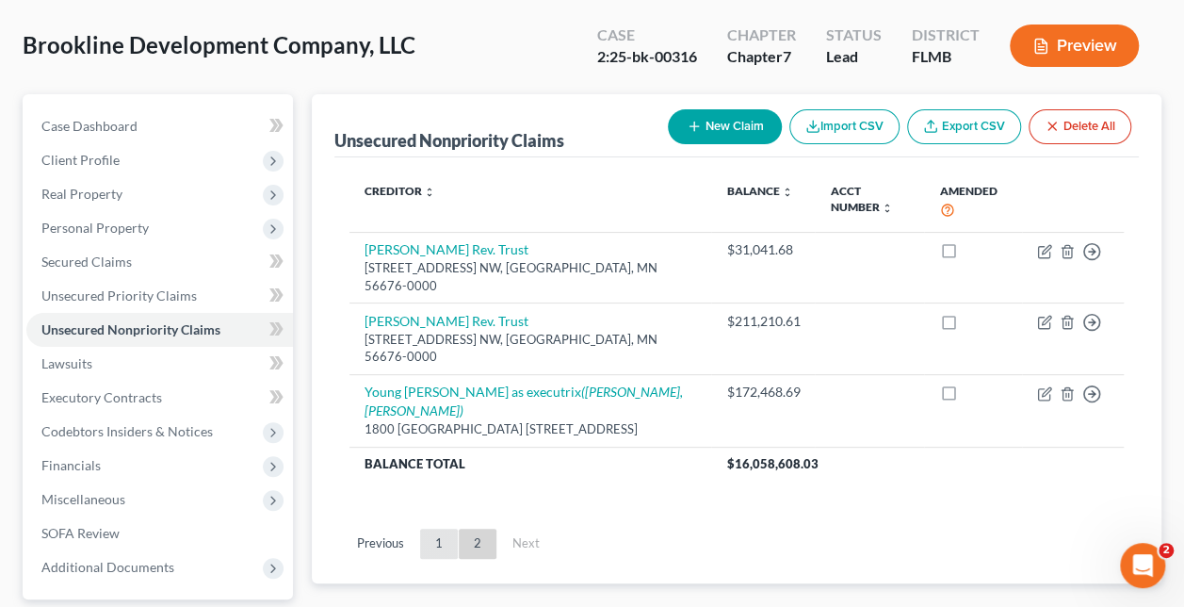
click at [435, 529] on link "1" at bounding box center [439, 544] width 38 height 30
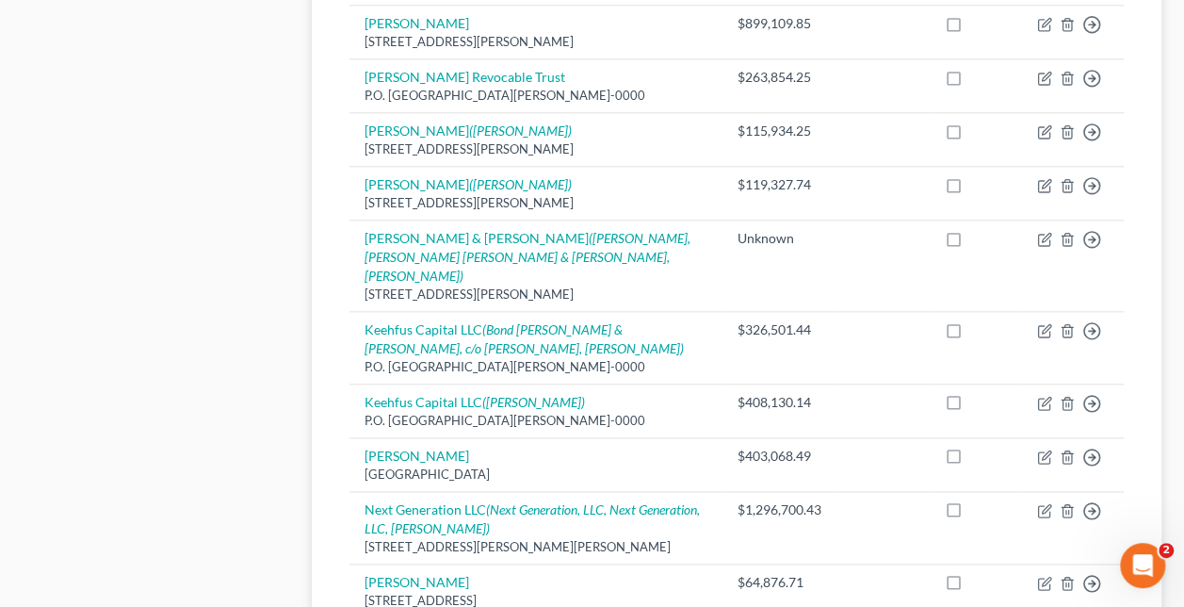
scroll to position [997, 0]
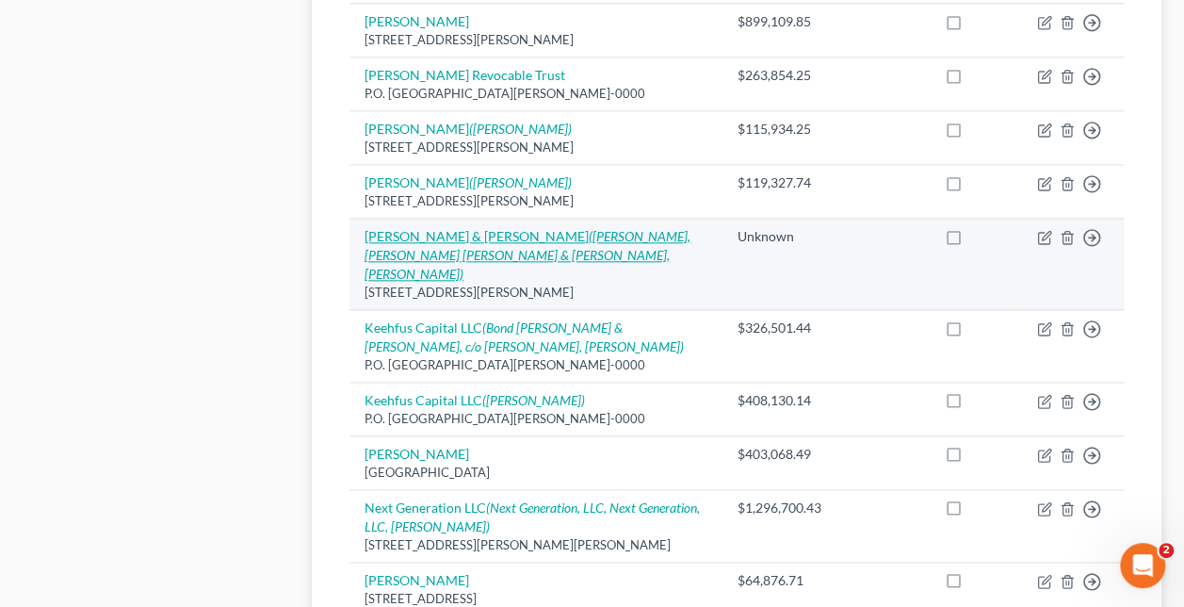
click at [484, 282] on icon "(Carol C. Olech, Costello Cooney & Fearon PLLP, John M. Delaney)" at bounding box center [528, 255] width 326 height 54
select select "42"
select select "11"
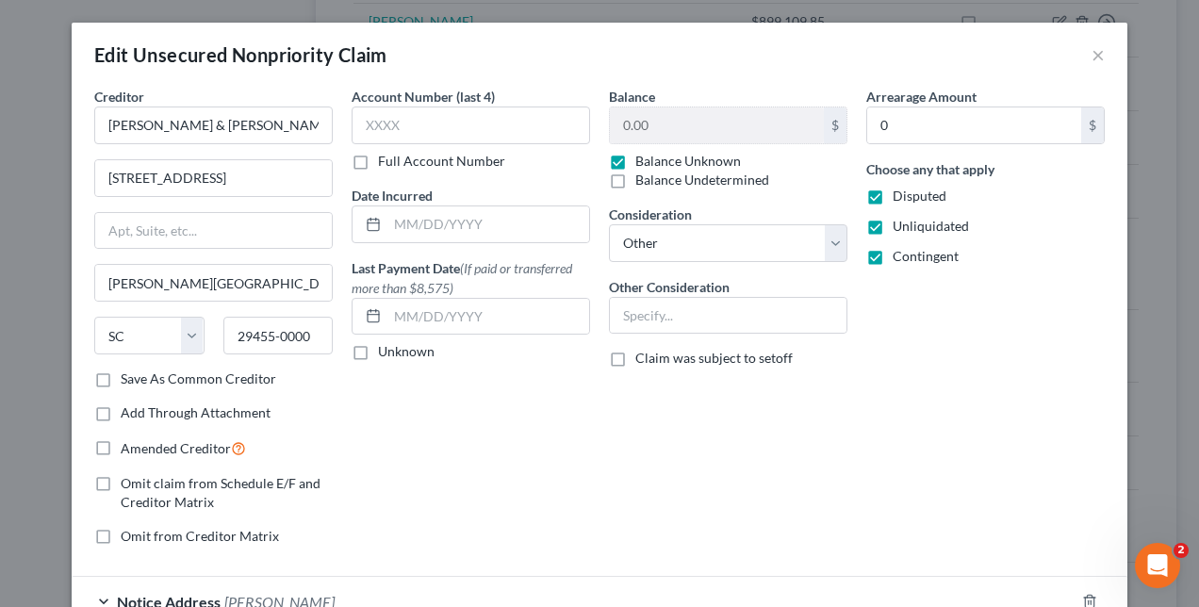
click at [964, 373] on div "Arrearage Amount 0 $ Choose any that apply Disputed Unliquidated Contingent" at bounding box center [985, 324] width 257 height 474
click at [1092, 57] on button "×" at bounding box center [1097, 54] width 13 height 23
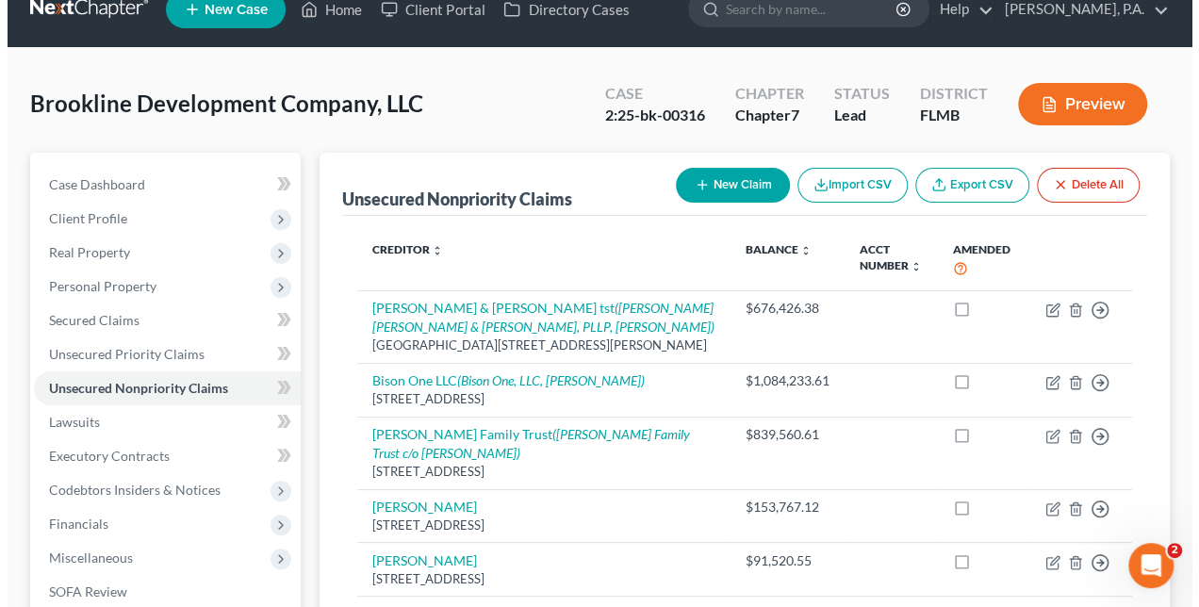
scroll to position [0, 0]
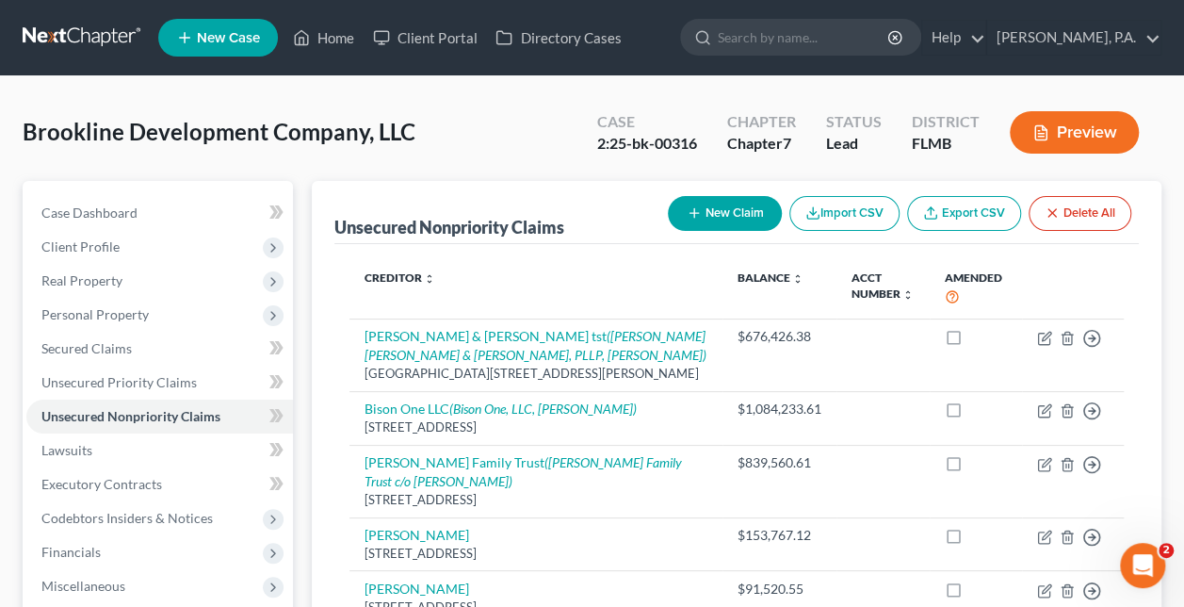
click at [712, 205] on button "New Claim" at bounding box center [725, 213] width 114 height 35
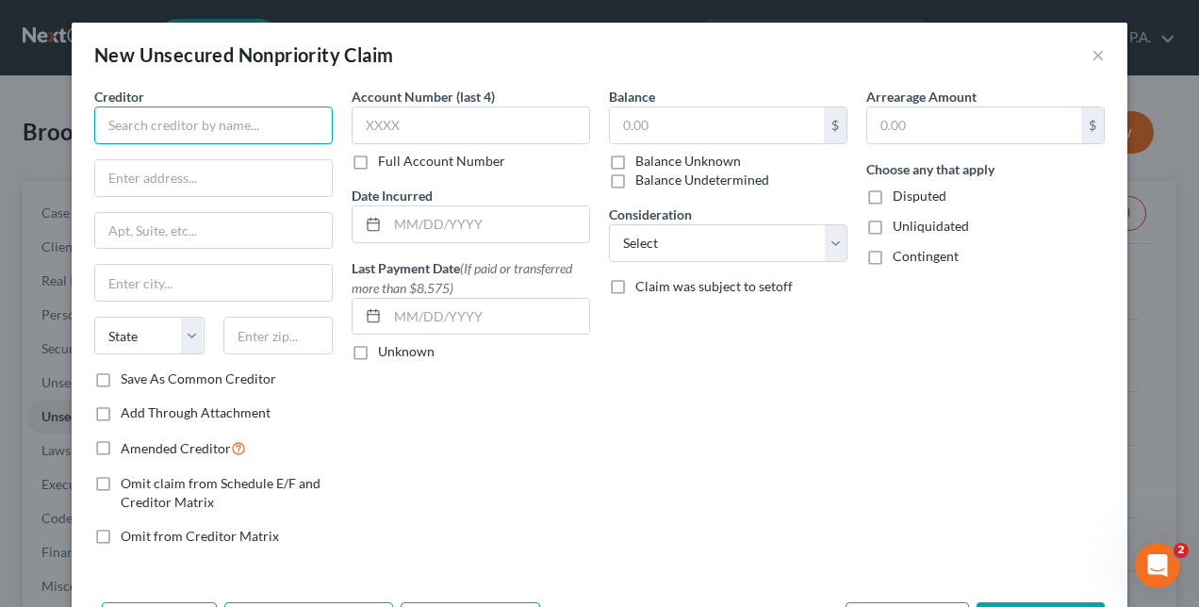
click at [205, 132] on input "text" at bounding box center [213, 125] width 238 height 38
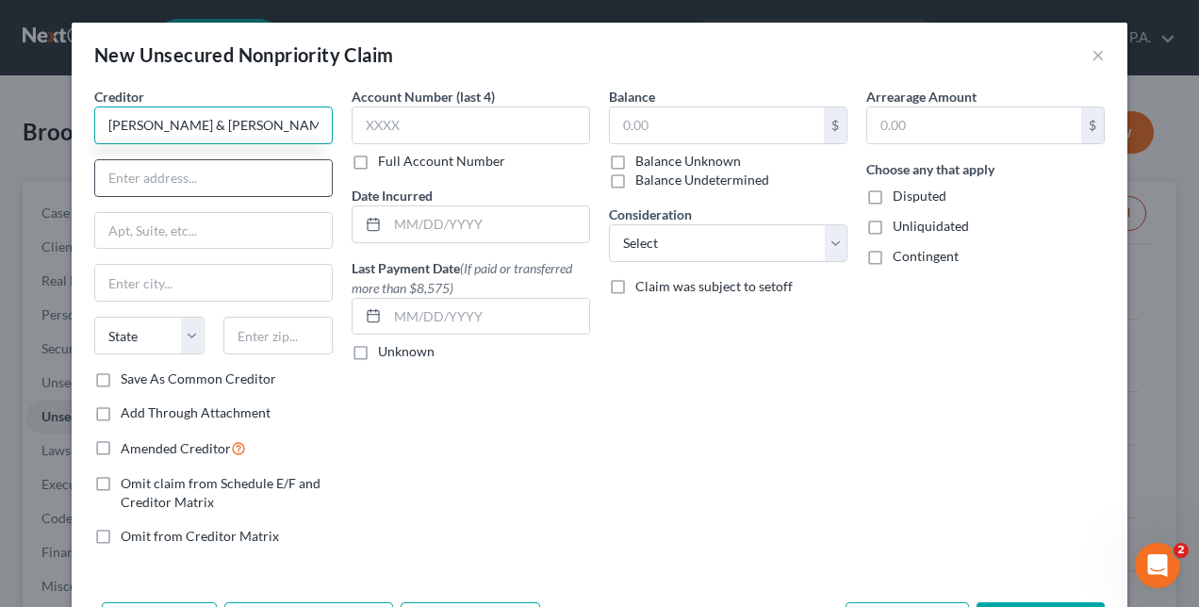
type input "Shuker & Dorris, P.A."
click at [134, 170] on input "text" at bounding box center [213, 178] width 237 height 36
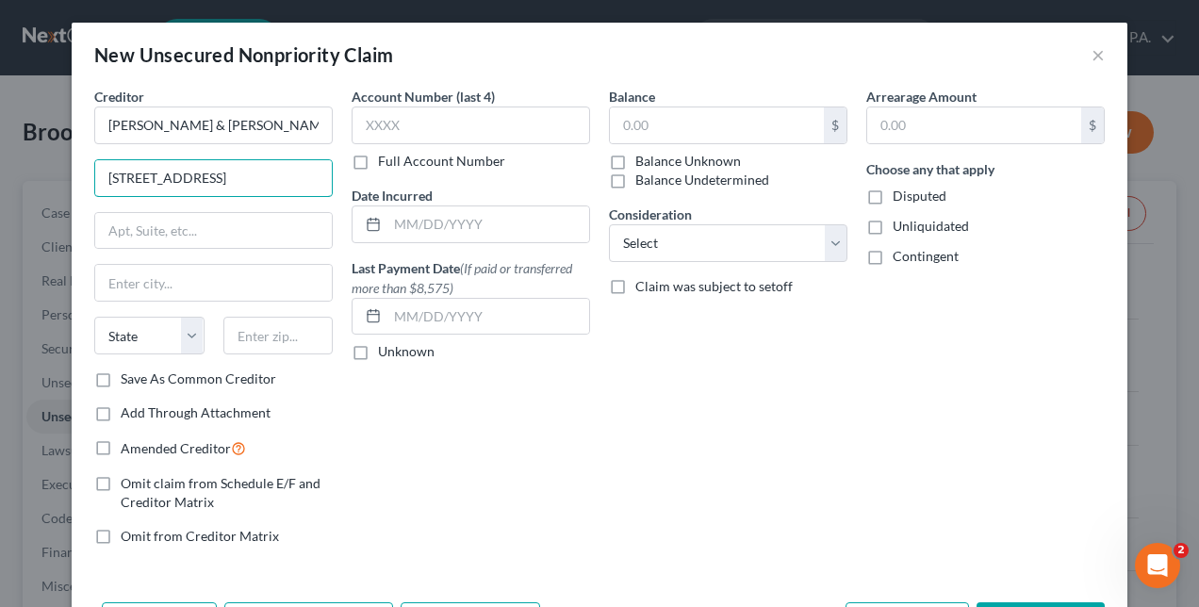
type input "121 South Orange Avenue"
click at [183, 234] on input "text" at bounding box center [213, 231] width 237 height 36
type input "Suite 1120"
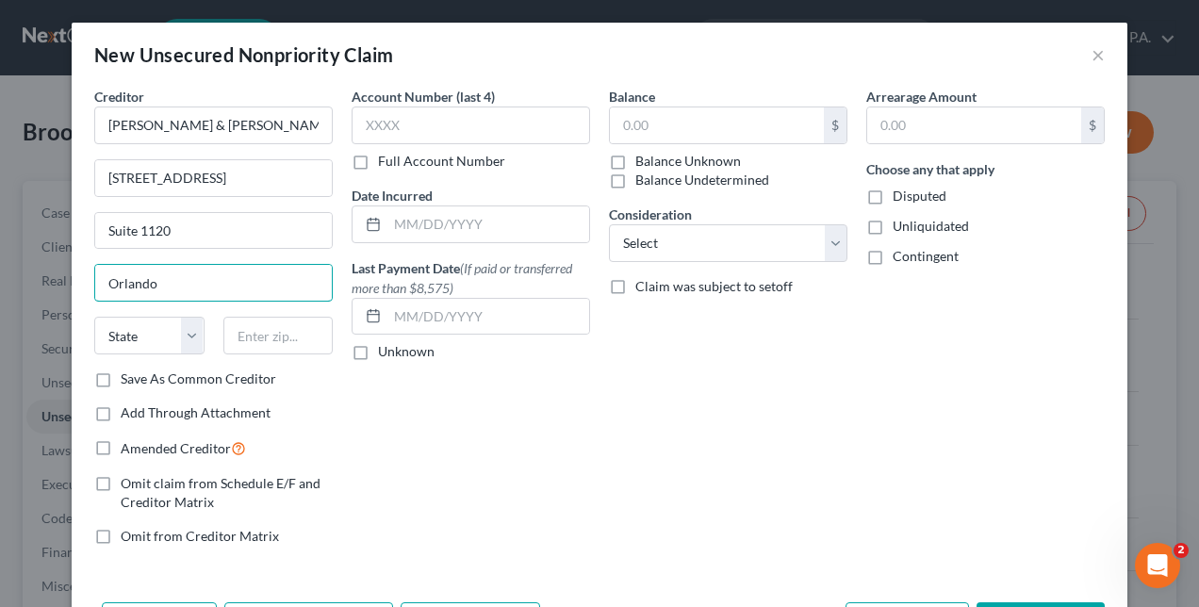
type input "Orlando"
select select "9"
click at [259, 341] on input "text" at bounding box center [278, 336] width 110 height 38
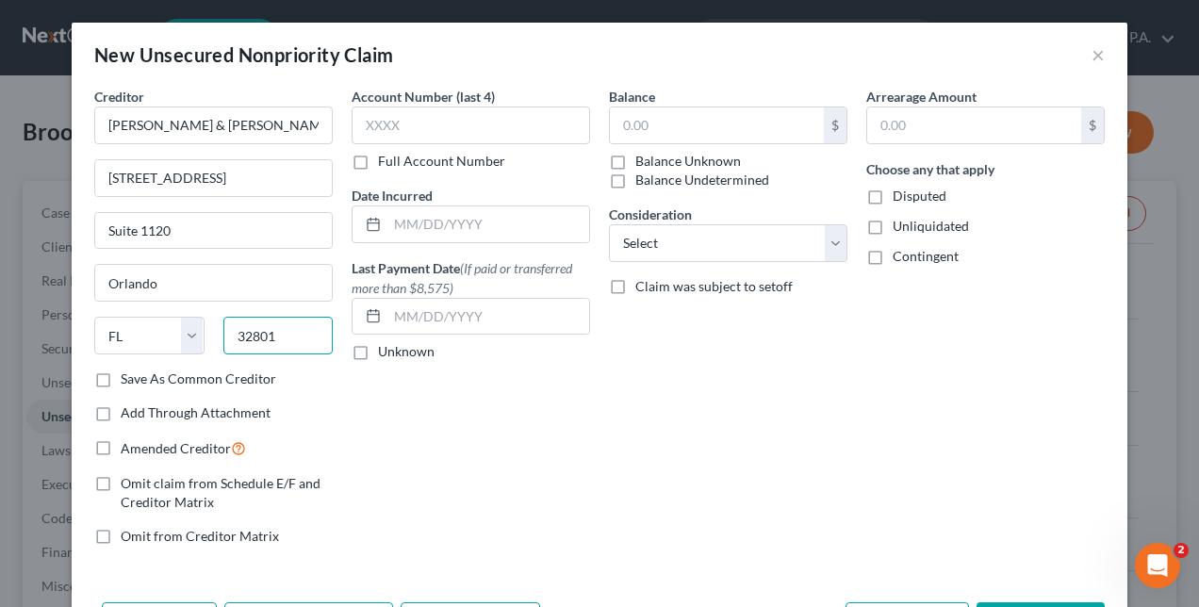
type input "32801"
click at [648, 433] on div "Balance $ Balance Unknown Balance Undetermined $ Balance Unknown Consideration …" at bounding box center [727, 324] width 257 height 474
click at [627, 127] on input "text" at bounding box center [717, 125] width 214 height 36
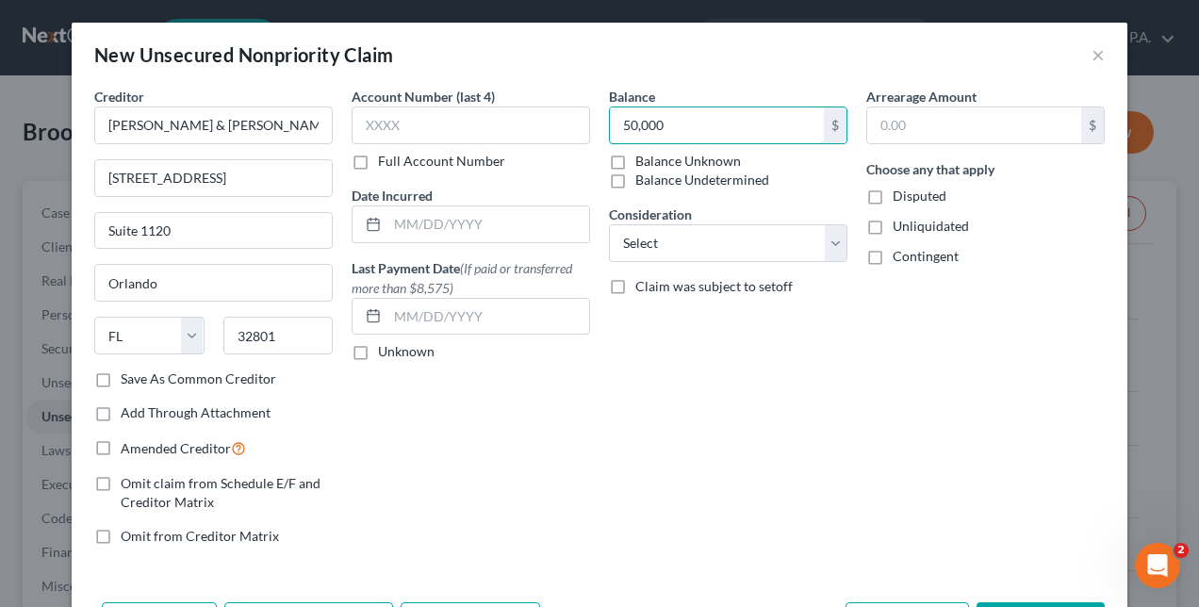
type input "50,000"
click at [846, 411] on div "Balance 50,000 $ Balance Unknown Balance Undetermined 50,000.00 $ Balance Unkno…" at bounding box center [727, 324] width 257 height 474
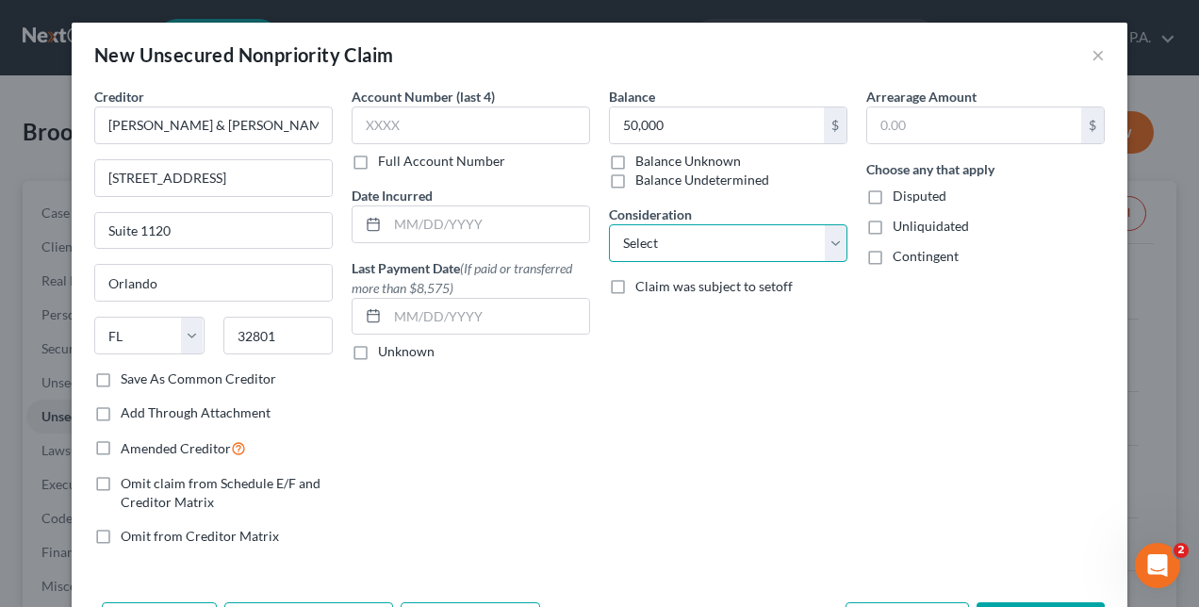
click at [671, 243] on select "Select Cable / Satellite Services Collection Agency Credit Card Debt Debt Couns…" at bounding box center [728, 243] width 238 height 38
click at [609, 224] on select "Select Cable / Satellite Services Collection Agency Credit Card Debt Debt Couns…" at bounding box center [728, 243] width 238 height 38
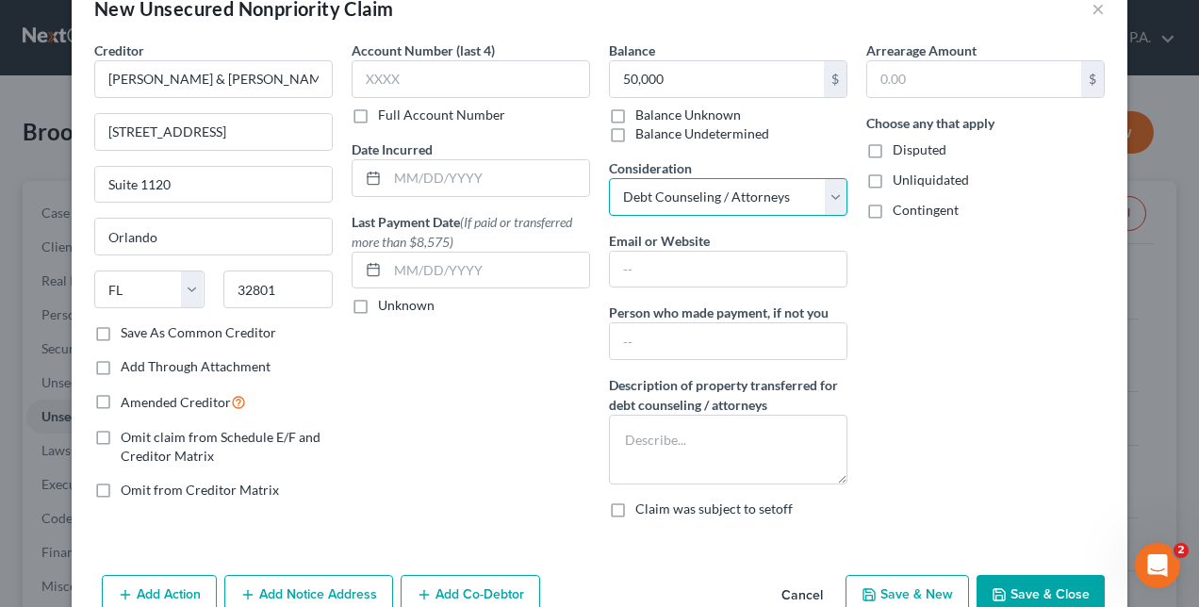
scroll to position [48, 0]
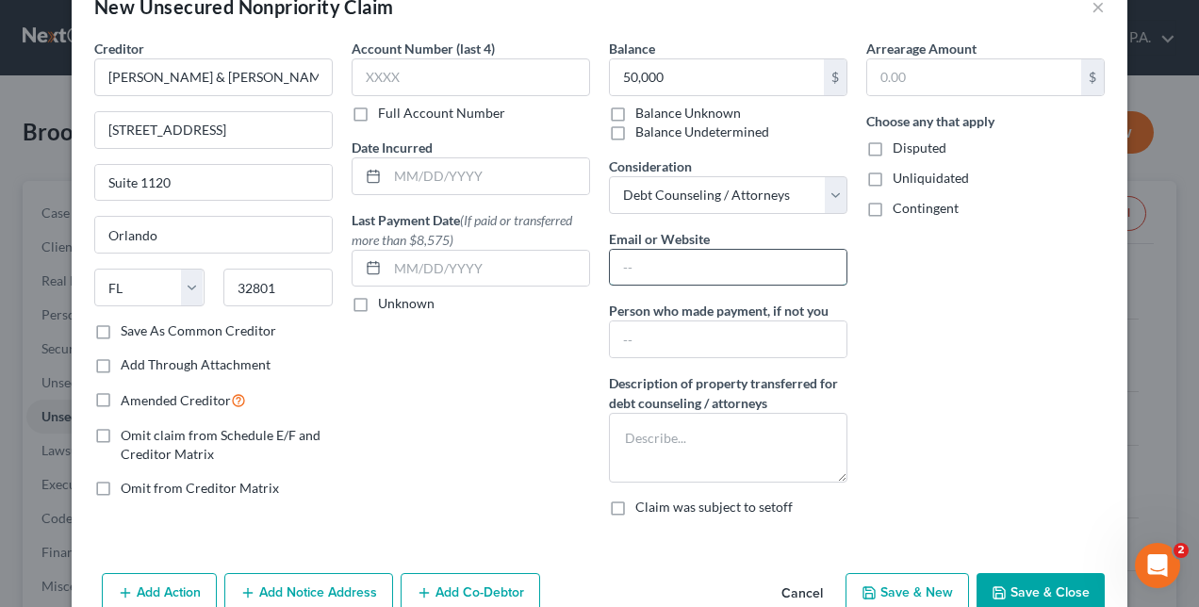
click at [656, 262] on input "text" at bounding box center [728, 268] width 237 height 36
click at [482, 368] on div "Account Number (last 4) Full Account Number Date Incurred Last Payment Date (If…" at bounding box center [470, 285] width 257 height 493
click at [662, 192] on select "Select Cable / Satellite Services Collection Agency Credit Card Debt Debt Couns…" at bounding box center [728, 195] width 238 height 38
select select "14"
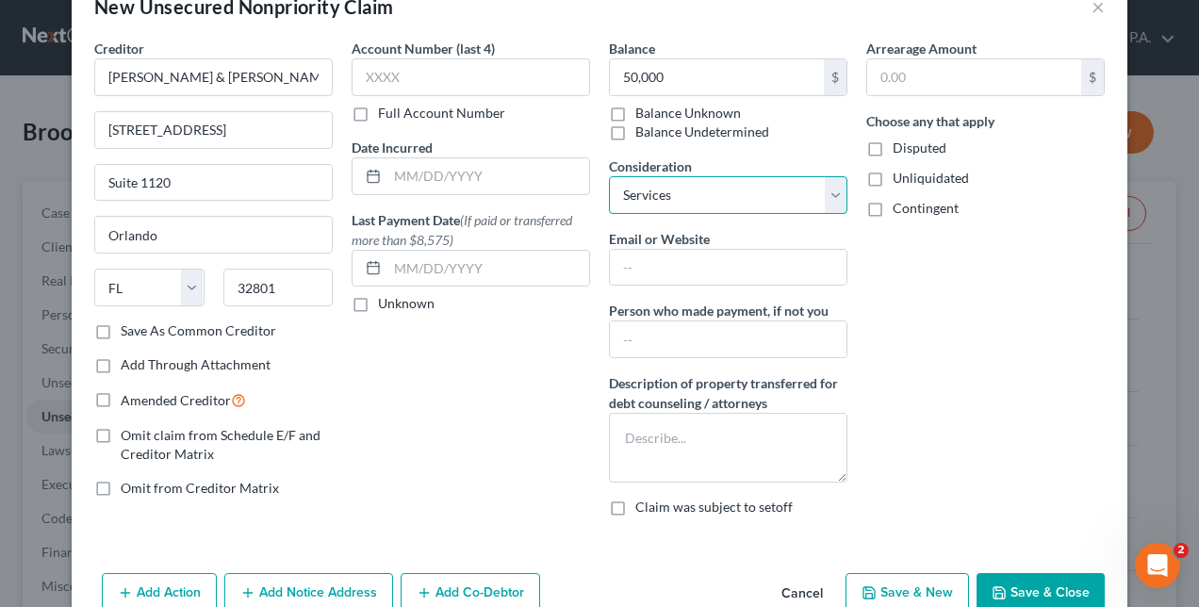
click at [609, 176] on select "Select Cable / Satellite Services Collection Agency Credit Card Debt Debt Couns…" at bounding box center [728, 195] width 238 height 38
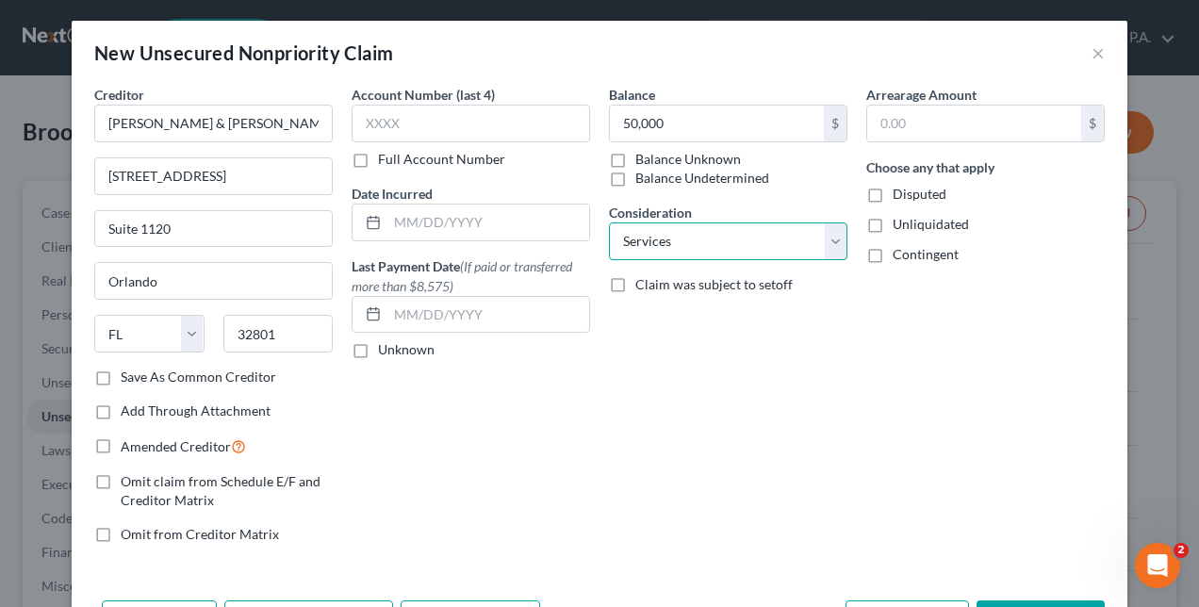
scroll to position [0, 0]
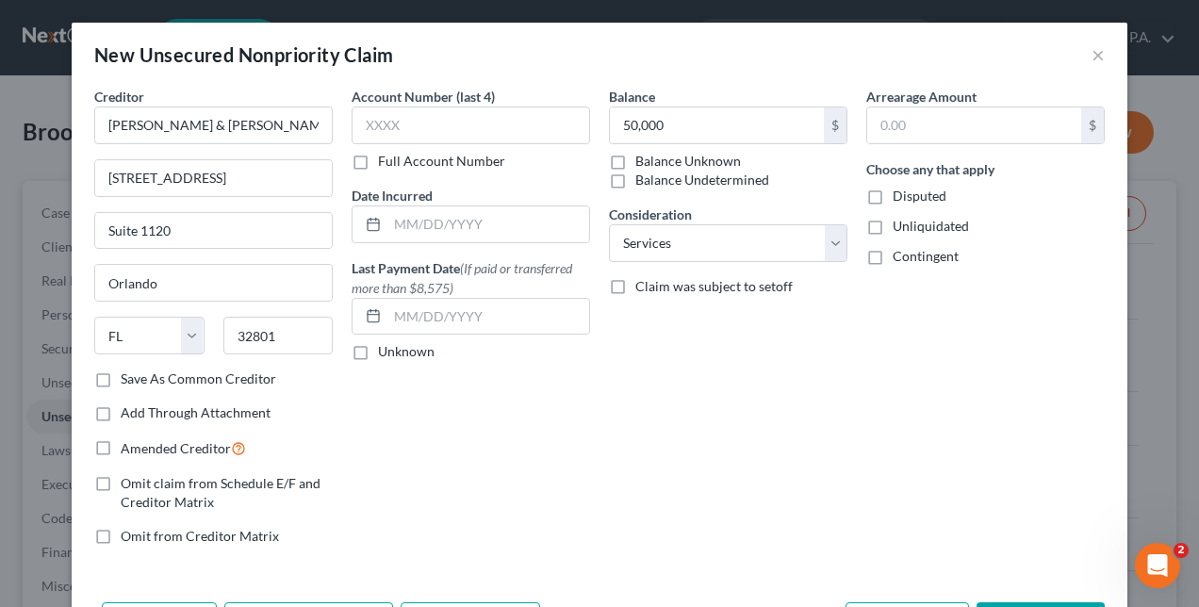
click at [641, 422] on div "Balance 50,000 $ Balance Unknown Balance Undetermined 50,000.00 $ Balance Unkno…" at bounding box center [727, 324] width 257 height 474
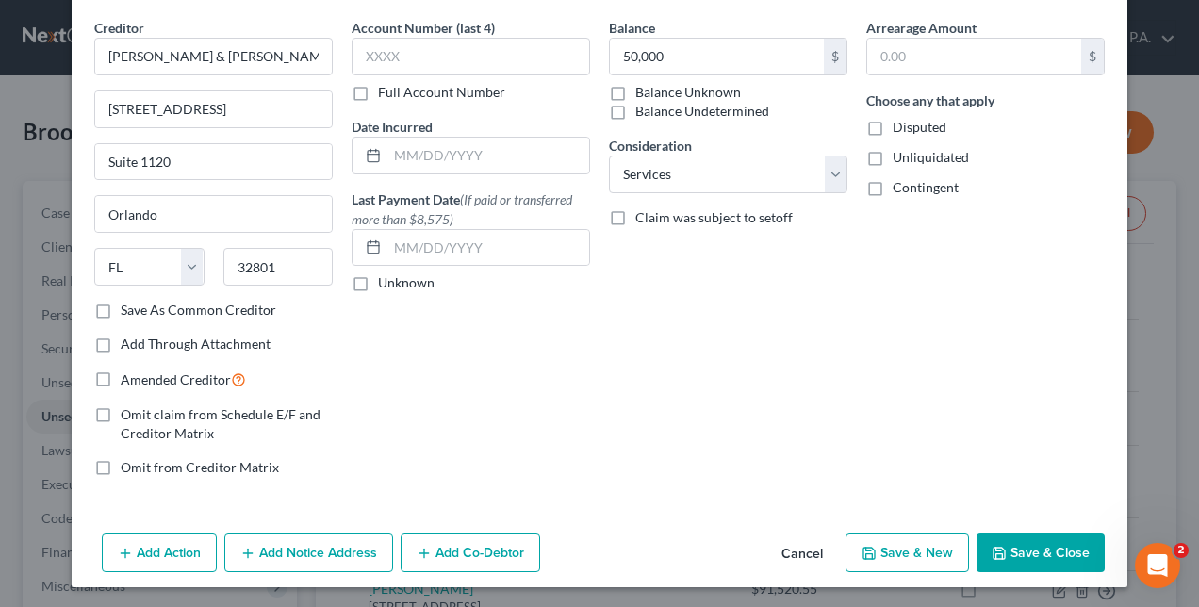
click at [1030, 540] on button "Save & Close" at bounding box center [1040, 553] width 128 height 40
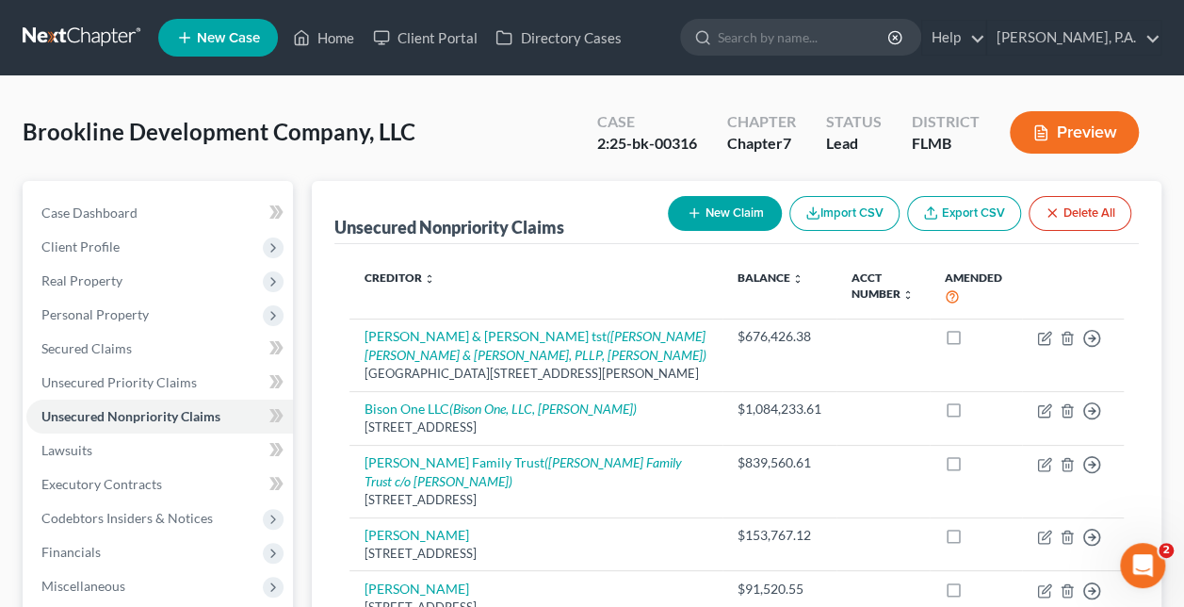
click at [707, 211] on button "New Claim" at bounding box center [725, 213] width 114 height 35
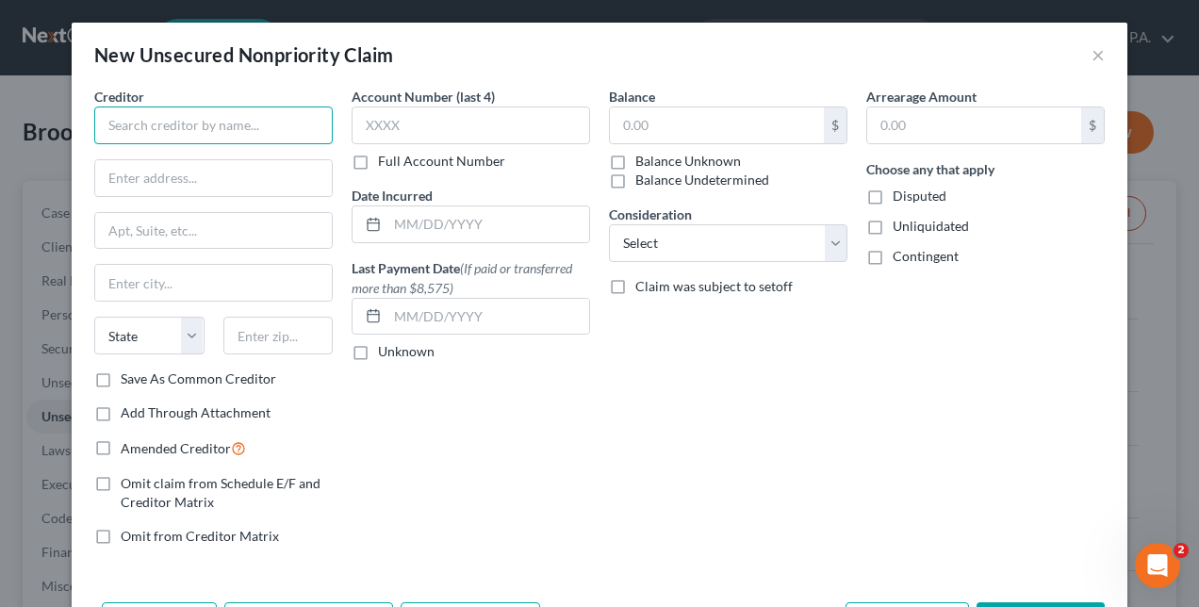
click at [258, 128] on input "text" at bounding box center [213, 125] width 238 height 38
type input "The Augusterra Group, LLC"
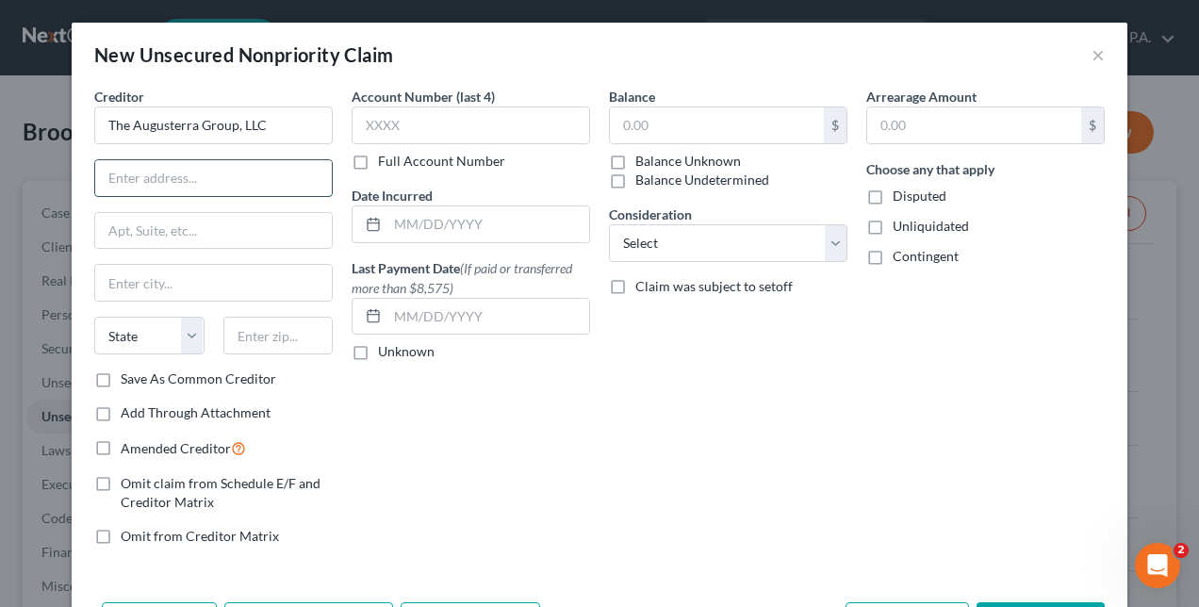
click at [165, 171] on input "text" at bounding box center [213, 178] width 237 height 36
type input "799 5th Avenue South"
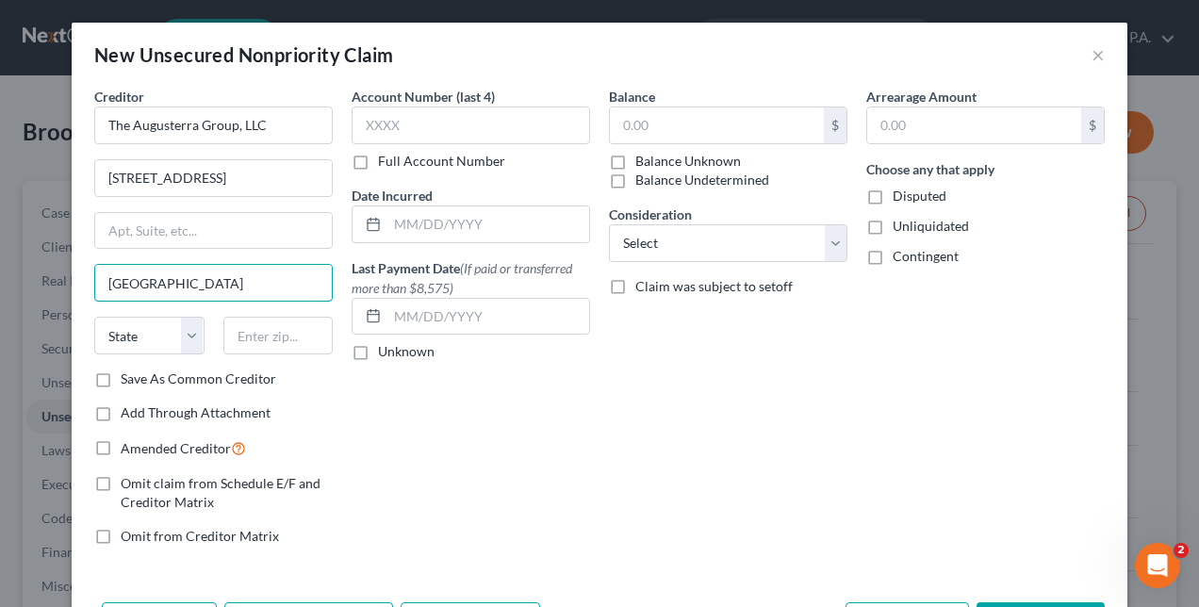
type input "Naples"
select select "9"
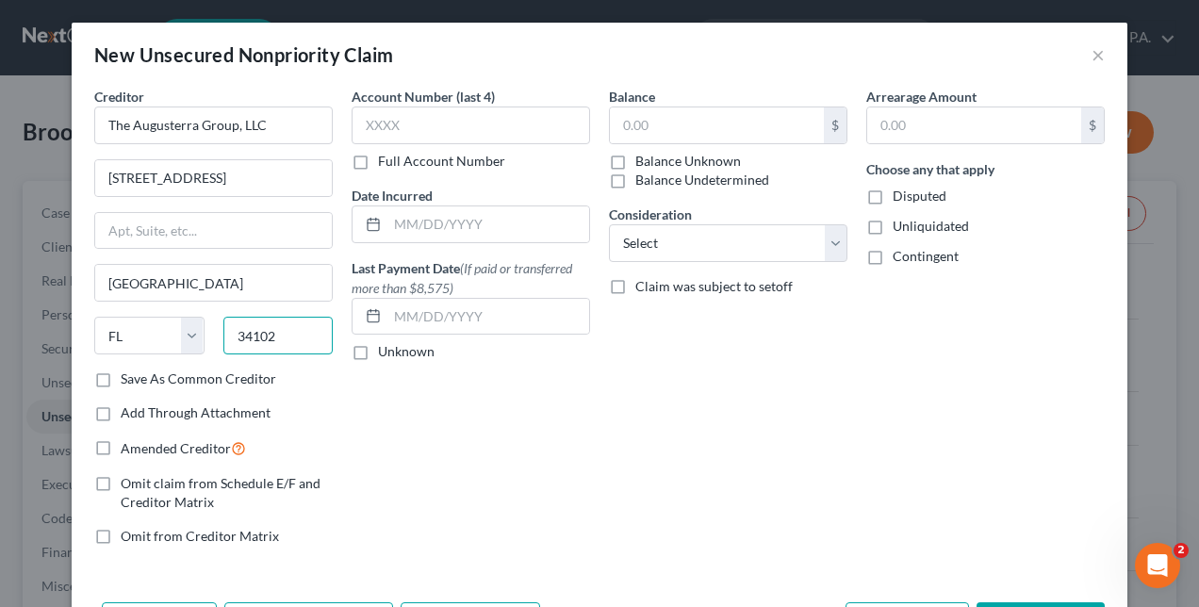
type input "34102"
click at [635, 160] on label "Balance Unknown" at bounding box center [688, 161] width 106 height 19
click at [643, 160] on input "Balance Unknown" at bounding box center [649, 158] width 12 height 12
checkbox input "true"
type input "0.00"
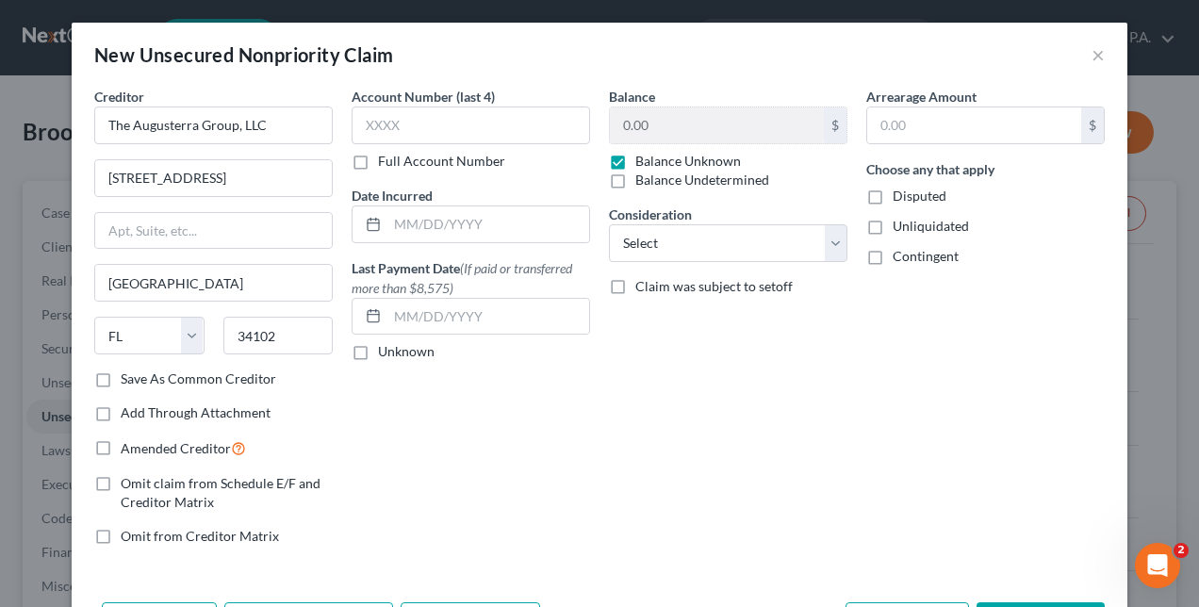
click at [635, 176] on label "Balance Undetermined" at bounding box center [702, 180] width 134 height 19
click at [643, 176] on input "Balance Undetermined" at bounding box center [649, 177] width 12 height 12
checkbox input "true"
checkbox input "false"
click at [627, 240] on select "Select Cable / Satellite Services Collection Agency Credit Card Debt Debt Couns…" at bounding box center [728, 243] width 238 height 38
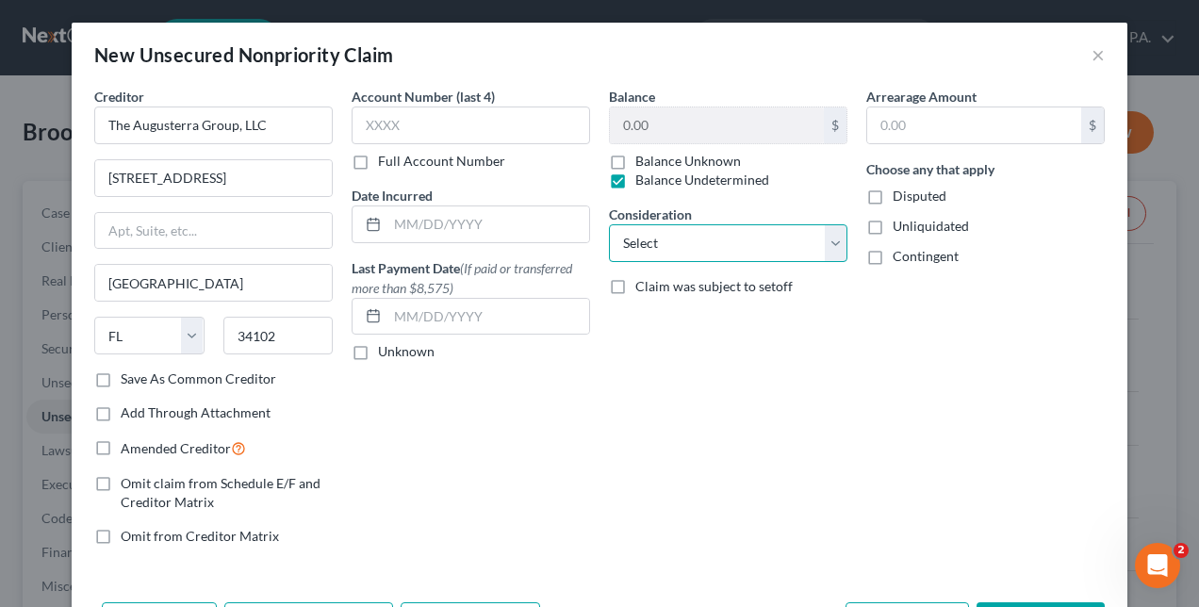
select select "8"
click at [609, 224] on select "Select Cable / Satellite Services Collection Agency Credit Card Debt Debt Couns…" at bounding box center [728, 243] width 238 height 38
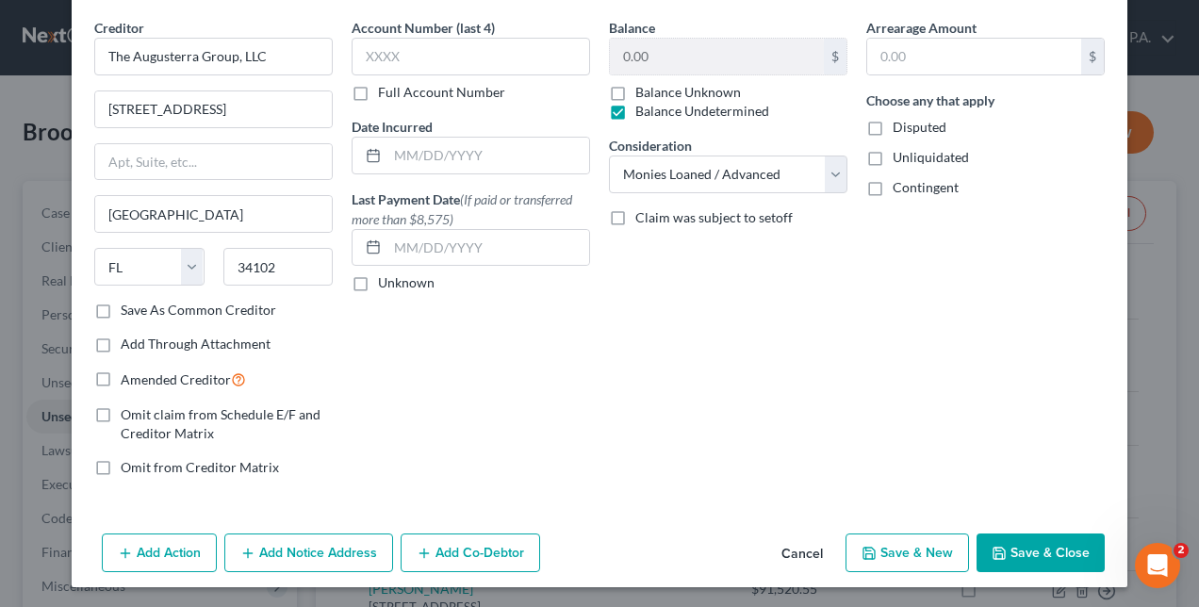
click at [303, 547] on button "Add Notice Address" at bounding box center [308, 553] width 169 height 40
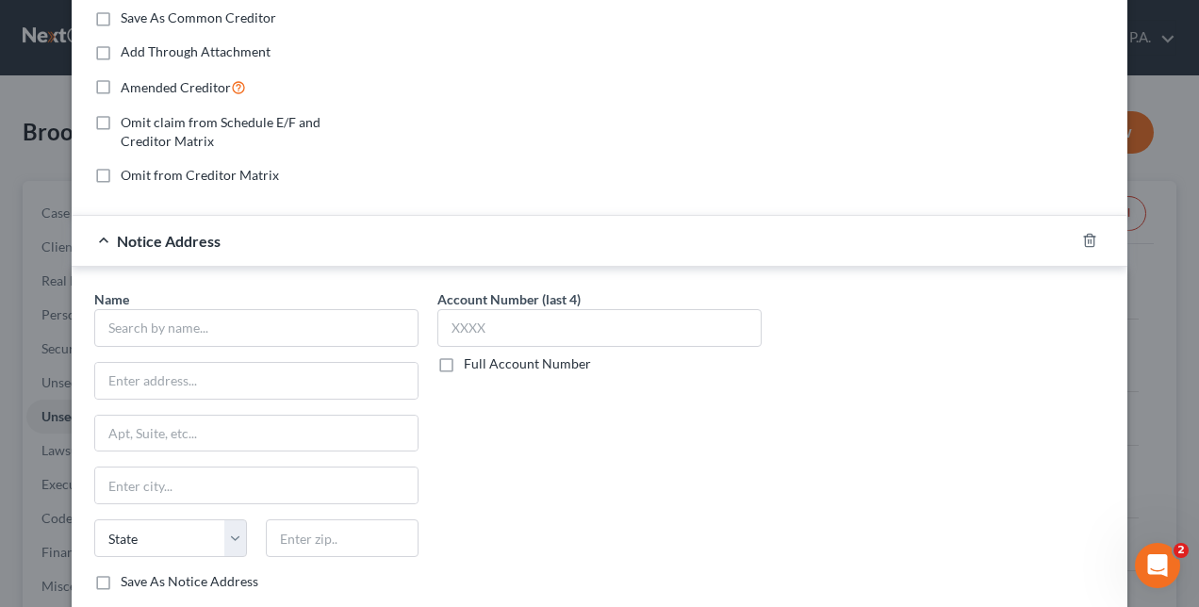
scroll to position [372, 0]
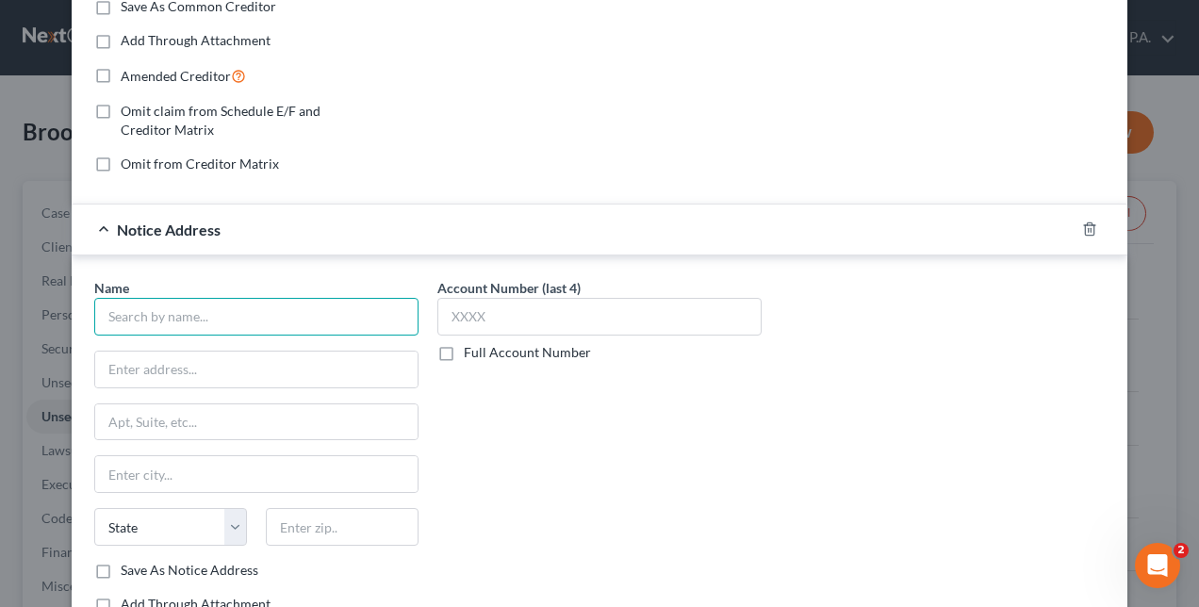
click at [187, 310] on input "text" at bounding box center [256, 317] width 324 height 38
type input "The Augusterra Group, LLC"
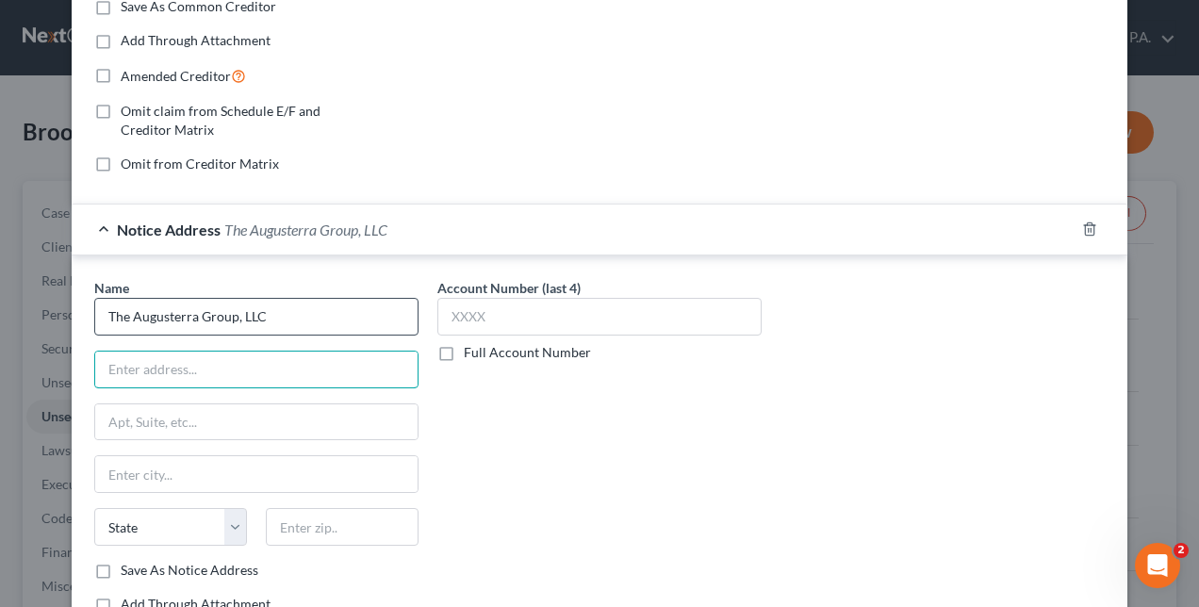
paste input "PO Box 250 Pinellas Park, FL 33781"
drag, startPoint x: 174, startPoint y: 362, endPoint x: 319, endPoint y: 369, distance: 144.4
click at [319, 369] on input "PO Box 250 Pinellas Park, FL 33781" at bounding box center [256, 369] width 322 height 36
type input "PO Box 250"
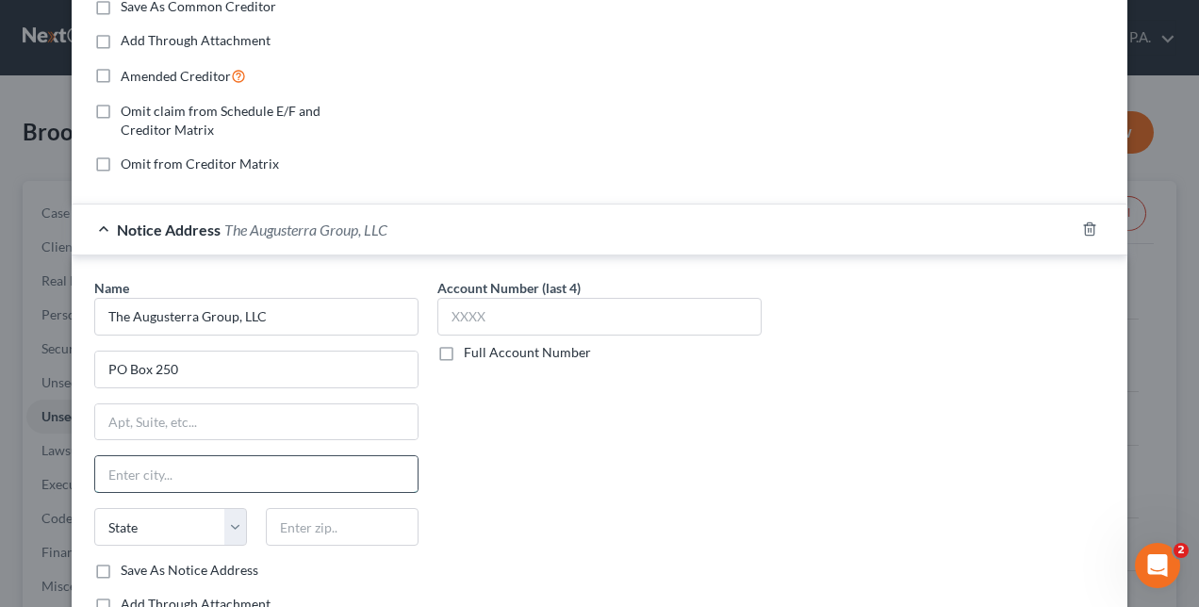
click at [109, 472] on input "text" at bounding box center [256, 474] width 322 height 36
paste input "PO Box 250 Pinellas Park, FL 33781"
type input "PO Box 250 Pinellas Park, FL 33781"
click at [147, 511] on select "State AL AK AR AZ CA CO CT DE DC FL GA GU HI ID IL IN IA KS KY LA ME MD MA MI M…" at bounding box center [170, 527] width 153 height 38
select select "9"
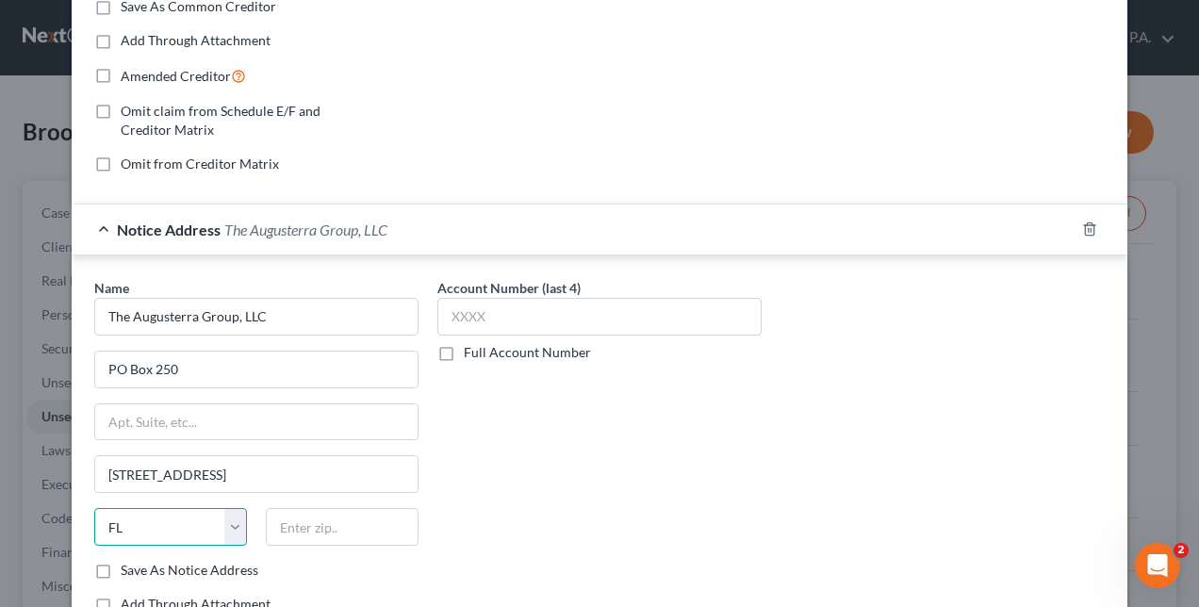
click at [94, 508] on select "State AL AK AR AZ CA CO CT DE DC FL GA GU HI ID IL IN IA KS KY LA ME MD MA MI M…" at bounding box center [170, 527] width 153 height 38
click at [311, 522] on input "text" at bounding box center [342, 527] width 153 height 38
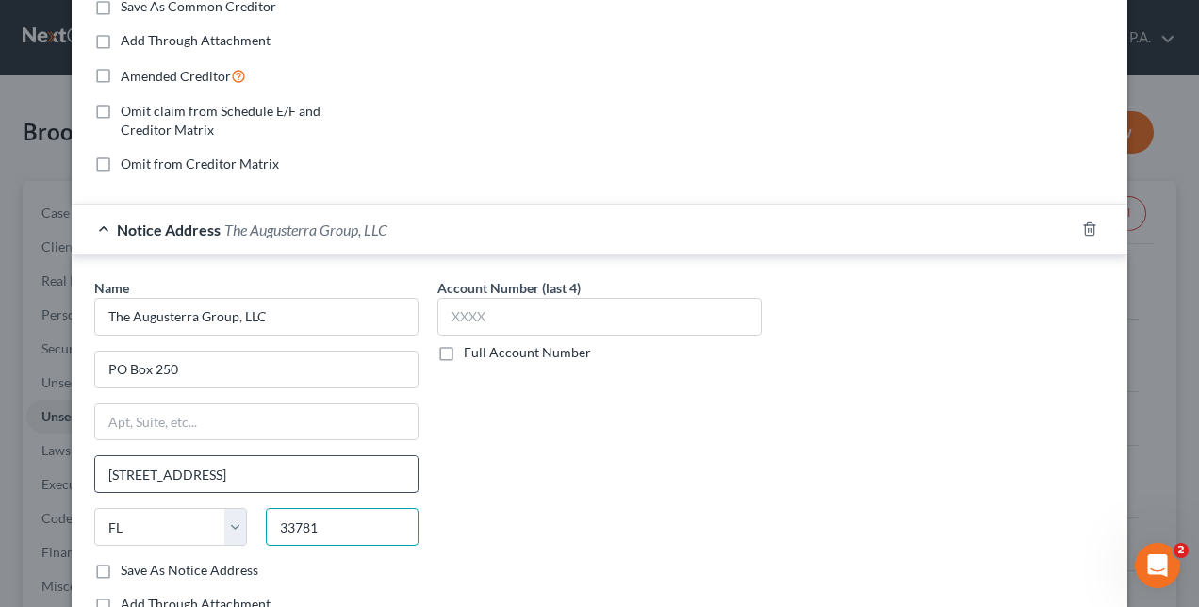
type input "33781"
click at [313, 460] on input "PO Box 250 Pinellas Park, FL 33781" at bounding box center [256, 474] width 322 height 36
type input "Pinellas Park"
click at [752, 454] on div "Account Number (last 4) Full Account Number" at bounding box center [599, 453] width 343 height 351
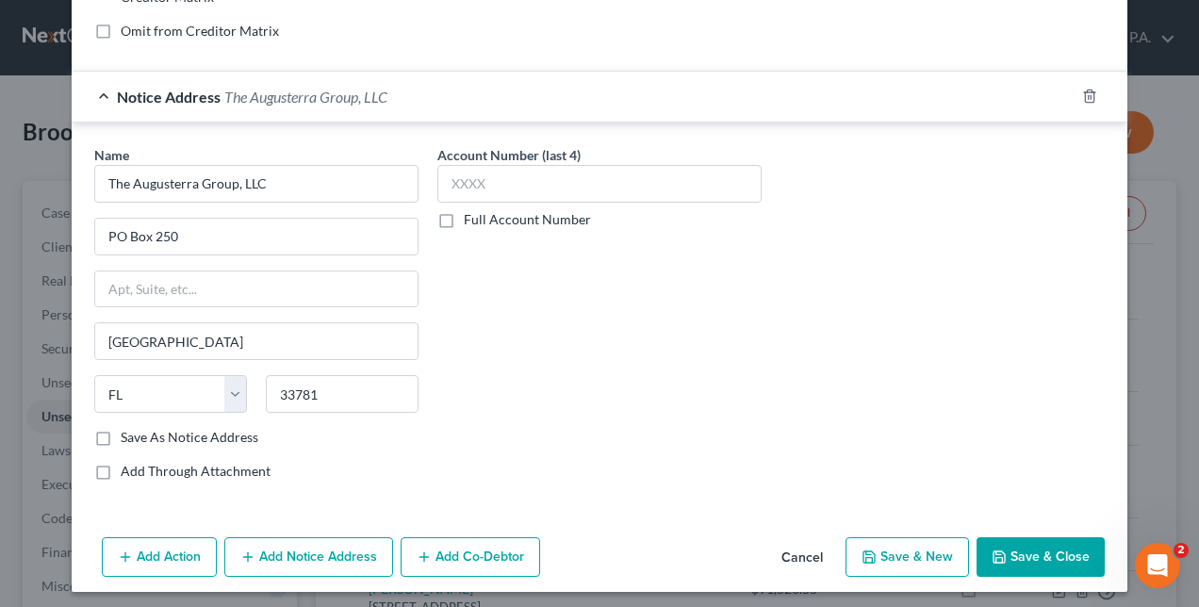
click at [304, 549] on button "Add Notice Address" at bounding box center [308, 557] width 169 height 40
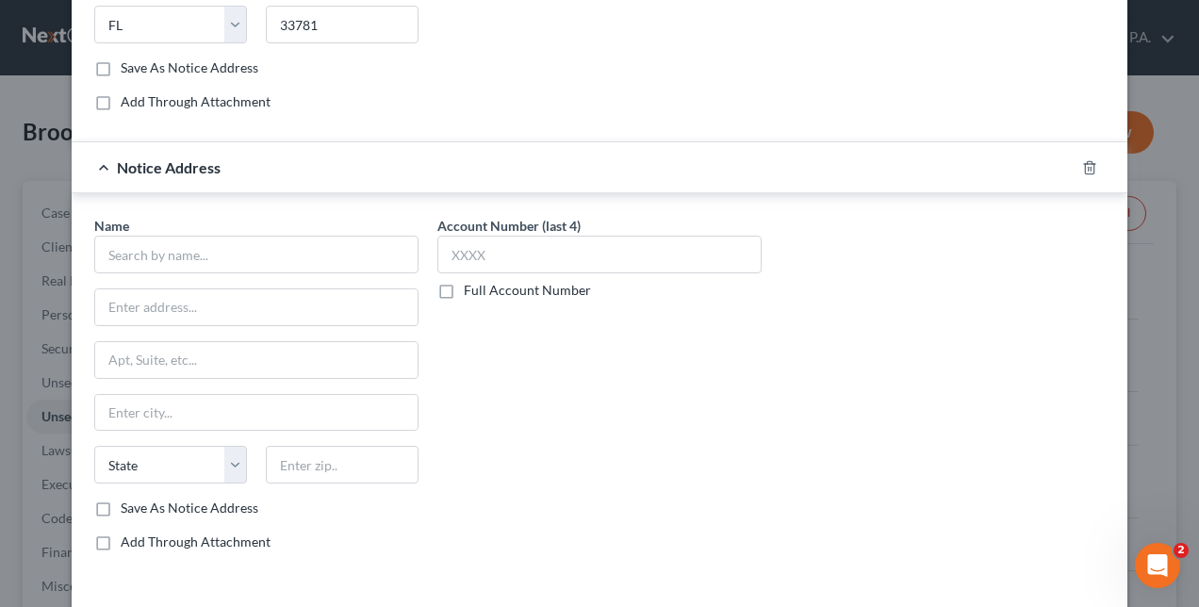
scroll to position [878, 0]
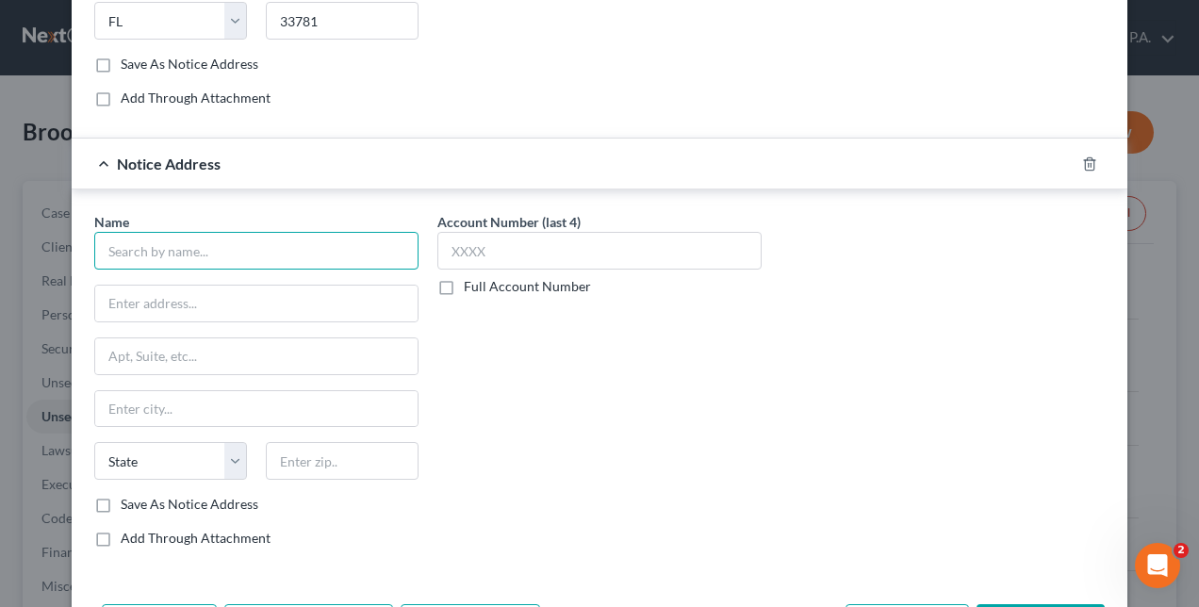
click at [194, 240] on input "text" at bounding box center [256, 251] width 324 height 38
type input "T"
type input "Trenam Law, Attn: Stephanie Lieb"
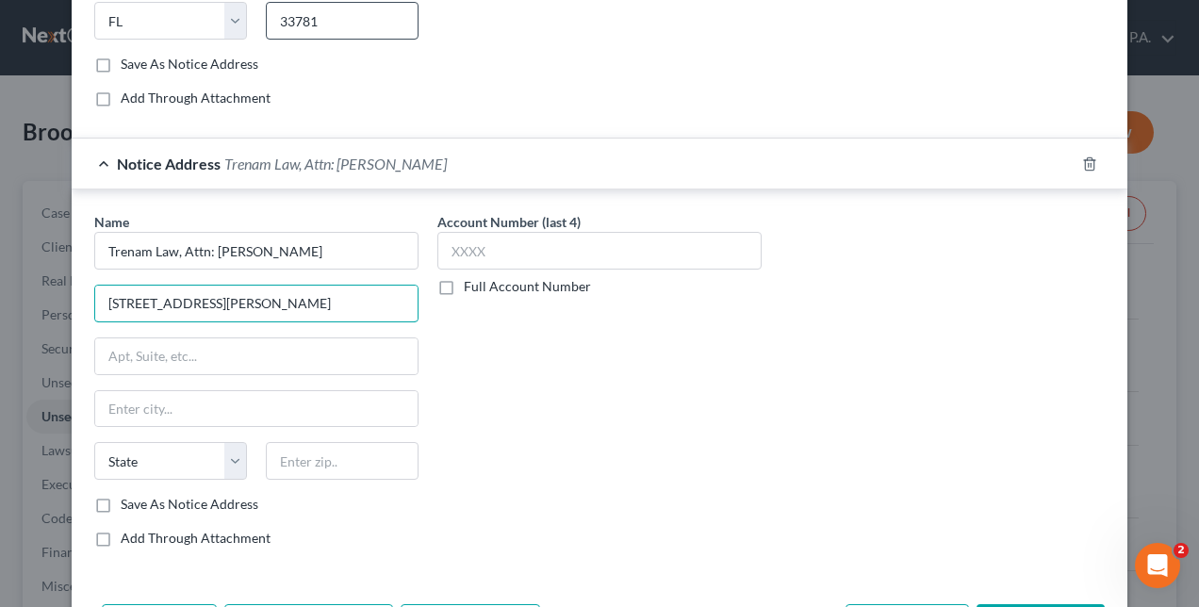
type input "101 E Kennedy Blvd"
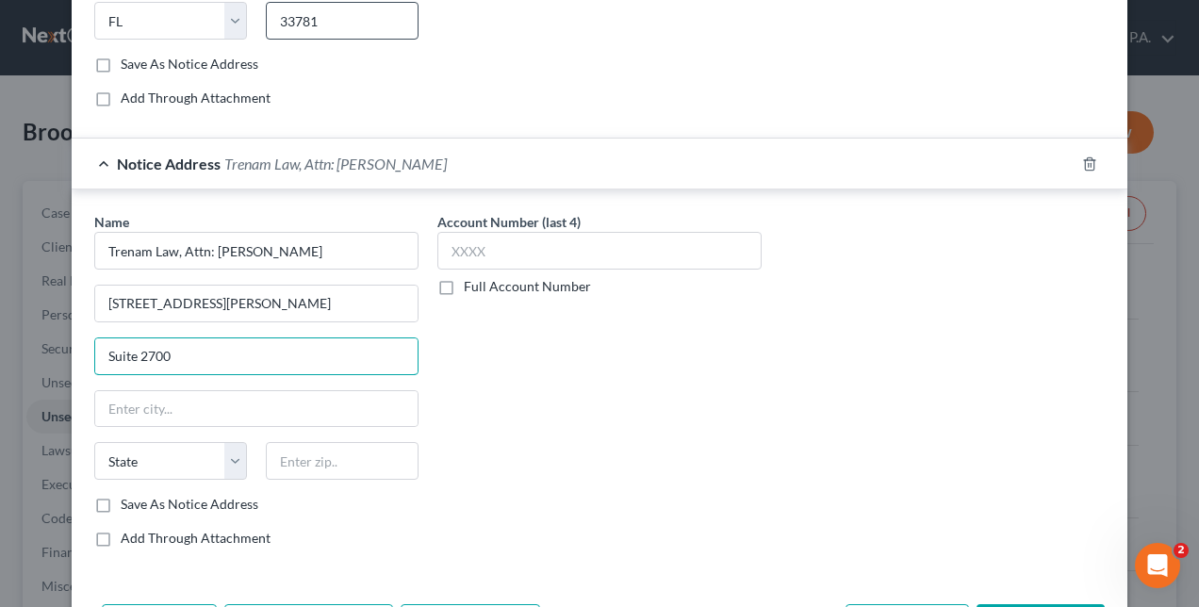
type input "Suite 2700"
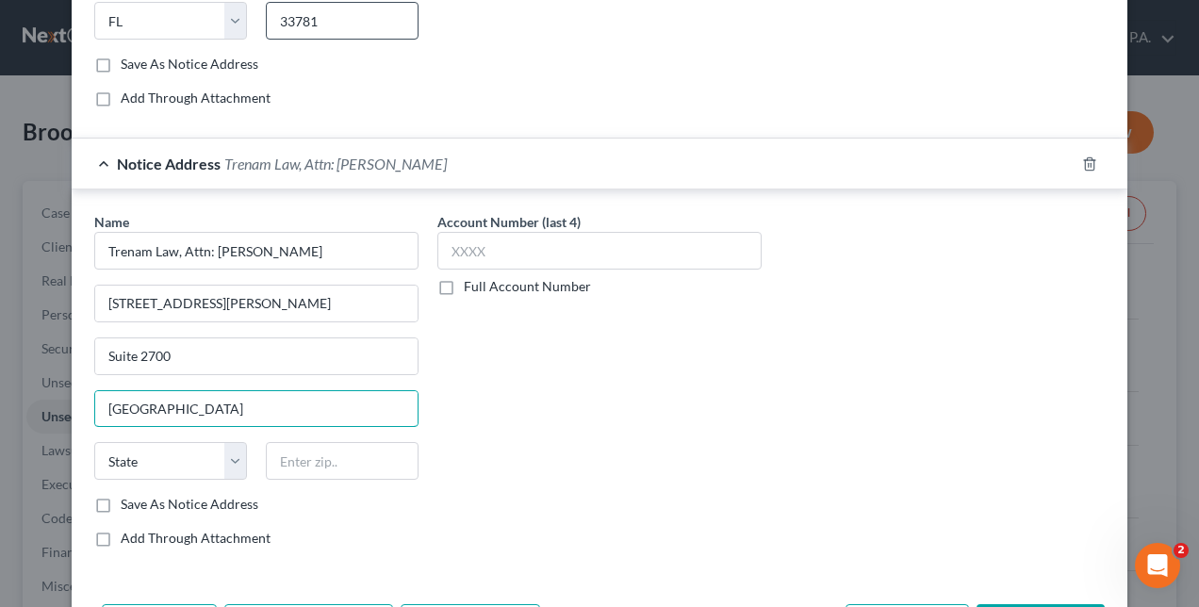
type input "Tampa"
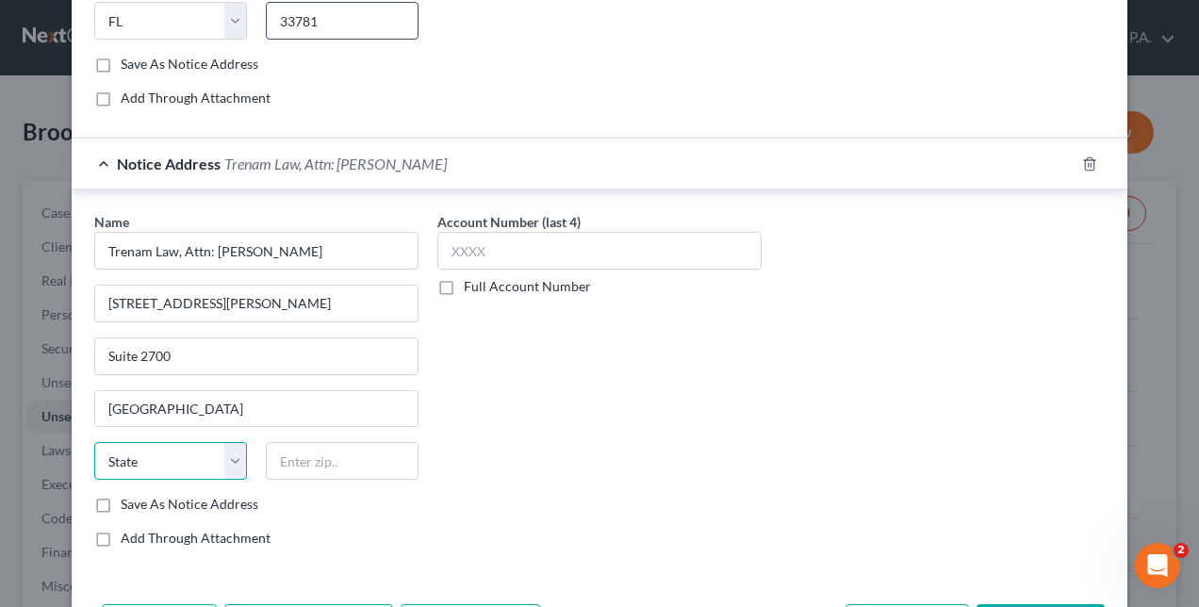
select select "9"
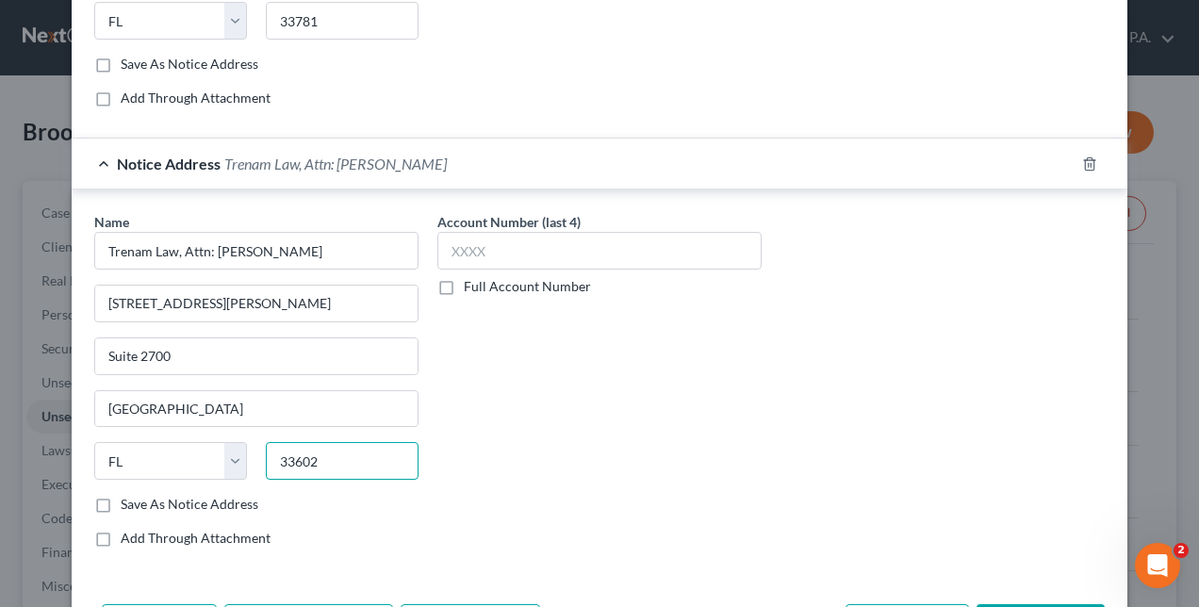
type input "33602"
click at [543, 433] on div "Account Number (last 4) Full Account Number" at bounding box center [599, 387] width 343 height 351
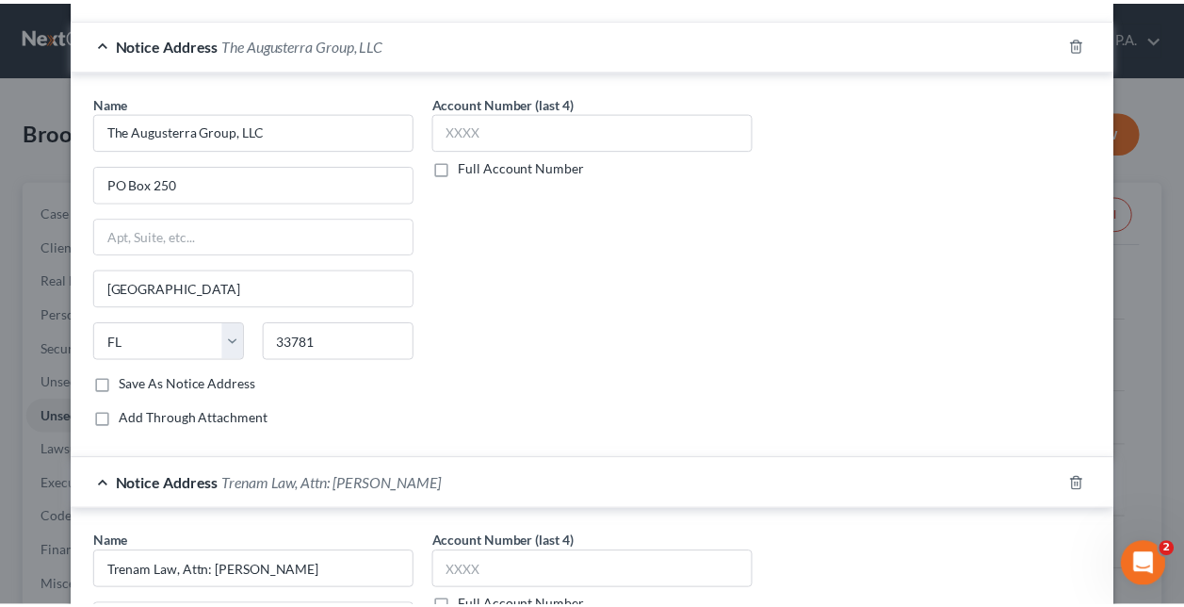
scroll to position [941, 0]
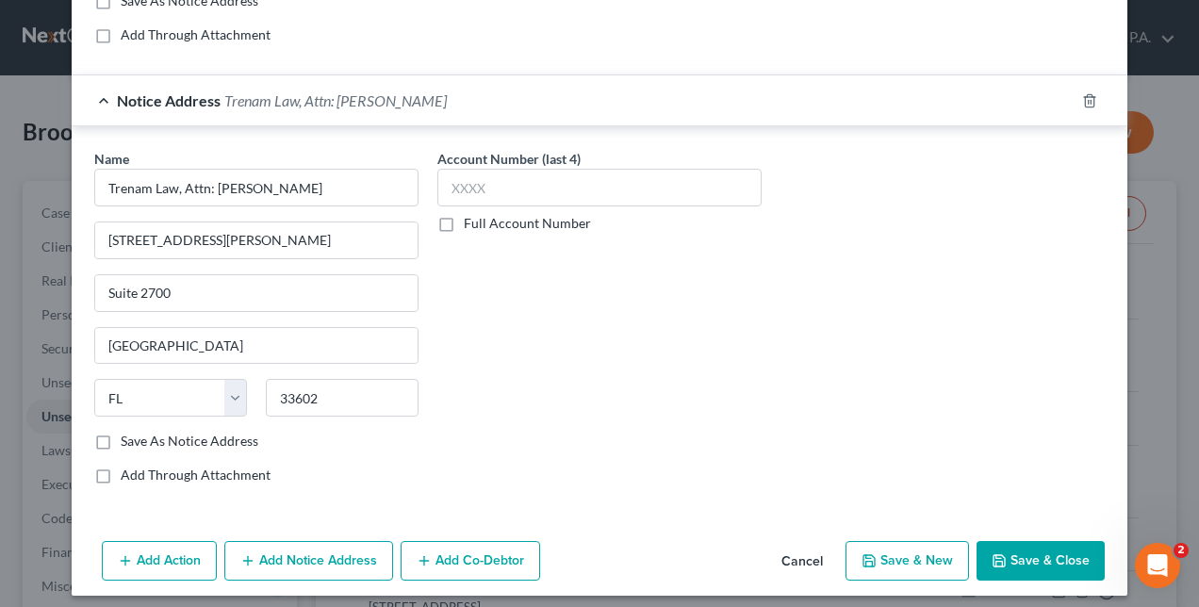
click at [1020, 549] on button "Save & Close" at bounding box center [1040, 561] width 128 height 40
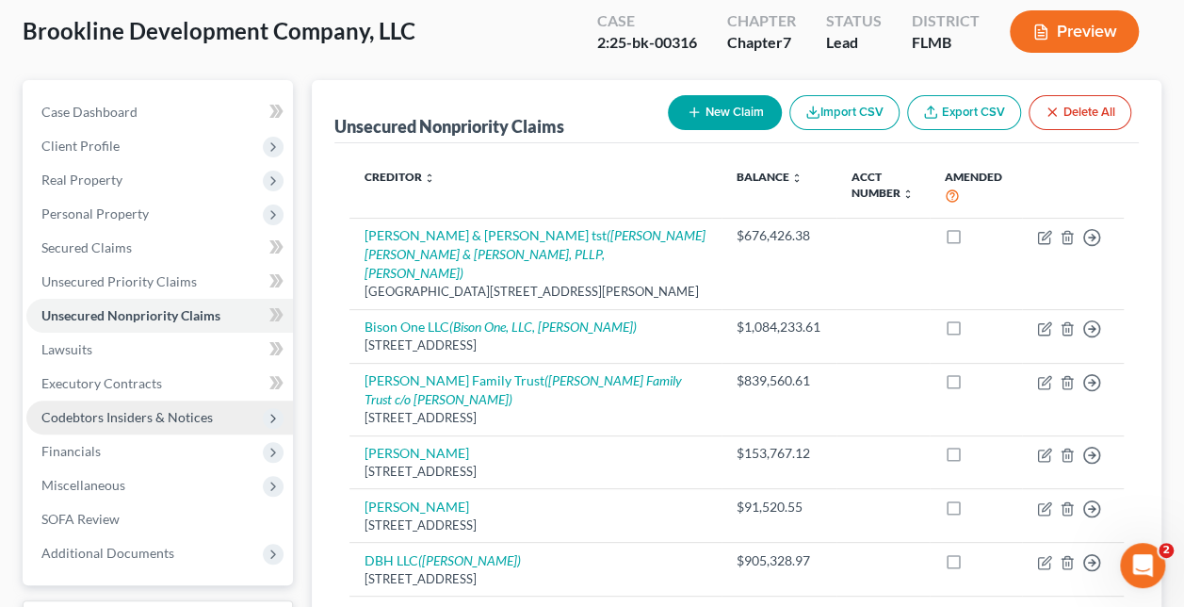
scroll to position [102, 0]
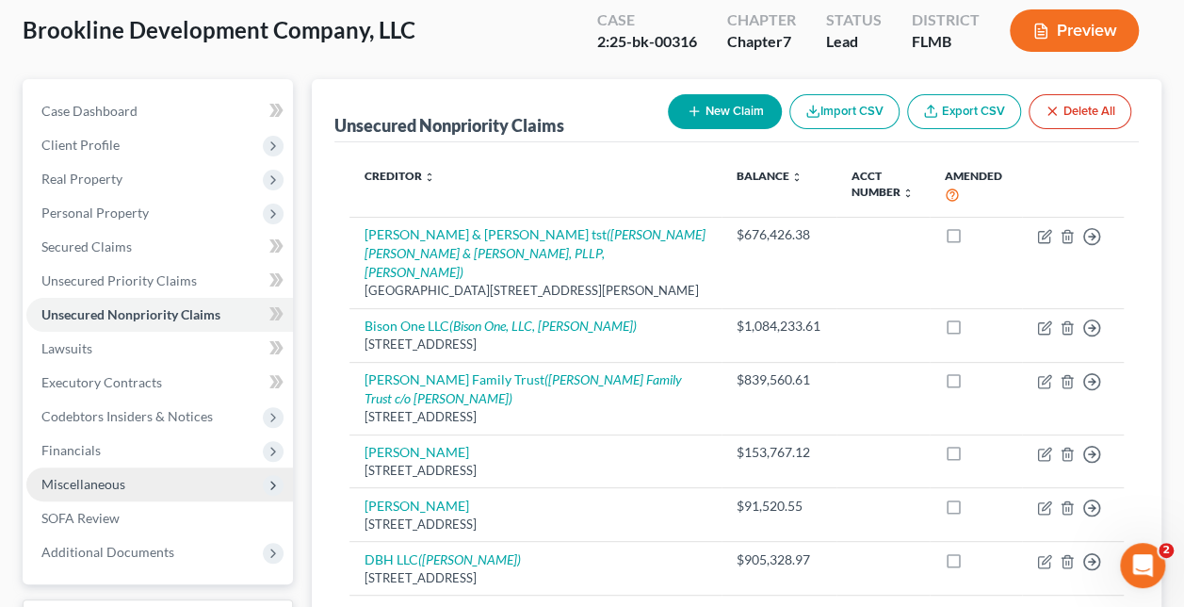
click at [96, 469] on span "Miscellaneous" at bounding box center [159, 484] width 267 height 34
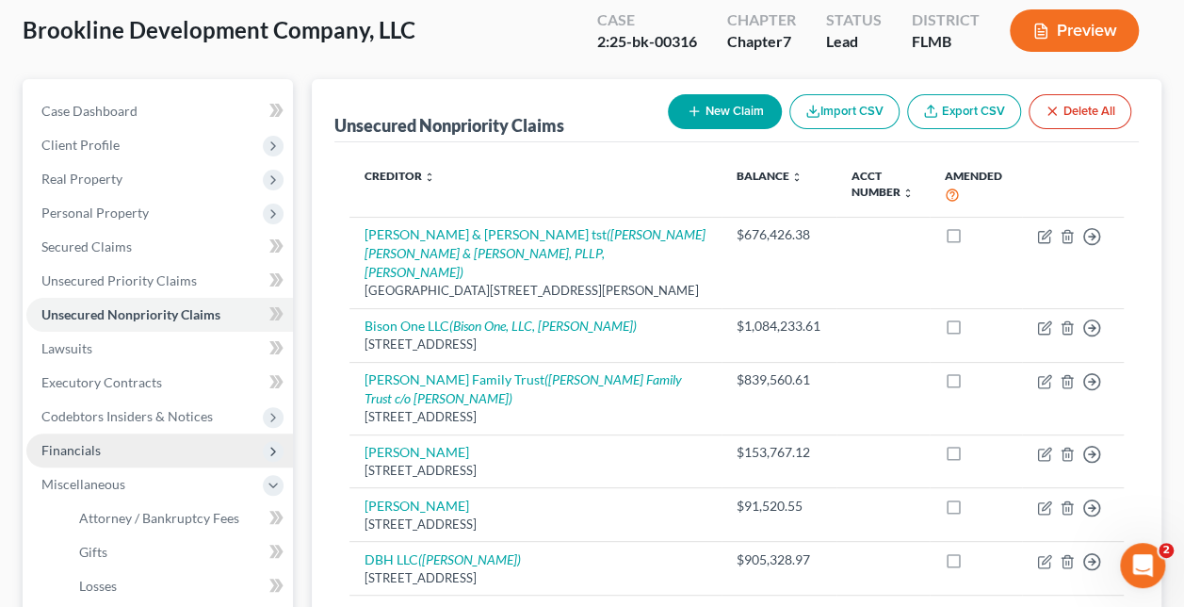
click at [93, 442] on span "Financials" at bounding box center [70, 450] width 59 height 16
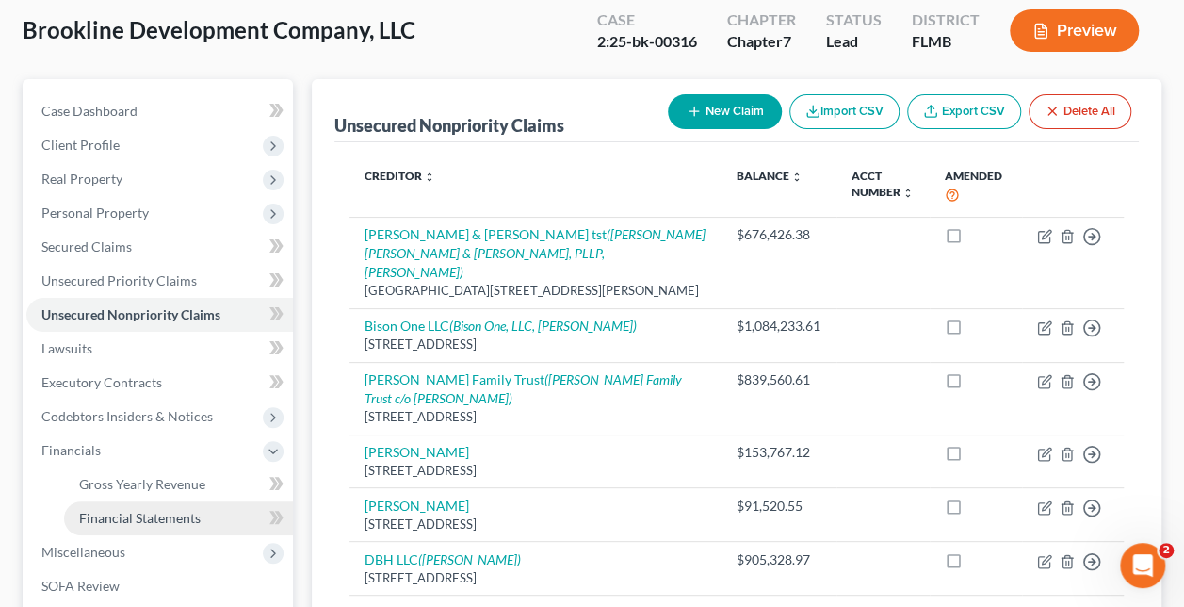
click at [121, 507] on link "Financial Statements" at bounding box center [178, 518] width 229 height 34
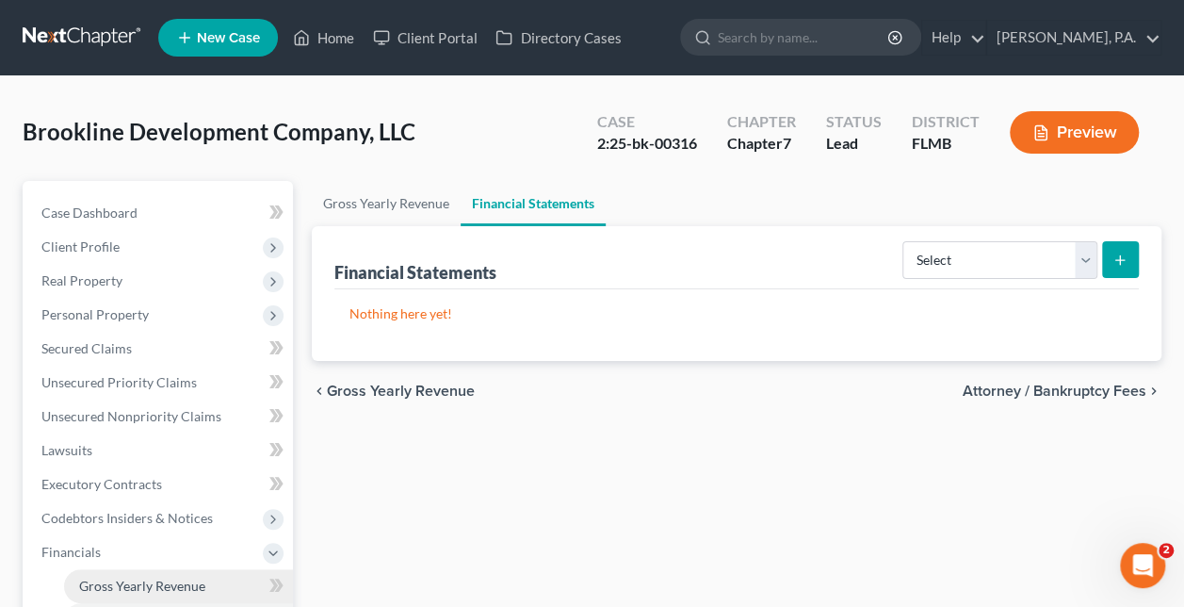
click at [130, 579] on span "Gross Yearly Revenue" at bounding box center [142, 586] width 126 height 16
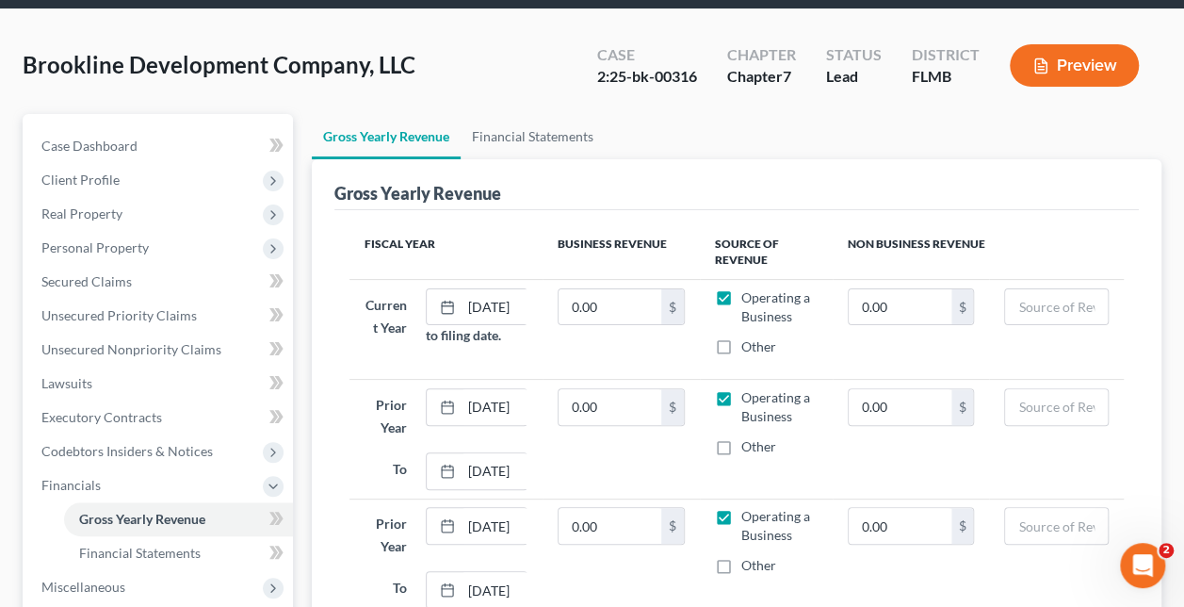
scroll to position [69, 0]
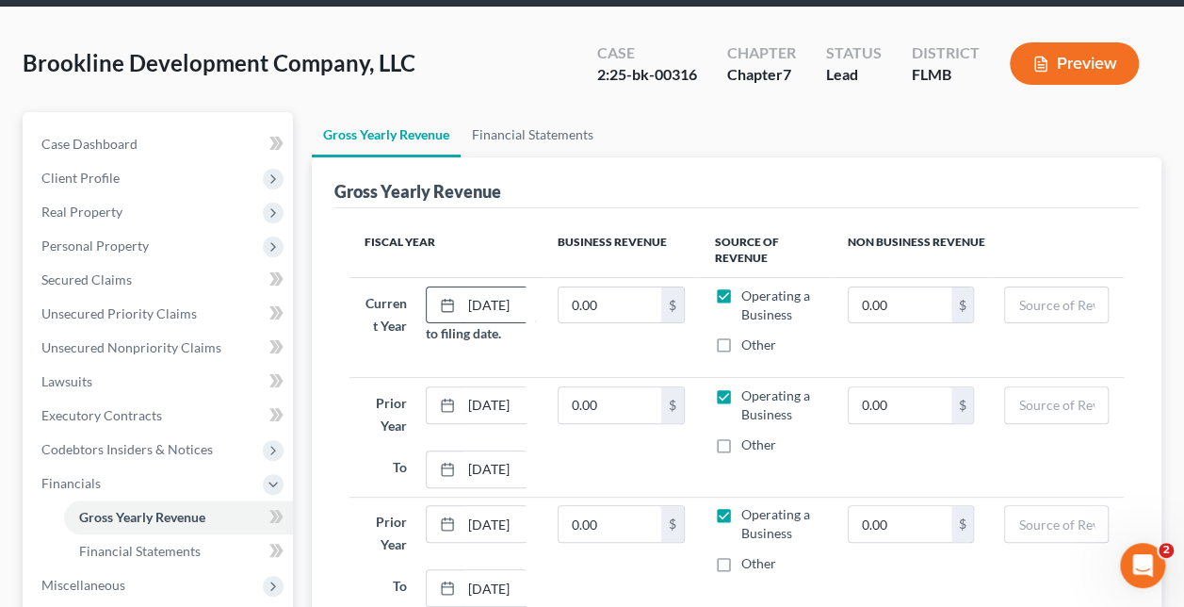
click at [509, 309] on input "01/01/2025" at bounding box center [499, 305] width 75 height 36
click at [854, 352] on td "0.00 $" at bounding box center [911, 327] width 156 height 100
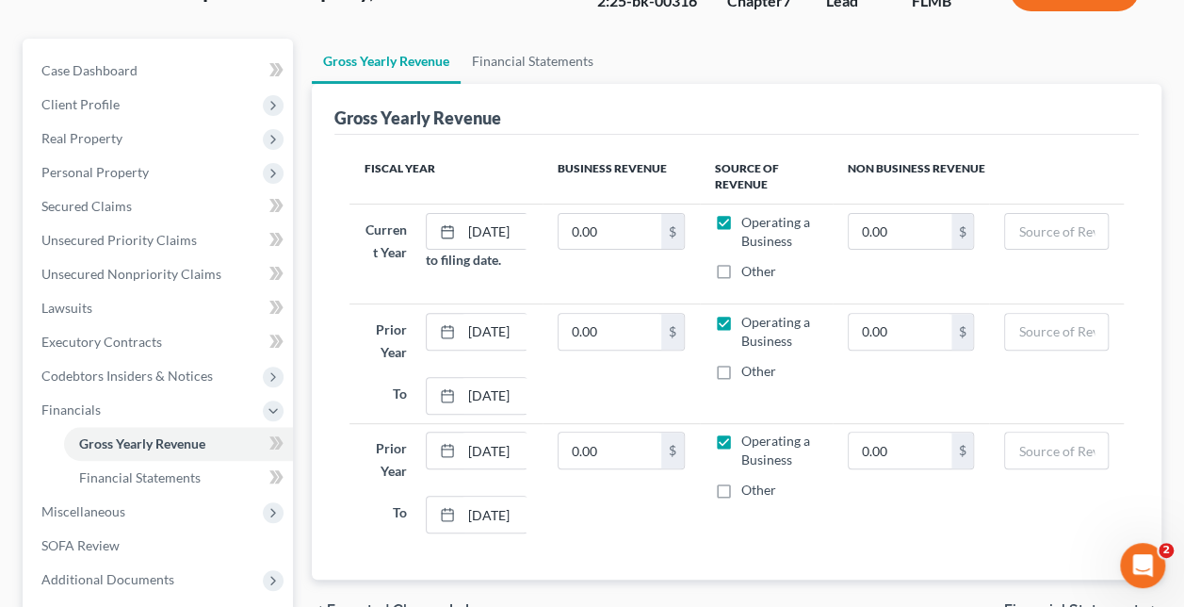
scroll to position [143, 0]
click at [510, 339] on input "01/01/2024" at bounding box center [499, 331] width 75 height 36
